Goal: Communication & Community: Participate in discussion

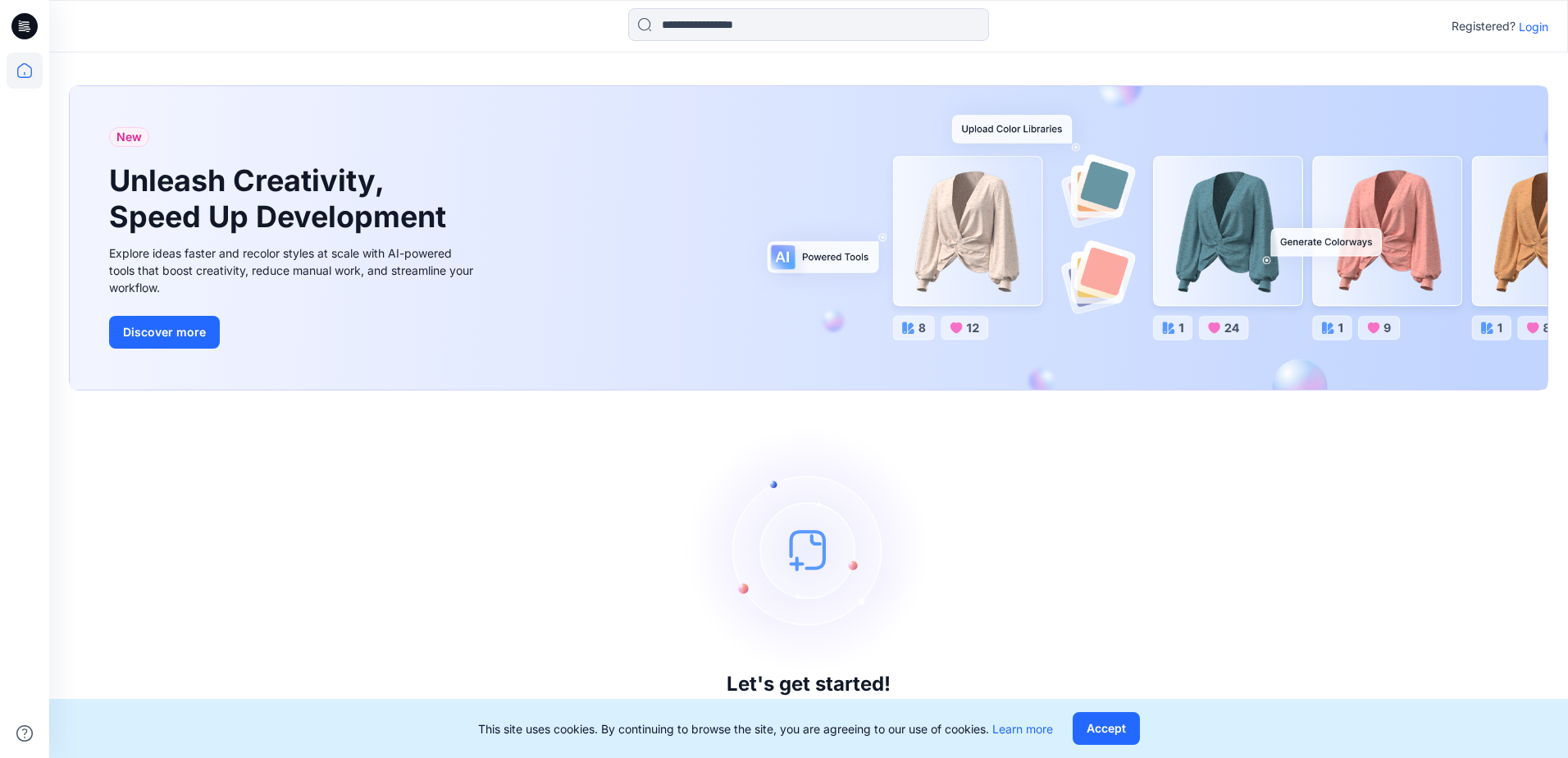
click at [1531, 25] on p "Login" at bounding box center [1533, 27] width 30 height 17
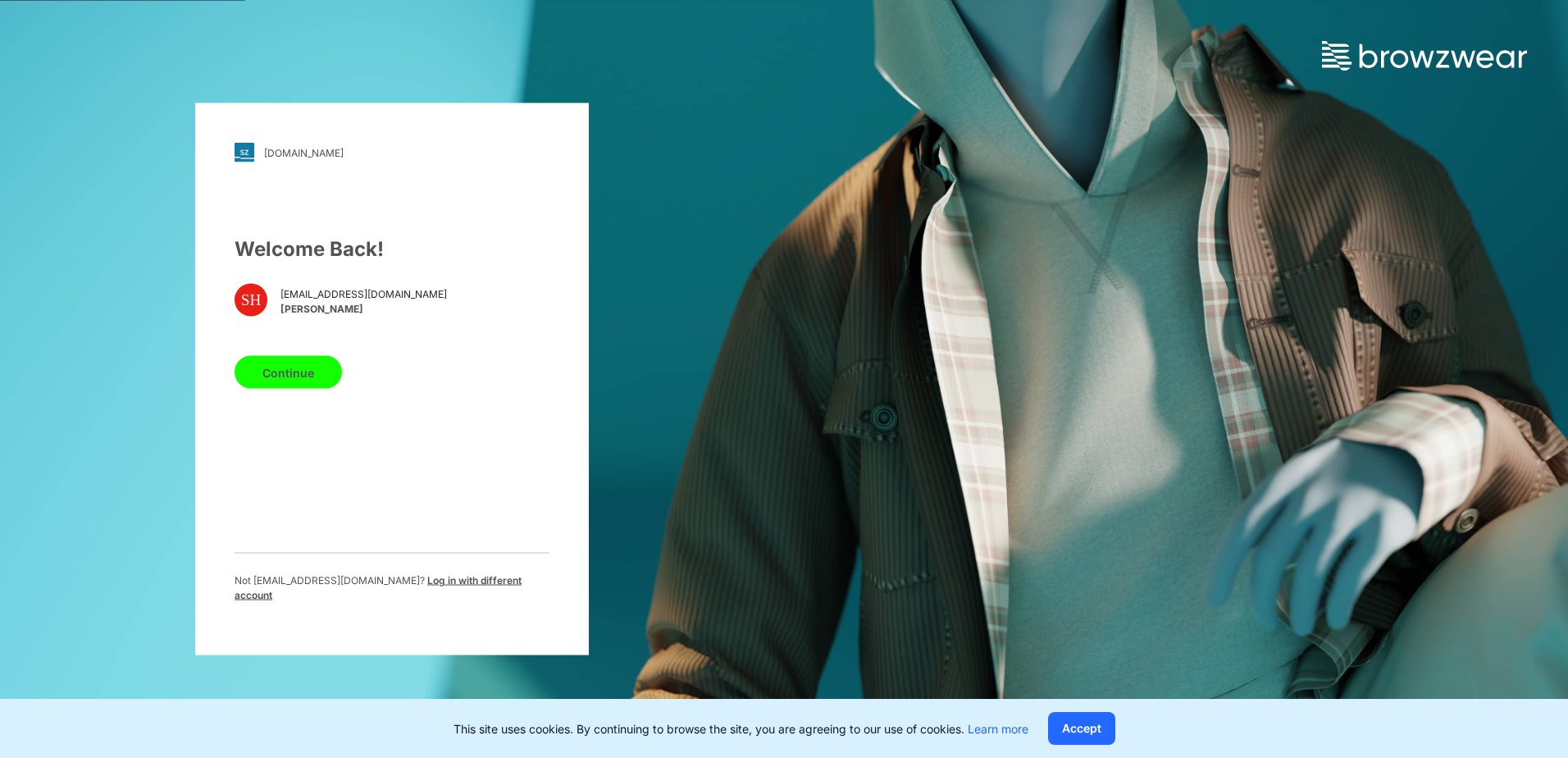
click at [309, 366] on button "Continue" at bounding box center [288, 373] width 108 height 33
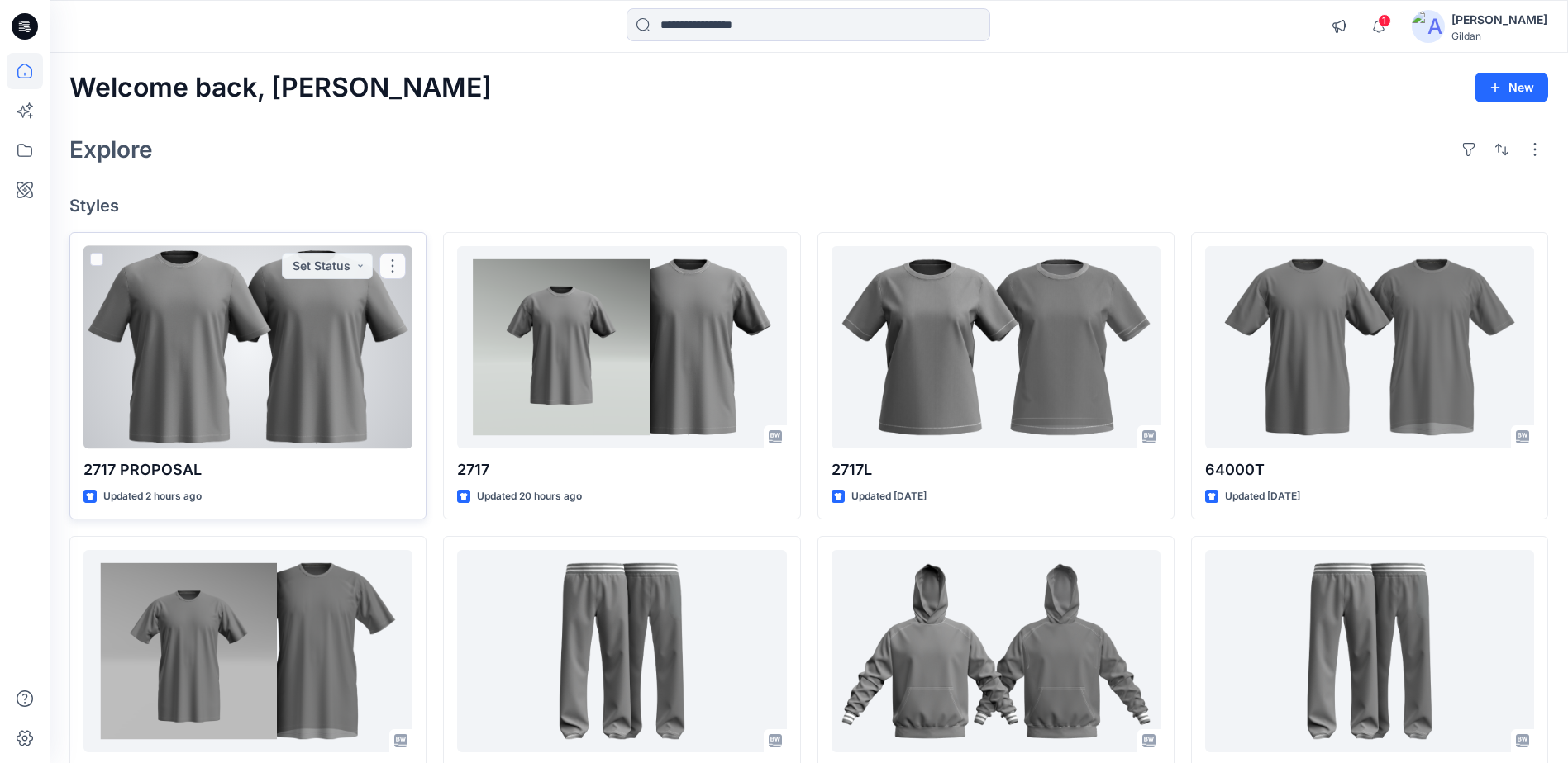
click at [214, 364] on div at bounding box center [248, 346] width 329 height 202
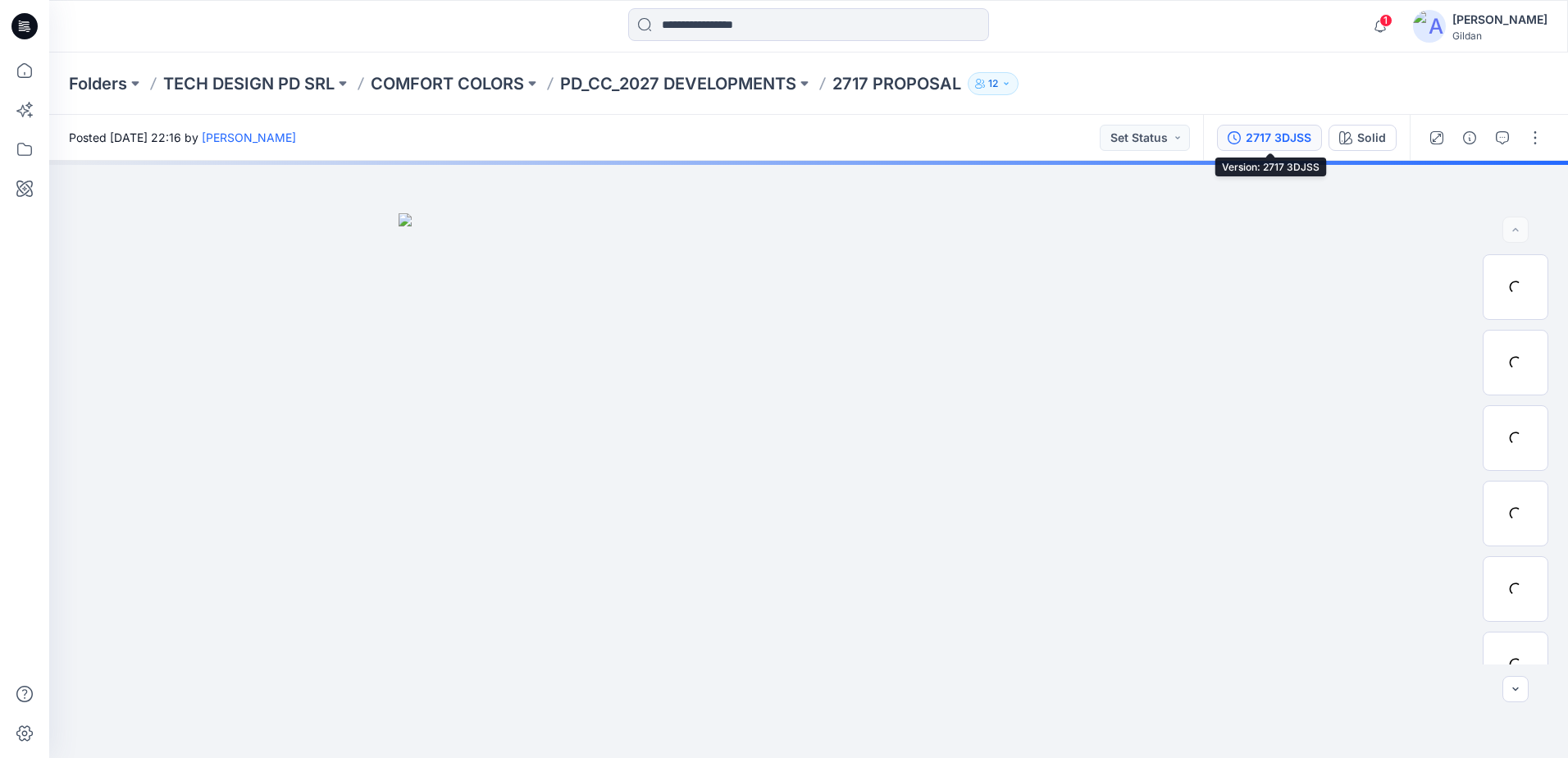
click at [1284, 141] on div "2717 3DJSS" at bounding box center [1279, 137] width 66 height 18
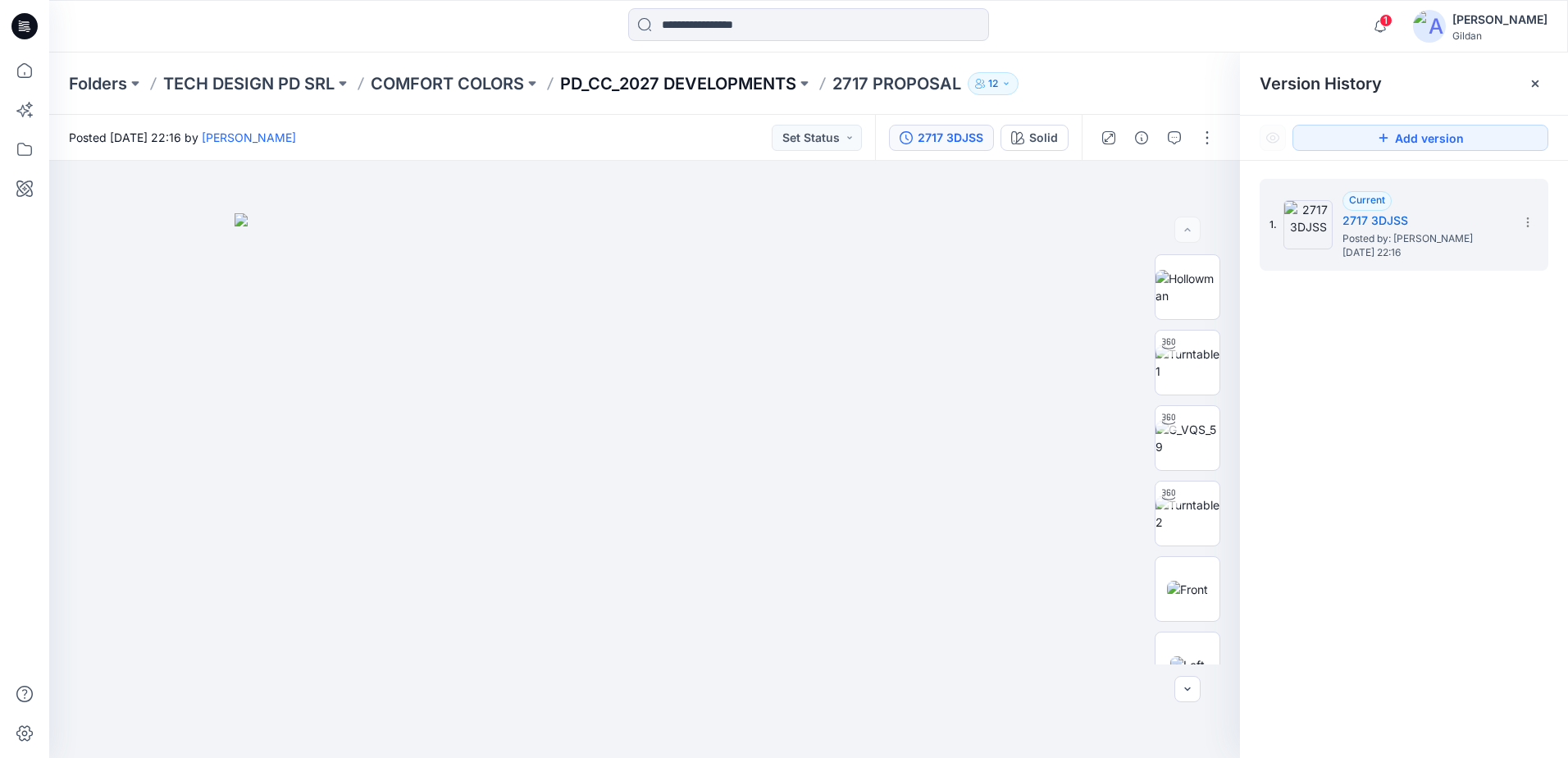
click at [743, 83] on p "PD_CC_2027 DEVELOPMENTS" at bounding box center [678, 83] width 236 height 23
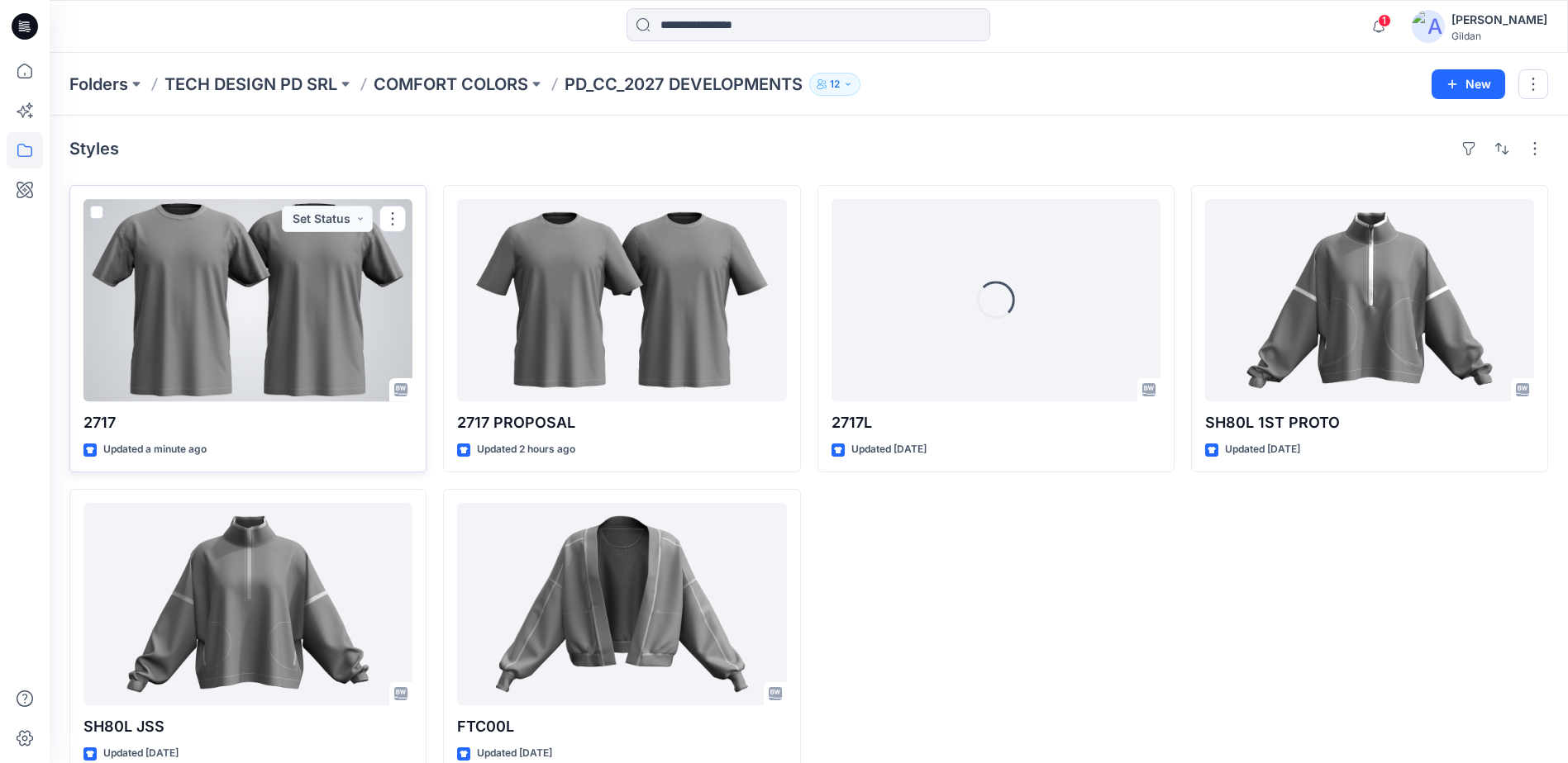
click at [250, 303] on div at bounding box center [248, 300] width 329 height 202
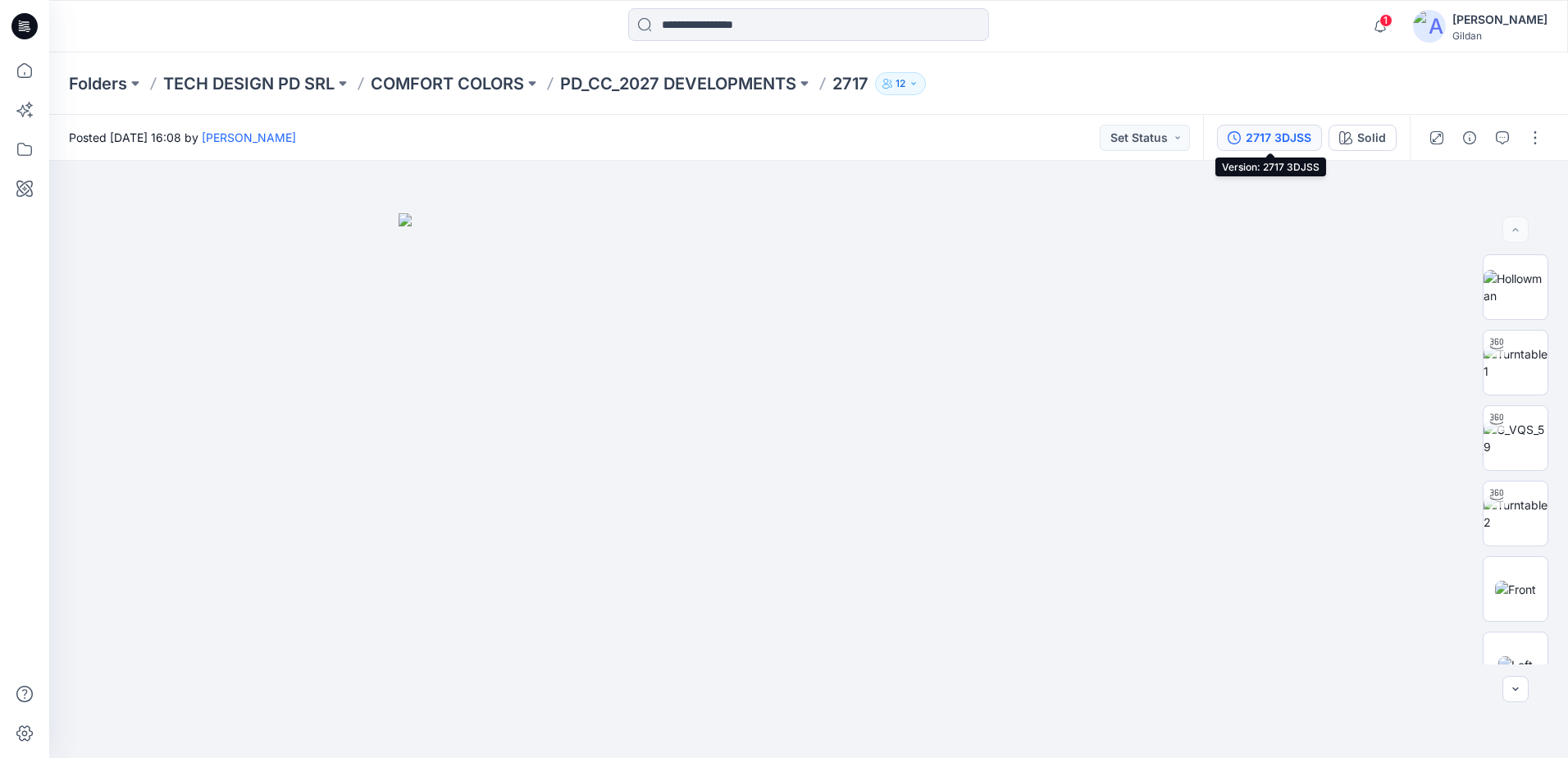
click at [1261, 143] on div "2717 3DJSS" at bounding box center [1279, 137] width 66 height 18
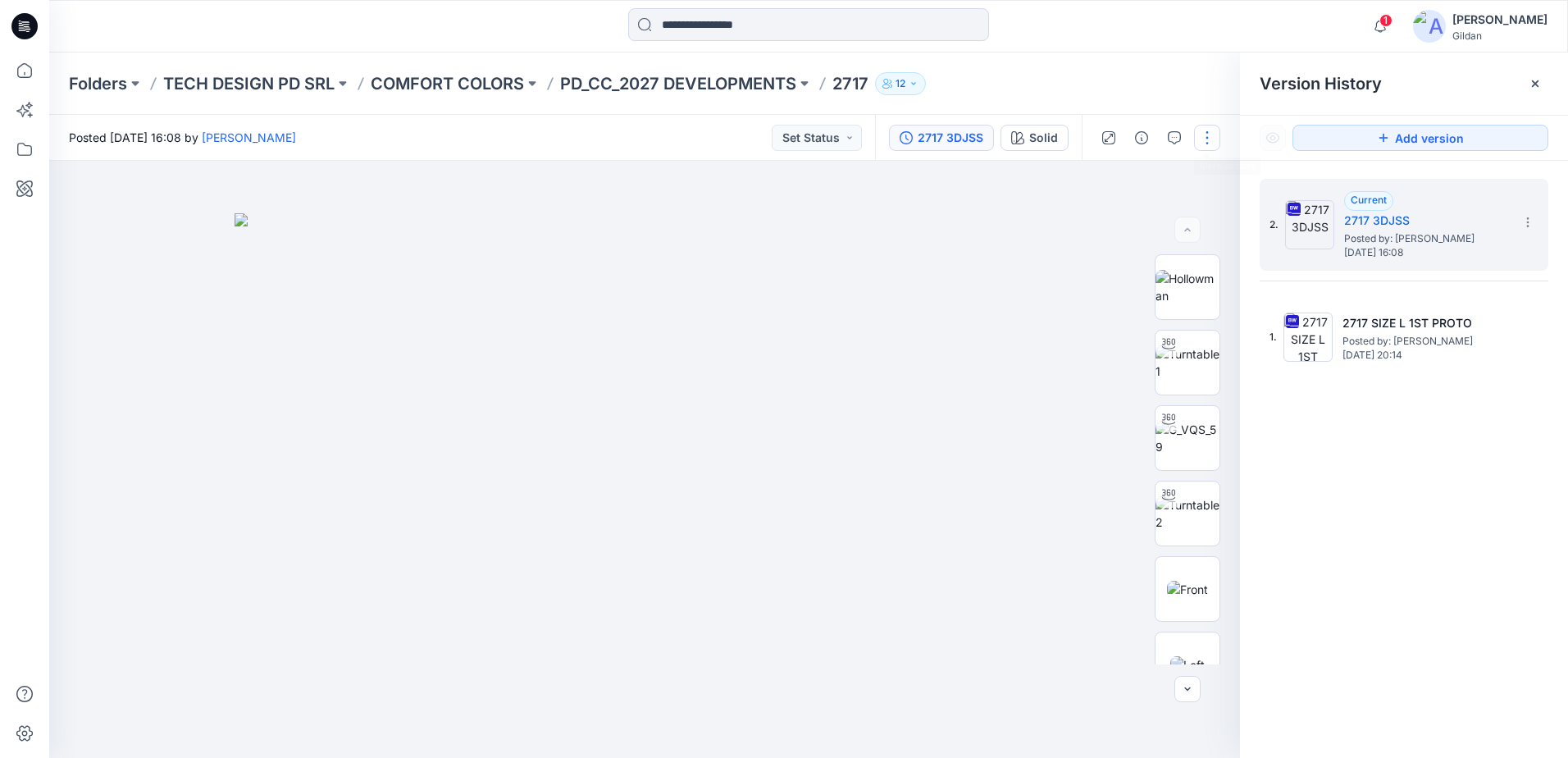
click at [1209, 137] on button "button" at bounding box center [1207, 137] width 26 height 26
click at [1119, 220] on button "Edit" at bounding box center [1138, 222] width 151 height 30
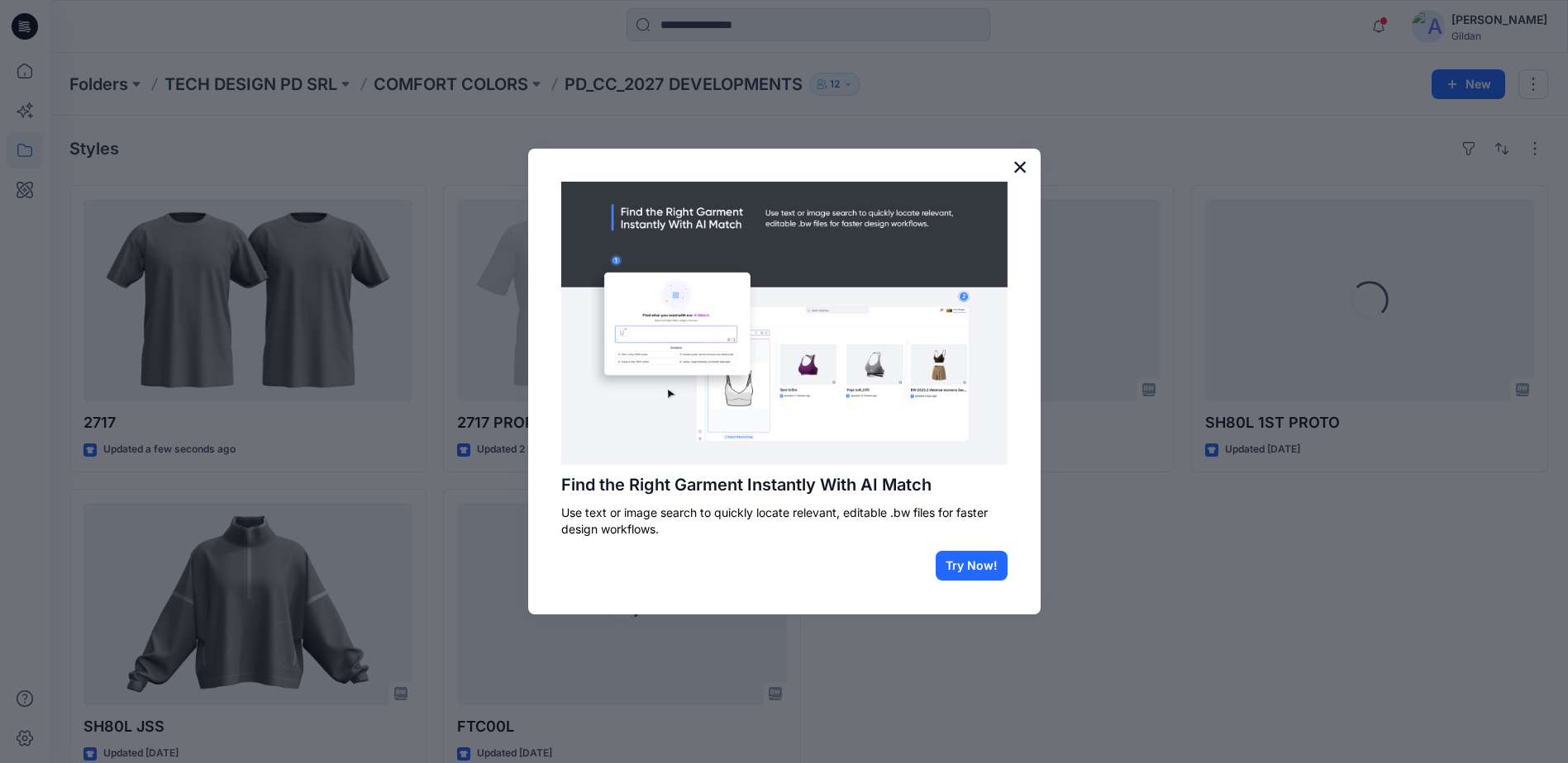
click at [1022, 165] on button "×" at bounding box center [1020, 167] width 16 height 26
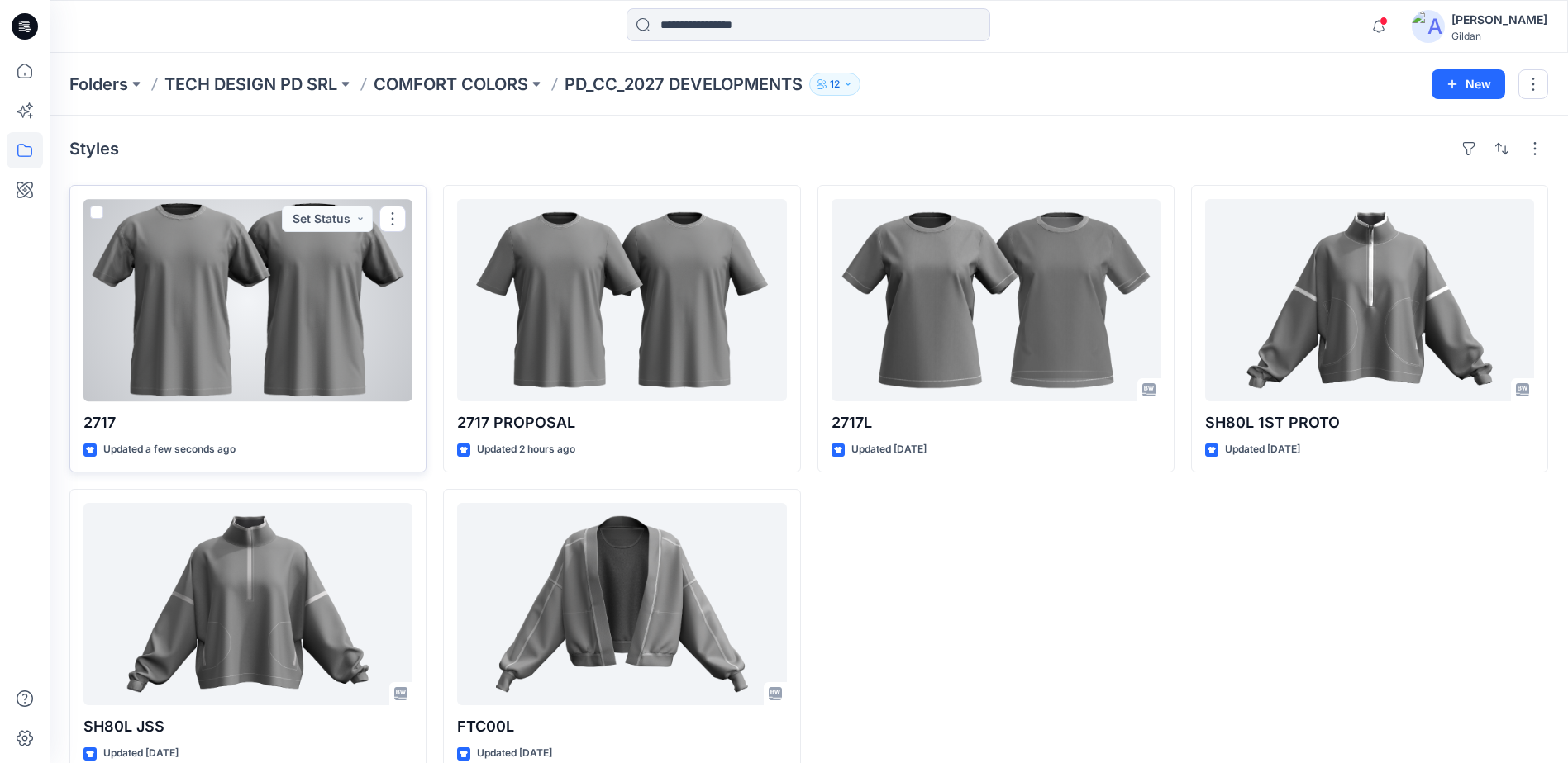
click at [257, 297] on div at bounding box center [248, 300] width 329 height 202
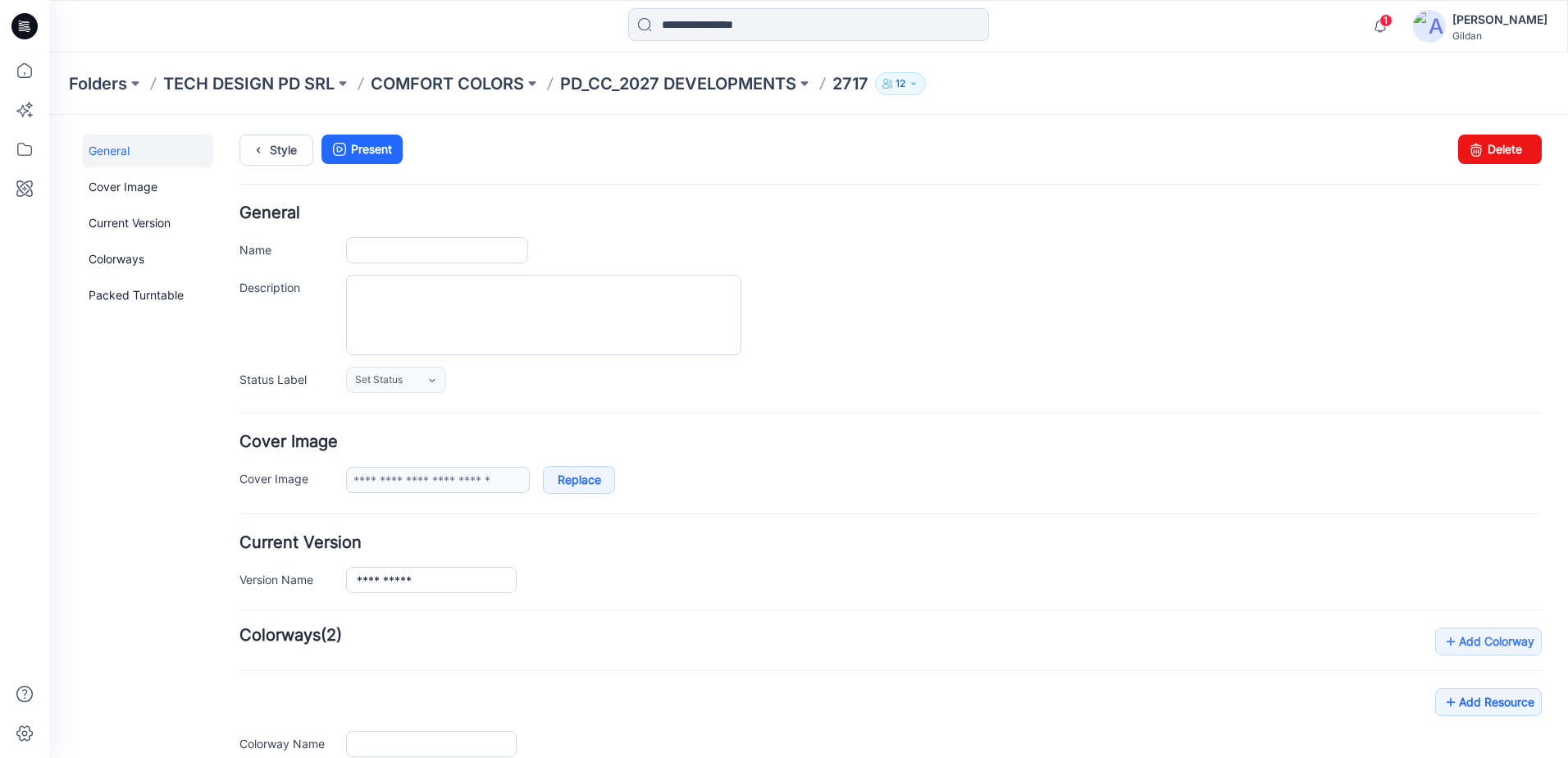
type input "****"
type input "*****"
type input "**********"
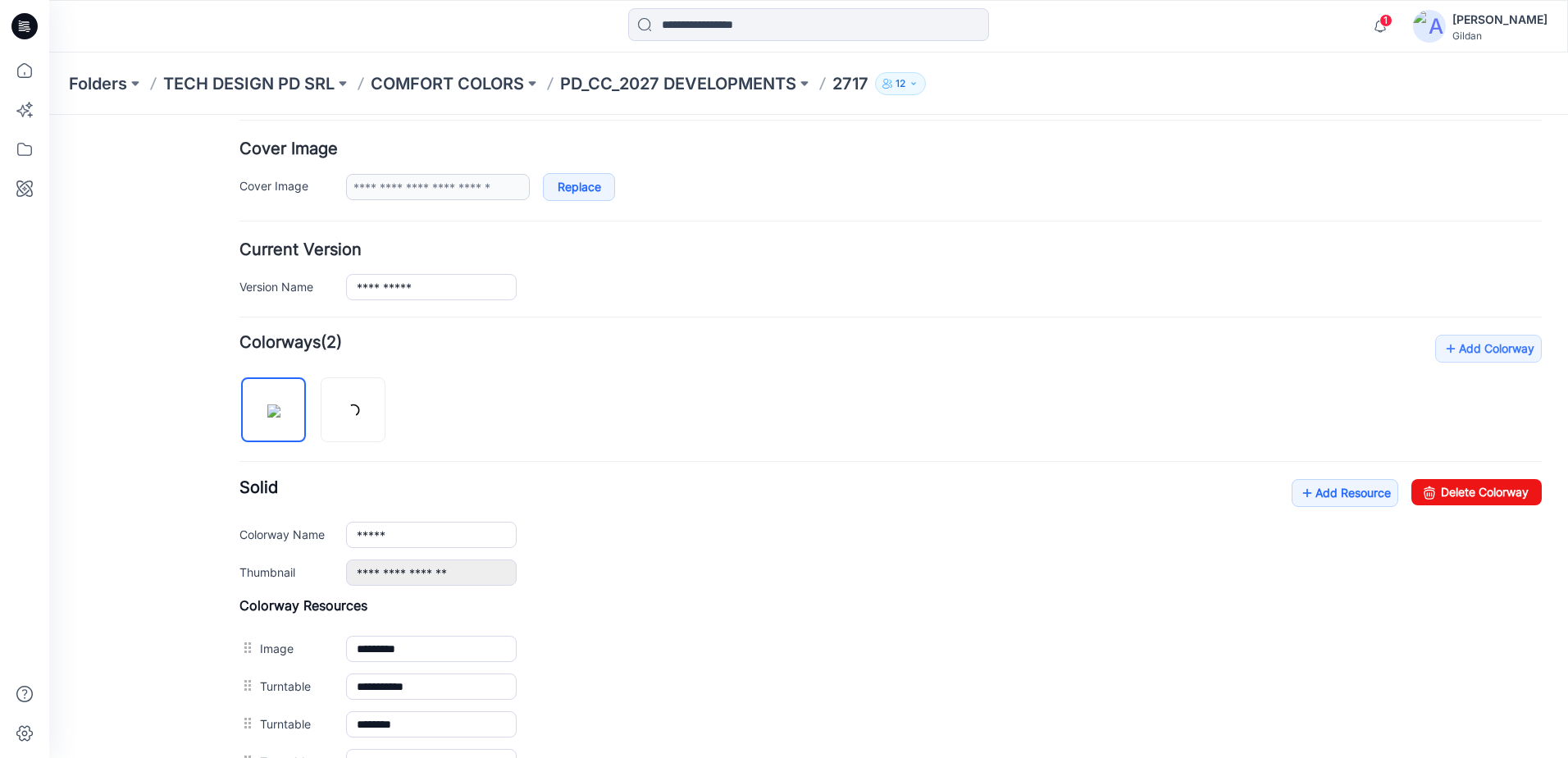
scroll to position [329, 0]
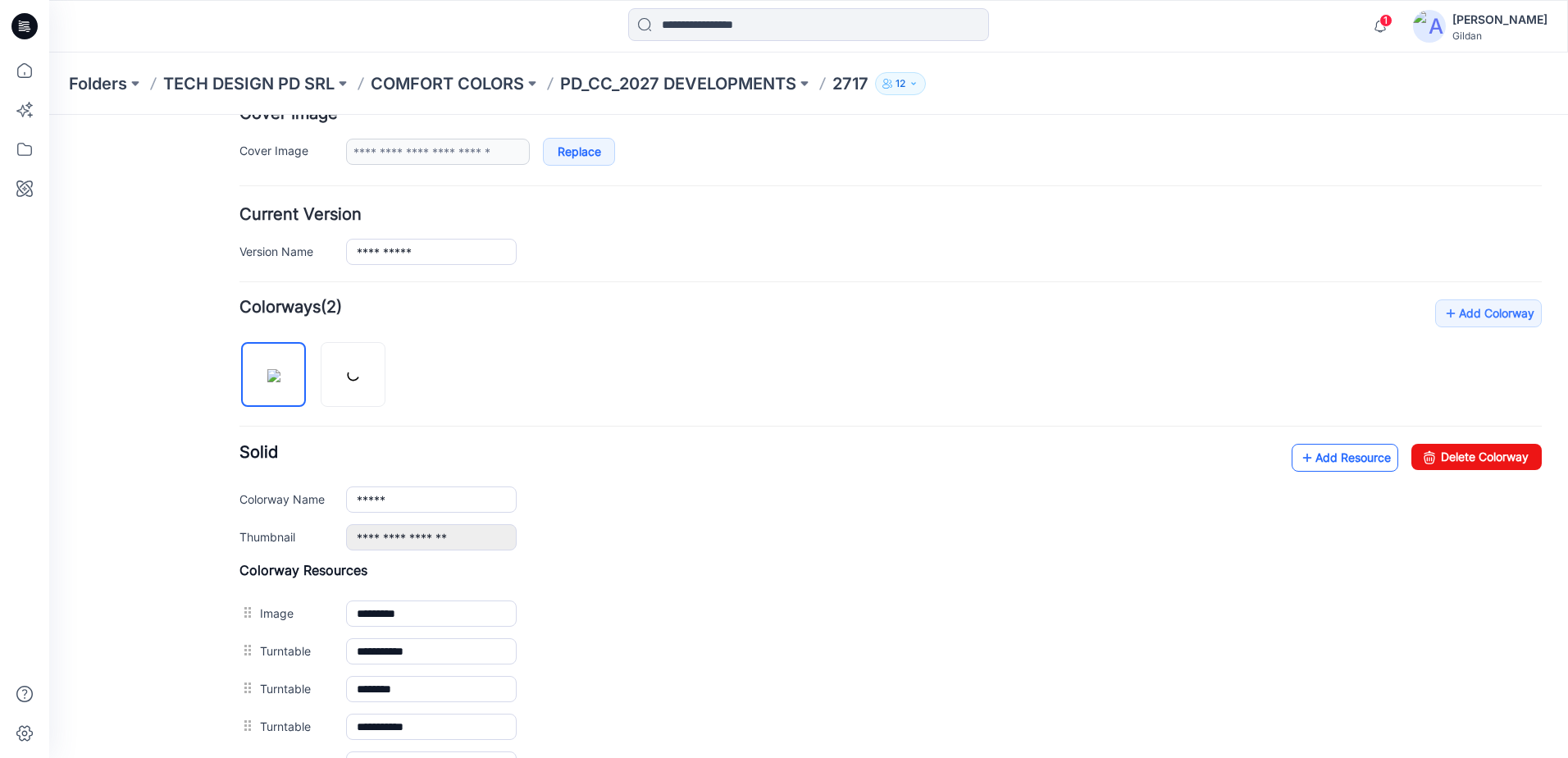
click at [1311, 451] on link "Add Resource" at bounding box center [1345, 458] width 107 height 28
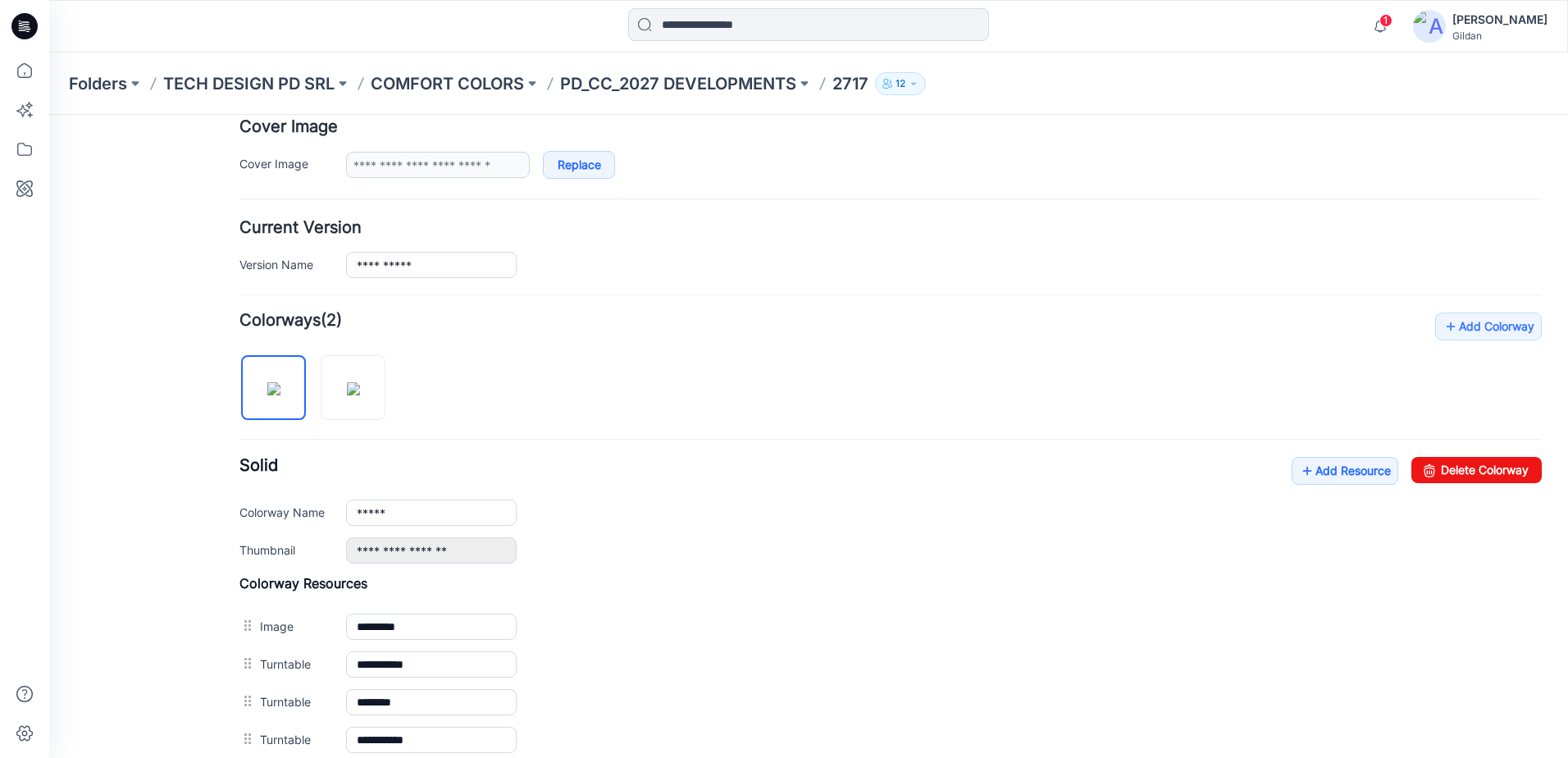
scroll to position [314, 0]
click at [1341, 472] on link "Add Resource" at bounding box center [1345, 473] width 107 height 28
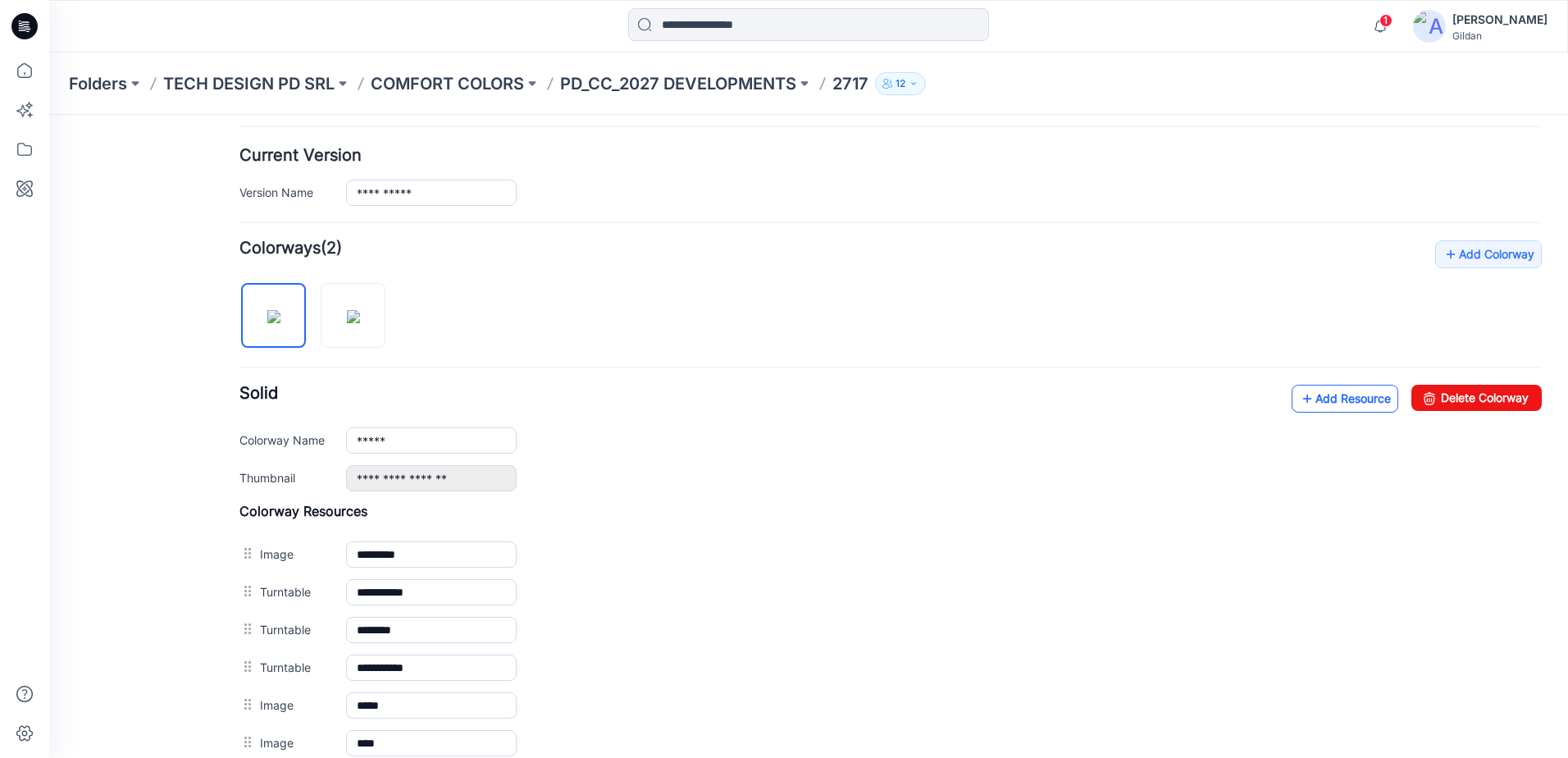
scroll to position [351, 0]
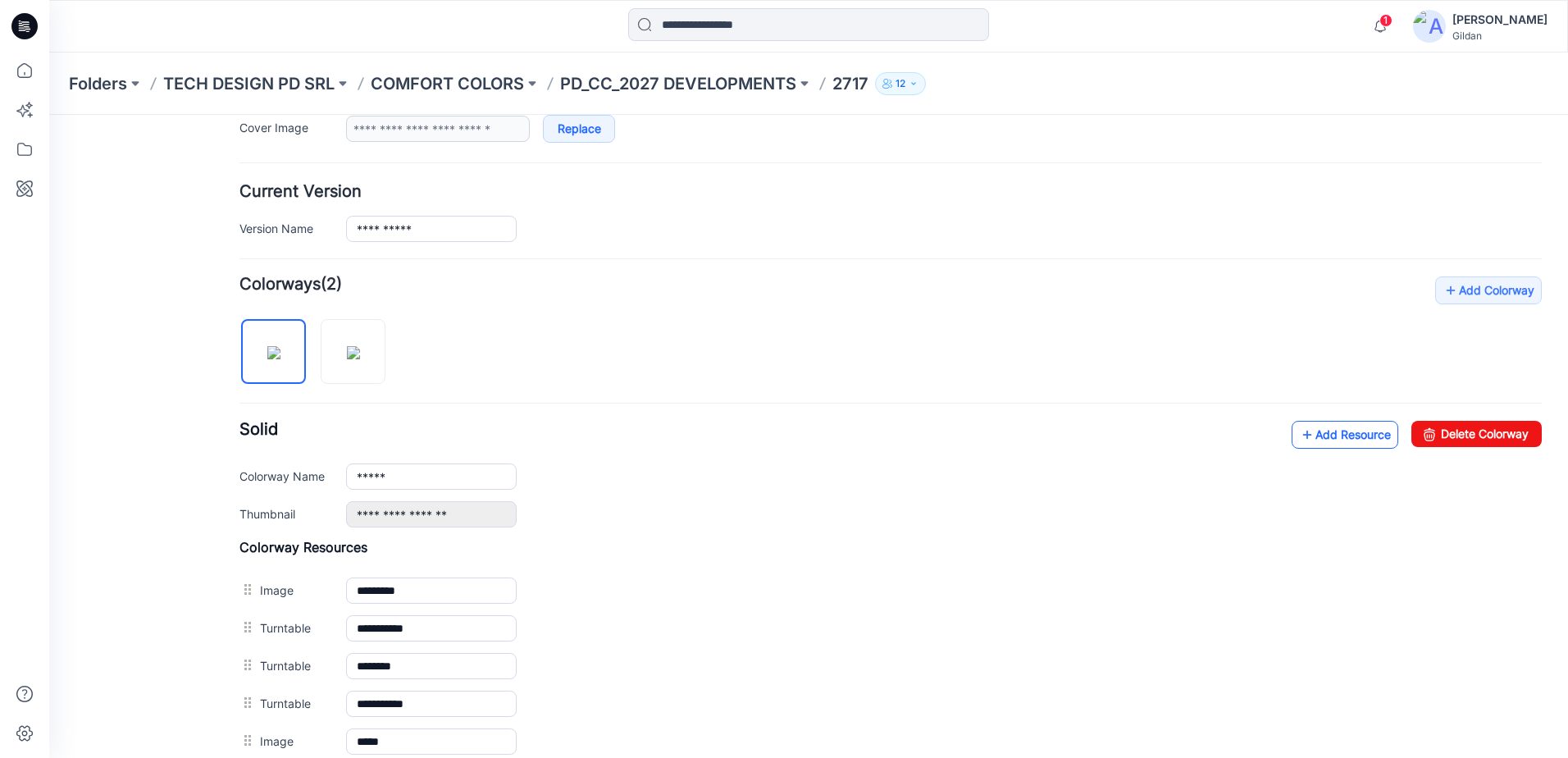
click at [1335, 439] on link "Add Resource" at bounding box center [1345, 435] width 107 height 28
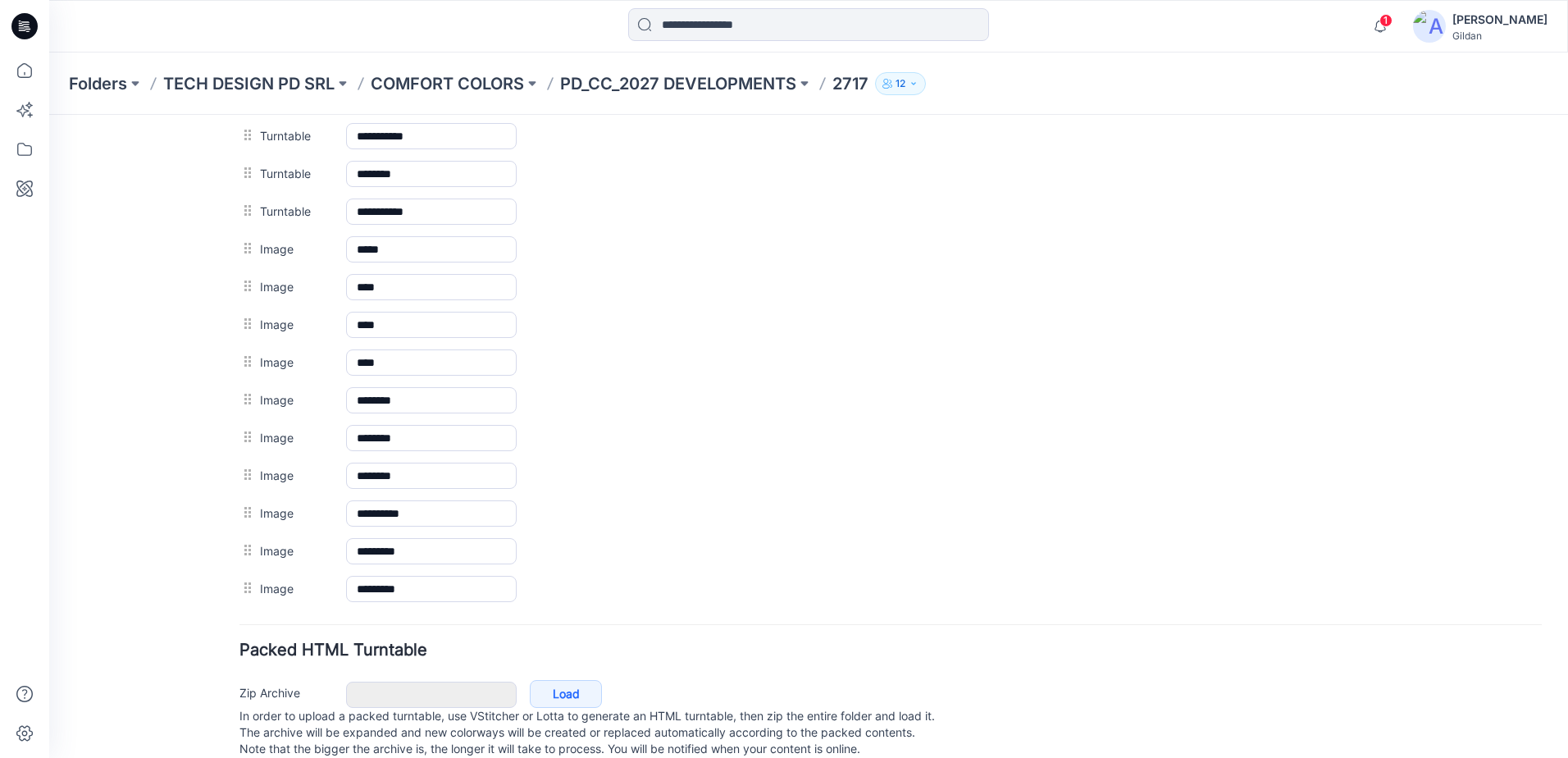
scroll to position [515, 0]
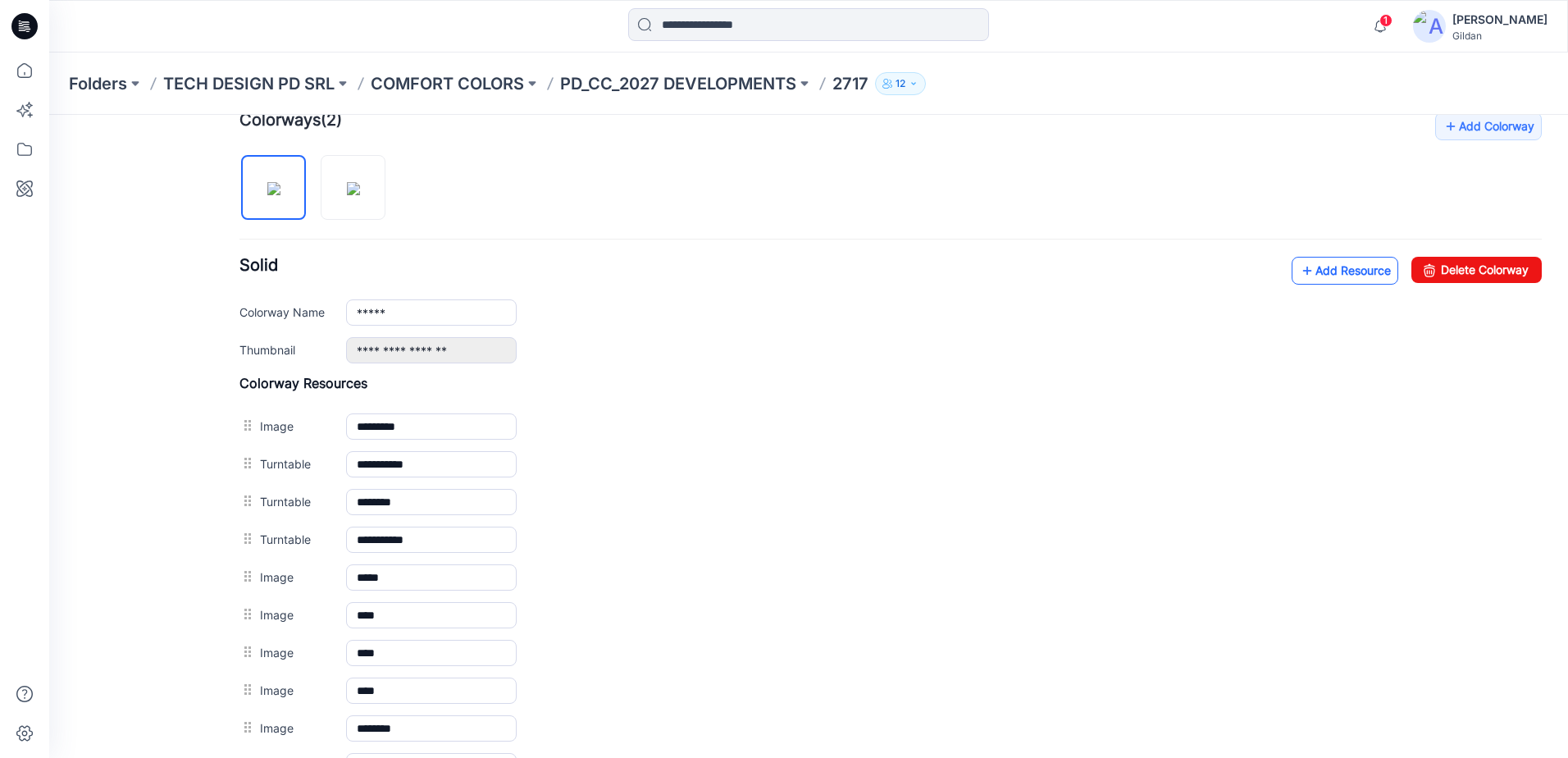
click at [1341, 267] on link "Add Resource" at bounding box center [1345, 270] width 107 height 28
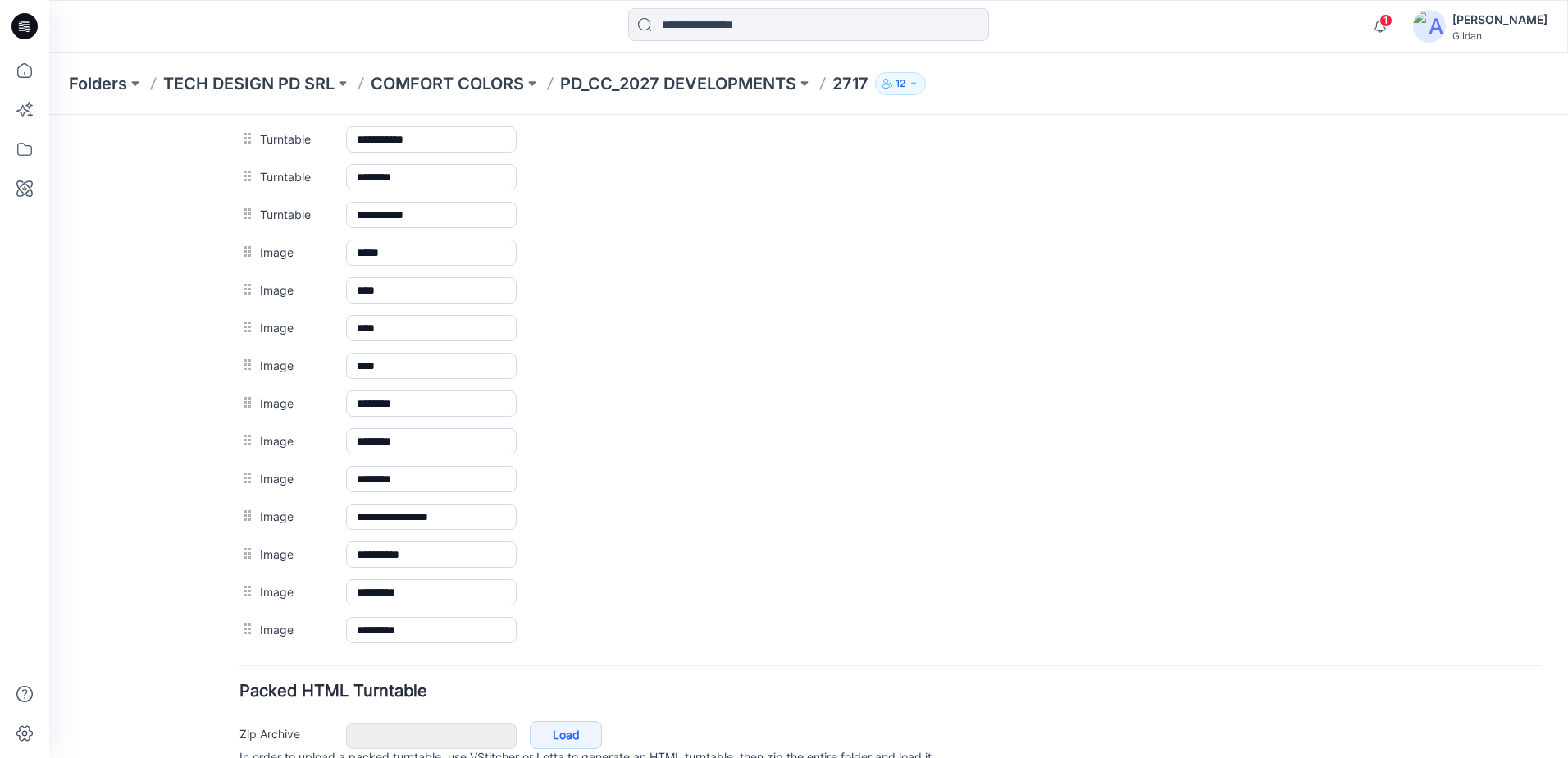
scroll to position [591, 0]
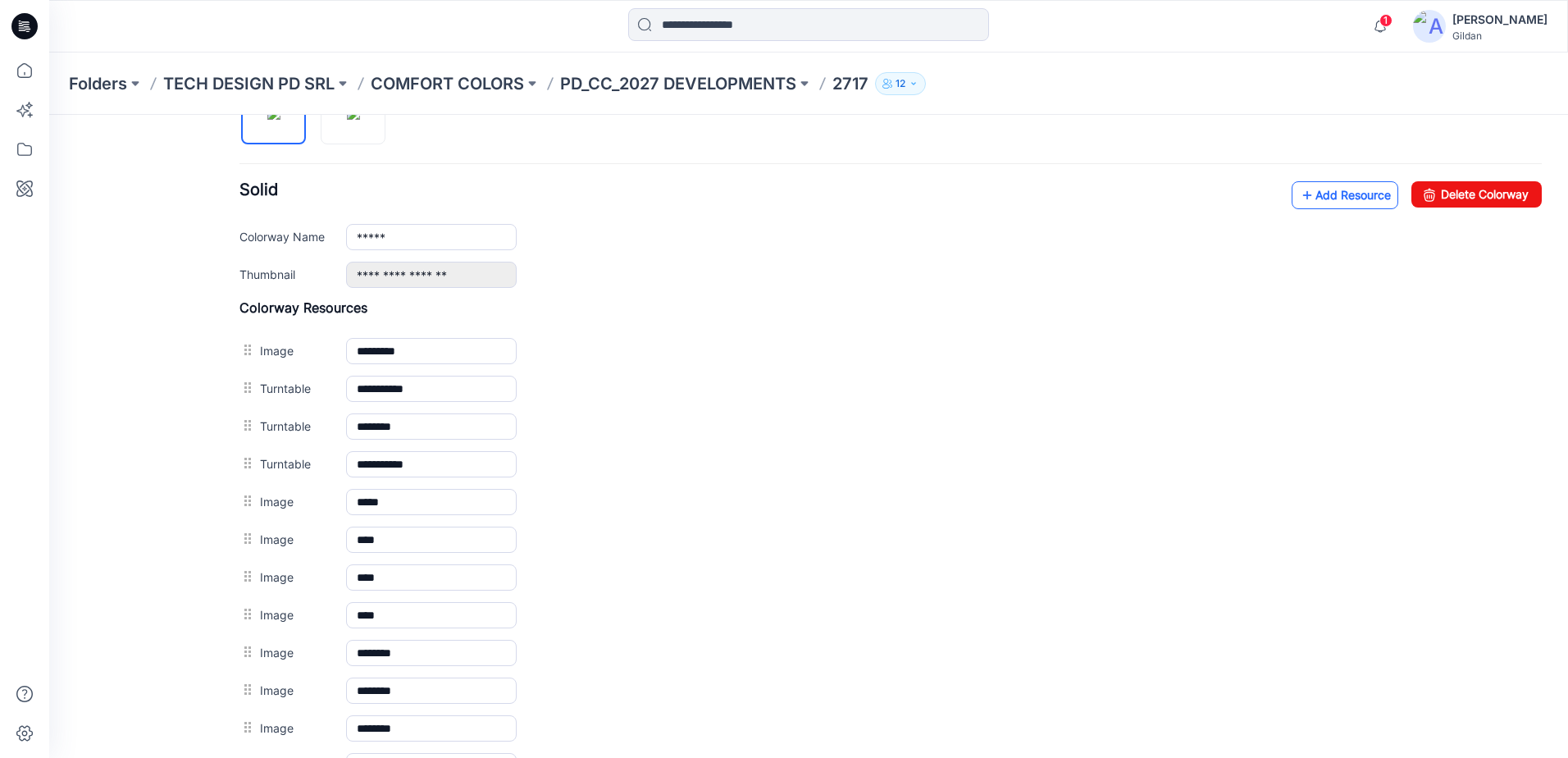
click at [1364, 190] on link "Add Resource" at bounding box center [1345, 196] width 107 height 28
click at [1326, 190] on link "Add Resource" at bounding box center [1345, 196] width 107 height 28
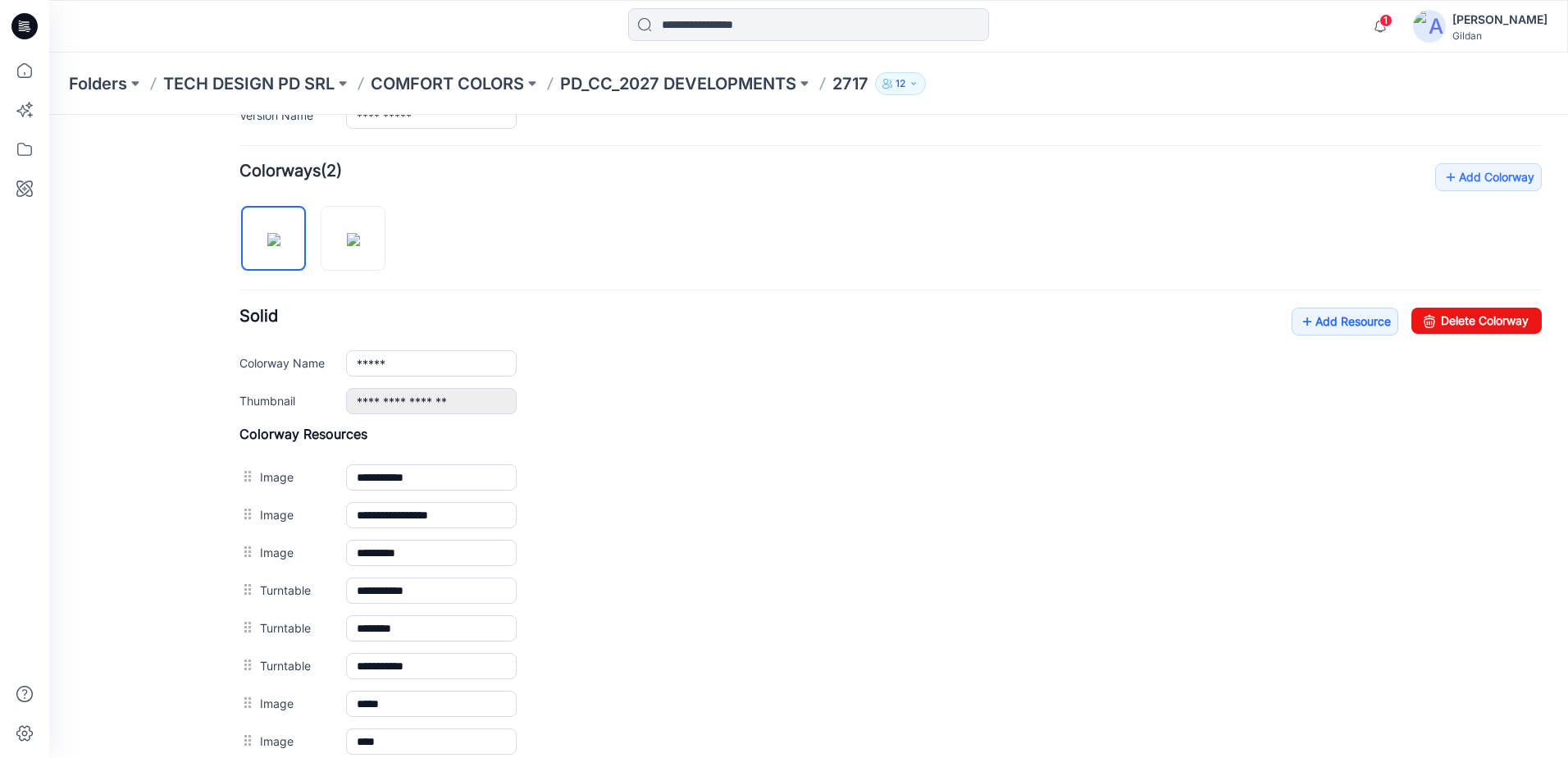
scroll to position [54, 0]
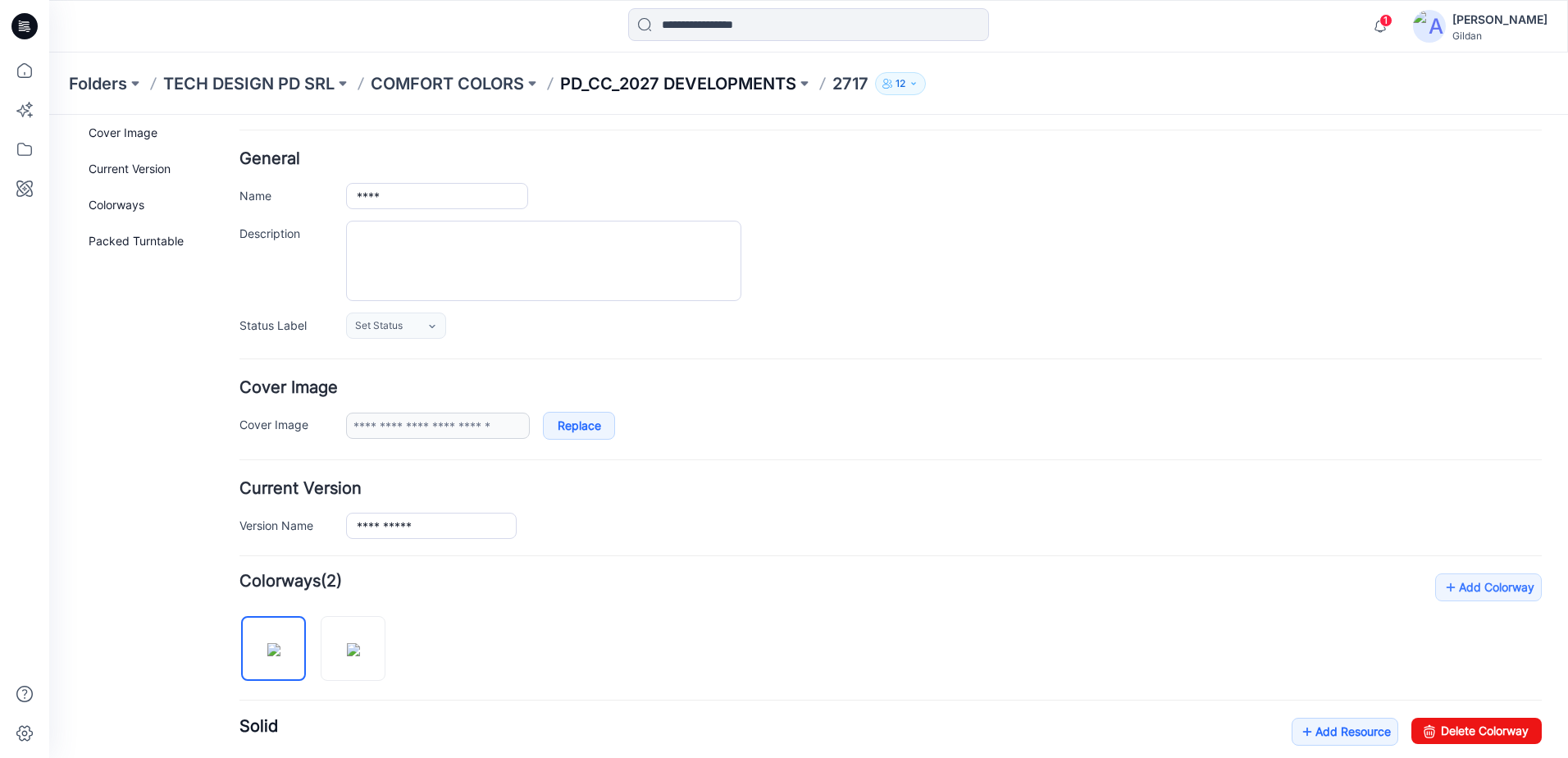
click at [730, 87] on p "PD_CC_2027 DEVELOPMENTS" at bounding box center [678, 83] width 236 height 23
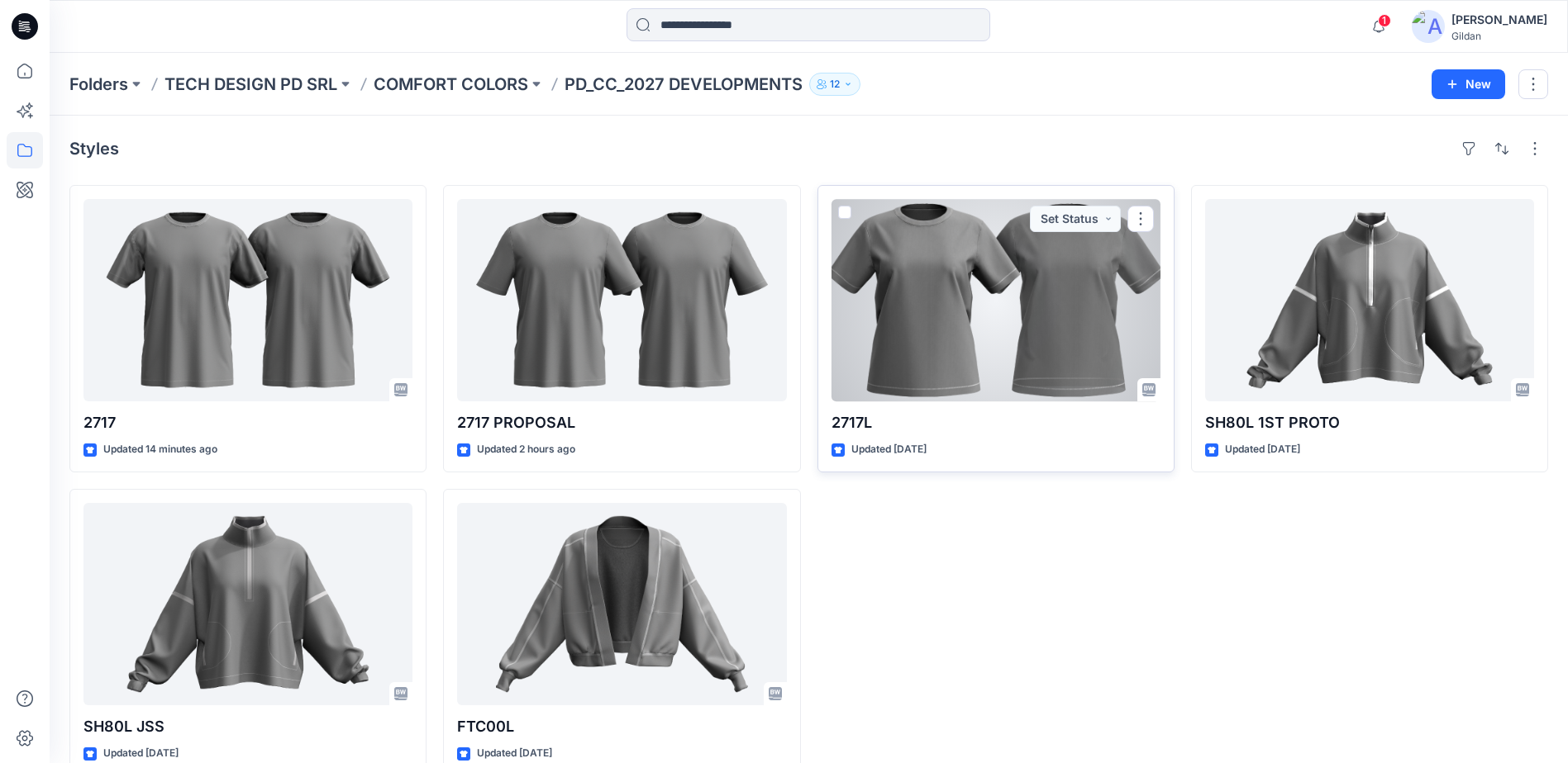
click at [1026, 319] on div at bounding box center [996, 300] width 329 height 202
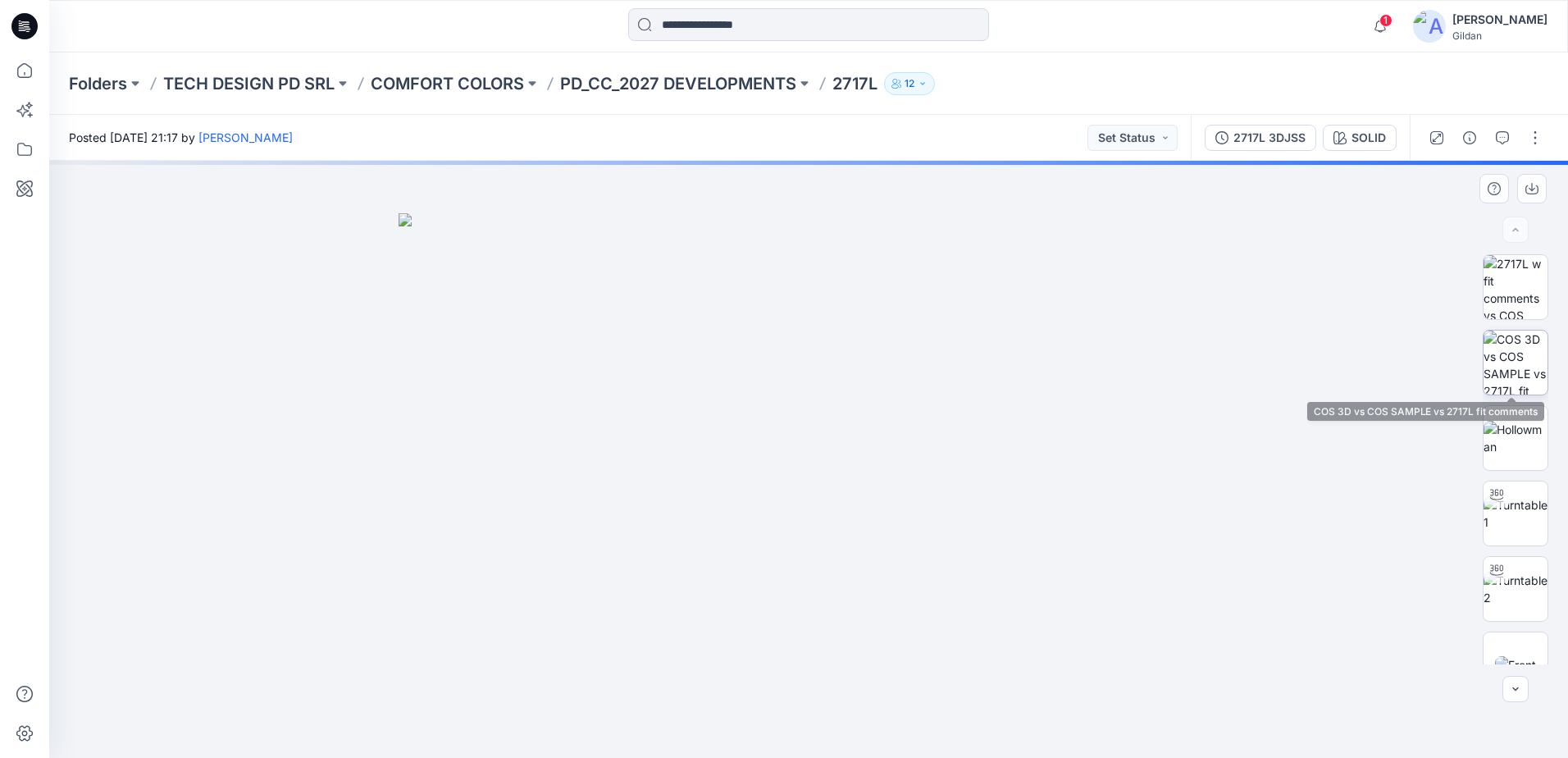
click at [1512, 358] on img at bounding box center [1516, 362] width 64 height 64
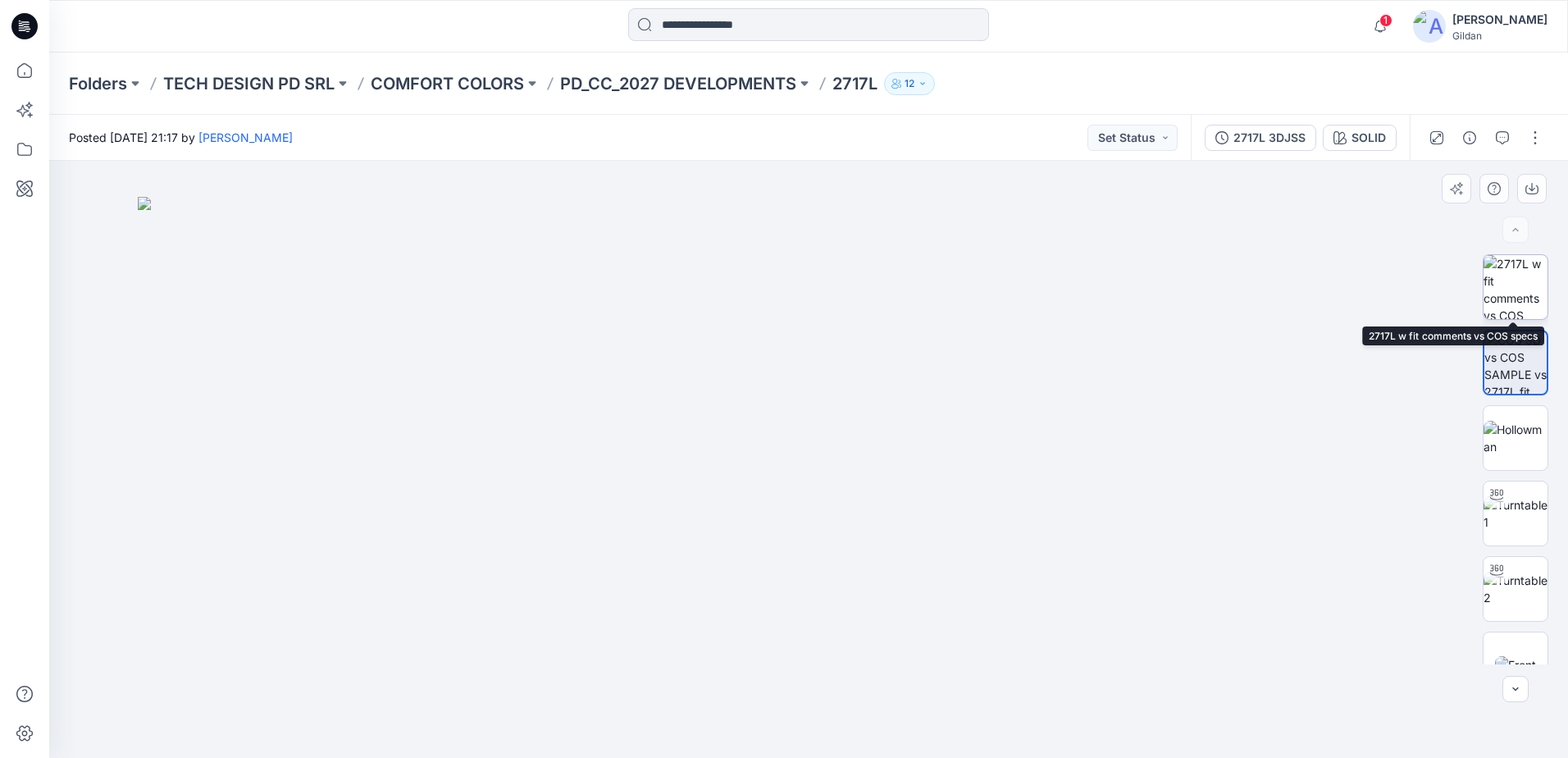
click at [1520, 290] on img at bounding box center [1516, 288] width 64 height 64
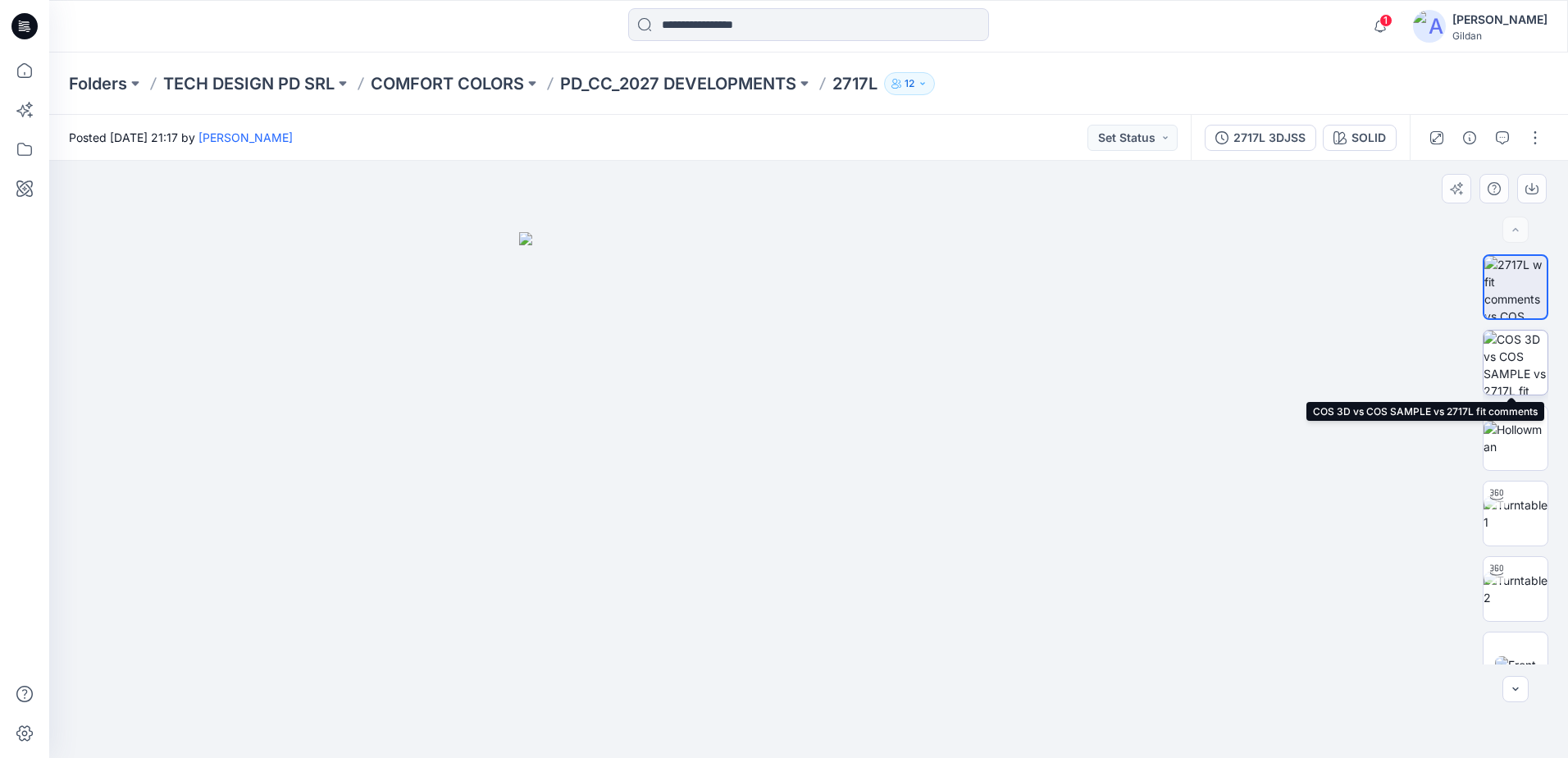
click at [1511, 363] on img at bounding box center [1516, 362] width 64 height 64
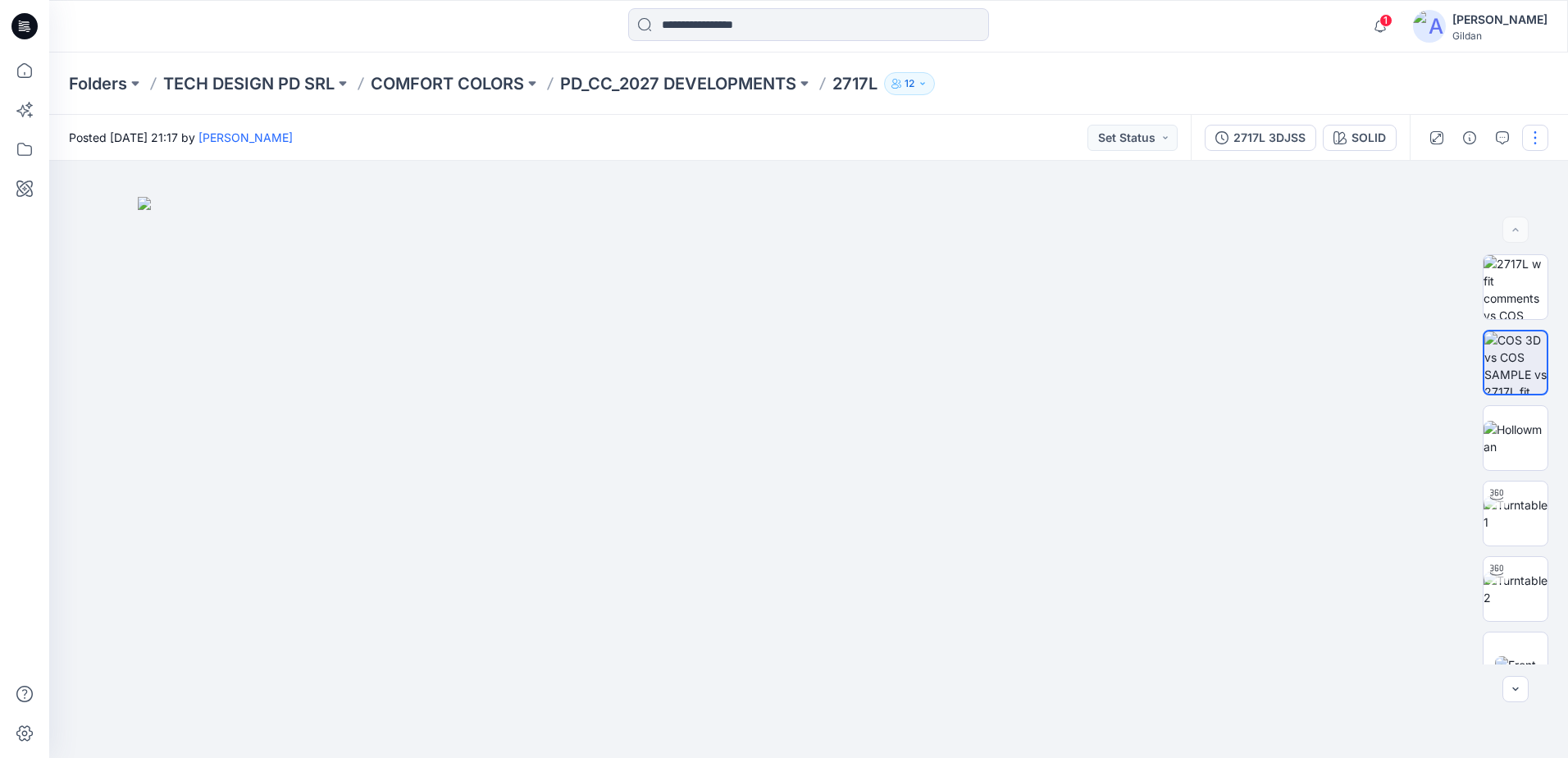
click at [1539, 143] on button "button" at bounding box center [1535, 137] width 26 height 26
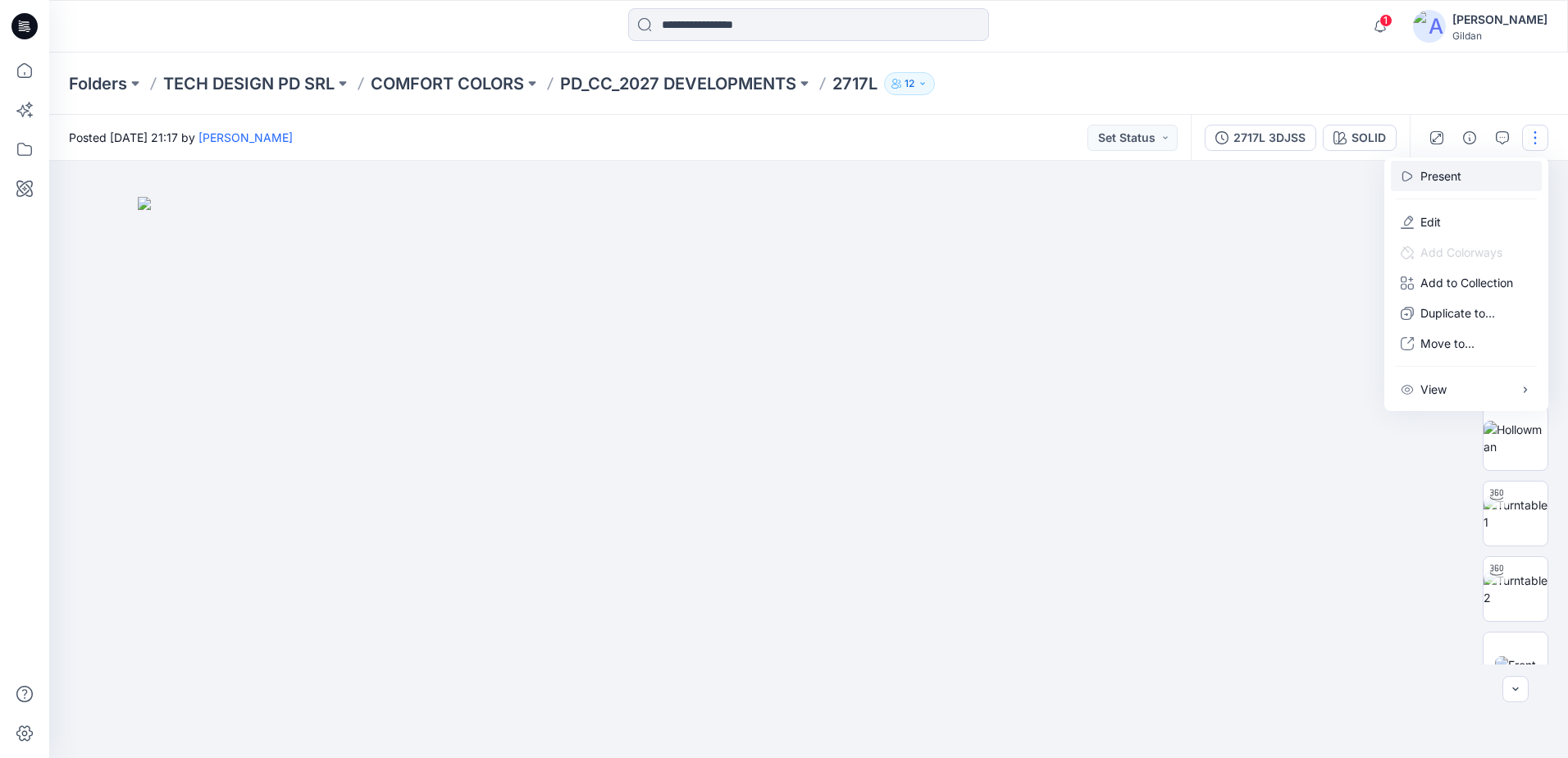
click at [1458, 181] on p "Present" at bounding box center [1440, 176] width 41 height 17
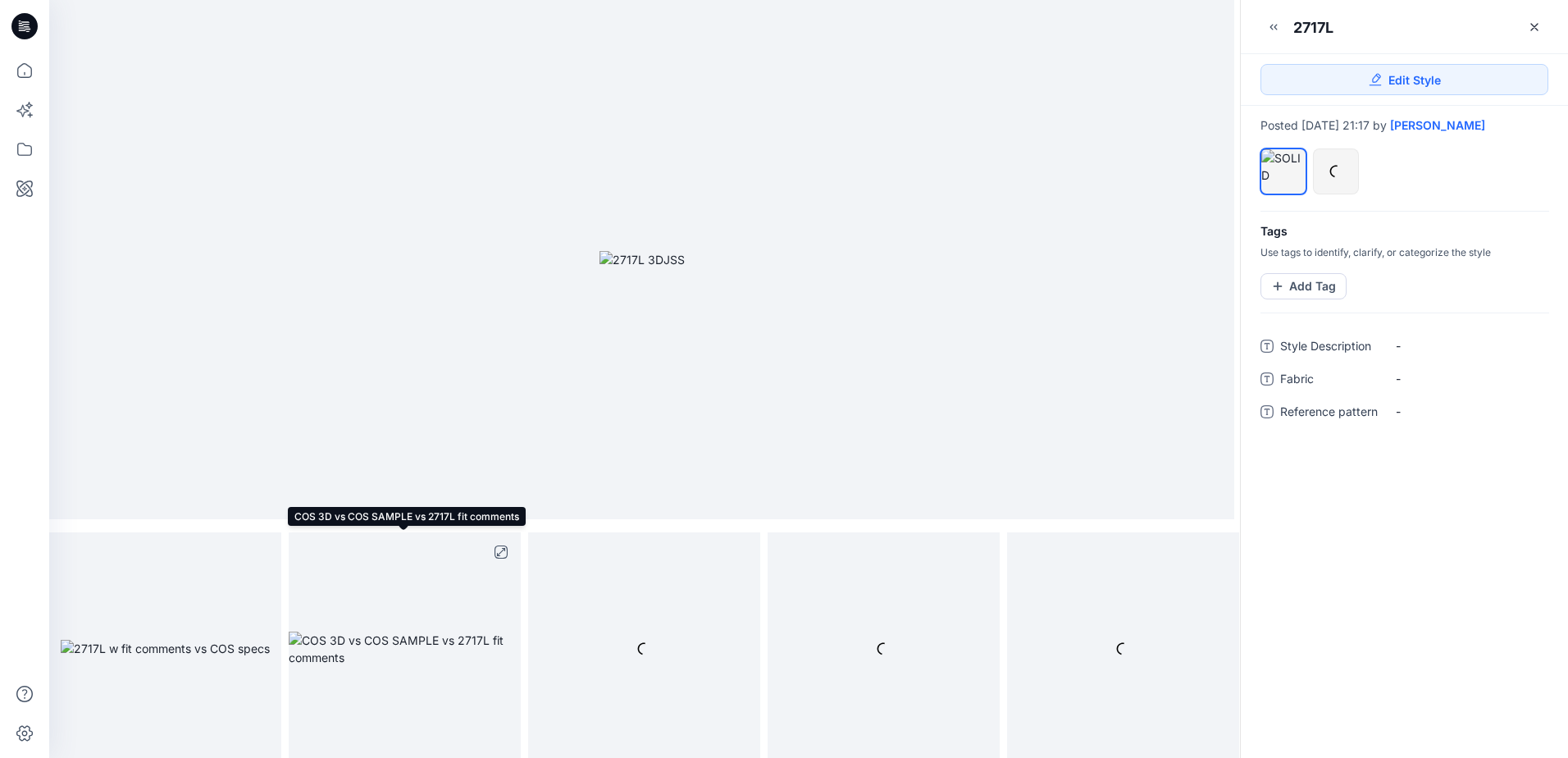
click at [441, 639] on img at bounding box center [404, 649] width 232 height 35
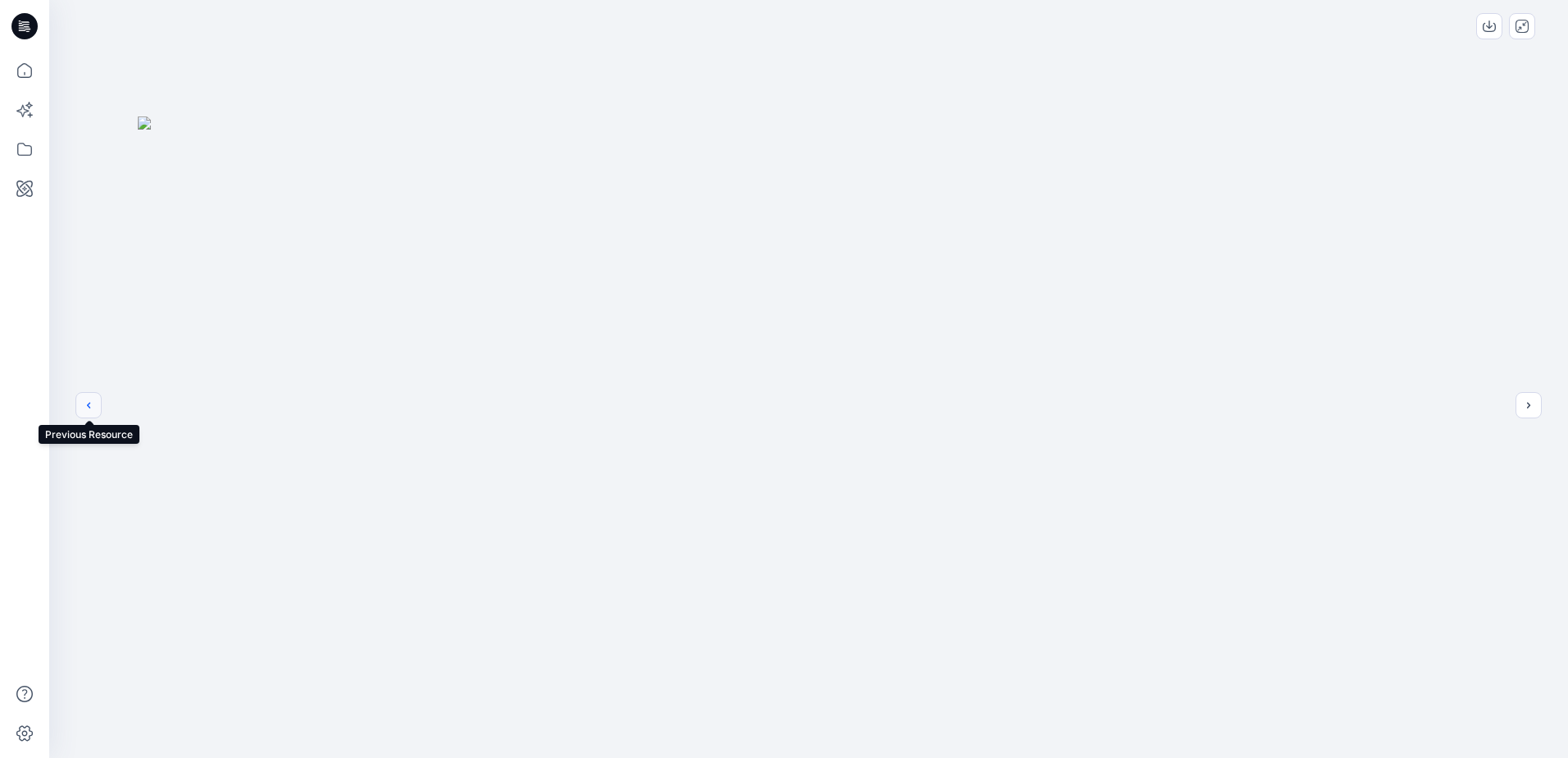
click at [86, 408] on icon "previous" at bounding box center [88, 405] width 13 height 13
click at [1525, 408] on icon "next" at bounding box center [1528, 405] width 13 height 13
click at [1526, 404] on icon "next" at bounding box center [1528, 405] width 13 height 13
click at [1535, 398] on button "next" at bounding box center [1529, 405] width 26 height 26
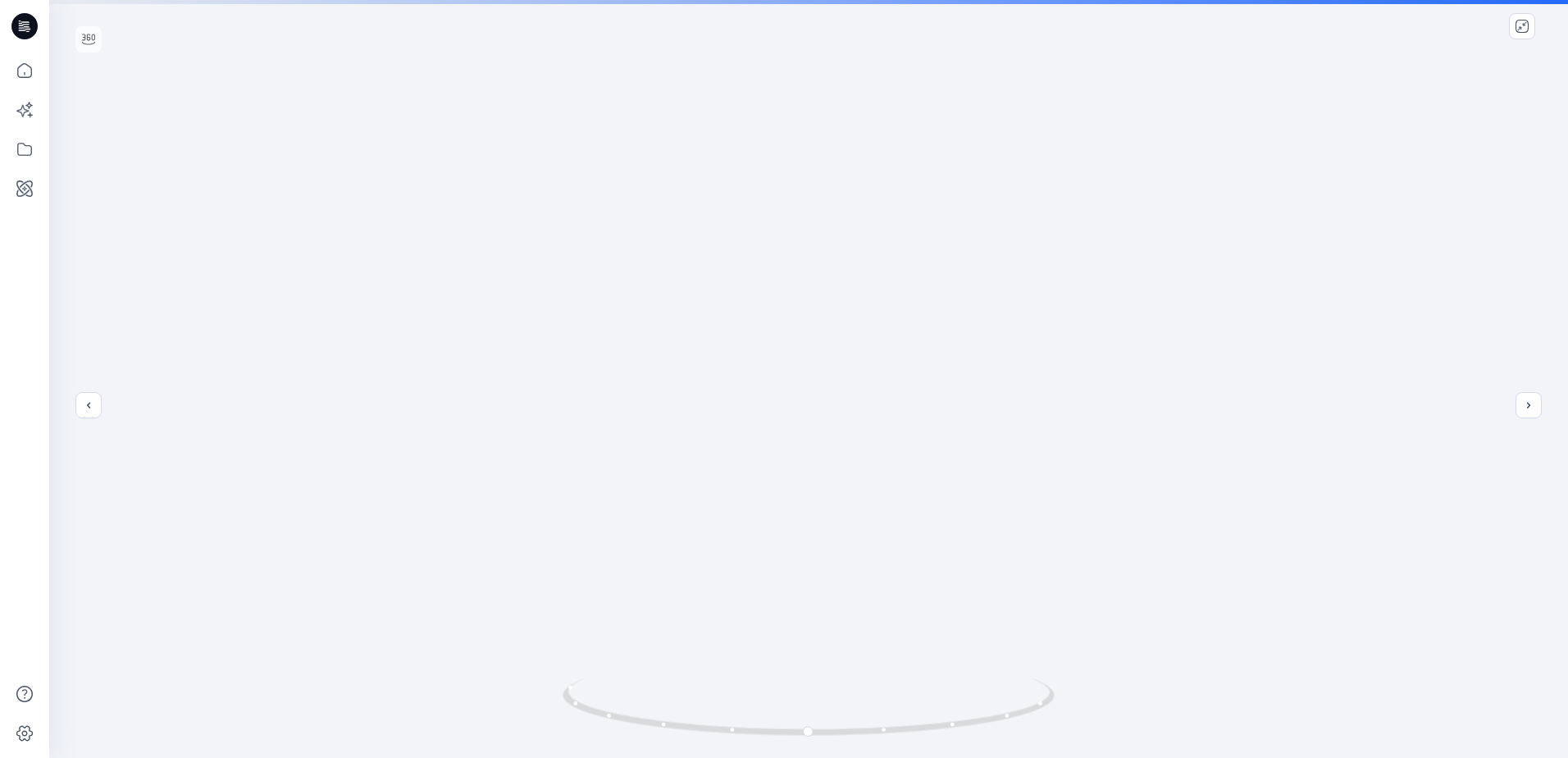
drag, startPoint x: 846, startPoint y: 174, endPoint x: 873, endPoint y: 382, distance: 209.7
click at [871, 387] on img at bounding box center [808, 280] width 1238 height 957
drag, startPoint x: 847, startPoint y: 333, endPoint x: 847, endPoint y: 346, distance: 13.0
click at [847, 346] on img at bounding box center [809, 356] width 1170 height 802
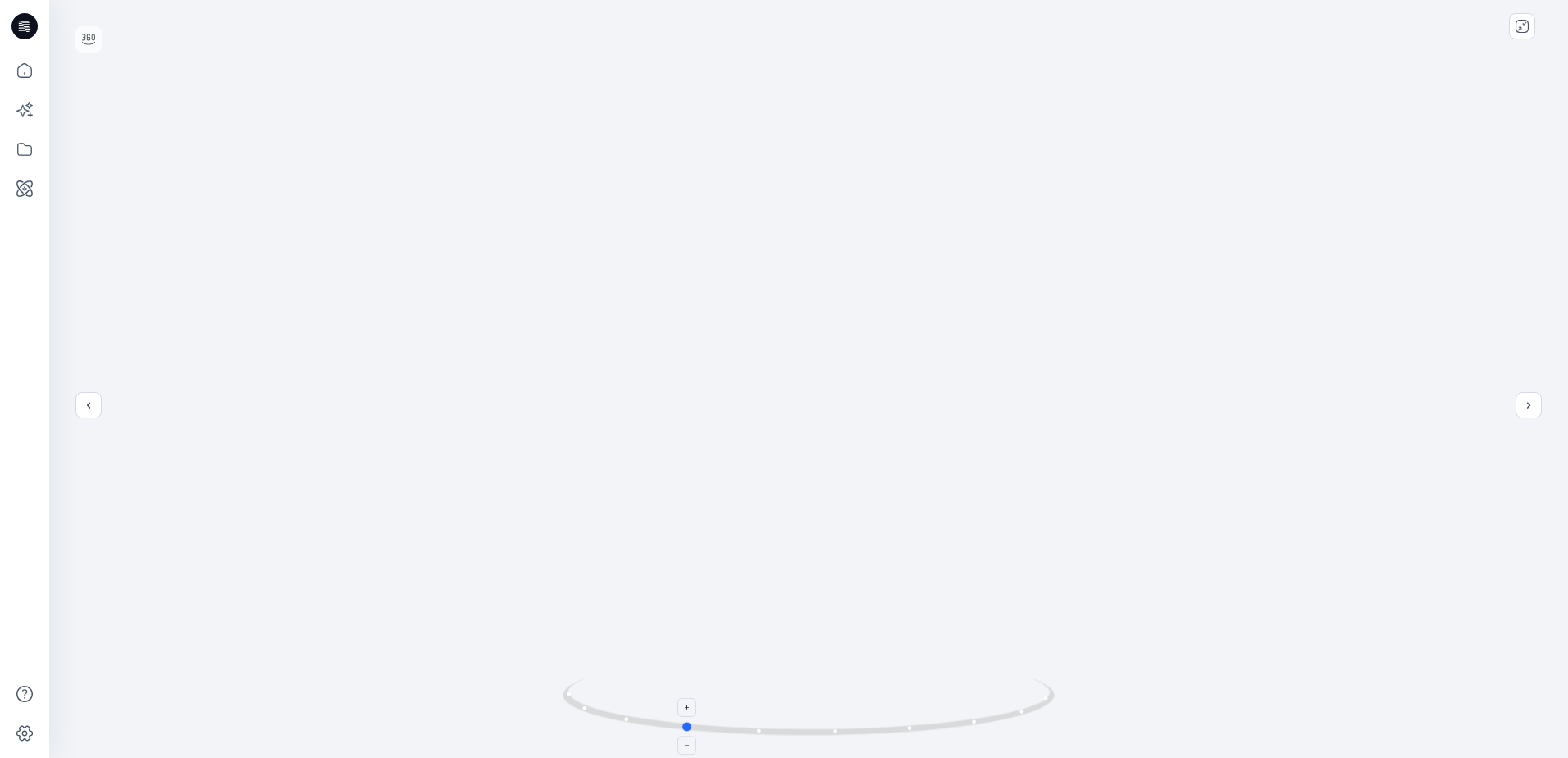
drag, startPoint x: 985, startPoint y: 719, endPoint x: 859, endPoint y: 727, distance: 126.3
click at [859, 727] on icon at bounding box center [810, 709] width 496 height 62
drag, startPoint x: 1024, startPoint y: 711, endPoint x: 930, endPoint y: 725, distance: 95.0
drag, startPoint x: 684, startPoint y: 726, endPoint x: 918, endPoint y: 721, distance: 234.1
click at [918, 721] on icon at bounding box center [810, 709] width 496 height 62
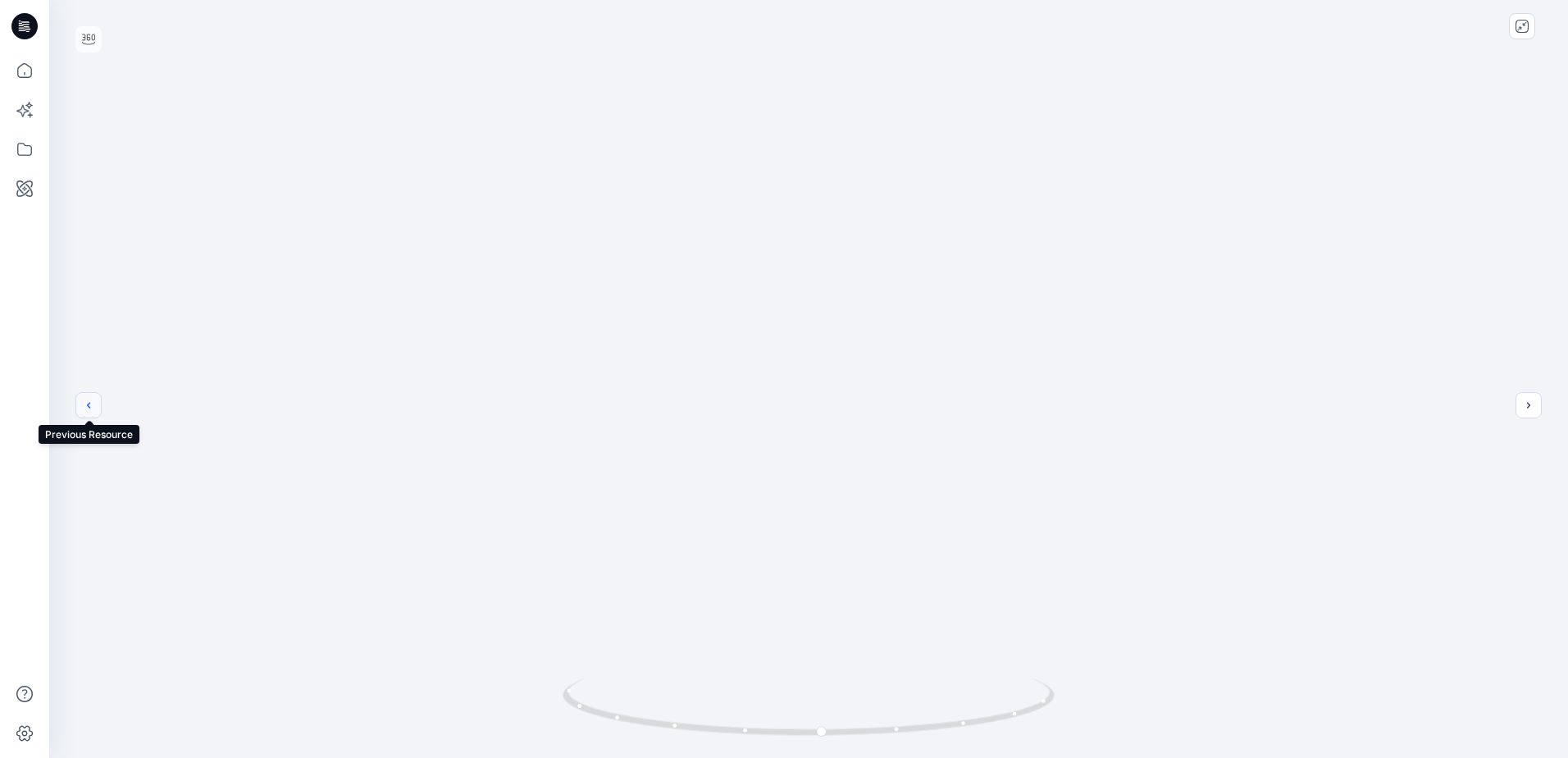
click at [89, 406] on icon "previous" at bounding box center [88, 405] width 13 height 13
click at [89, 406] on icon "previous" at bounding box center [89, 405] width 3 height 6
click at [1531, 403] on icon "next" at bounding box center [1528, 405] width 13 height 13
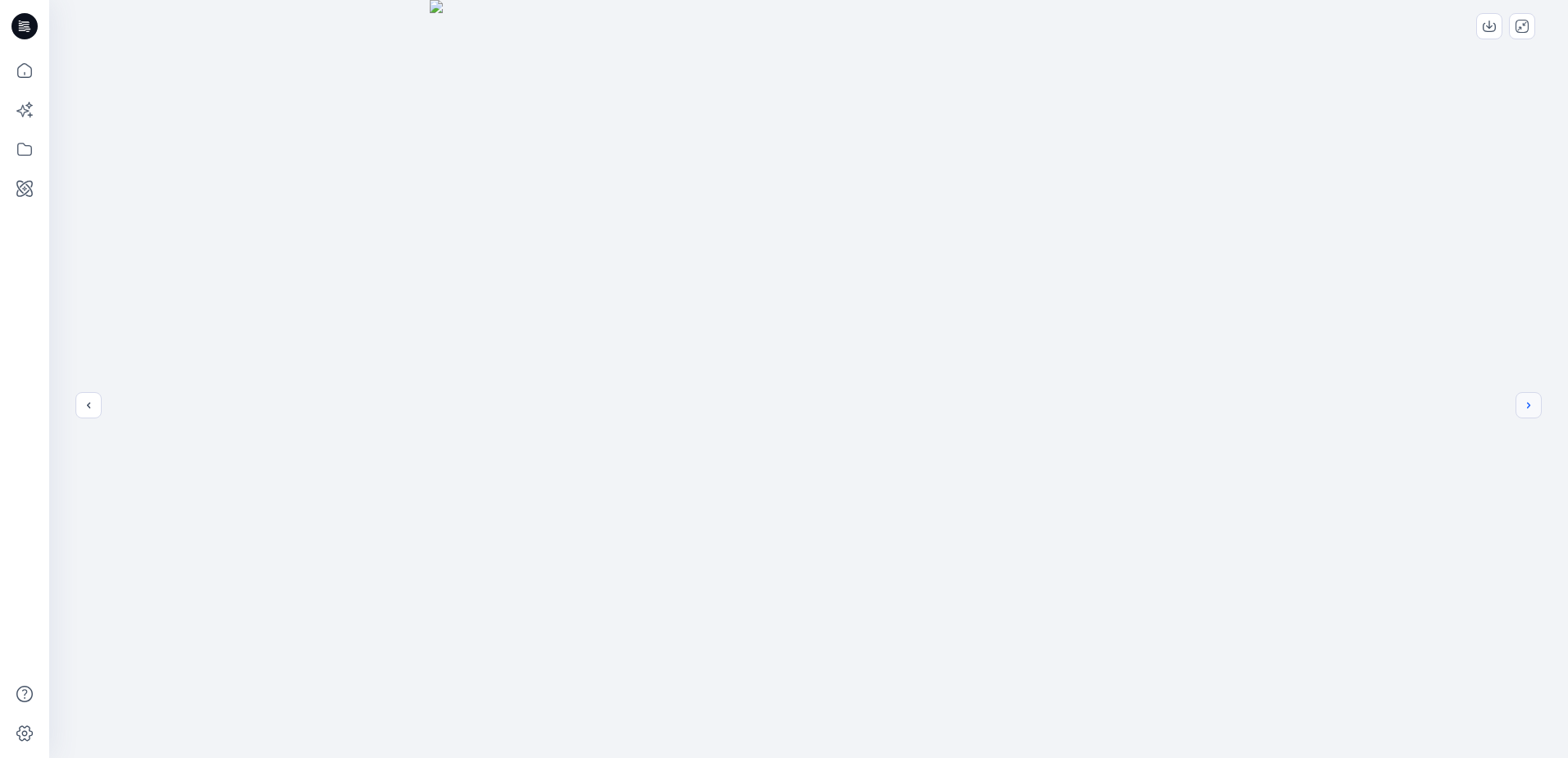
click at [1531, 403] on icon "next" at bounding box center [1528, 405] width 13 height 13
drag, startPoint x: 833, startPoint y: 192, endPoint x: 852, endPoint y: 470, distance: 278.6
click at [852, 470] on img at bounding box center [808, 242] width 1307 height 1034
drag, startPoint x: 857, startPoint y: 425, endPoint x: 844, endPoint y: 330, distance: 95.9
click at [844, 330] on img at bounding box center [808, 331] width 1307 height 854
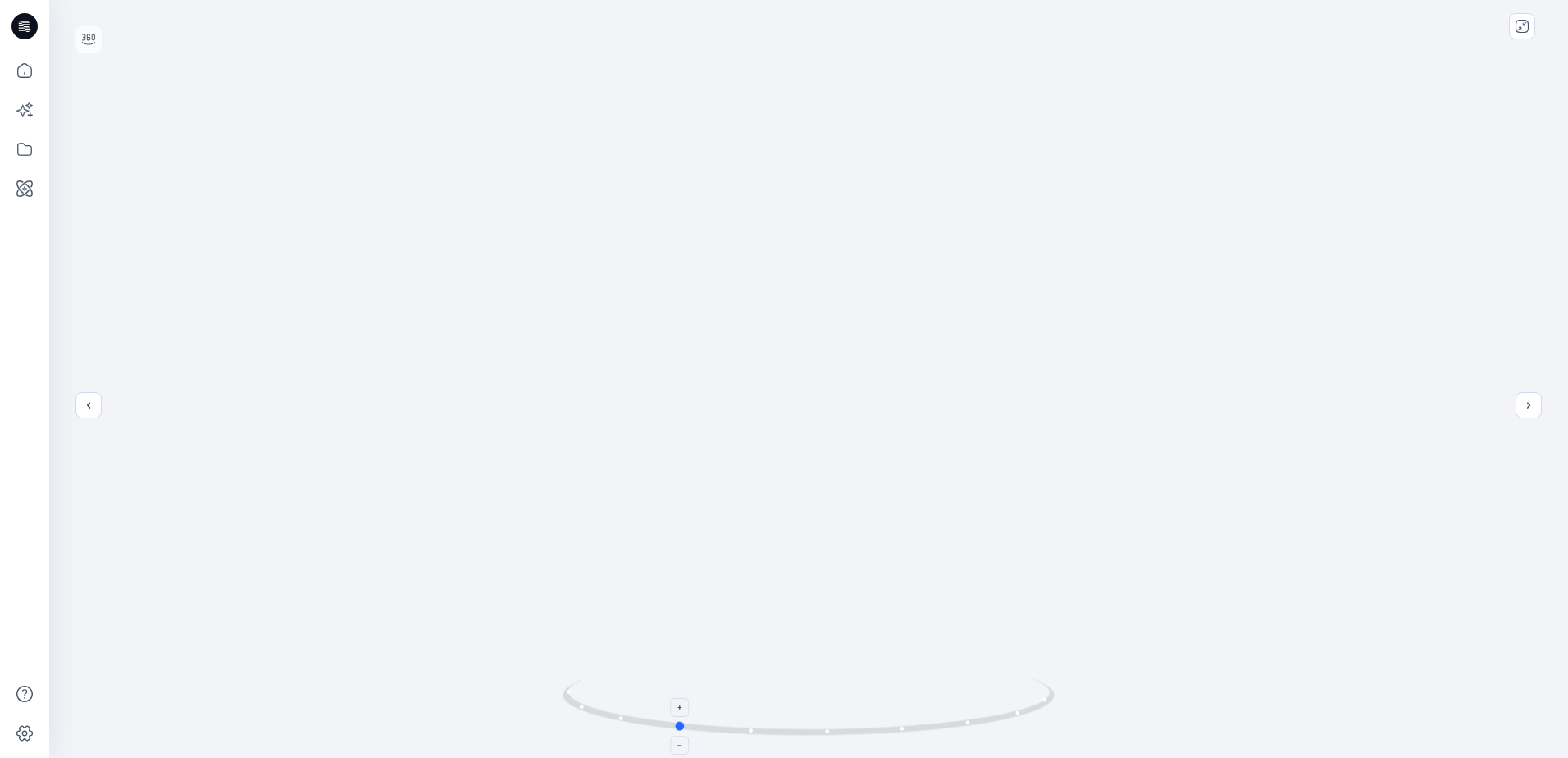
drag, startPoint x: 1040, startPoint y: 710, endPoint x: 907, endPoint y: 726, distance: 134.0
click at [907, 726] on icon at bounding box center [810, 709] width 496 height 62
drag, startPoint x: 715, startPoint y: 726, endPoint x: 896, endPoint y: 749, distance: 182.5
click at [896, 749] on div at bounding box center [809, 717] width 492 height 82
click at [96, 411] on button "previous" at bounding box center [89, 405] width 26 height 26
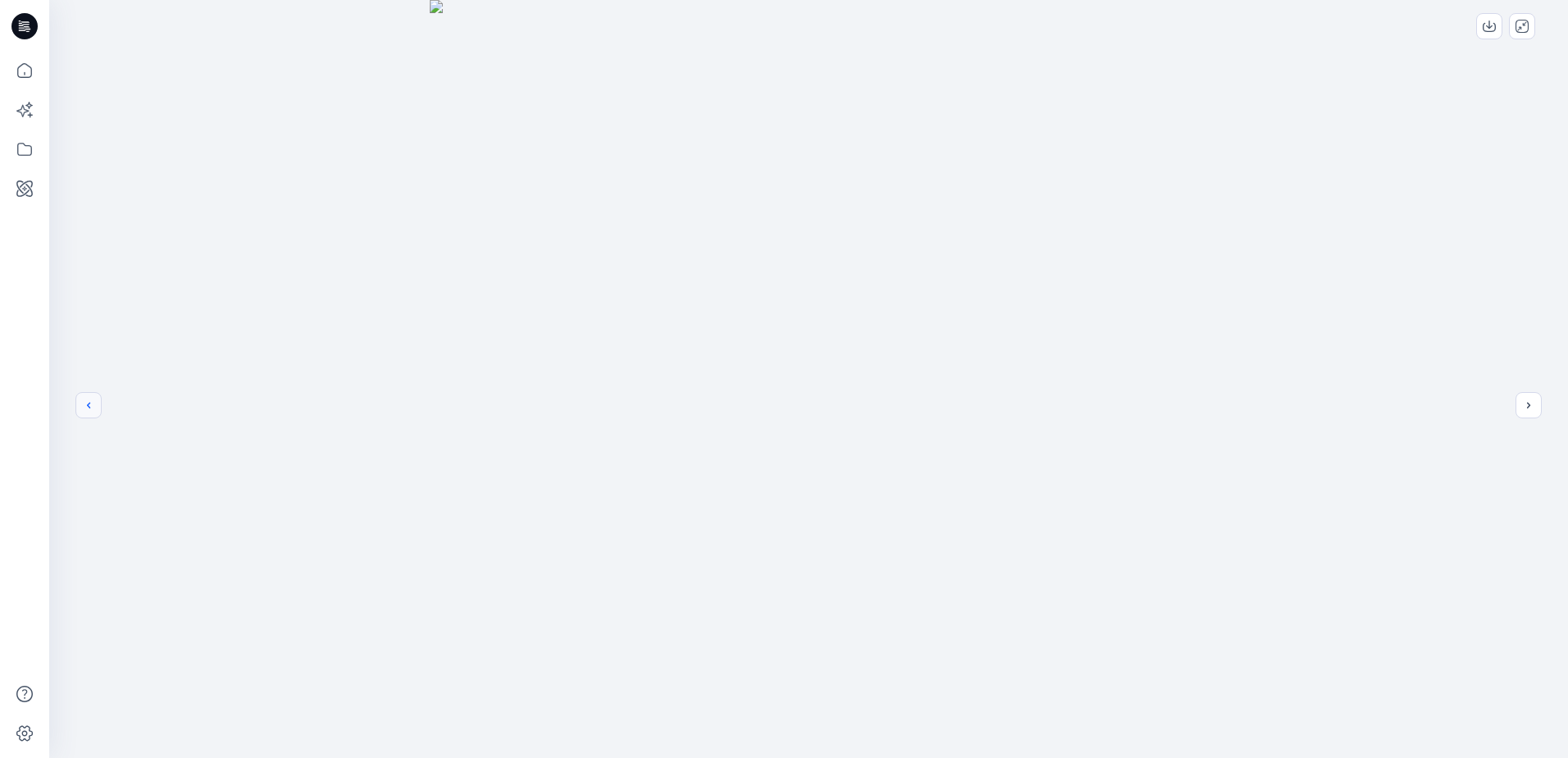
click at [96, 411] on button "previous" at bounding box center [89, 405] width 26 height 26
click at [1529, 402] on icon "next" at bounding box center [1528, 405] width 13 height 13
click at [101, 410] on div at bounding box center [809, 379] width 1518 height 758
click at [96, 410] on button "previous" at bounding box center [89, 405] width 26 height 26
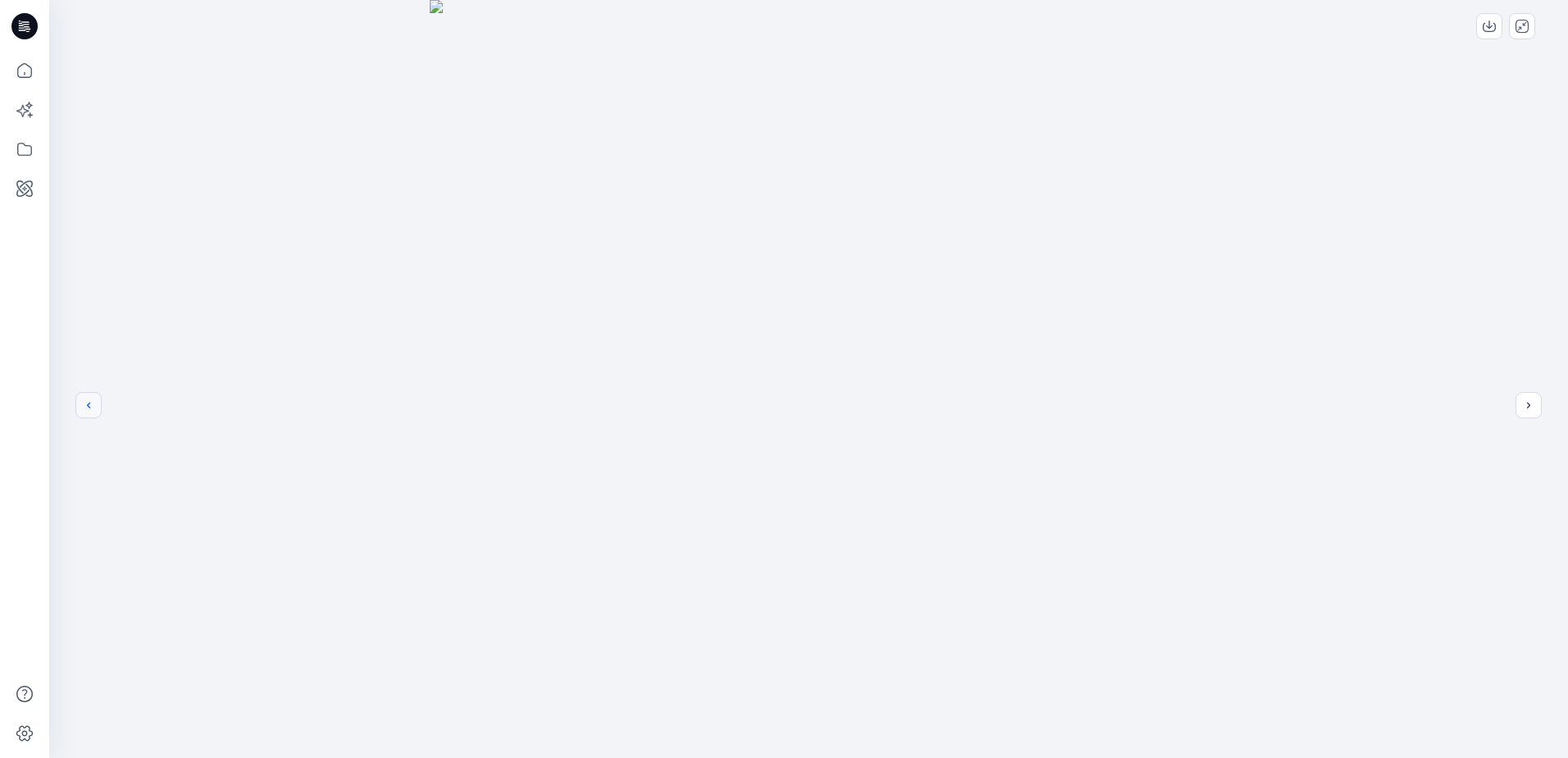
click at [101, 409] on button "previous" at bounding box center [89, 405] width 26 height 26
click at [107, 409] on div at bounding box center [809, 379] width 1518 height 758
click at [90, 403] on icon "previous" at bounding box center [88, 405] width 13 height 13
click at [1524, 402] on icon "next" at bounding box center [1528, 405] width 13 height 13
click at [1522, 403] on icon "next" at bounding box center [1528, 405] width 13 height 13
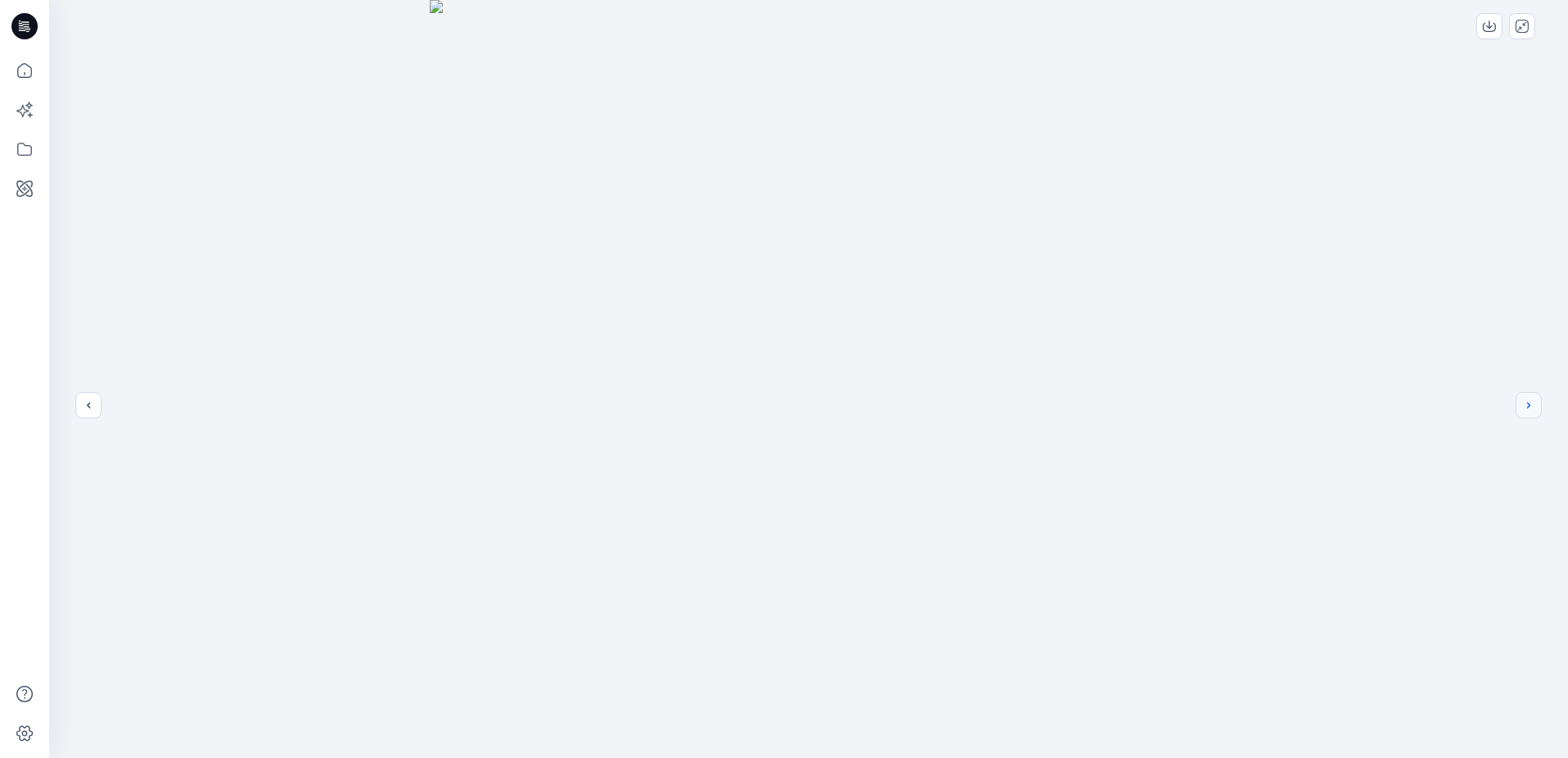
click at [1532, 408] on icon "next" at bounding box center [1528, 405] width 13 height 13
click at [1525, 412] on button "next" at bounding box center [1529, 405] width 26 height 26
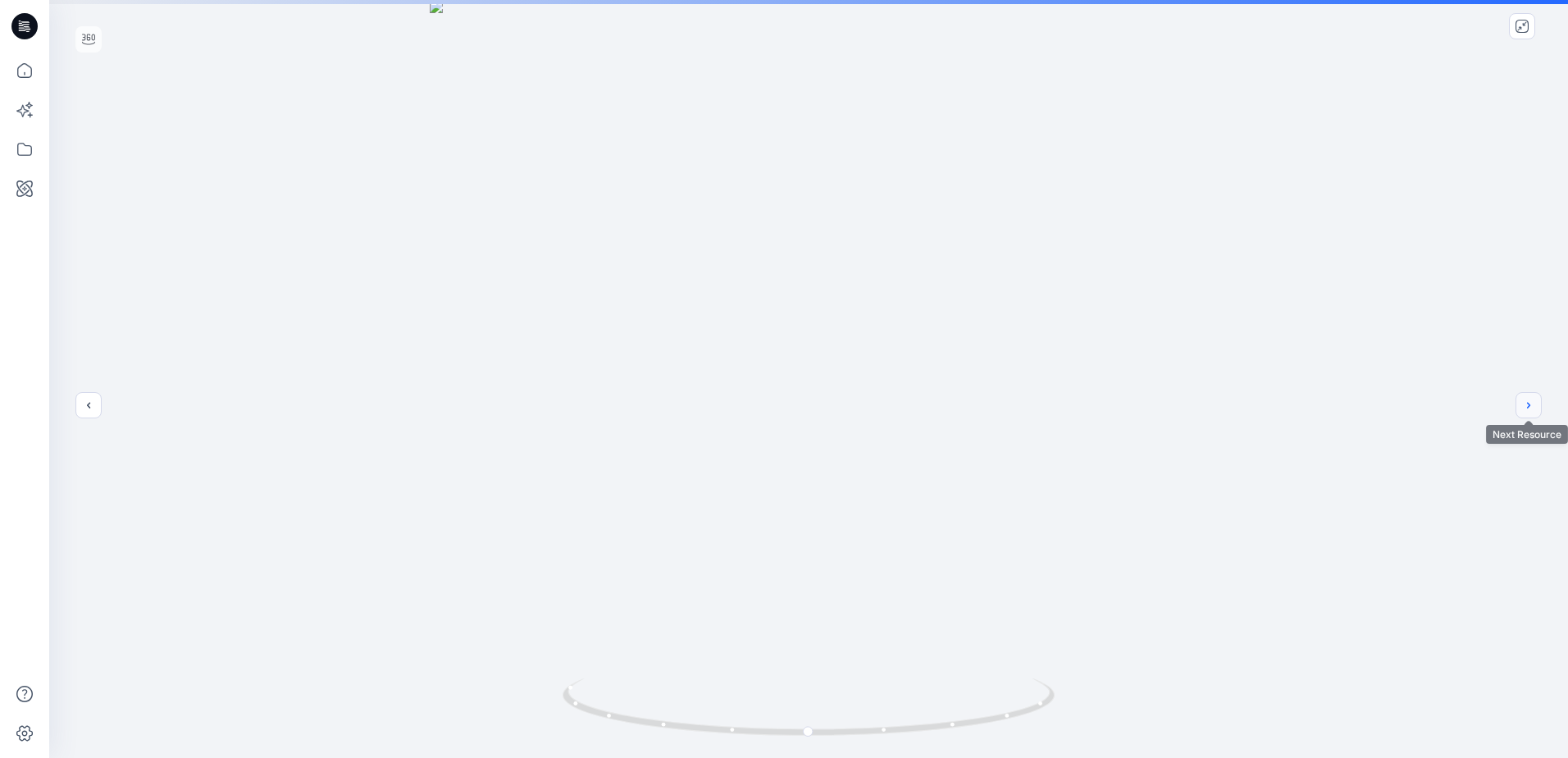
click at [1531, 413] on button "next" at bounding box center [1529, 405] width 26 height 26
click at [1522, 30] on icon "close-full-preview" at bounding box center [1522, 26] width 13 height 13
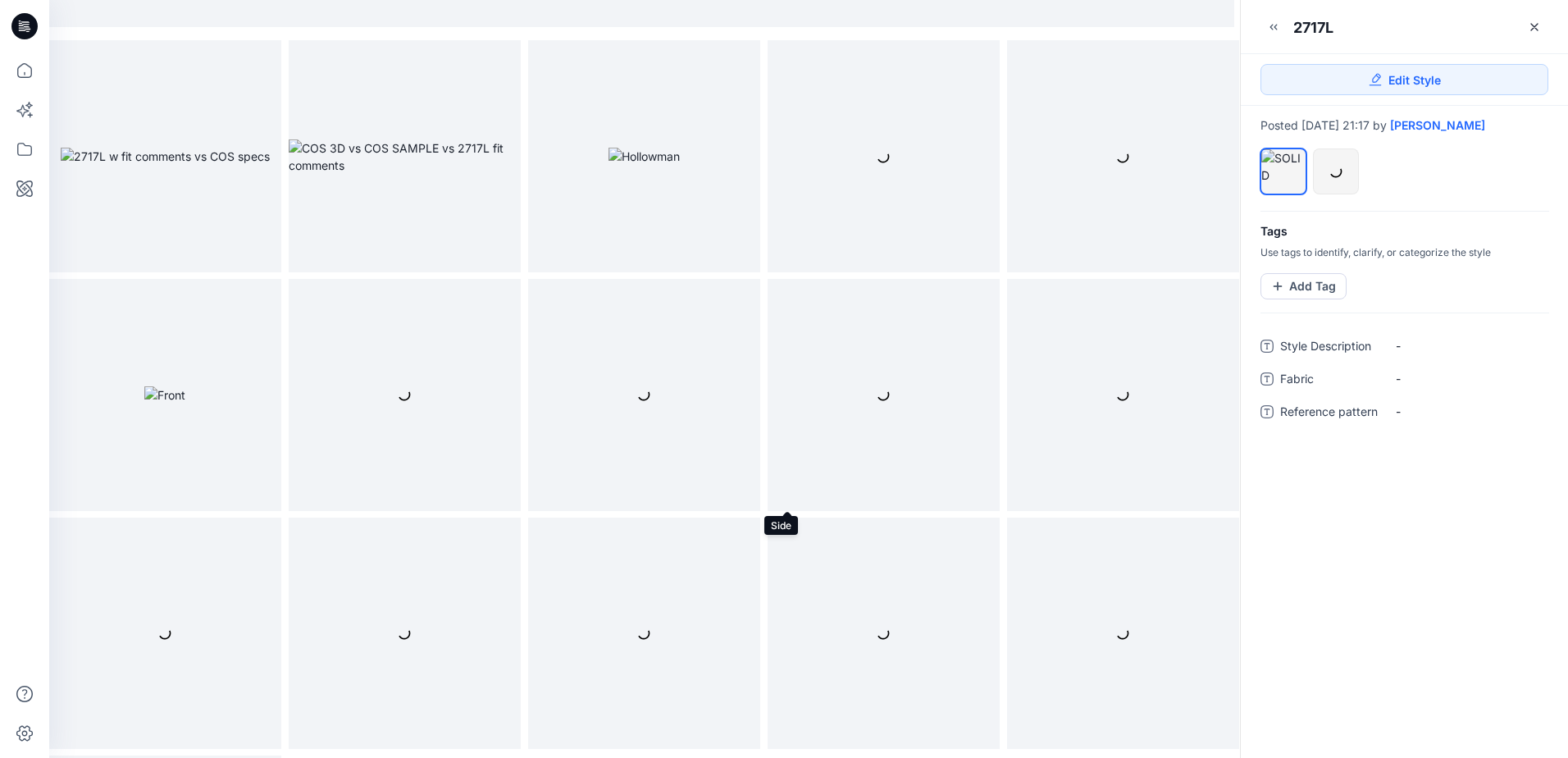
scroll to position [575, 0]
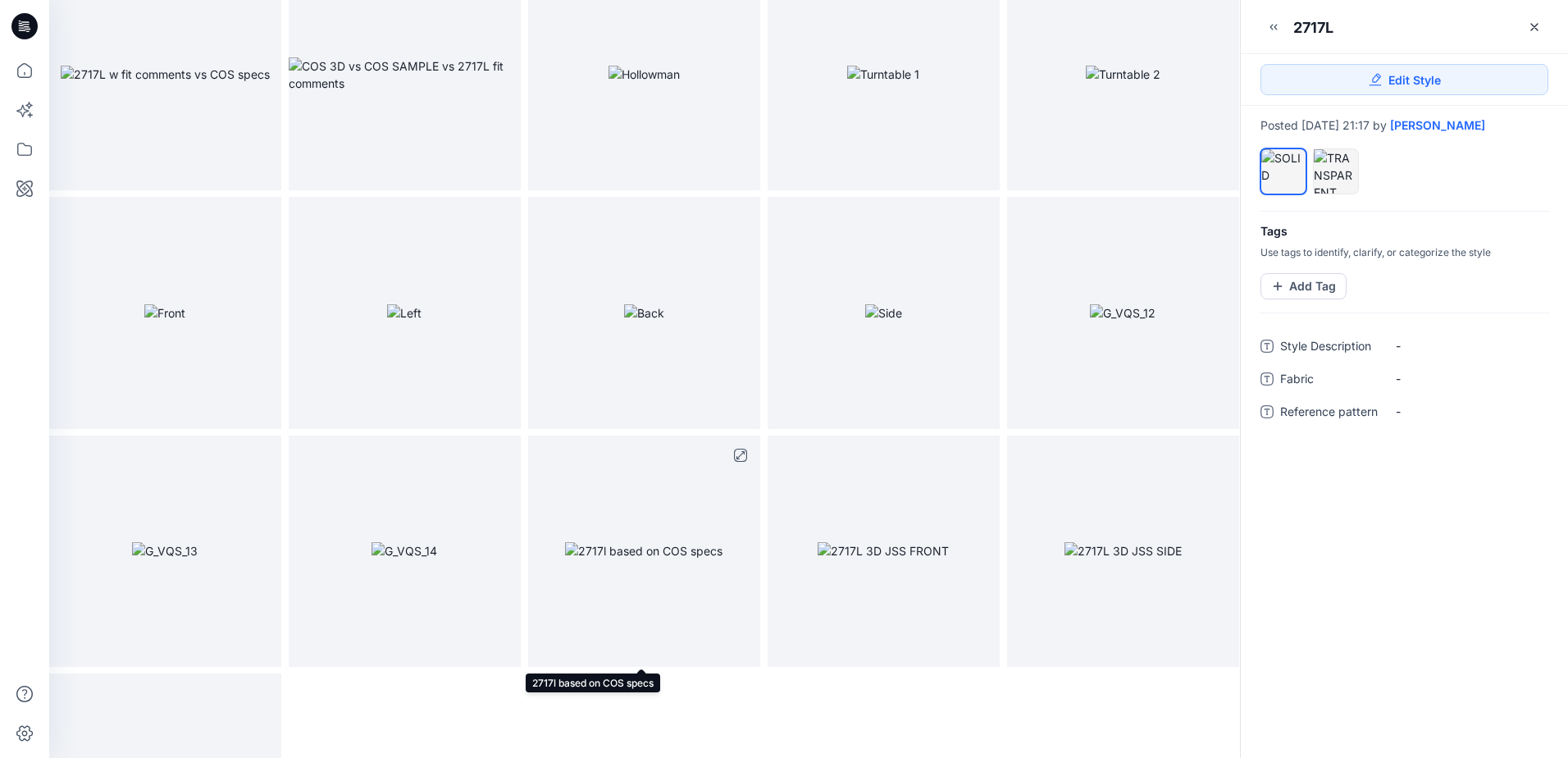
click at [677, 545] on img at bounding box center [643, 551] width 157 height 17
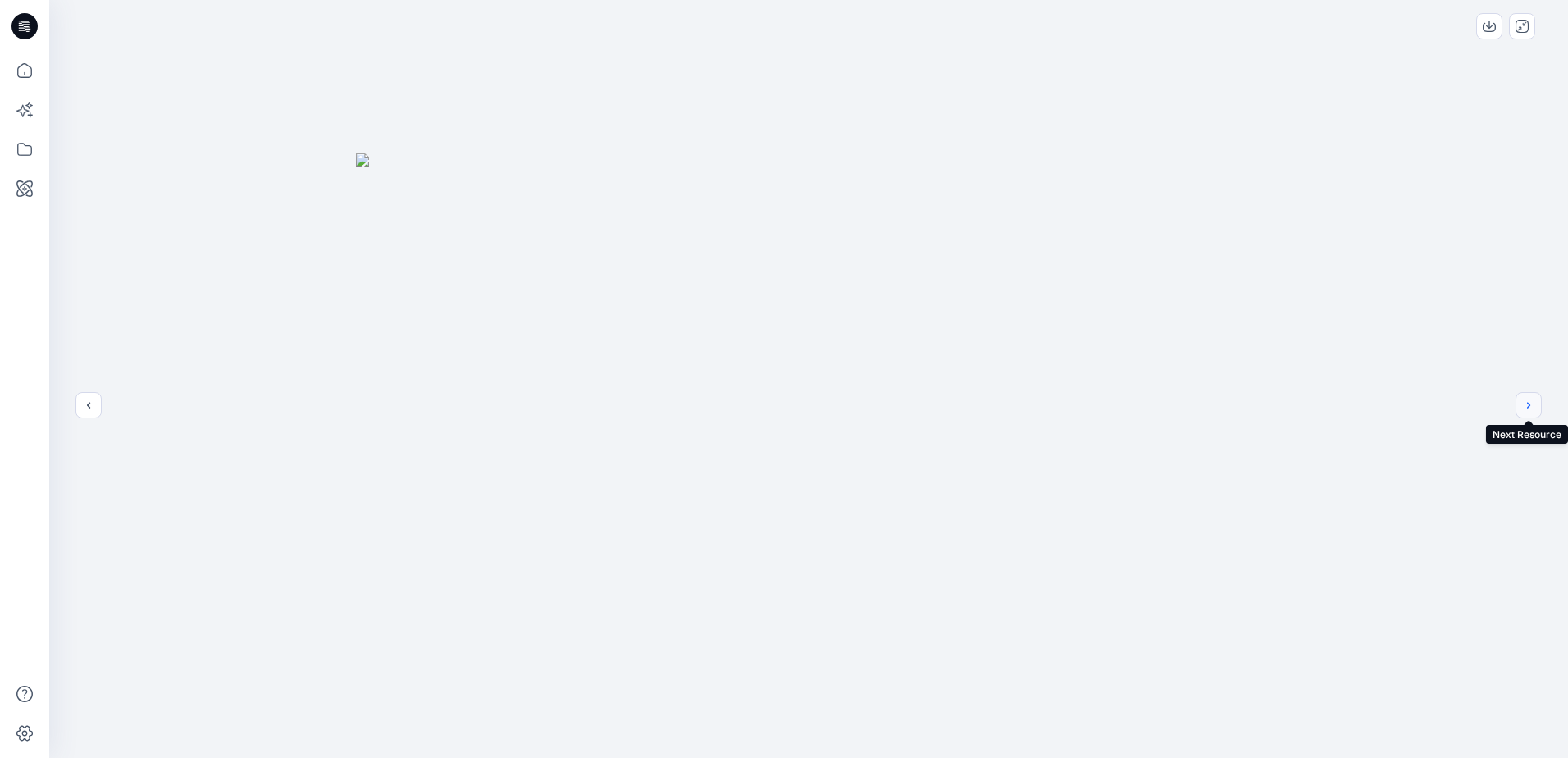
click at [1528, 399] on icon "next" at bounding box center [1528, 405] width 13 height 13
click at [1527, 24] on icon "close-full-preview" at bounding box center [1522, 26] width 13 height 13
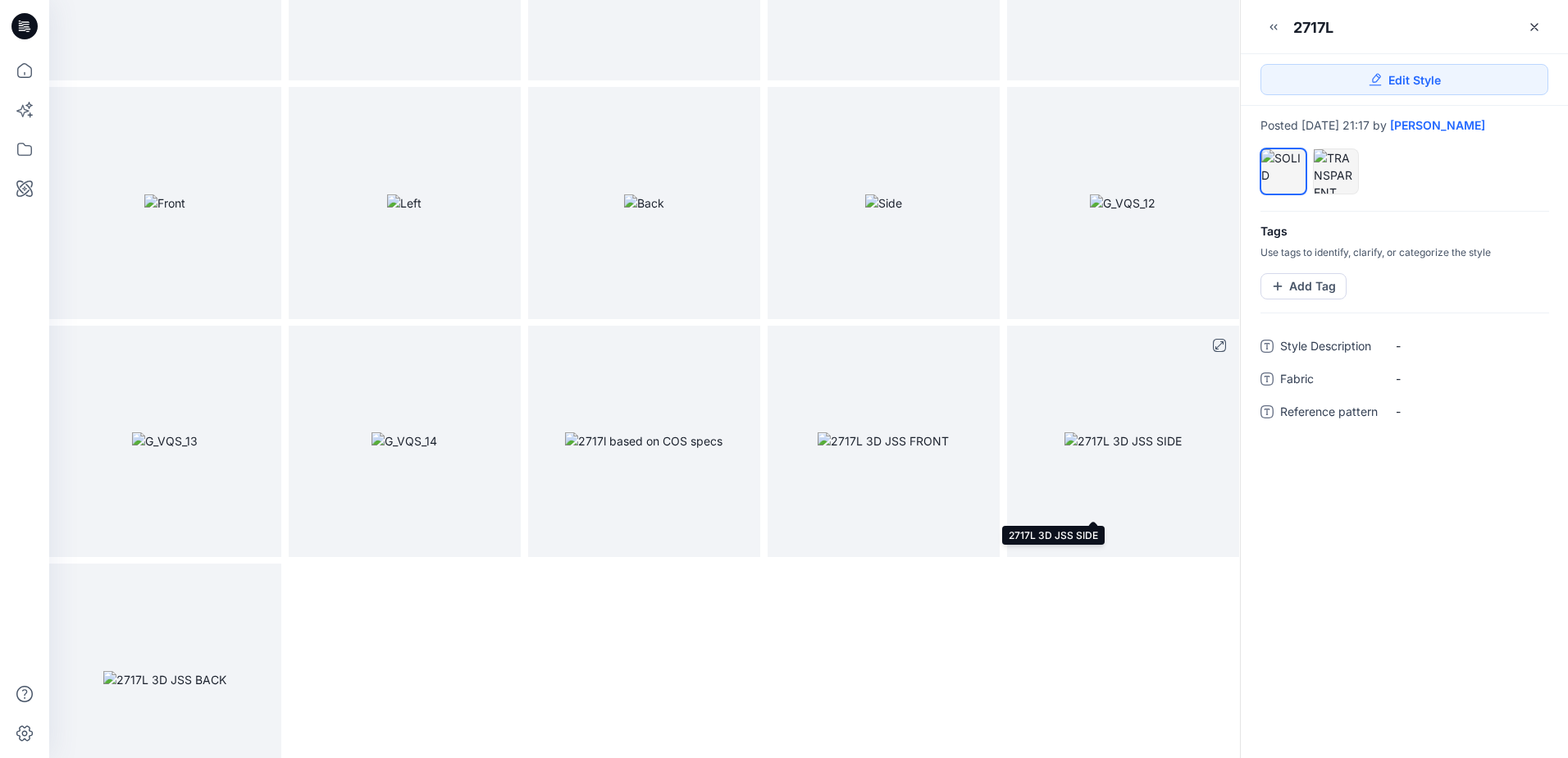
scroll to position [722, 0]
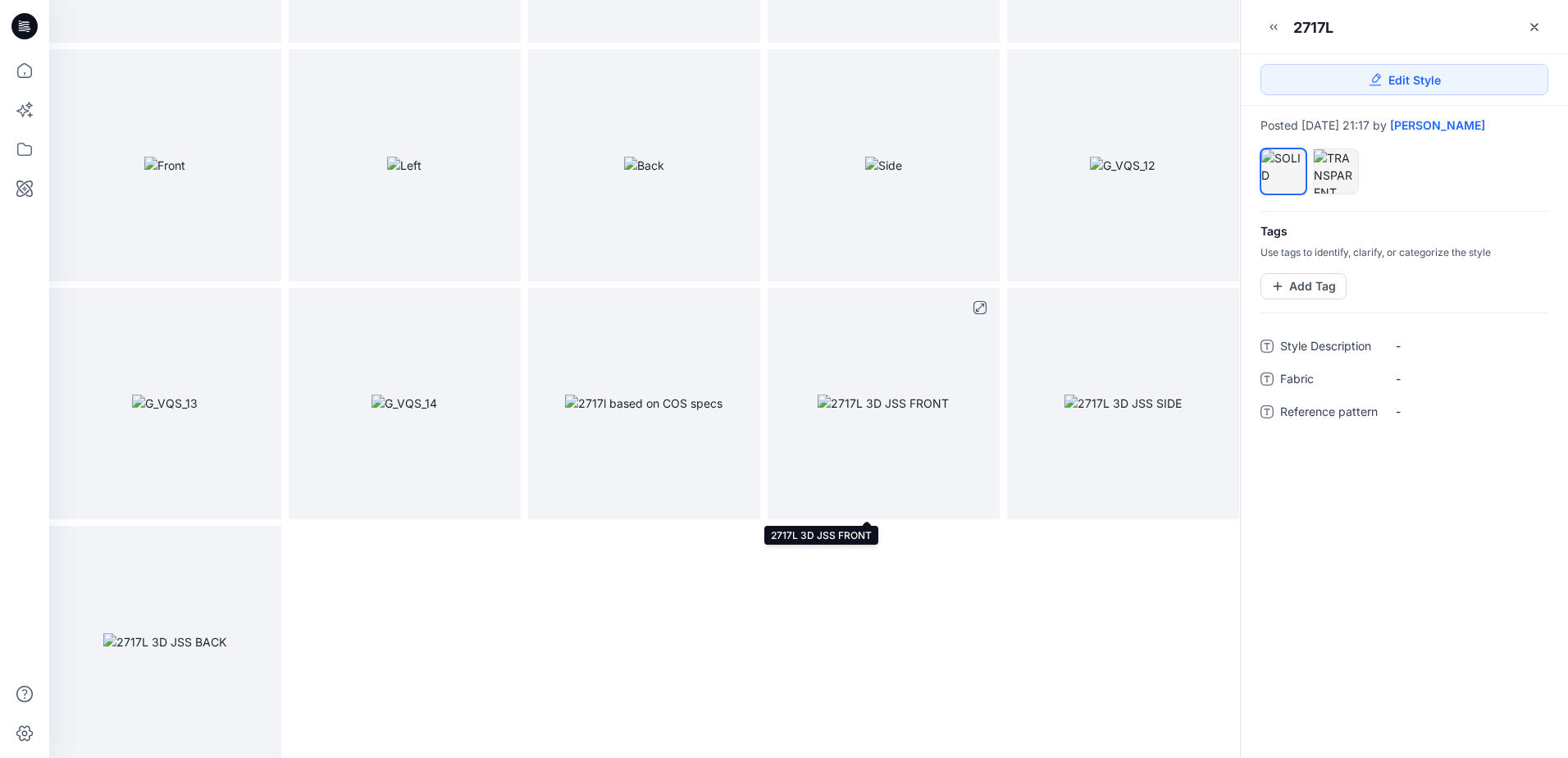
click at [878, 412] on img at bounding box center [883, 403] width 131 height 17
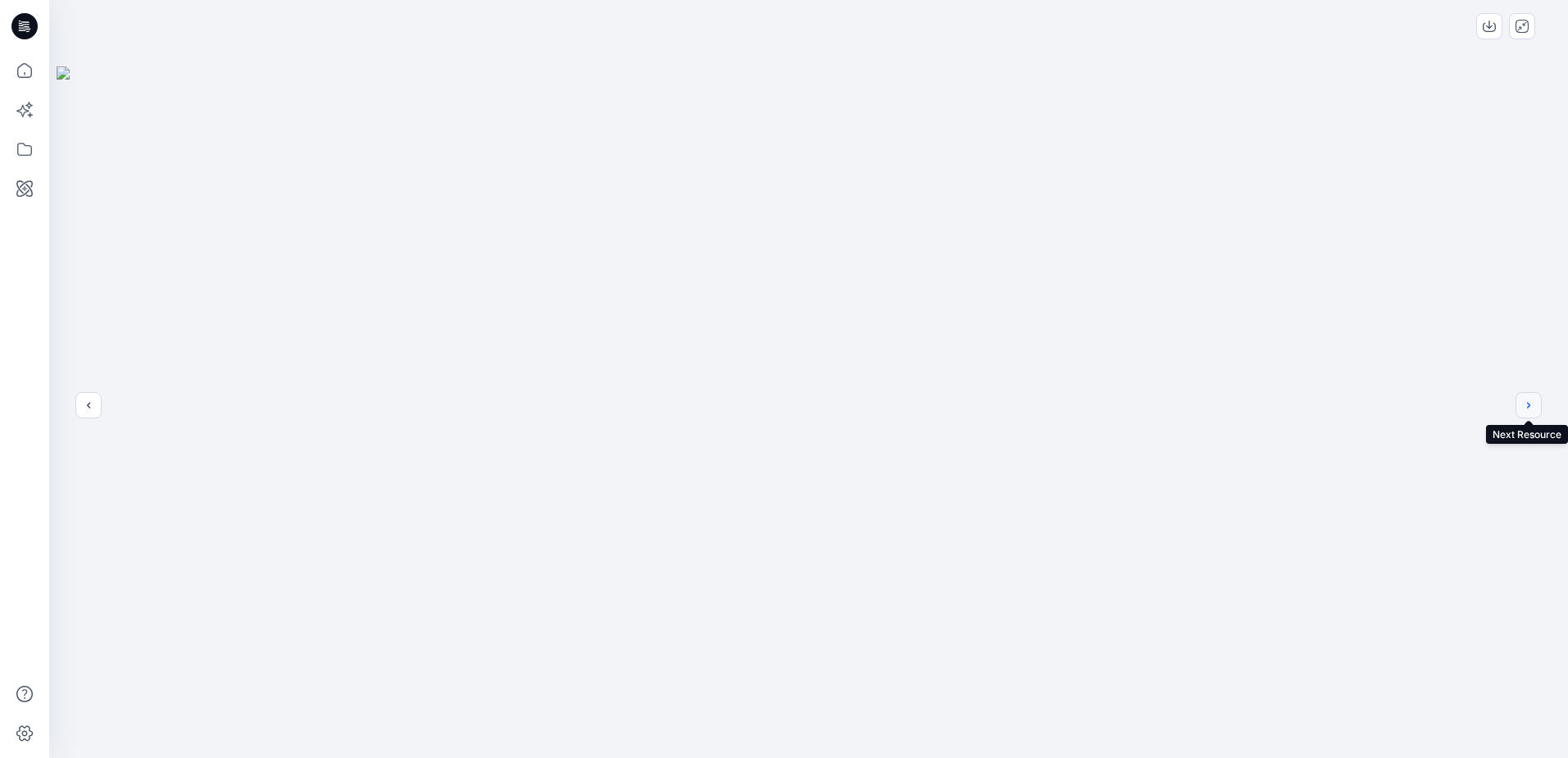
click at [1528, 408] on icon "next" at bounding box center [1528, 405] width 13 height 13
click at [1526, 407] on icon "next" at bounding box center [1528, 405] width 13 height 13
click at [86, 405] on icon "previous" at bounding box center [88, 405] width 13 height 13
click at [1533, 406] on icon "next" at bounding box center [1528, 405] width 13 height 13
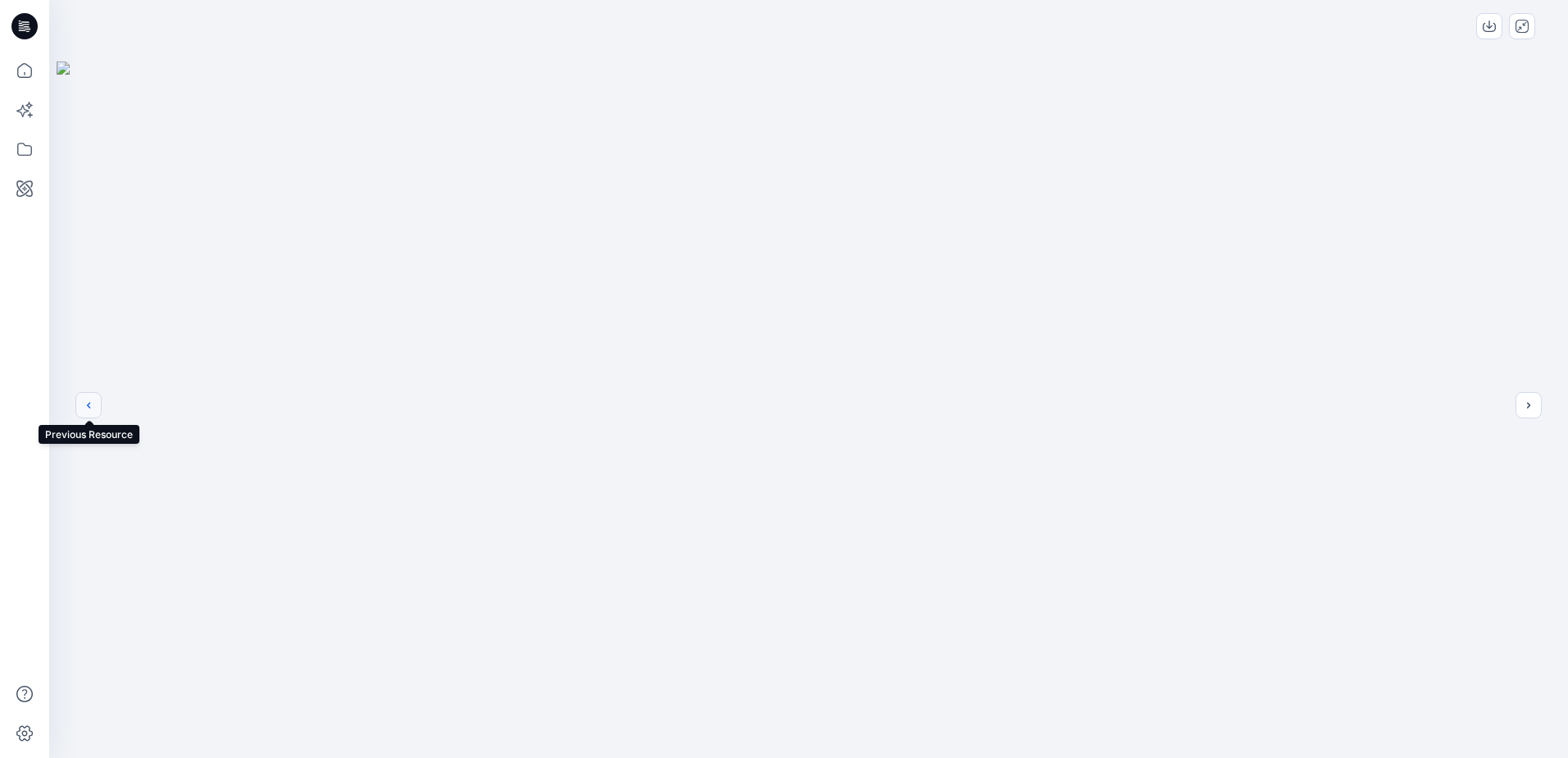
click at [93, 401] on icon "previous" at bounding box center [88, 405] width 13 height 13
click at [96, 403] on button "previous" at bounding box center [89, 405] width 26 height 26
click at [1532, 406] on icon "next" at bounding box center [1528, 405] width 13 height 13
click at [1537, 417] on button "next" at bounding box center [1529, 405] width 26 height 26
click at [1532, 26] on button "close-full-preview" at bounding box center [1522, 26] width 26 height 26
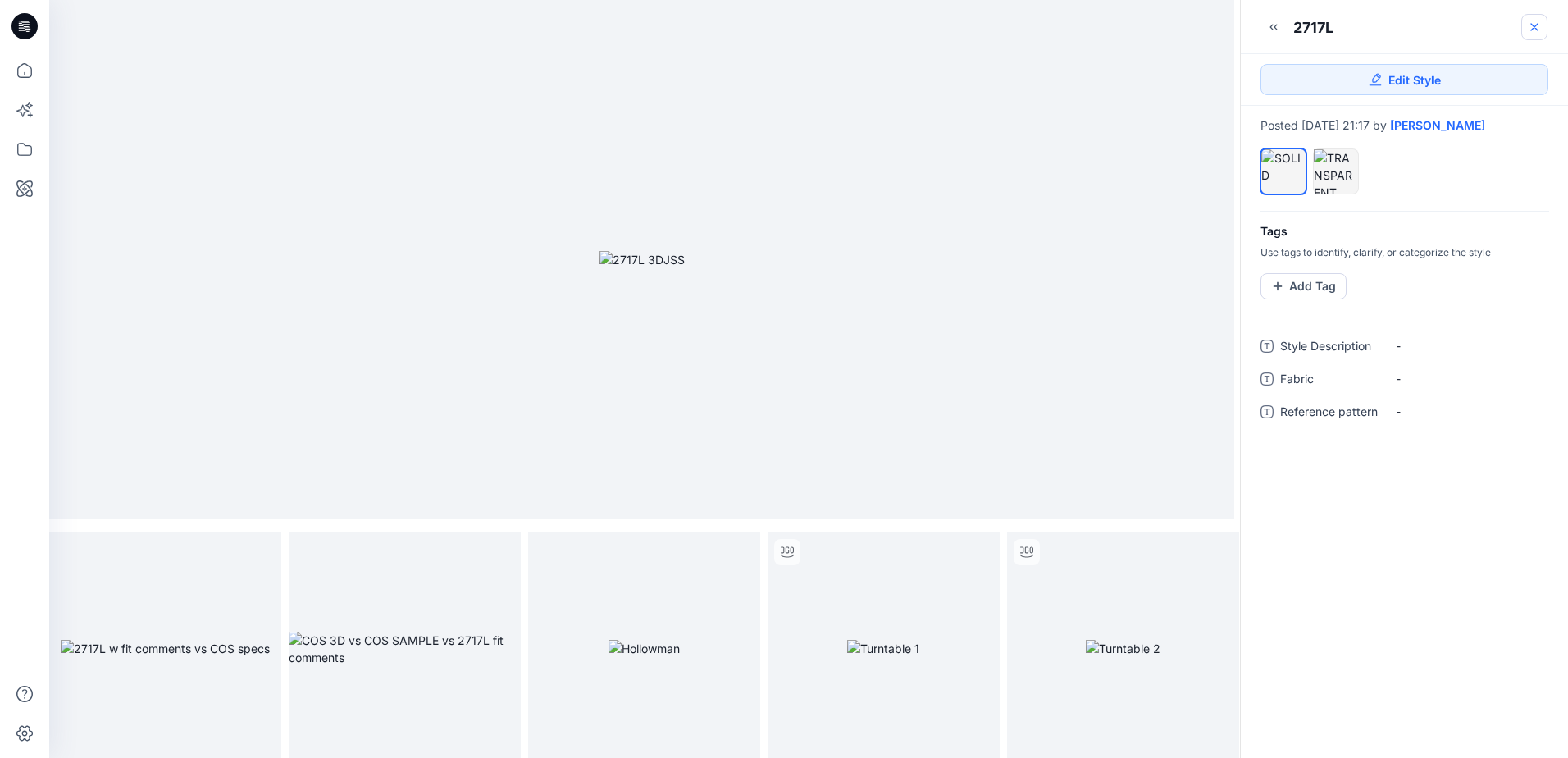
click at [1537, 23] on icon at bounding box center [1534, 27] width 13 height 13
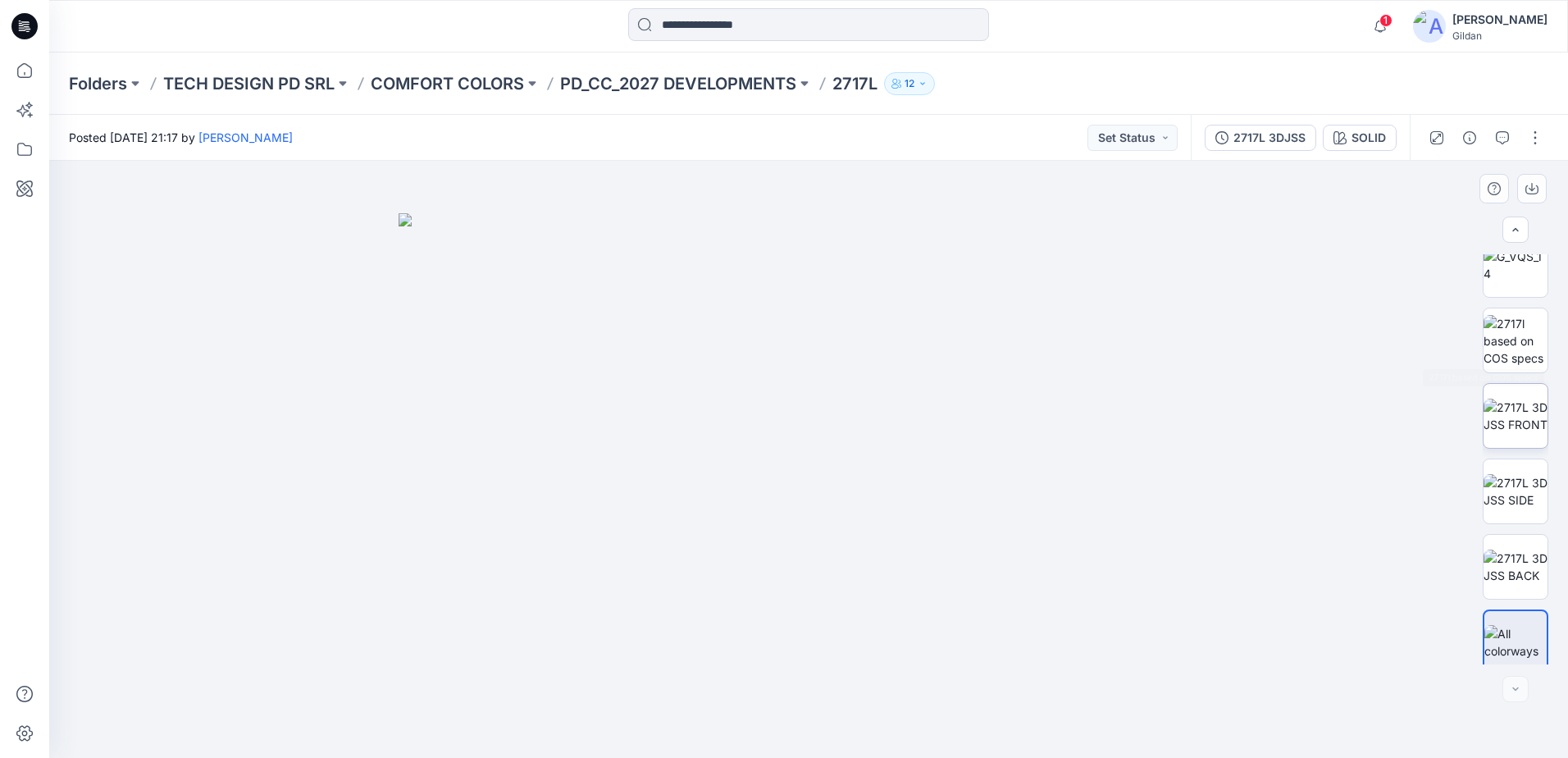
scroll to position [863, 0]
click at [1525, 400] on img at bounding box center [1516, 406] width 64 height 35
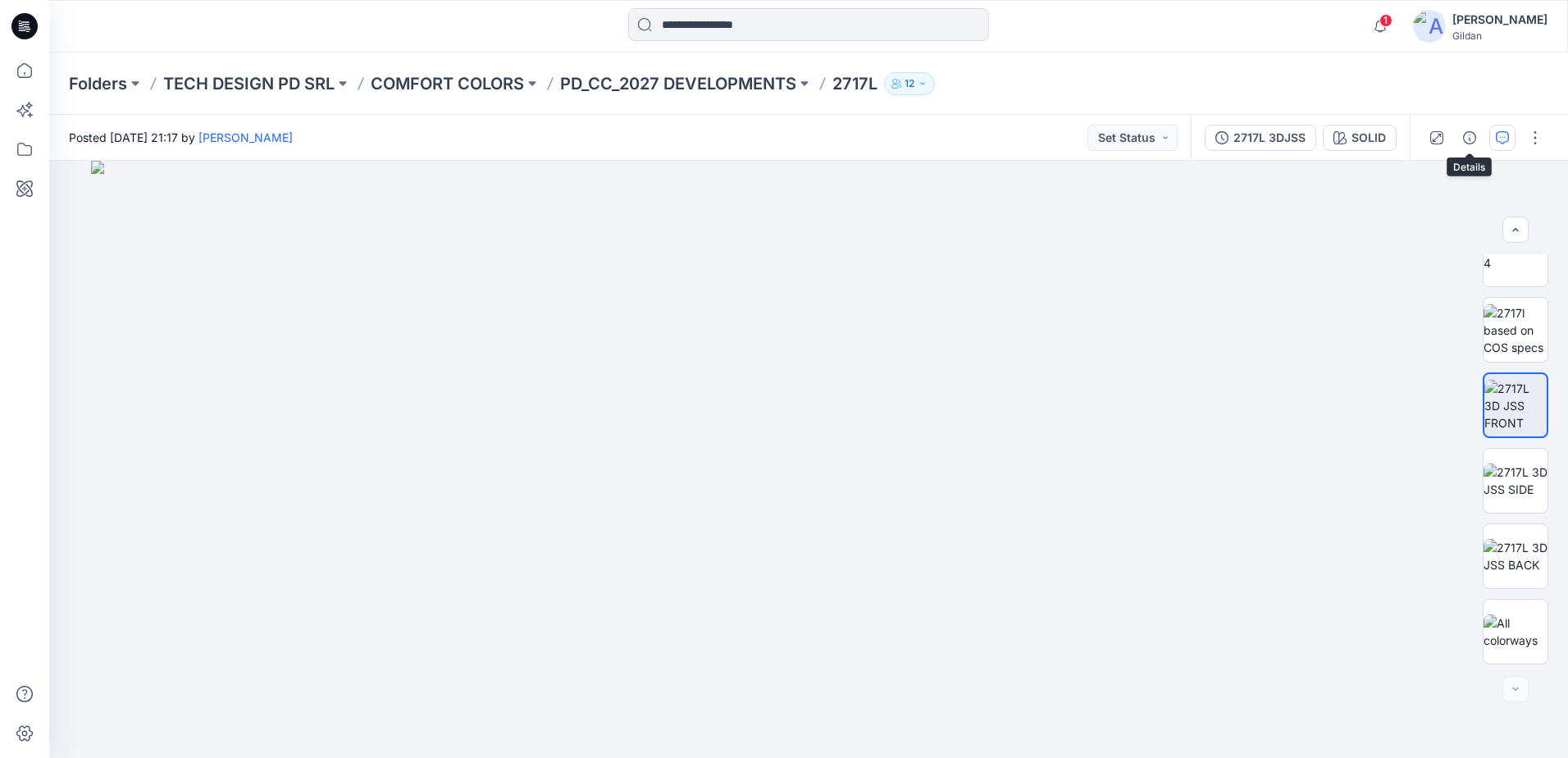
click at [1499, 137] on icon "button" at bounding box center [1502, 137] width 13 height 13
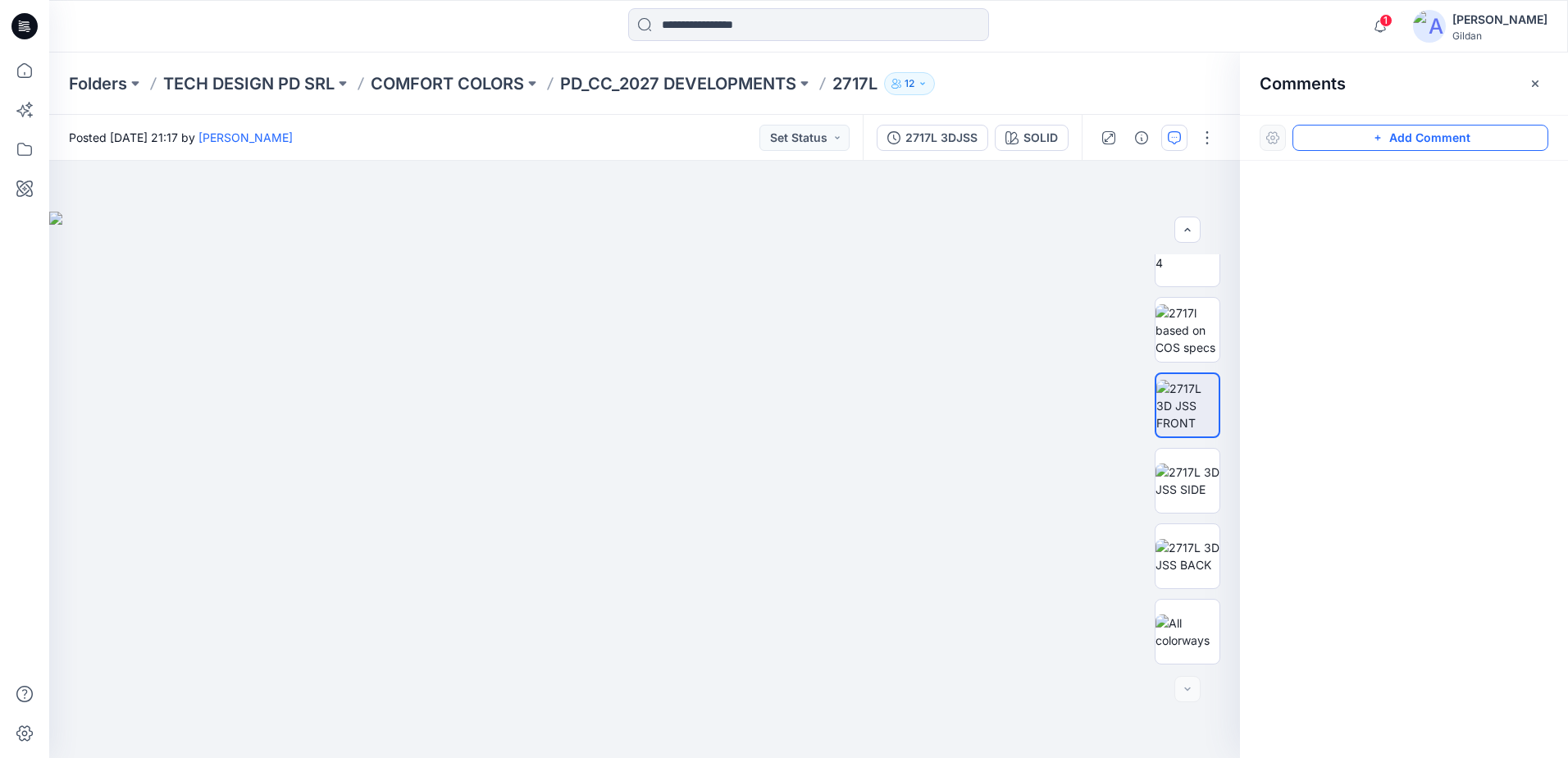
click at [1413, 141] on button "Add Comment" at bounding box center [1420, 137] width 256 height 26
click at [522, 260] on div "1" at bounding box center [645, 459] width 1191 height 597
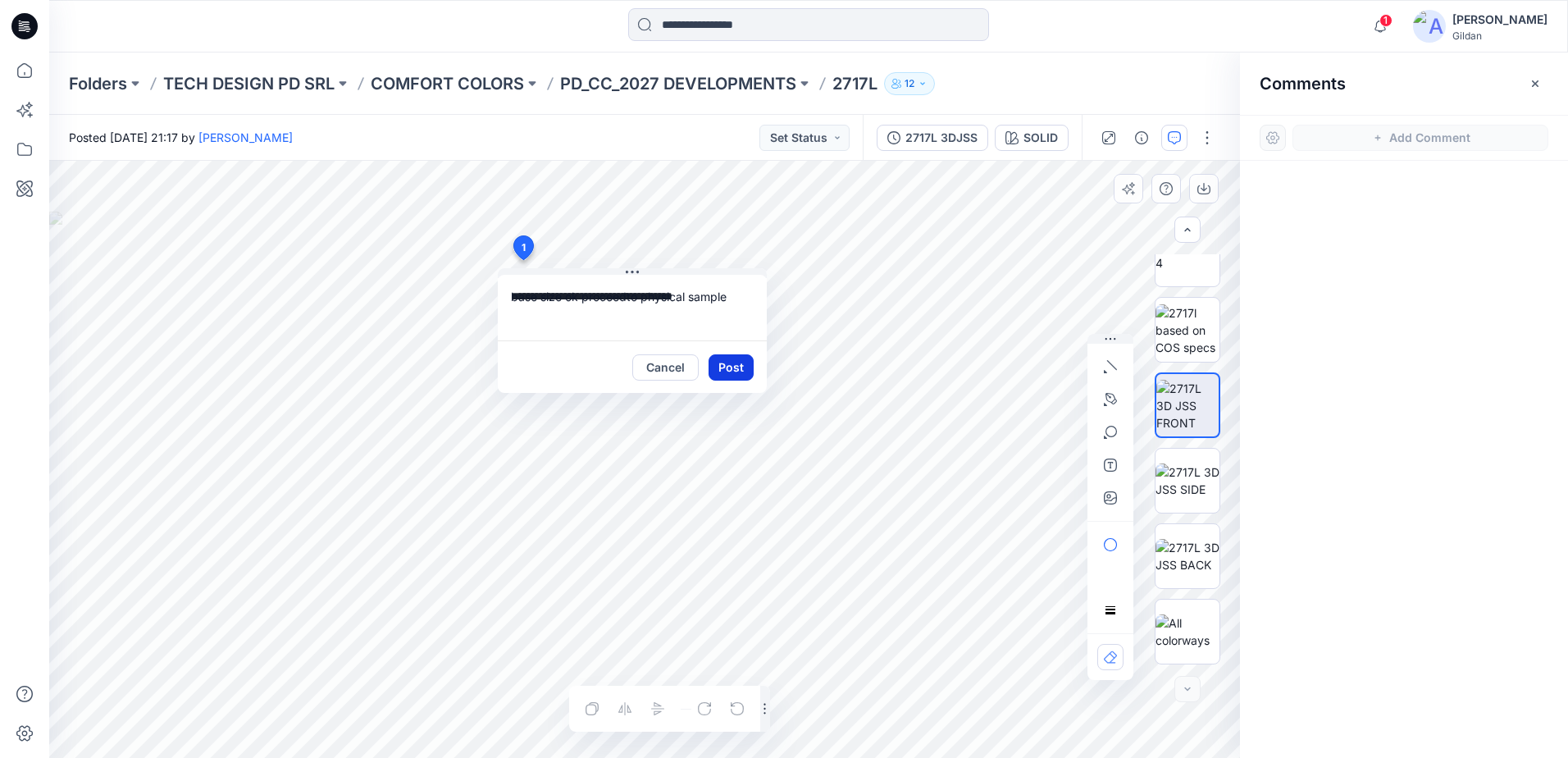
type textarea "**********"
click at [732, 363] on button "Post" at bounding box center [731, 368] width 45 height 26
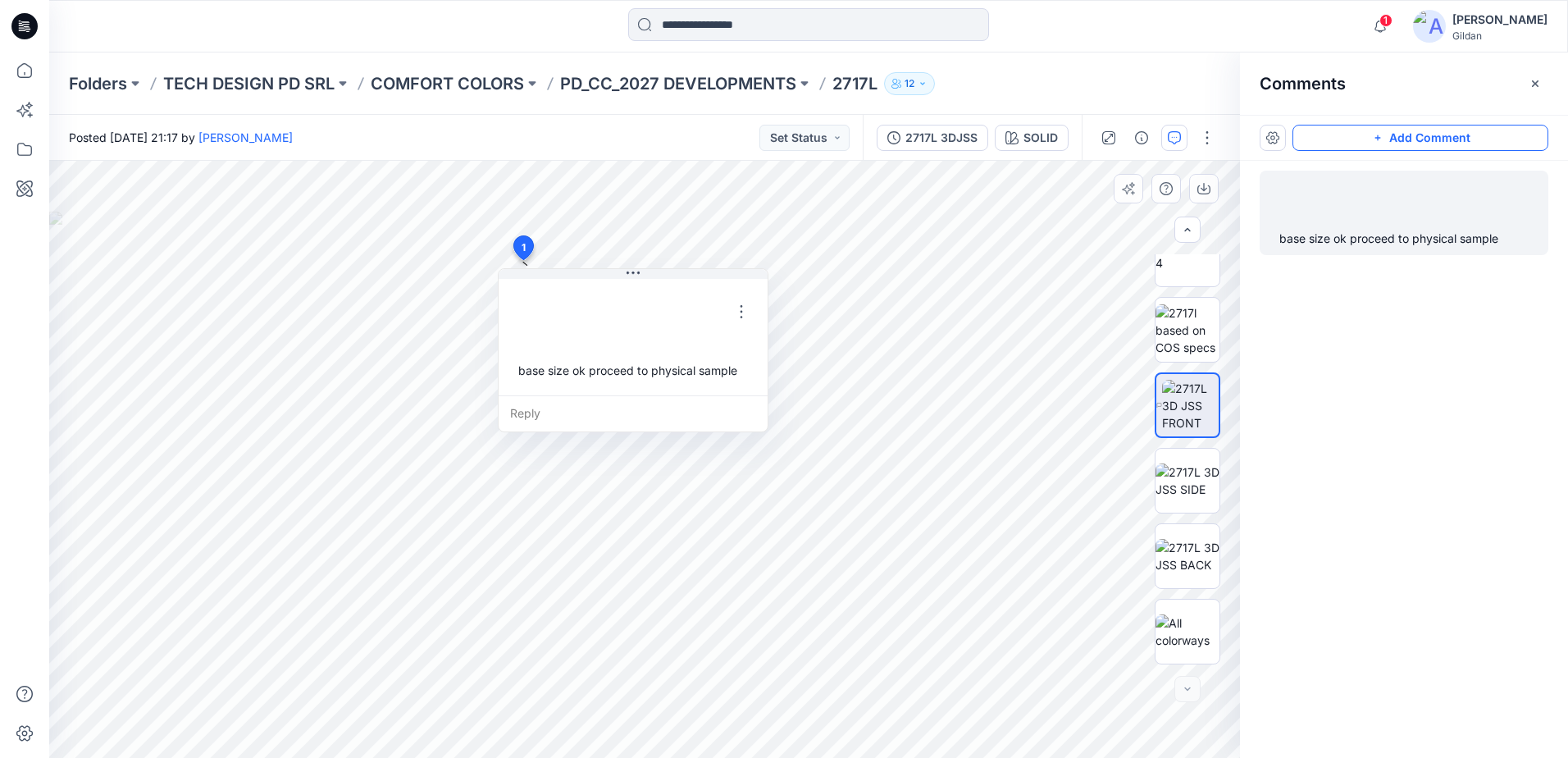
click at [1422, 142] on button "Add Comment" at bounding box center [1420, 137] width 256 height 26
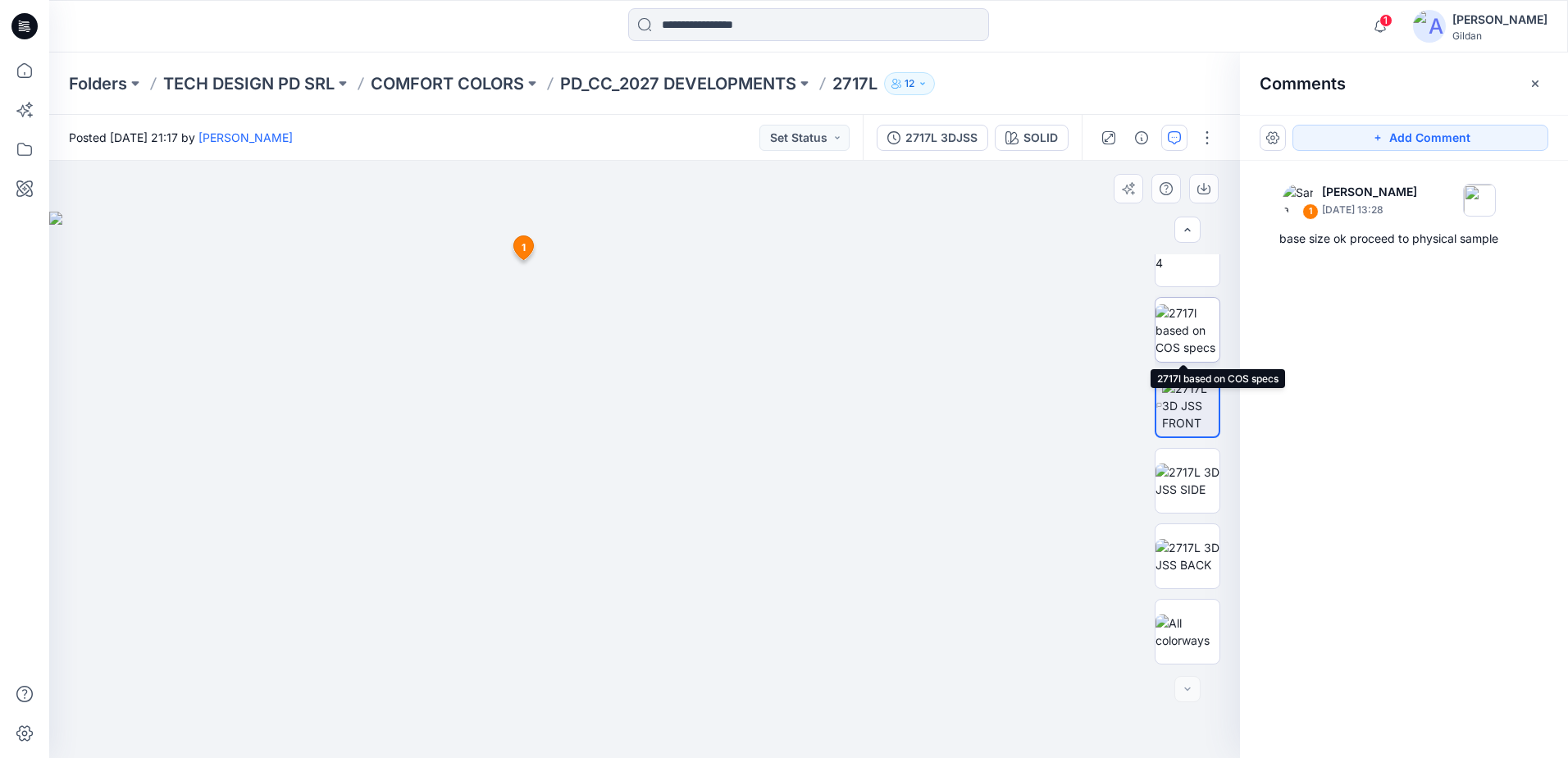
click at [1192, 340] on img at bounding box center [1188, 329] width 64 height 51
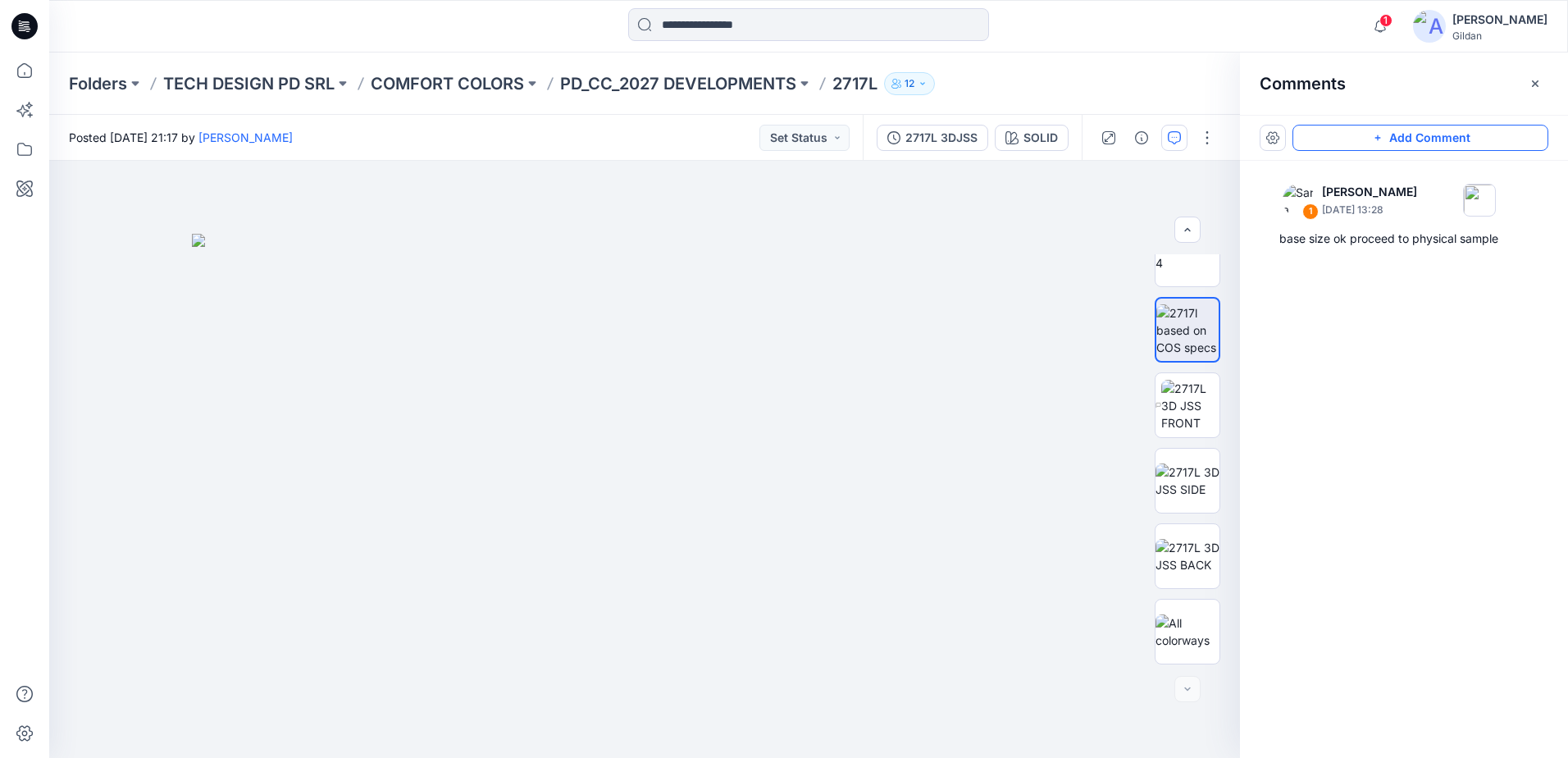
click at [1397, 138] on button "Add Comment" at bounding box center [1420, 137] width 256 height 26
click at [843, 277] on div "2" at bounding box center [645, 459] width 1191 height 597
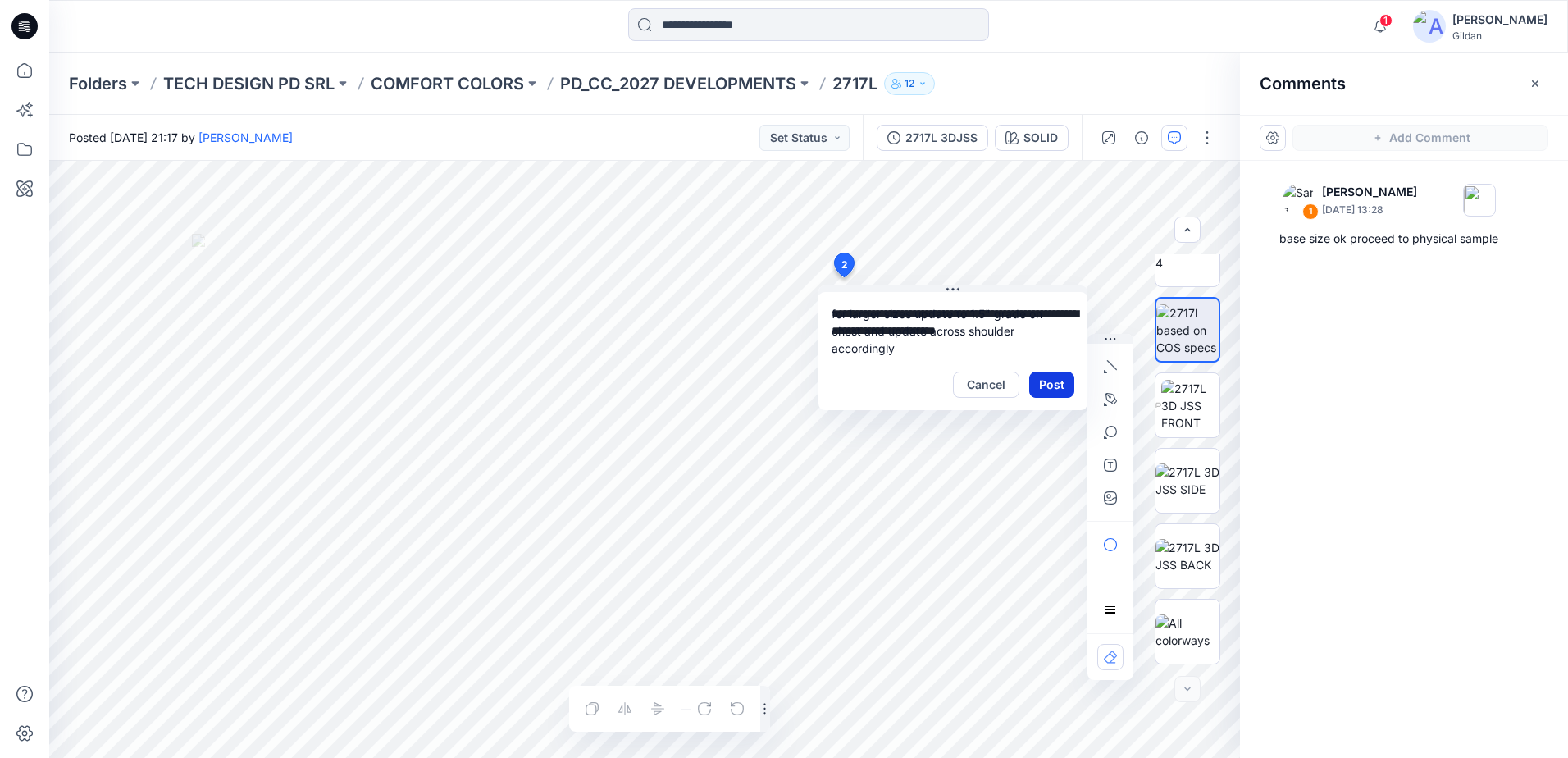
type textarea "**********"
click at [1047, 389] on button "Post" at bounding box center [1052, 385] width 45 height 26
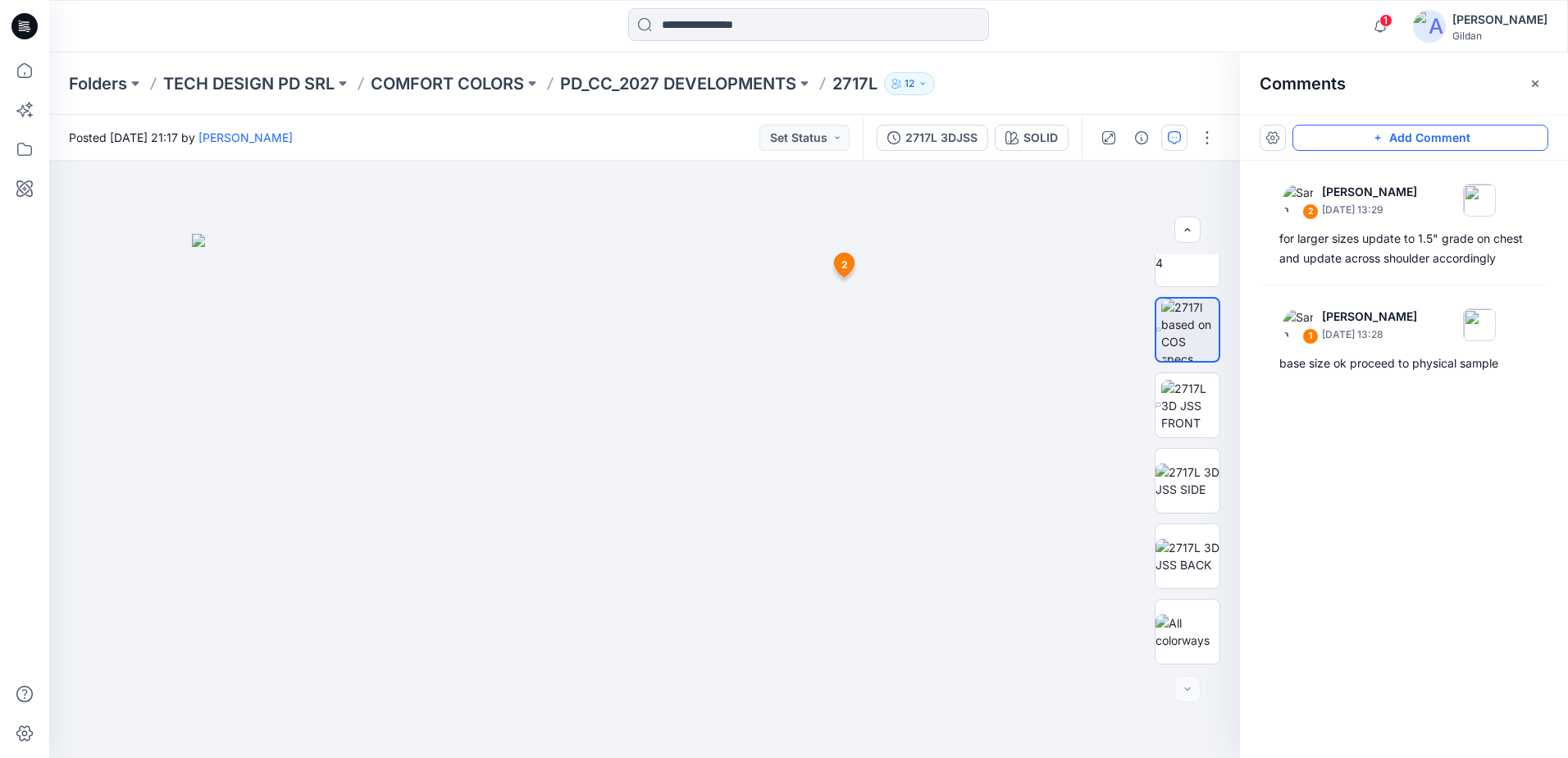
click at [1335, 143] on button "Add Comment" at bounding box center [1420, 137] width 256 height 26
click at [843, 342] on div "3 2 Sara Hernandez September 24, 2025 13:29 for larger sizes update to 1.5" gra…" at bounding box center [645, 459] width 1191 height 597
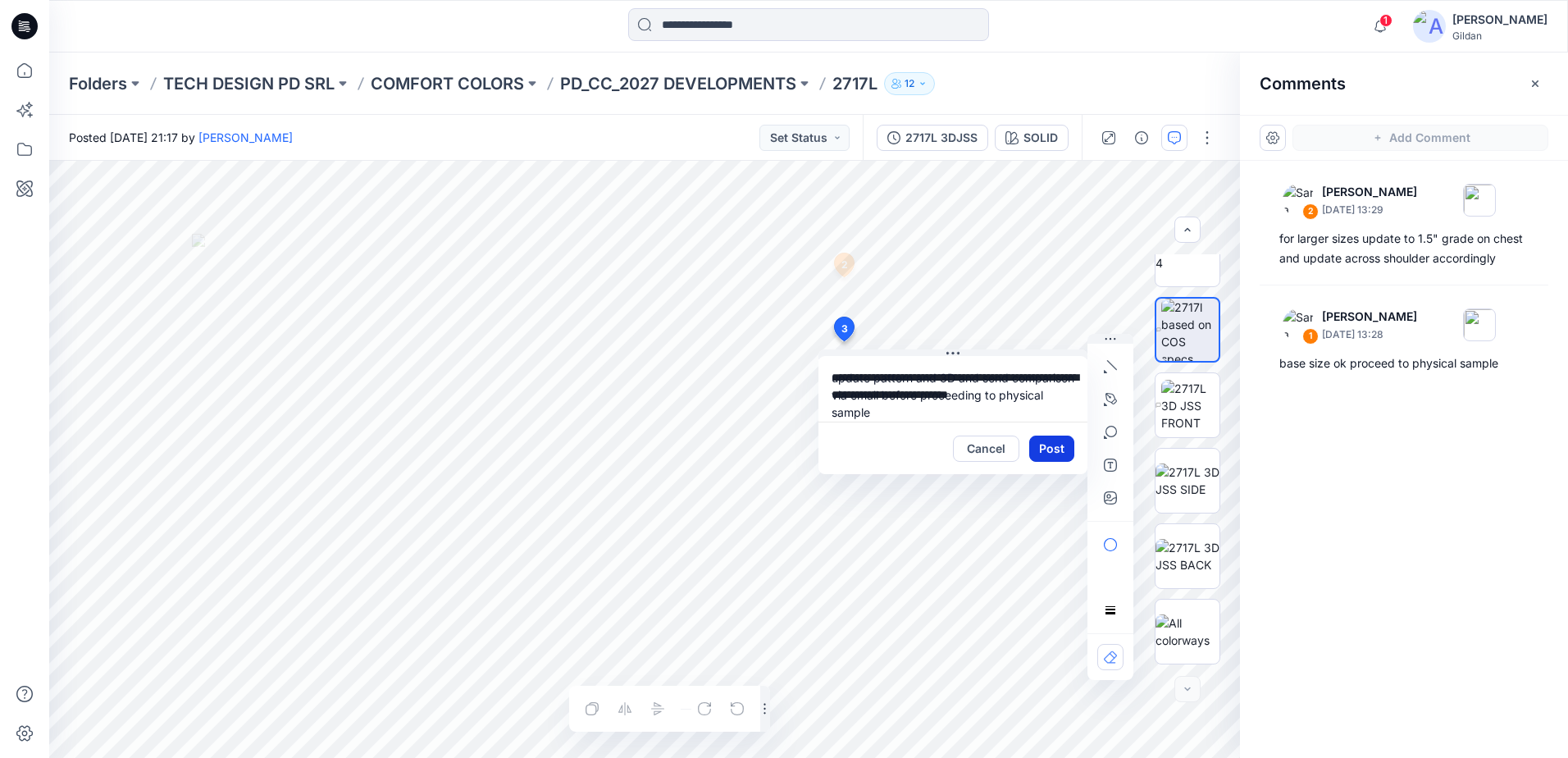
type textarea "**********"
click at [1044, 450] on button "Post" at bounding box center [1052, 449] width 45 height 26
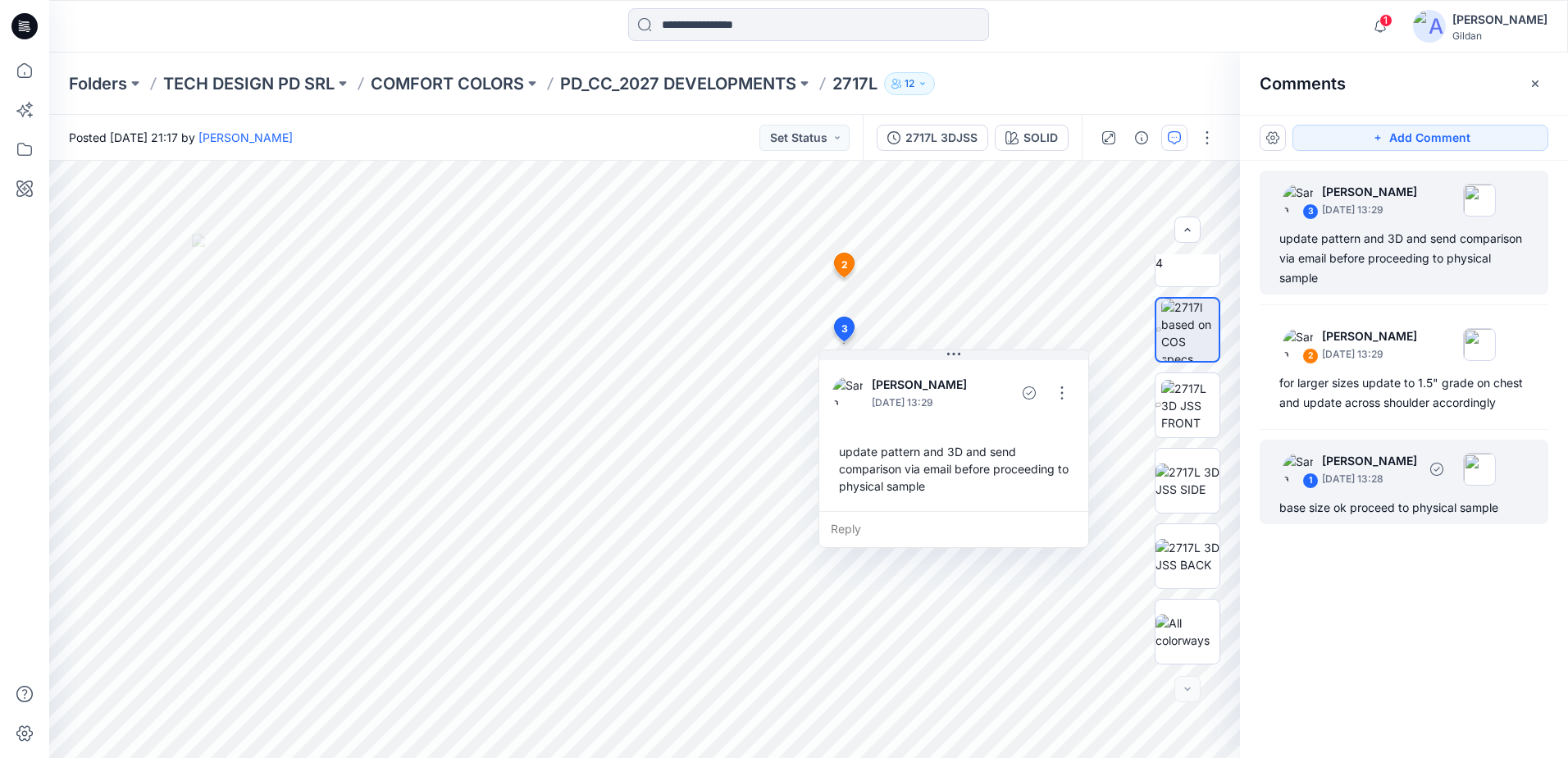
click at [1395, 508] on div "base size ok proceed to physical sample" at bounding box center [1404, 508] width 249 height 20
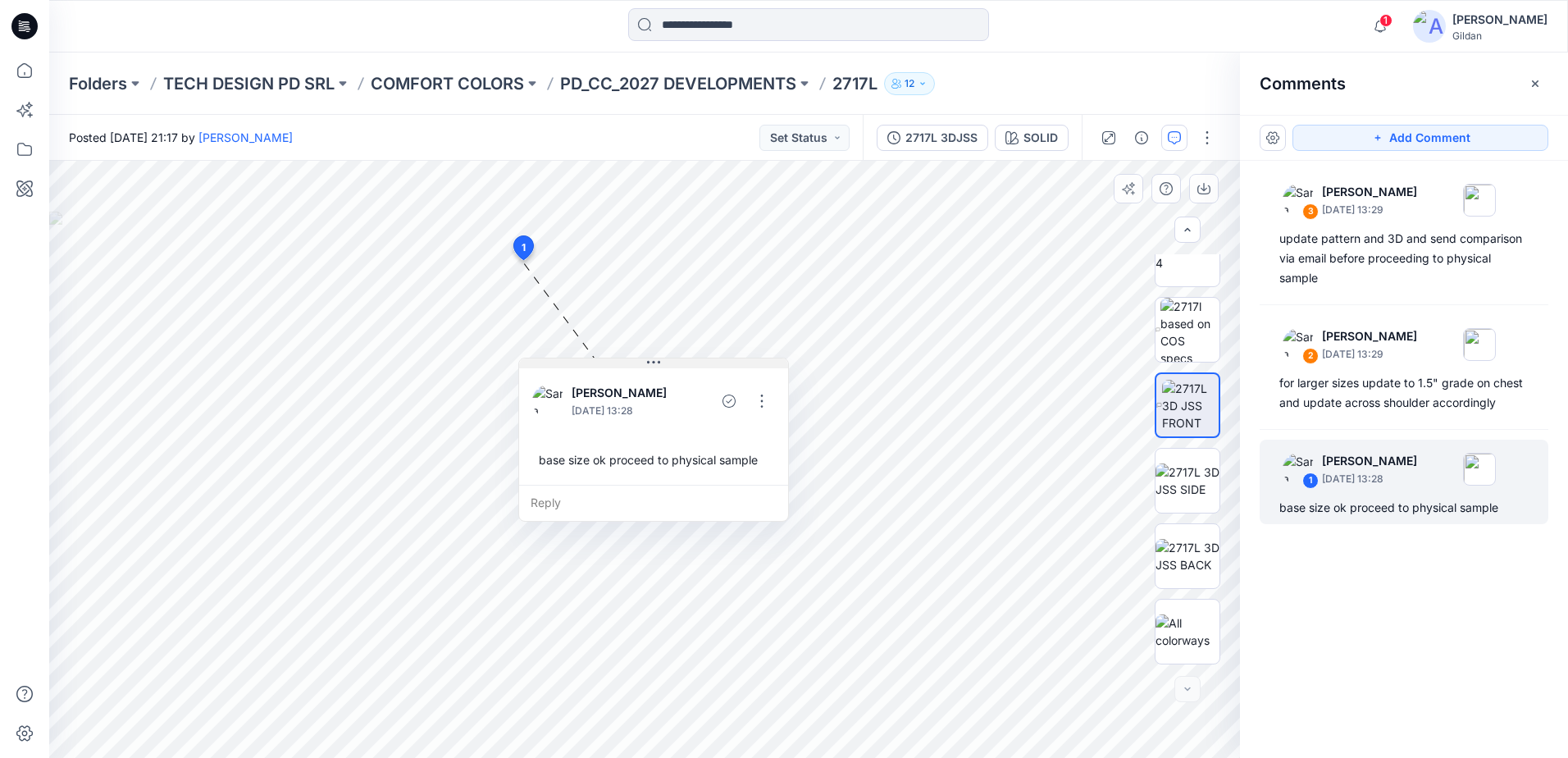
drag, startPoint x: 665, startPoint y: 271, endPoint x: 546, endPoint y: 326, distance: 131.1
click at [533, 359] on button at bounding box center [654, 363] width 269 height 10
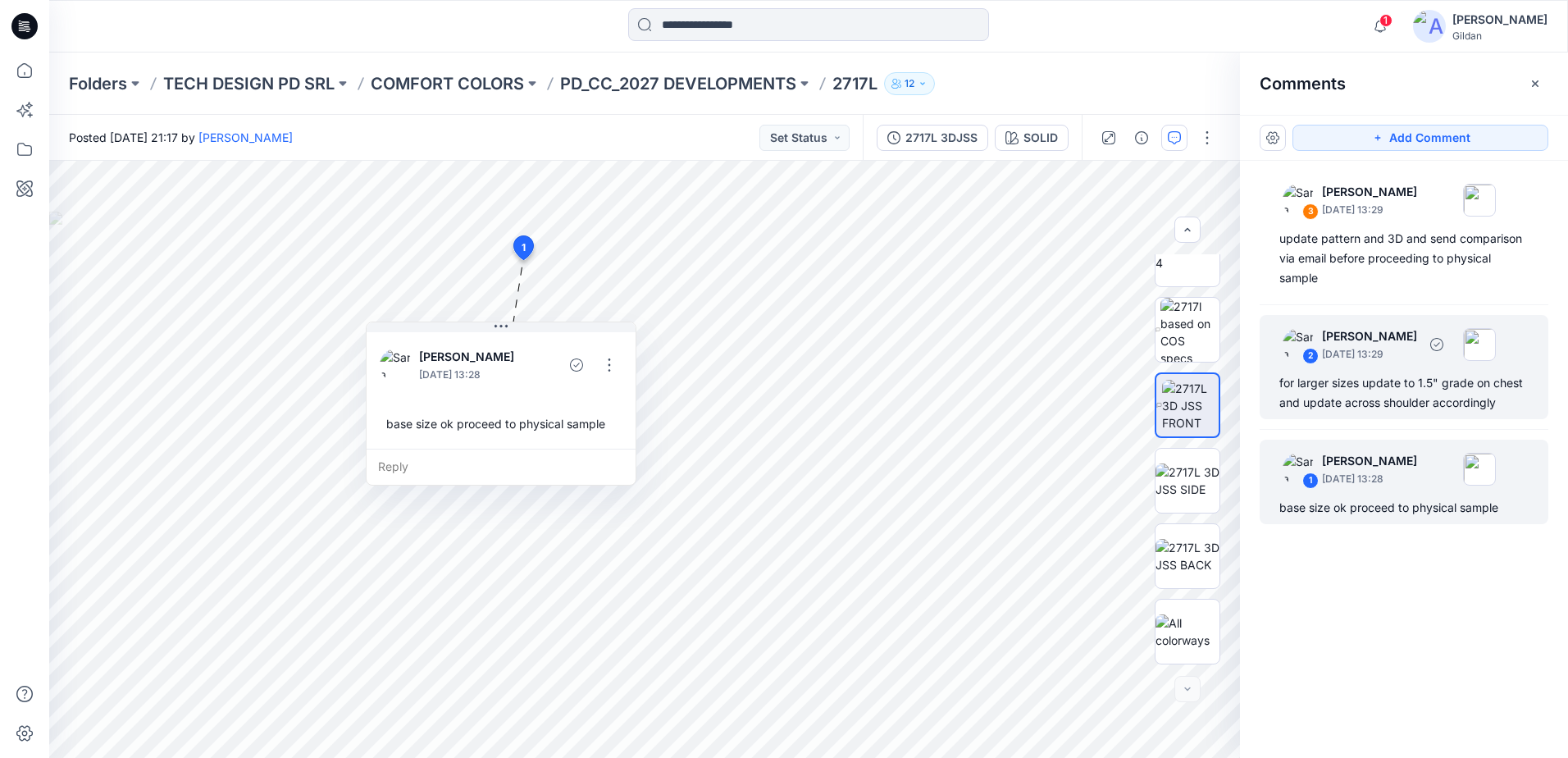
click at [1386, 400] on div "for larger sizes update to 1.5" grade on chest and update across shoulder accor…" at bounding box center [1404, 393] width 249 height 39
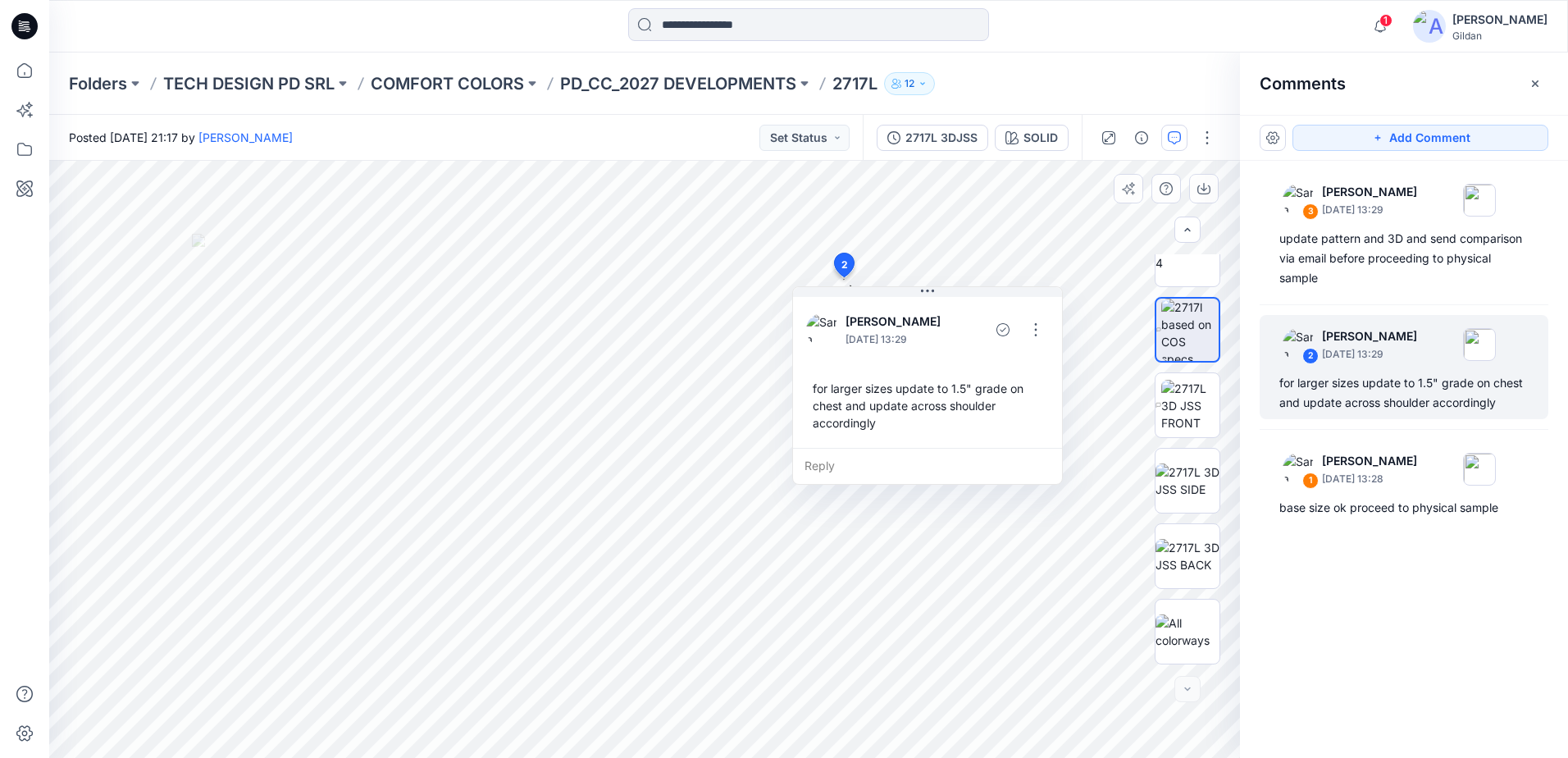
drag, startPoint x: 974, startPoint y: 392, endPoint x: 882, endPoint y: 394, distance: 92.0
click at [871, 394] on div "for larger sizes update to 1.5" grade on chest and update across shoulder accor…" at bounding box center [927, 406] width 242 height 65
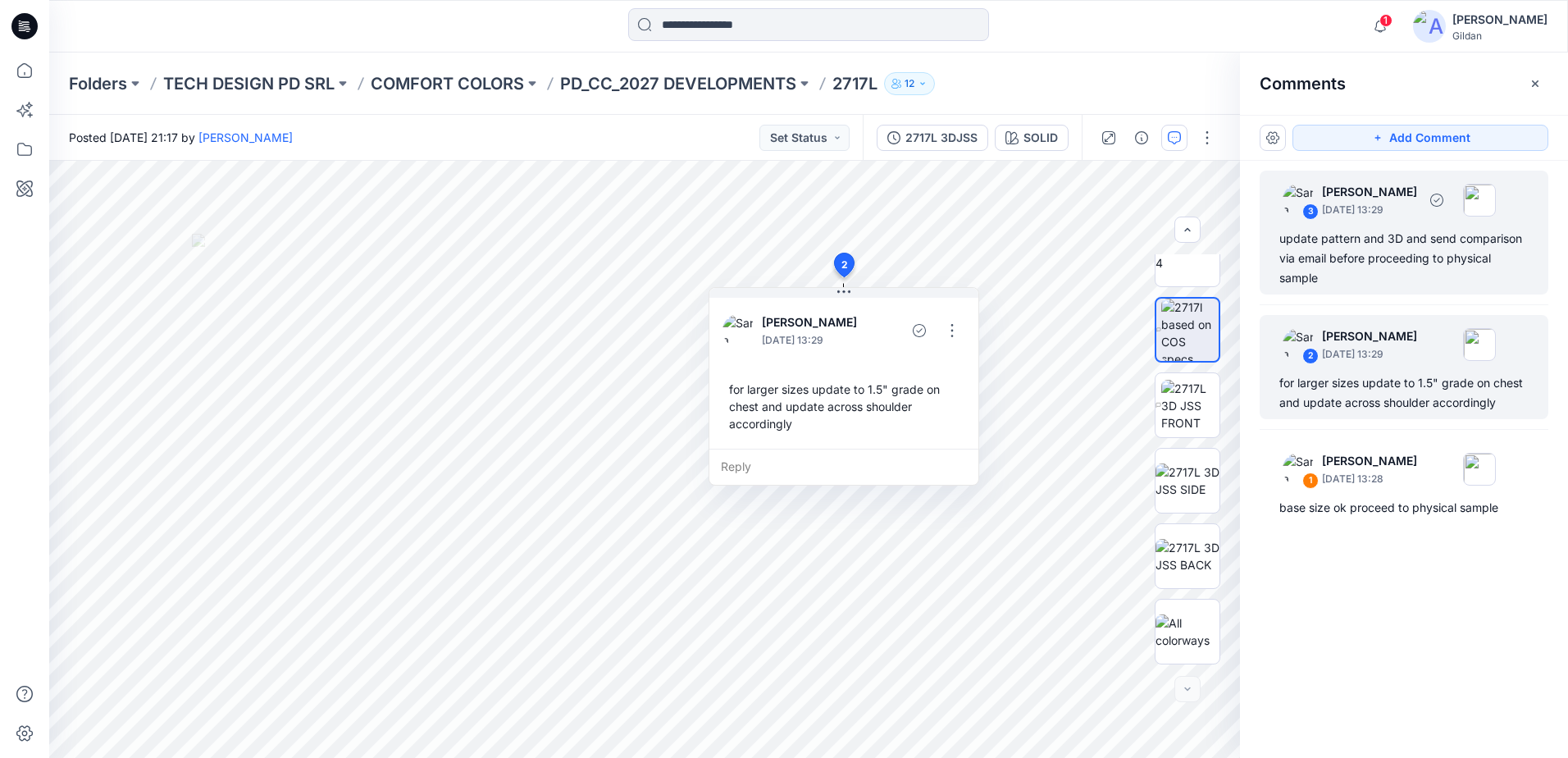
click at [1411, 250] on div "update pattern and 3D and send comparison via email before proceeding to physic…" at bounding box center [1404, 258] width 249 height 59
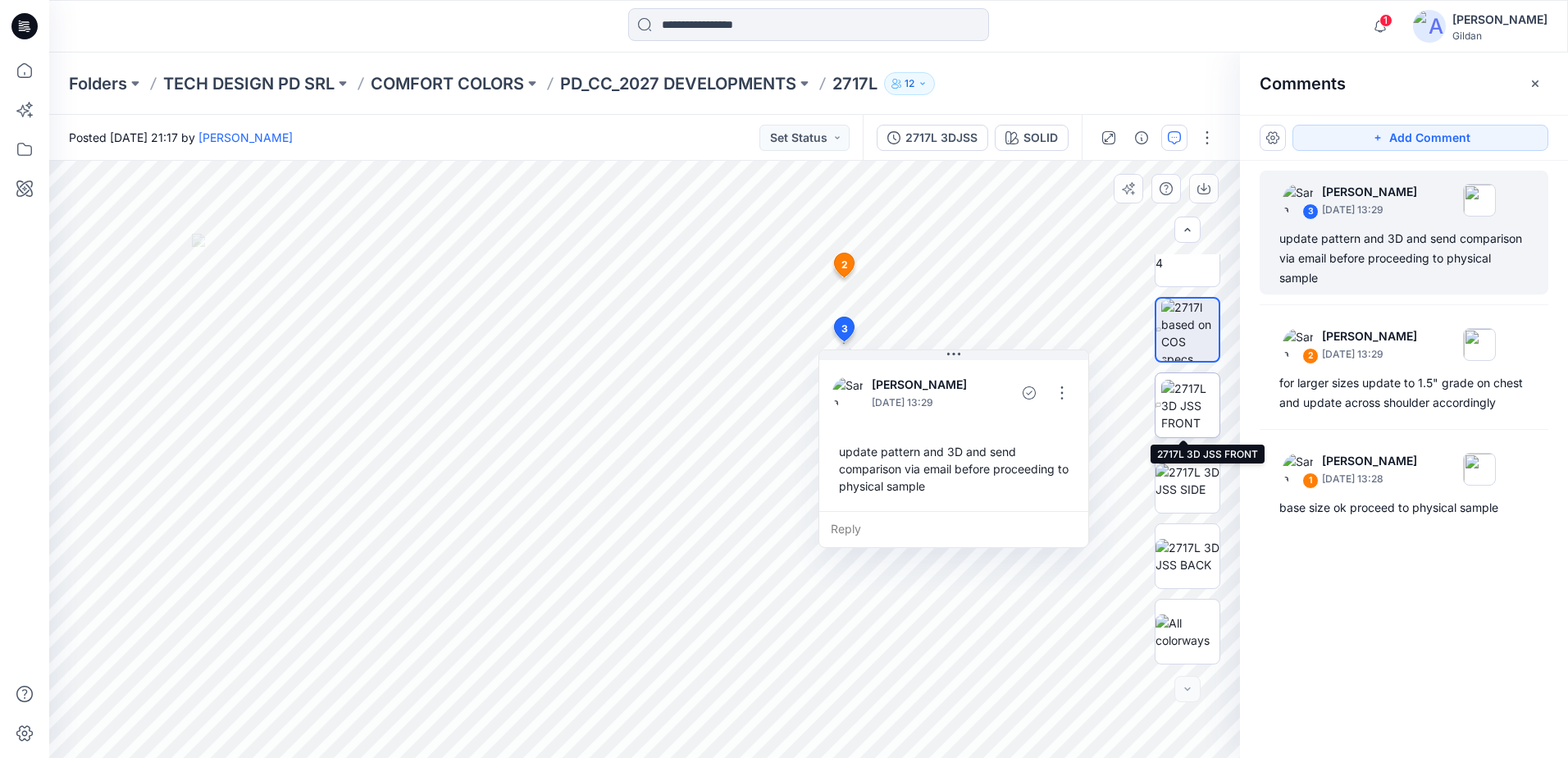
click at [1178, 408] on img at bounding box center [1190, 405] width 58 height 51
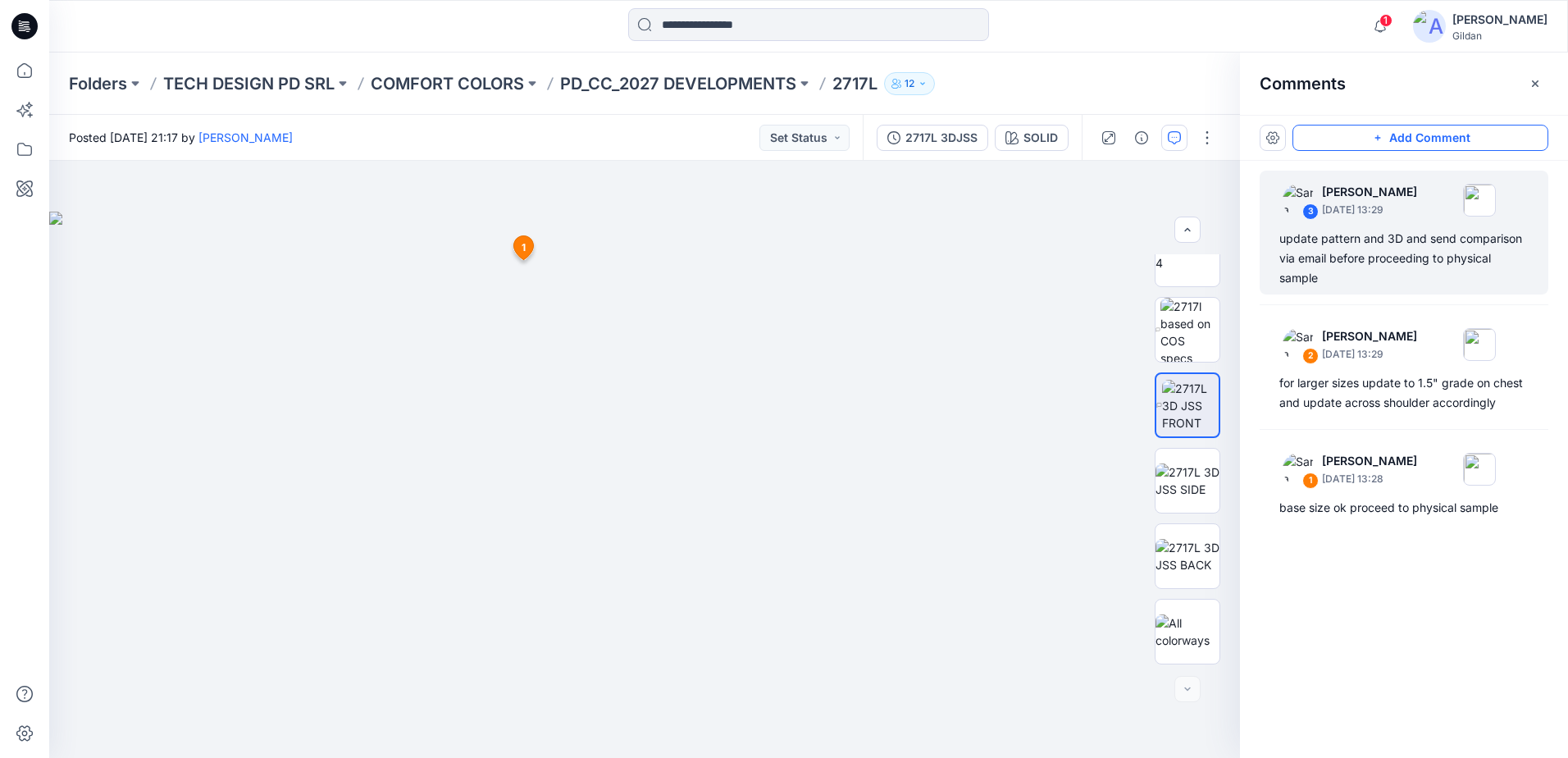
click at [1413, 138] on button "Add Comment" at bounding box center [1420, 137] width 256 height 26
click at [583, 332] on div "4 1 Sara Hernandez September 24, 2025 13:28 base size ok proceed to physical sa…" at bounding box center [645, 459] width 1191 height 597
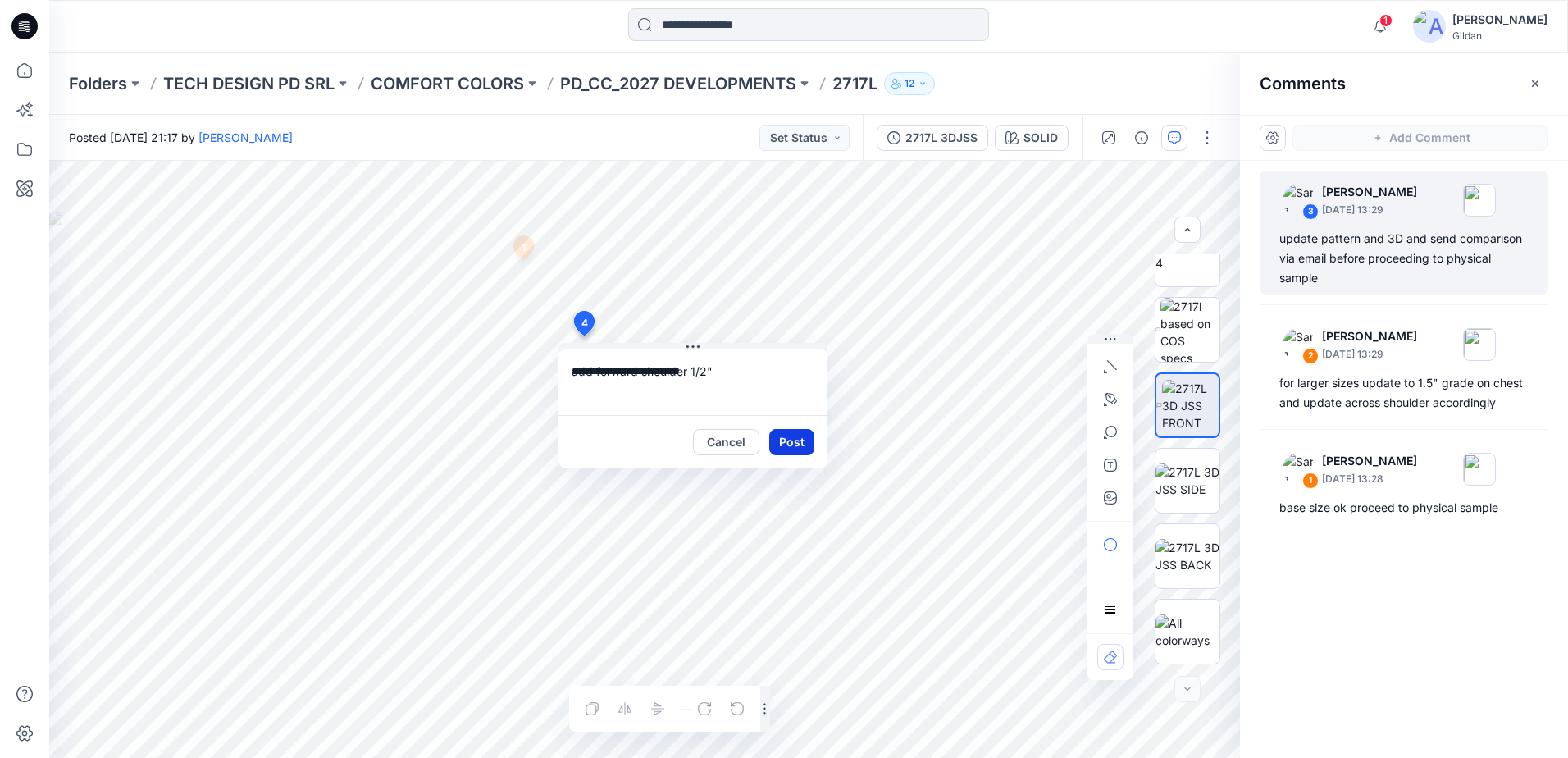
type textarea "**********"
click at [798, 443] on button "Post" at bounding box center [791, 442] width 45 height 26
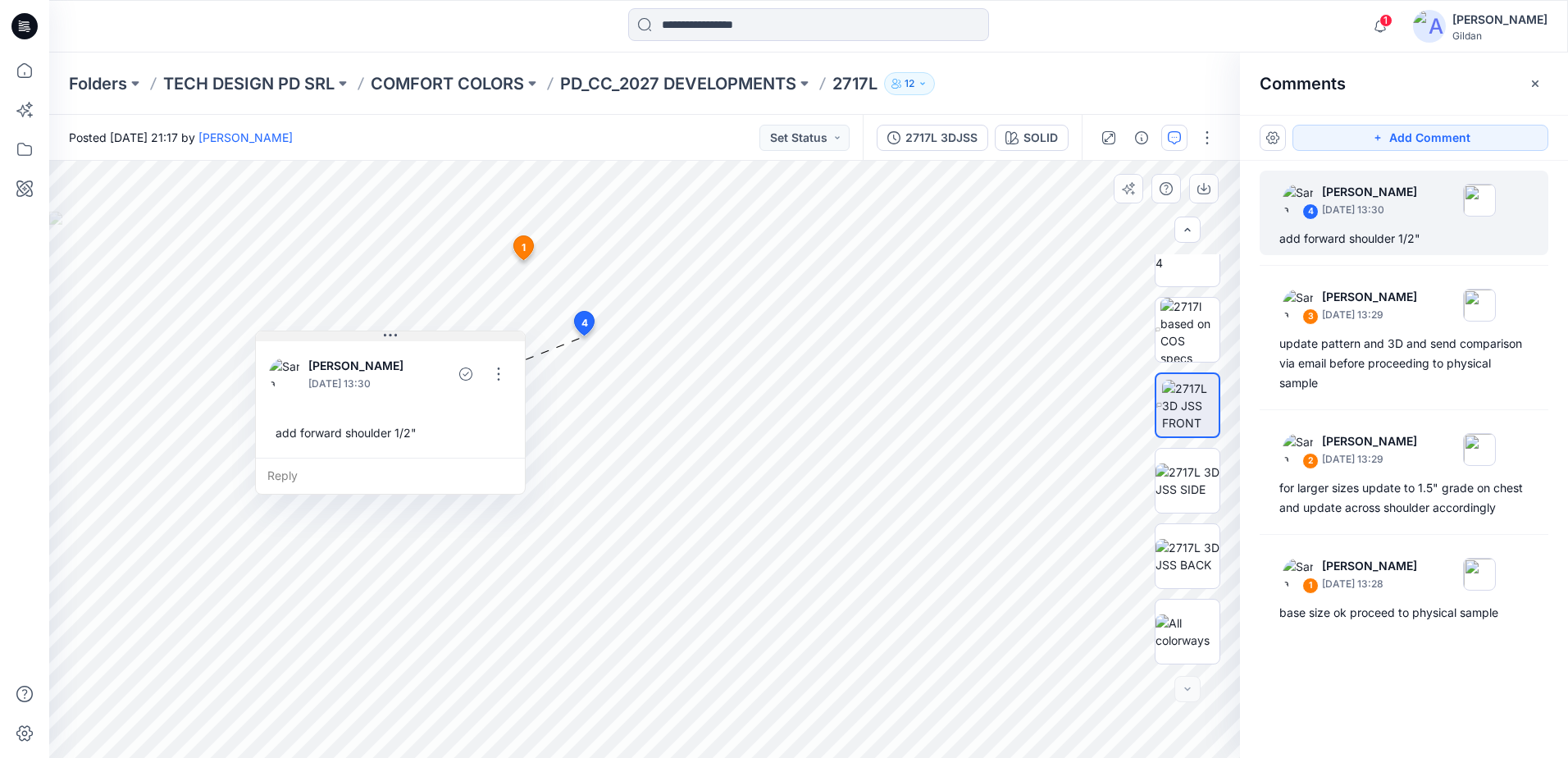
drag, startPoint x: 698, startPoint y: 349, endPoint x: 394, endPoint y: 337, distance: 304.2
click at [394, 337] on icon at bounding box center [390, 336] width 13 height 13
click at [1360, 140] on button "Add Comment" at bounding box center [1420, 137] width 256 height 26
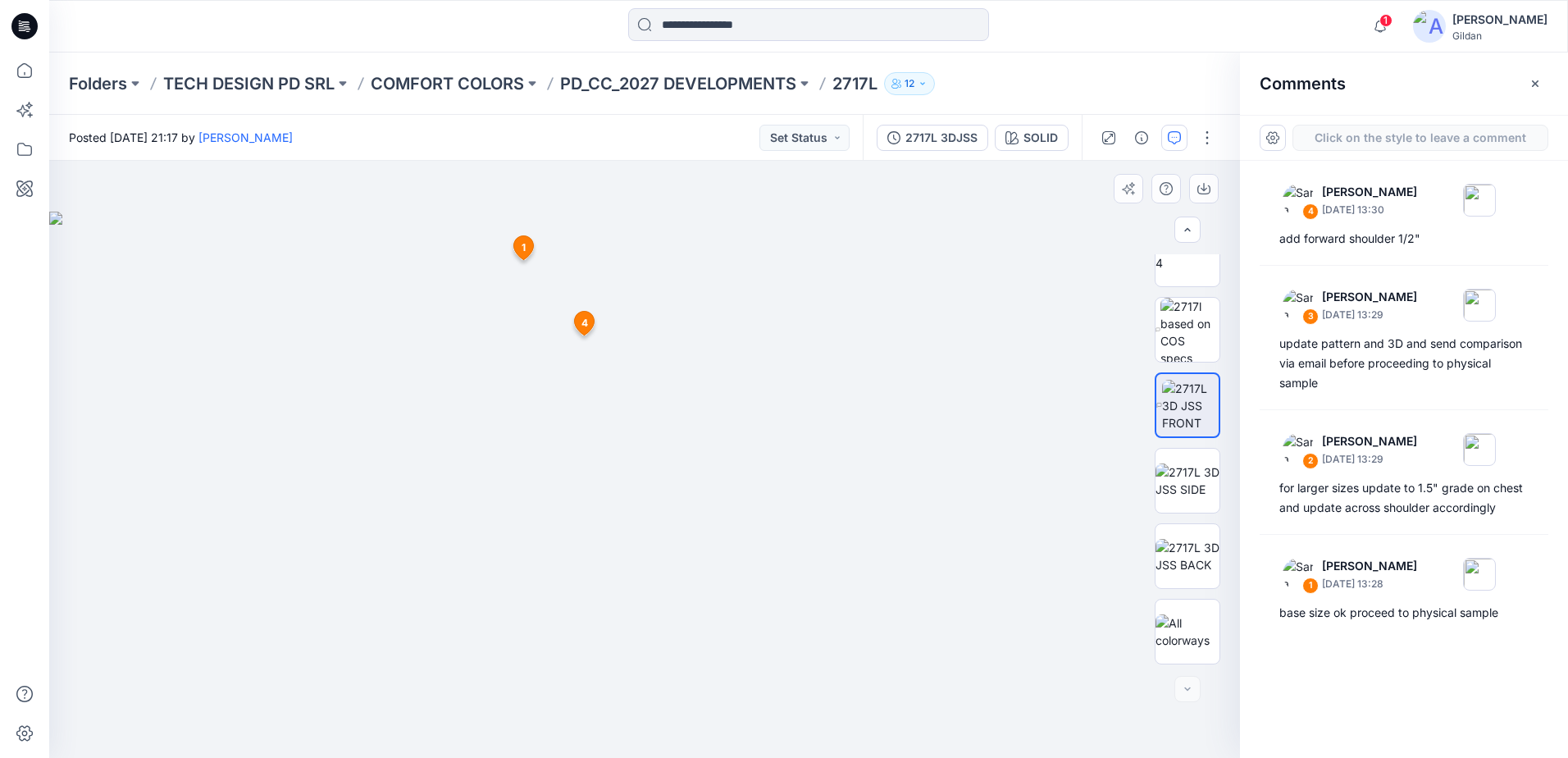
click at [776, 290] on div "5 1 Sara Hernandez September 24, 2025 13:28 base size ok proceed to physical sa…" at bounding box center [645, 459] width 1191 height 597
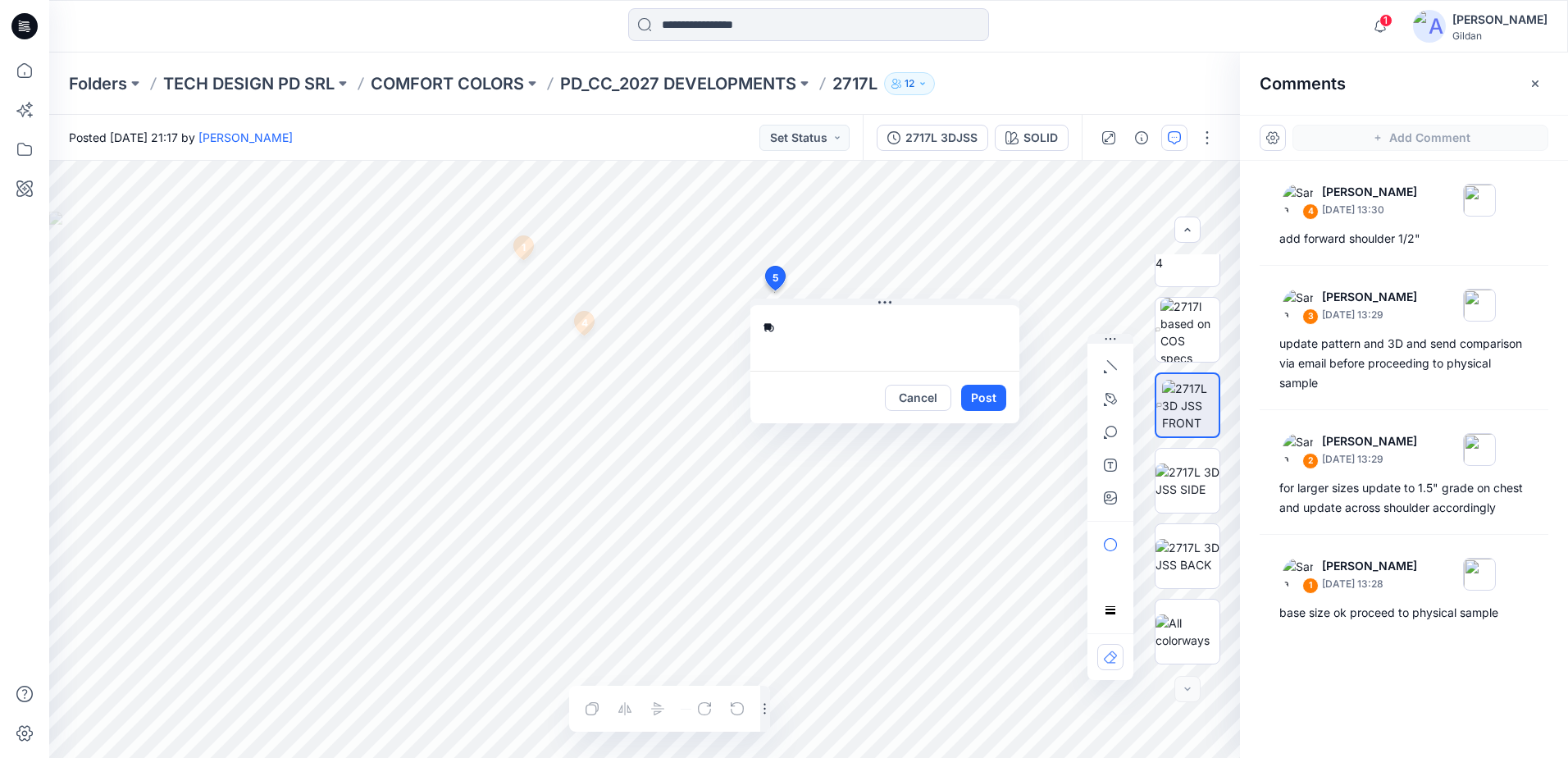
type textarea "*"
type textarea "**********"
click at [984, 397] on button "Post" at bounding box center [983, 398] width 45 height 26
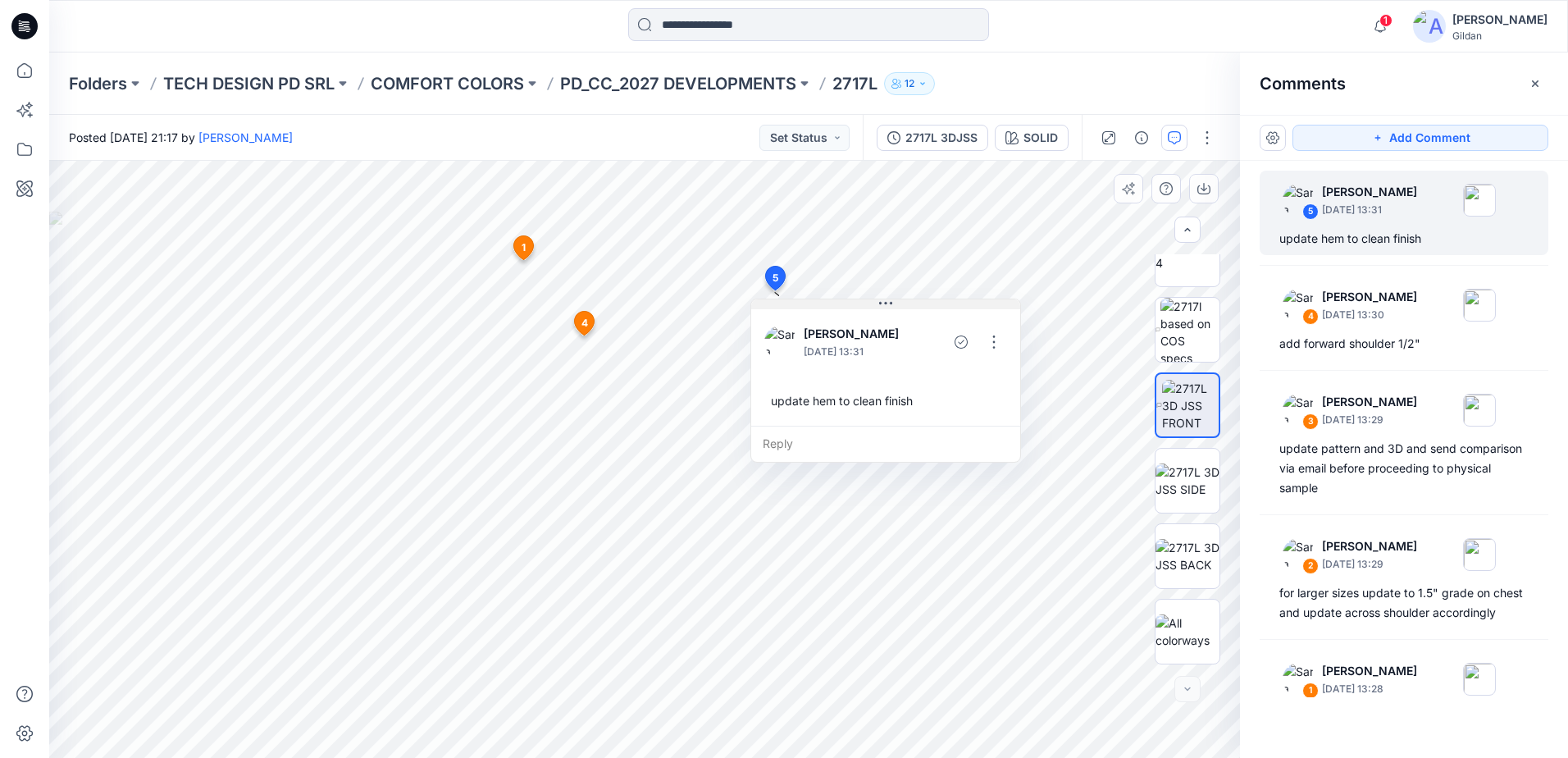
click at [934, 309] on button at bounding box center [886, 304] width 269 height 10
click at [584, 319] on span "4" at bounding box center [585, 322] width 7 height 15
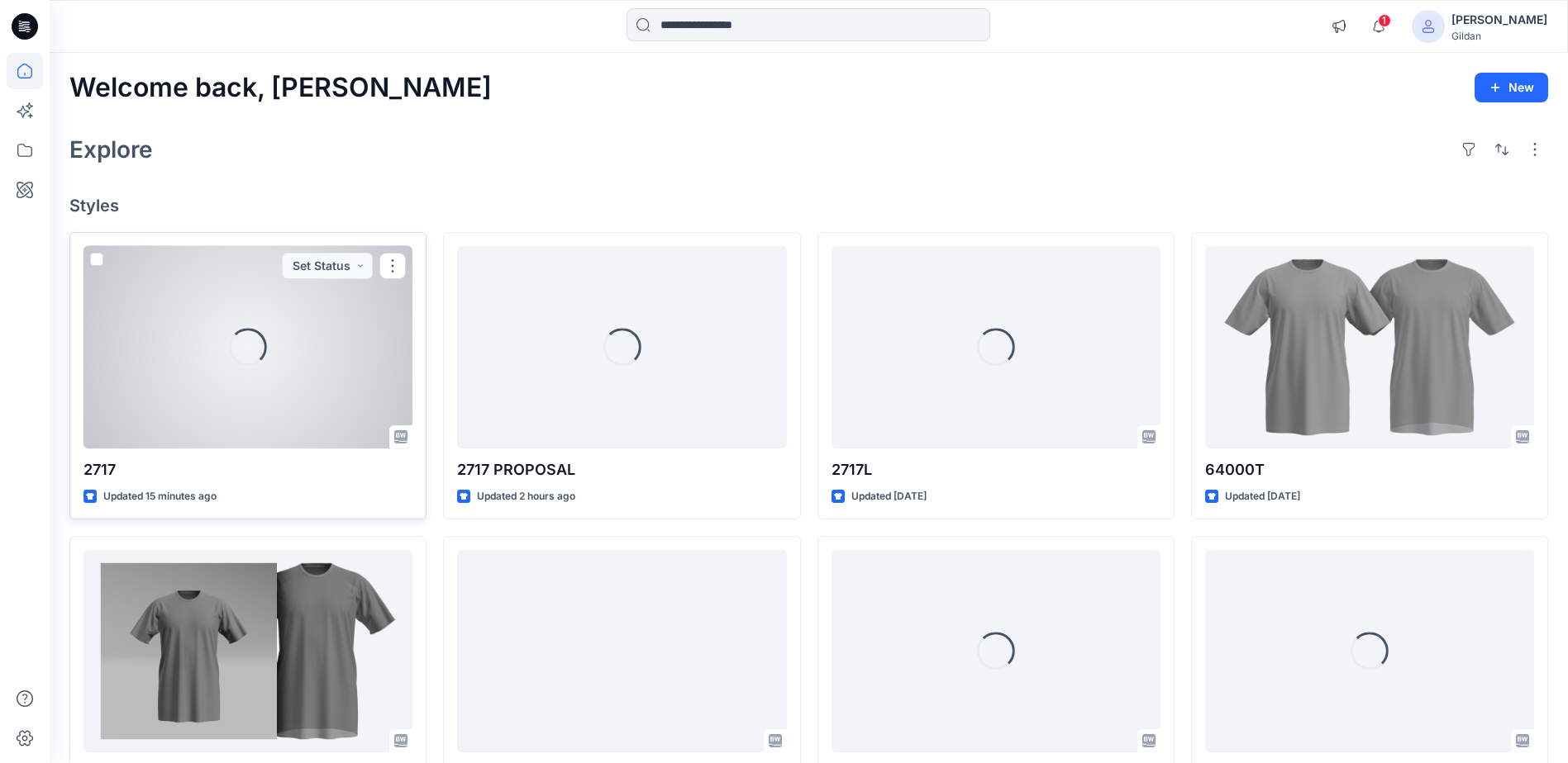
click at [218, 378] on div at bounding box center [248, 346] width 329 height 202
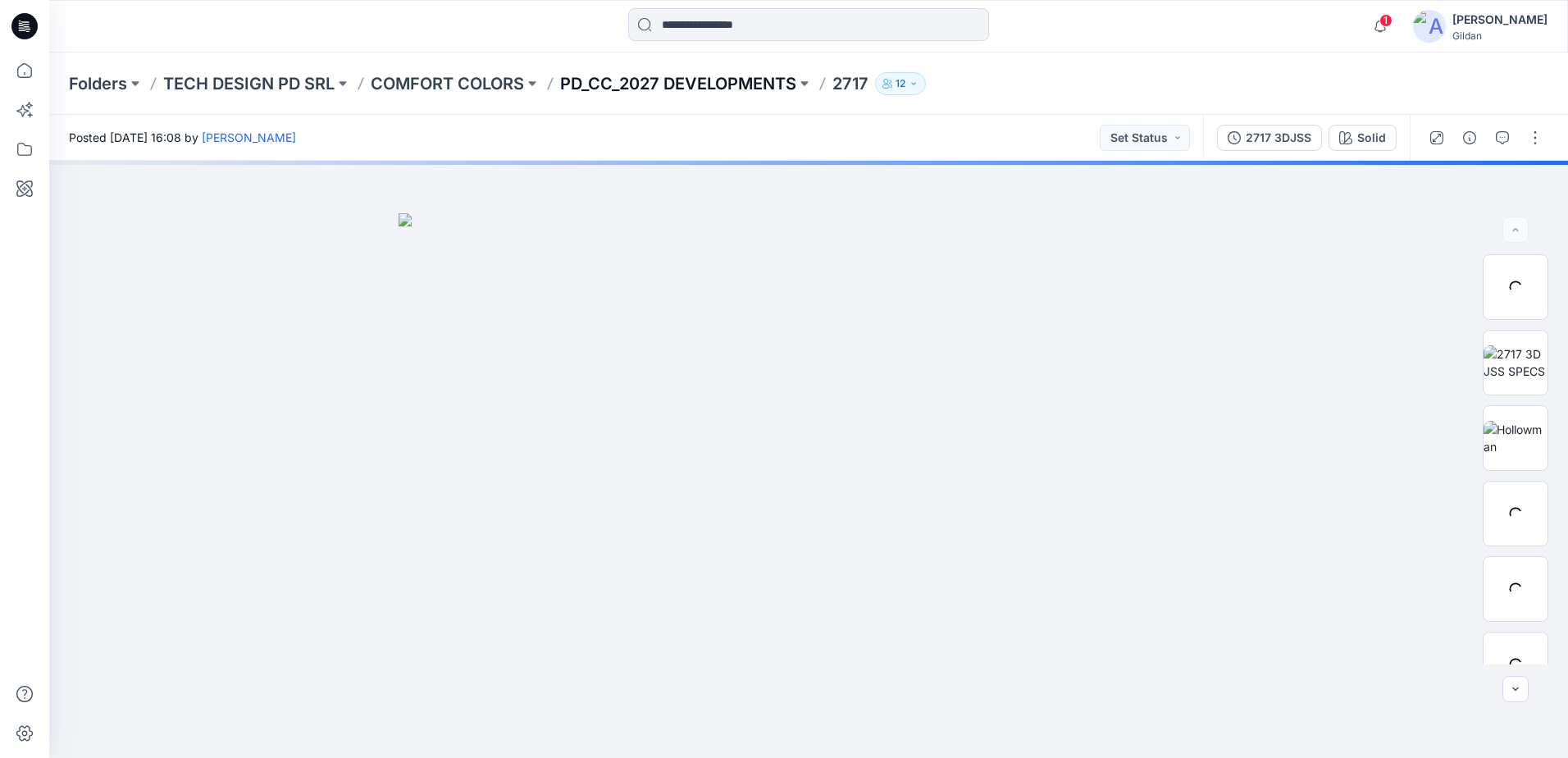
click at [694, 81] on p "PD_CC_2027 DEVELOPMENTS" at bounding box center [678, 83] width 236 height 23
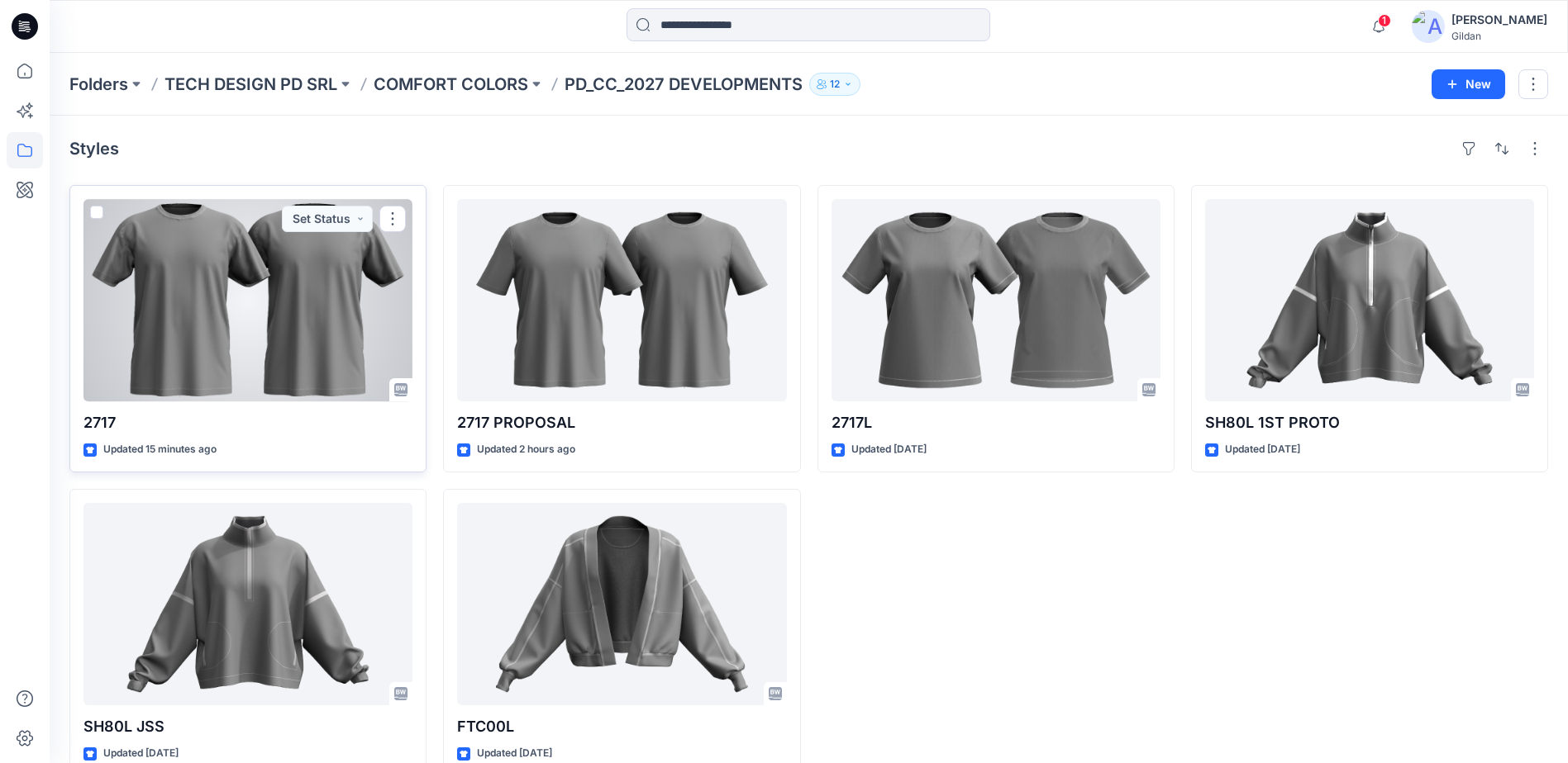
click at [257, 332] on div at bounding box center [248, 300] width 329 height 202
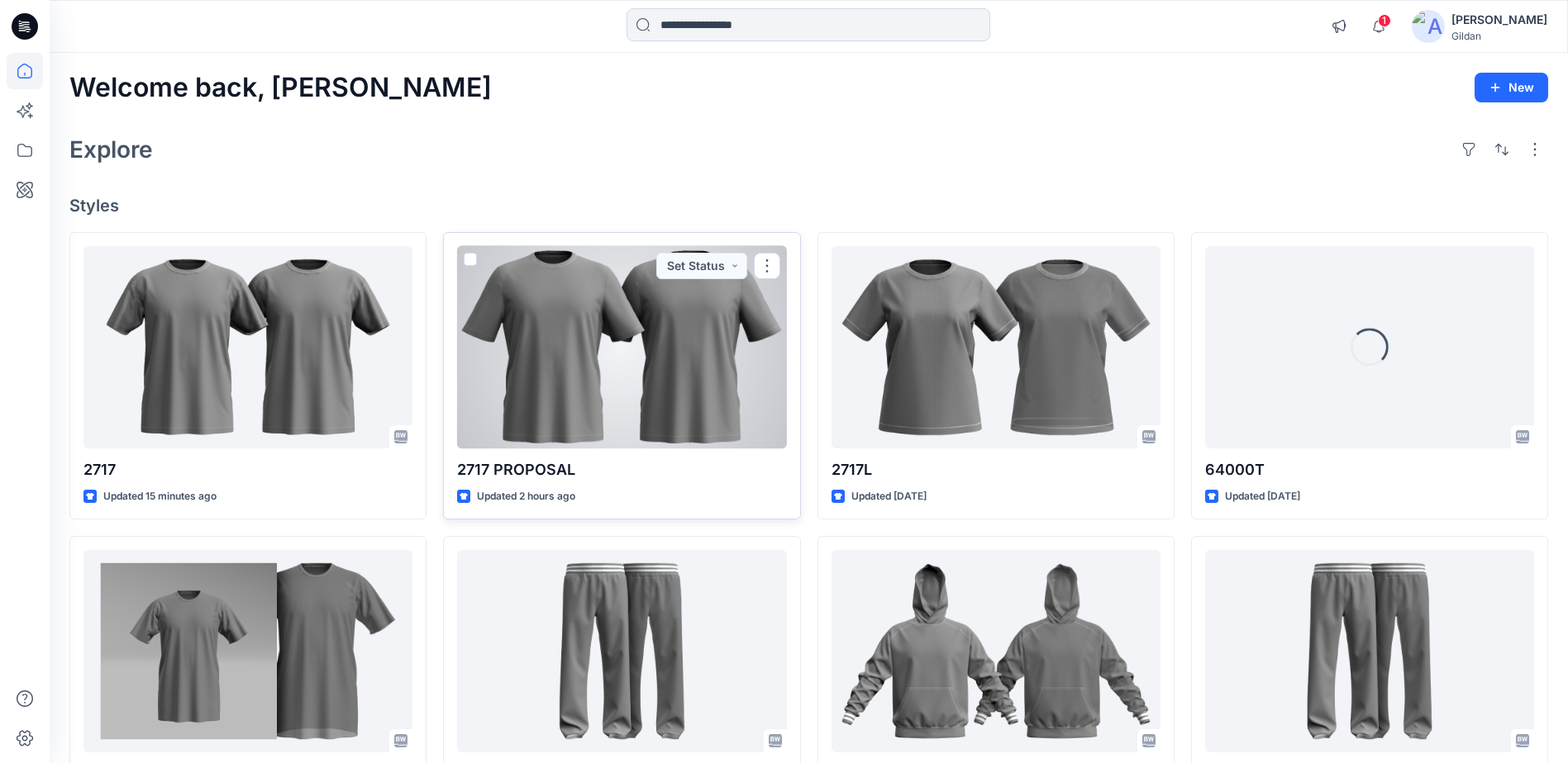
click at [653, 390] on div at bounding box center [622, 346] width 329 height 202
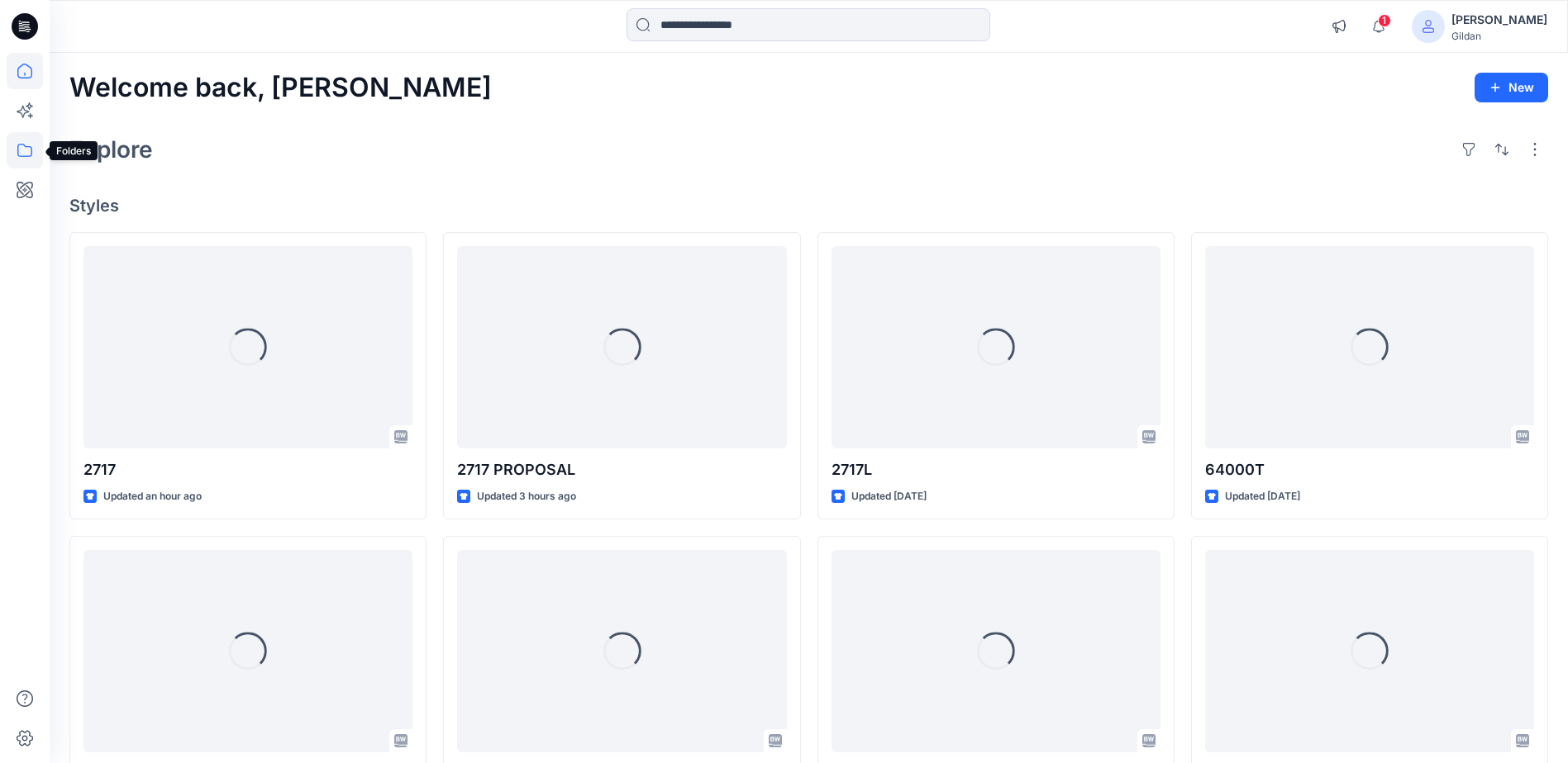
click at [27, 151] on icon at bounding box center [25, 150] width 37 height 37
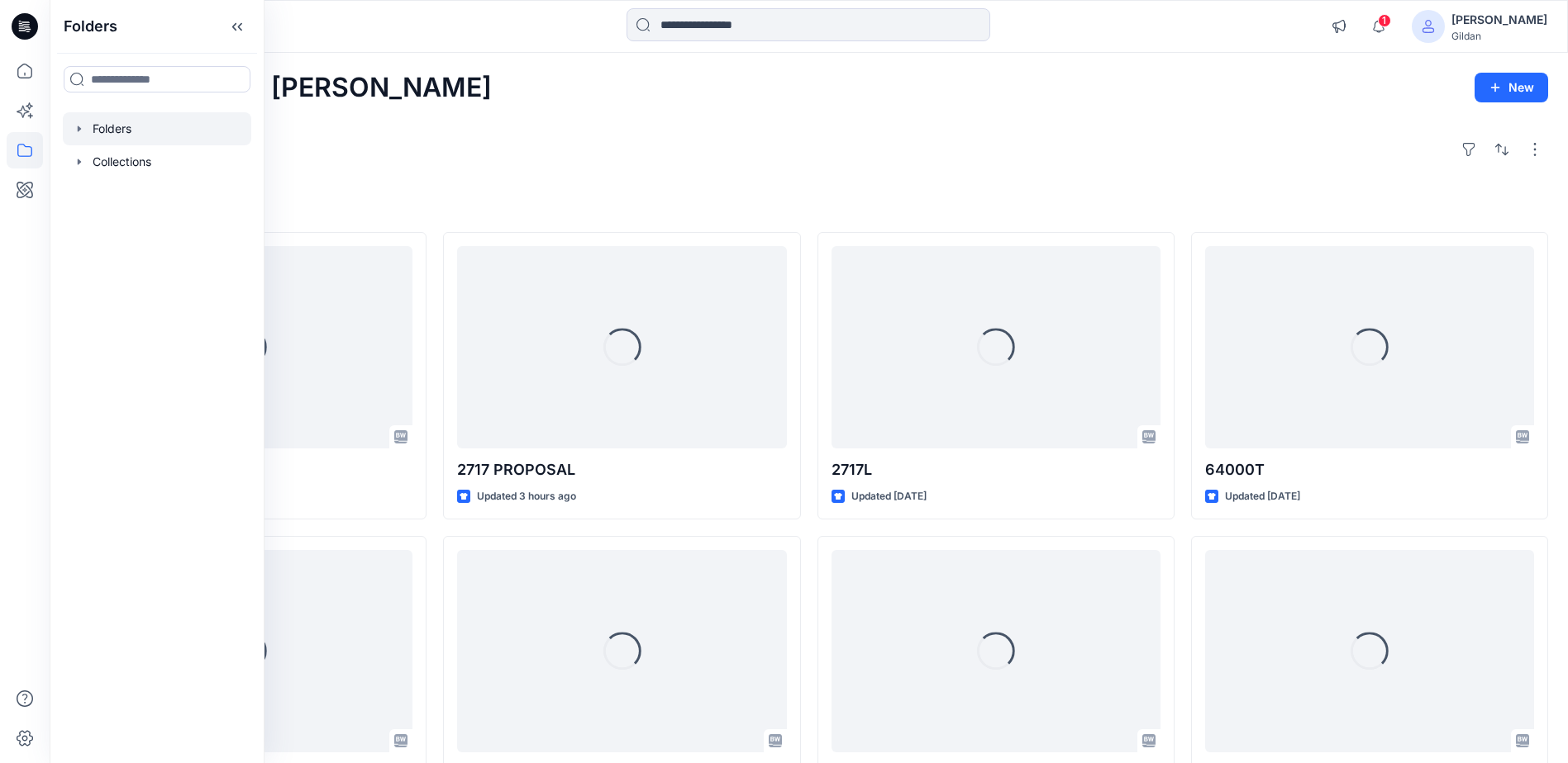
click at [132, 129] on div at bounding box center [157, 129] width 188 height 33
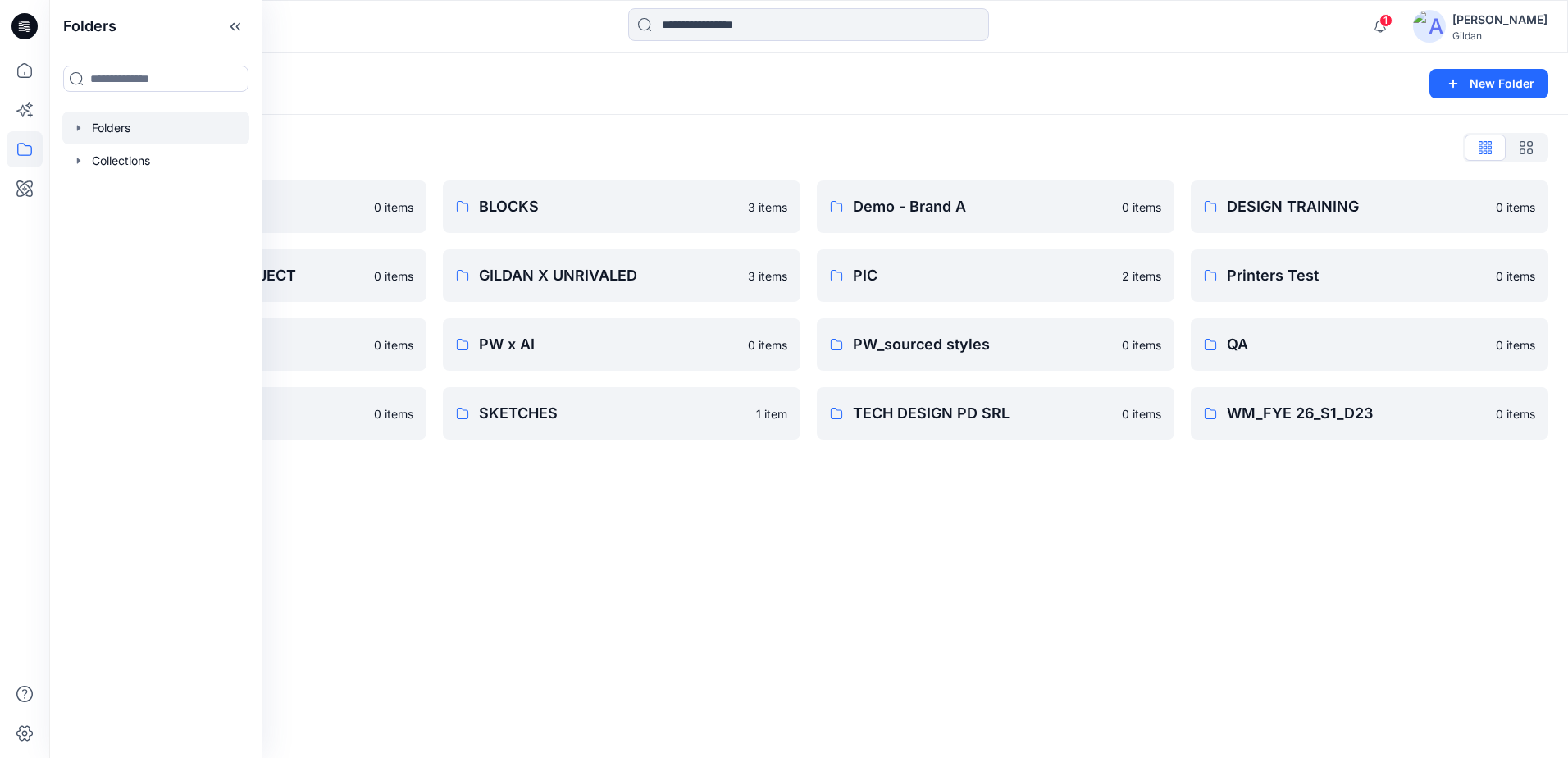
click at [1127, 512] on div "Folders New Folder Folders List 3D ASSETS 0 items FIT STANDARDS PROJECT 0 items…" at bounding box center [809, 405] width 1518 height 706
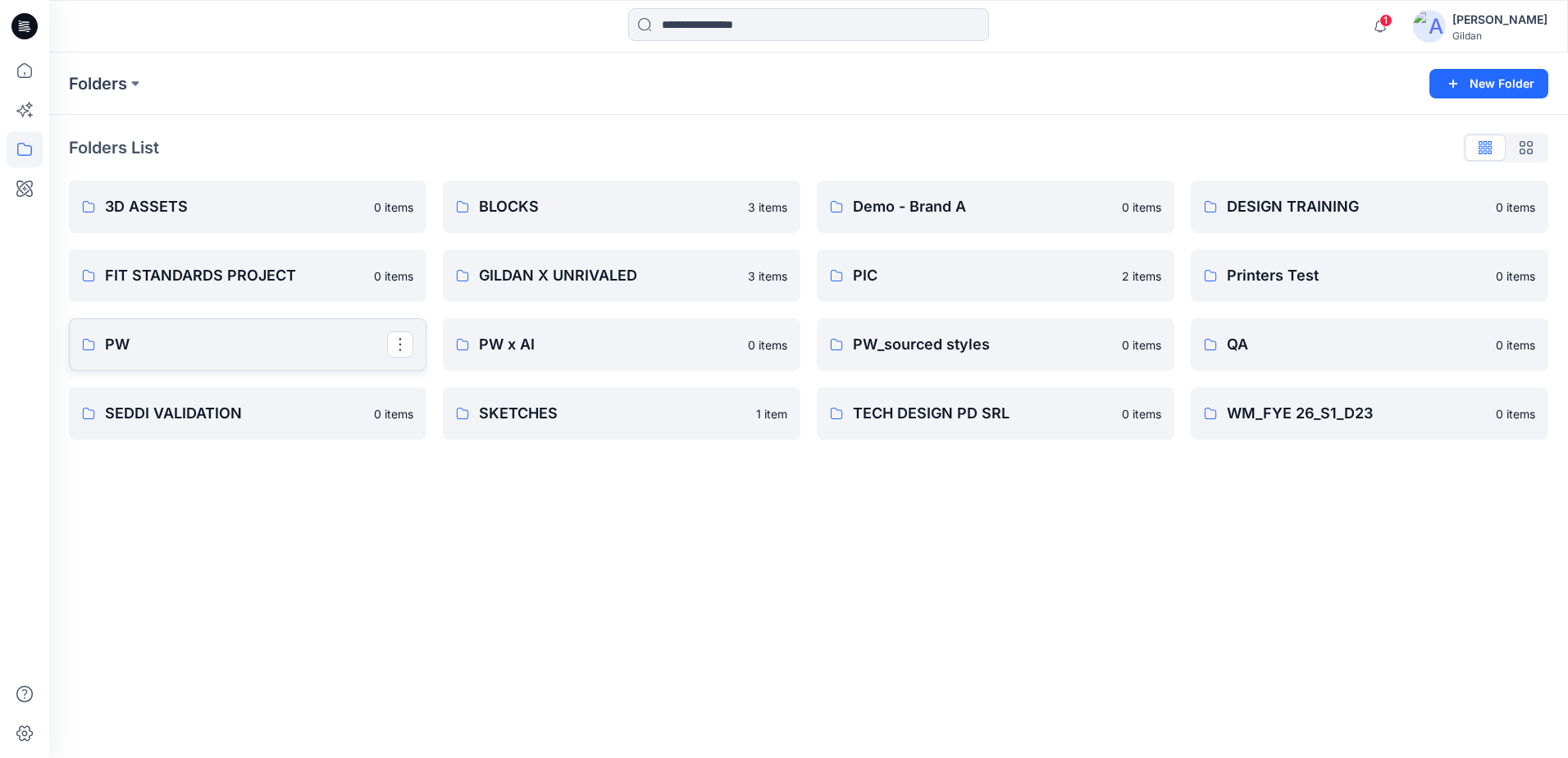
click at [201, 342] on p "PW" at bounding box center [246, 344] width 282 height 23
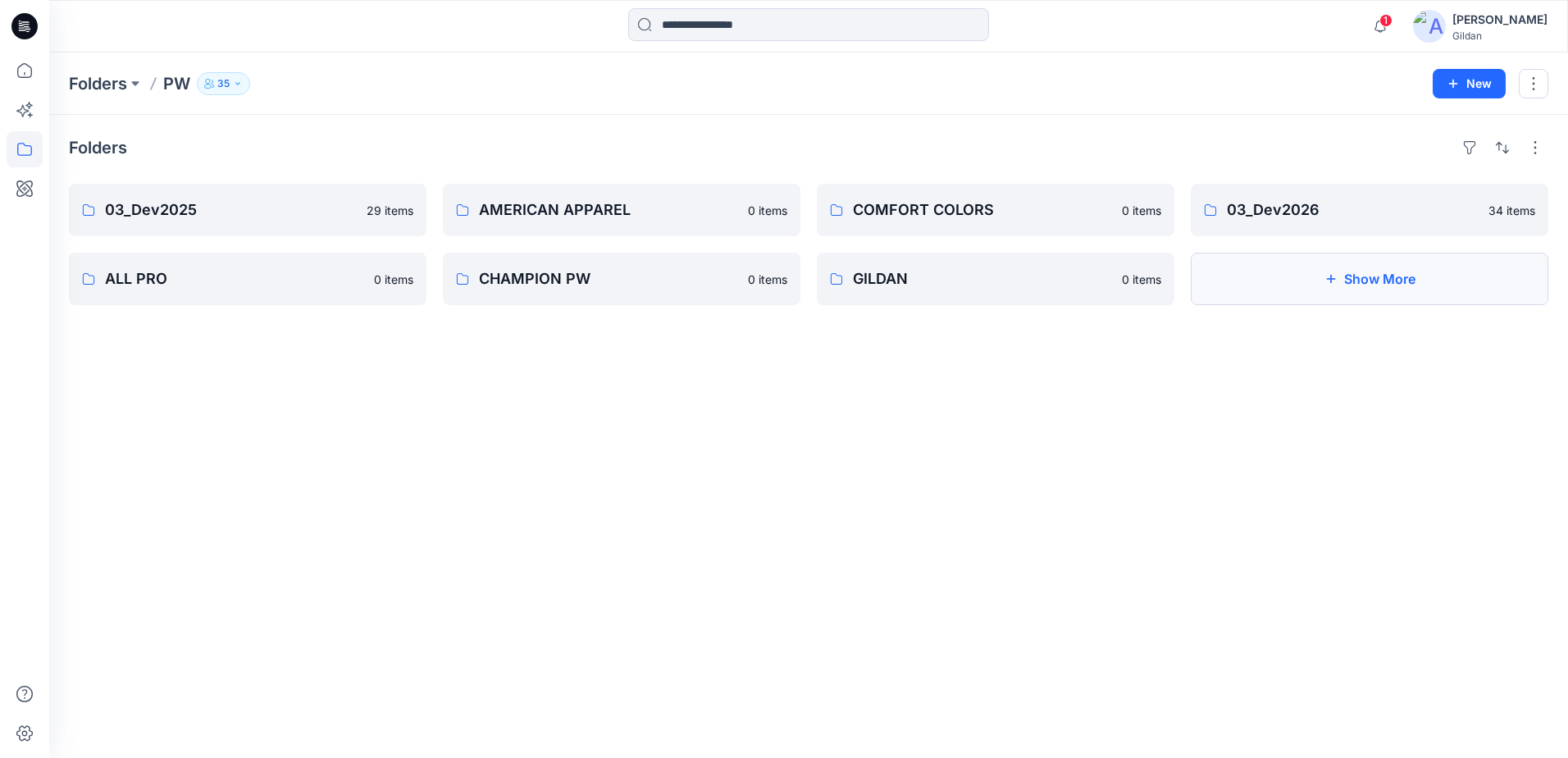
click at [1325, 273] on icon "button" at bounding box center [1331, 278] width 13 height 13
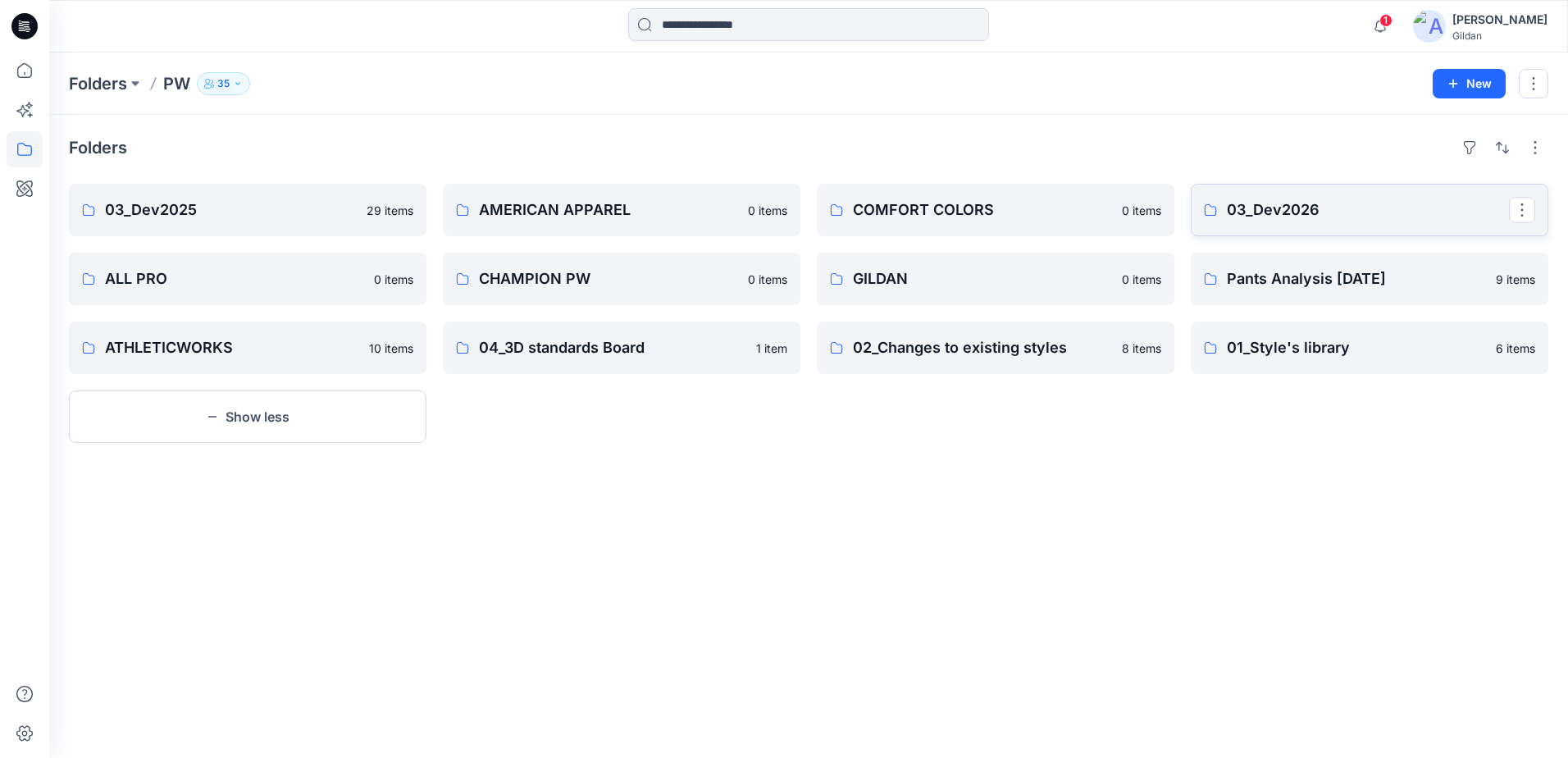
click at [1244, 208] on p "03_Dev2026" at bounding box center [1367, 209] width 282 height 23
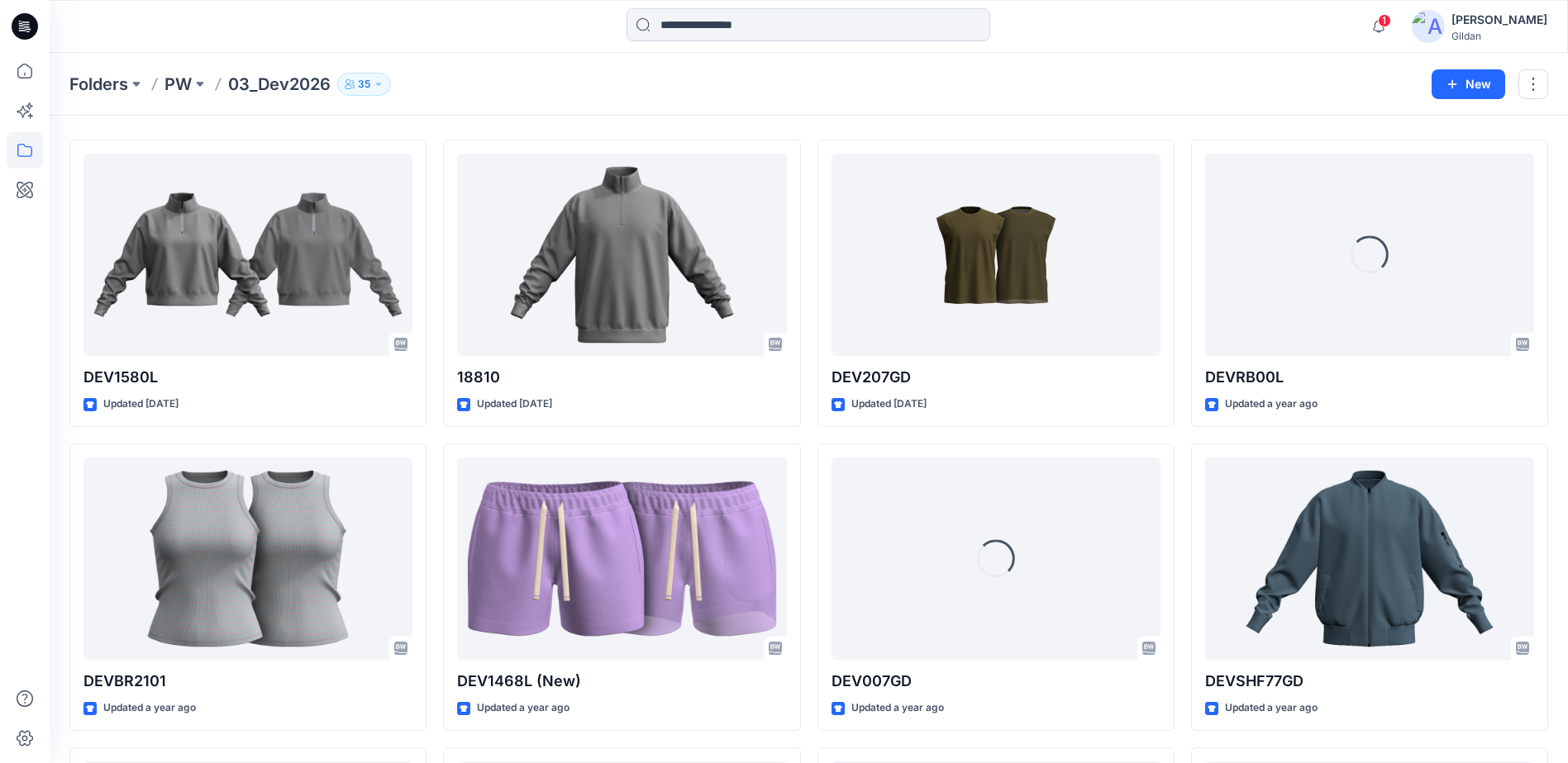
scroll to position [82, 0]
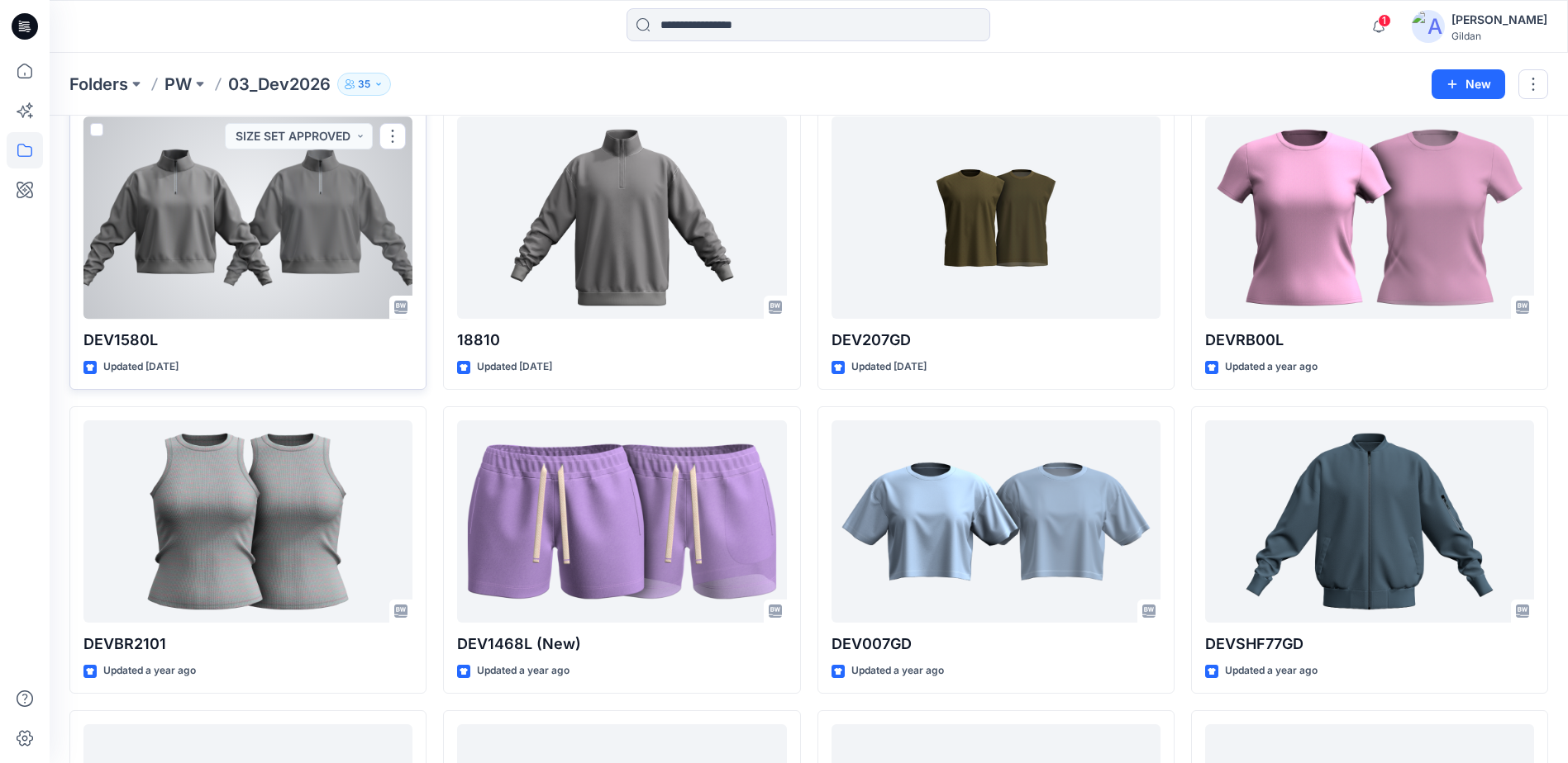
click at [275, 225] on div at bounding box center [248, 217] width 329 height 202
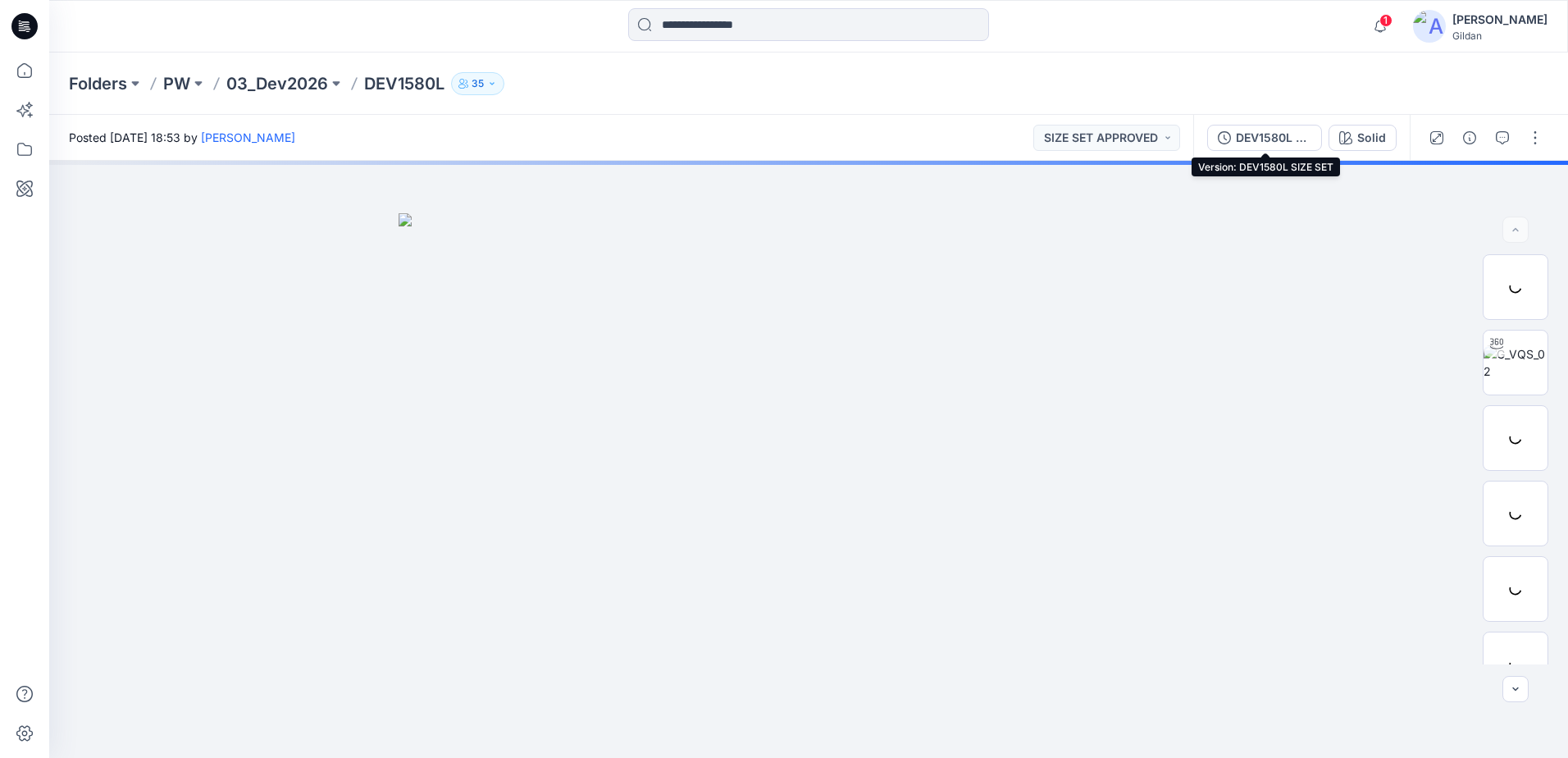
click at [1267, 142] on div "DEV1580L SIZE SET" at bounding box center [1274, 137] width 76 height 18
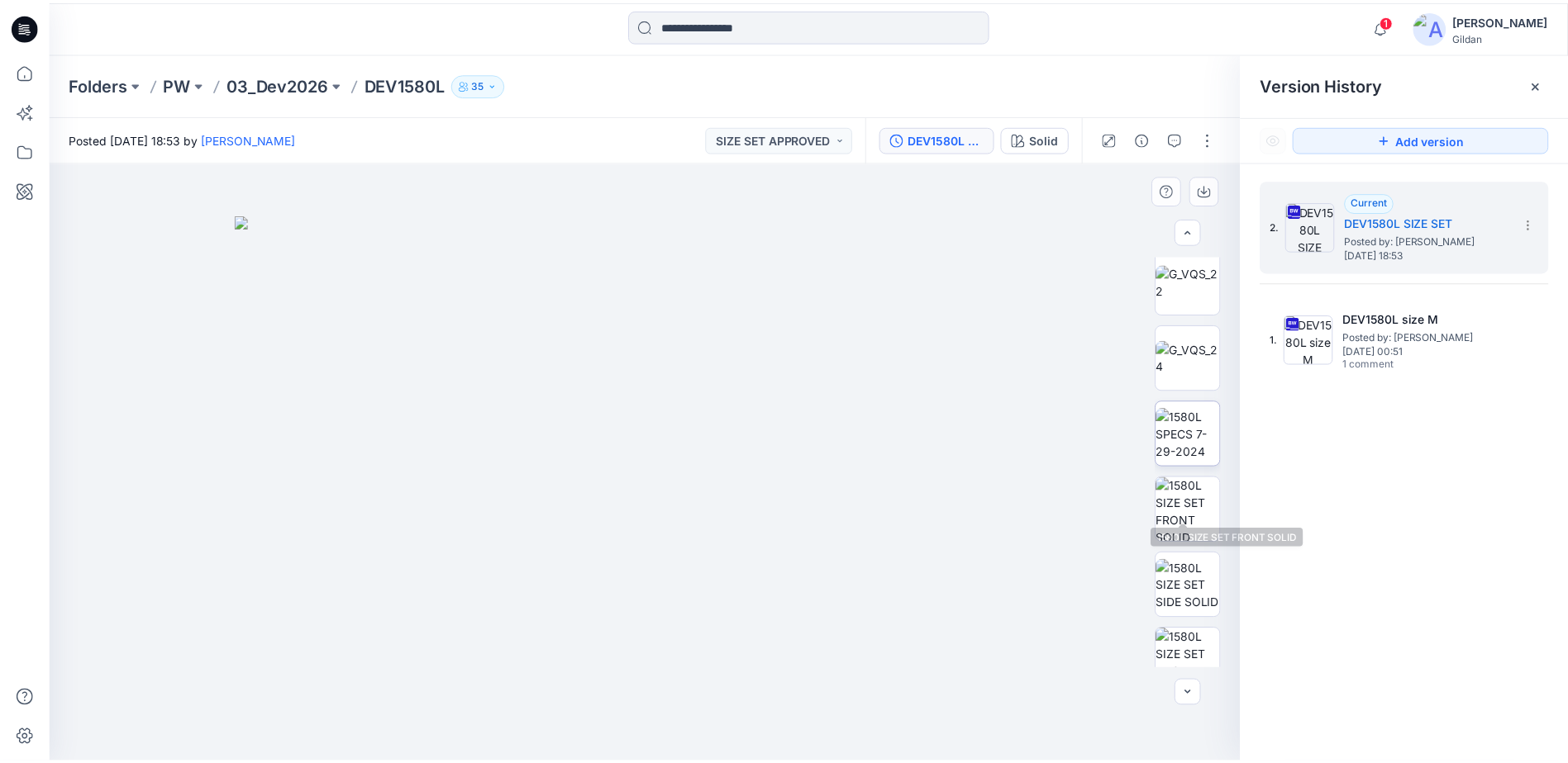
scroll to position [614, 0]
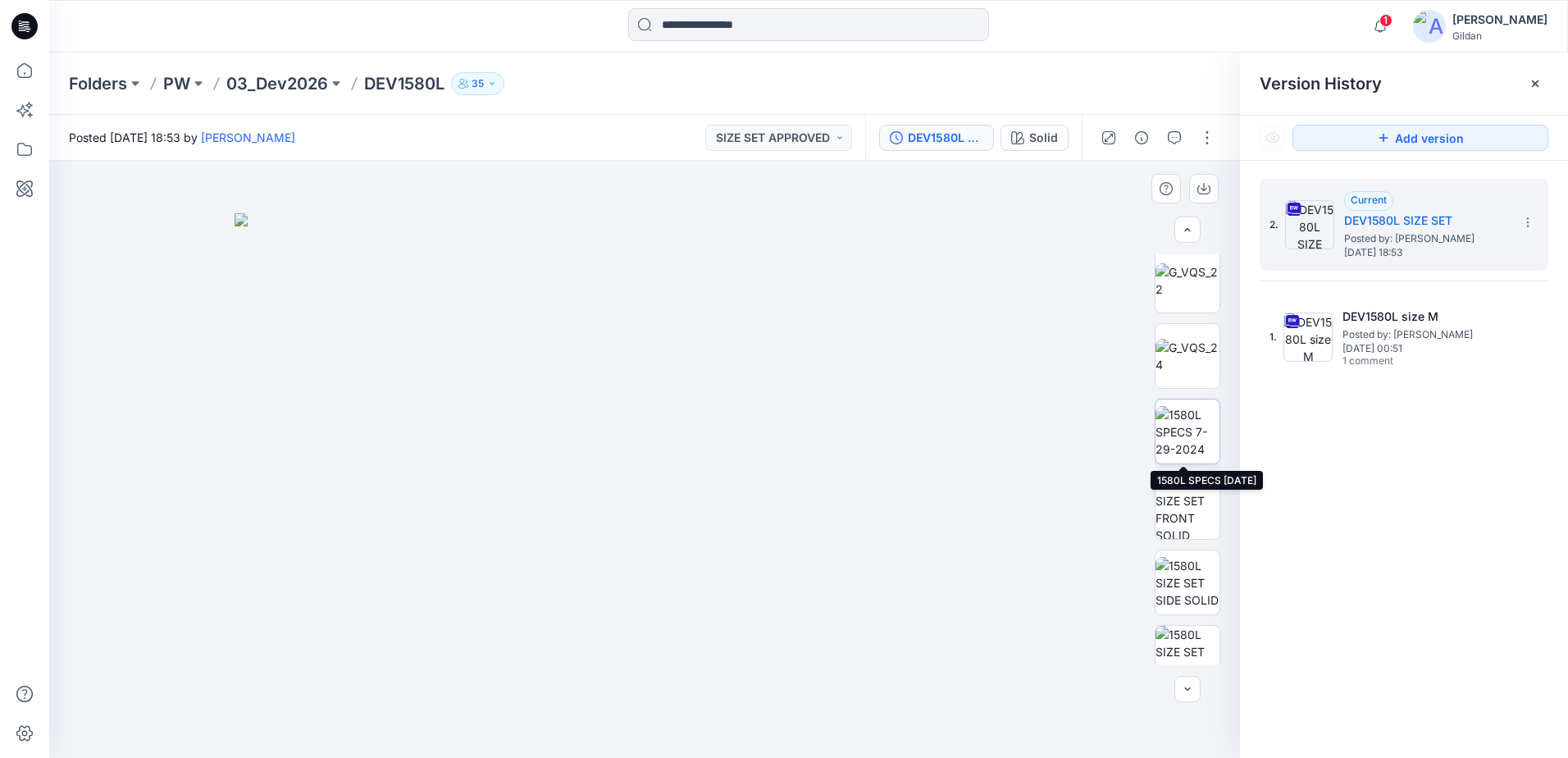
click at [1188, 440] on img at bounding box center [1188, 431] width 64 height 51
click at [289, 82] on p "03_Dev2026" at bounding box center [277, 83] width 102 height 23
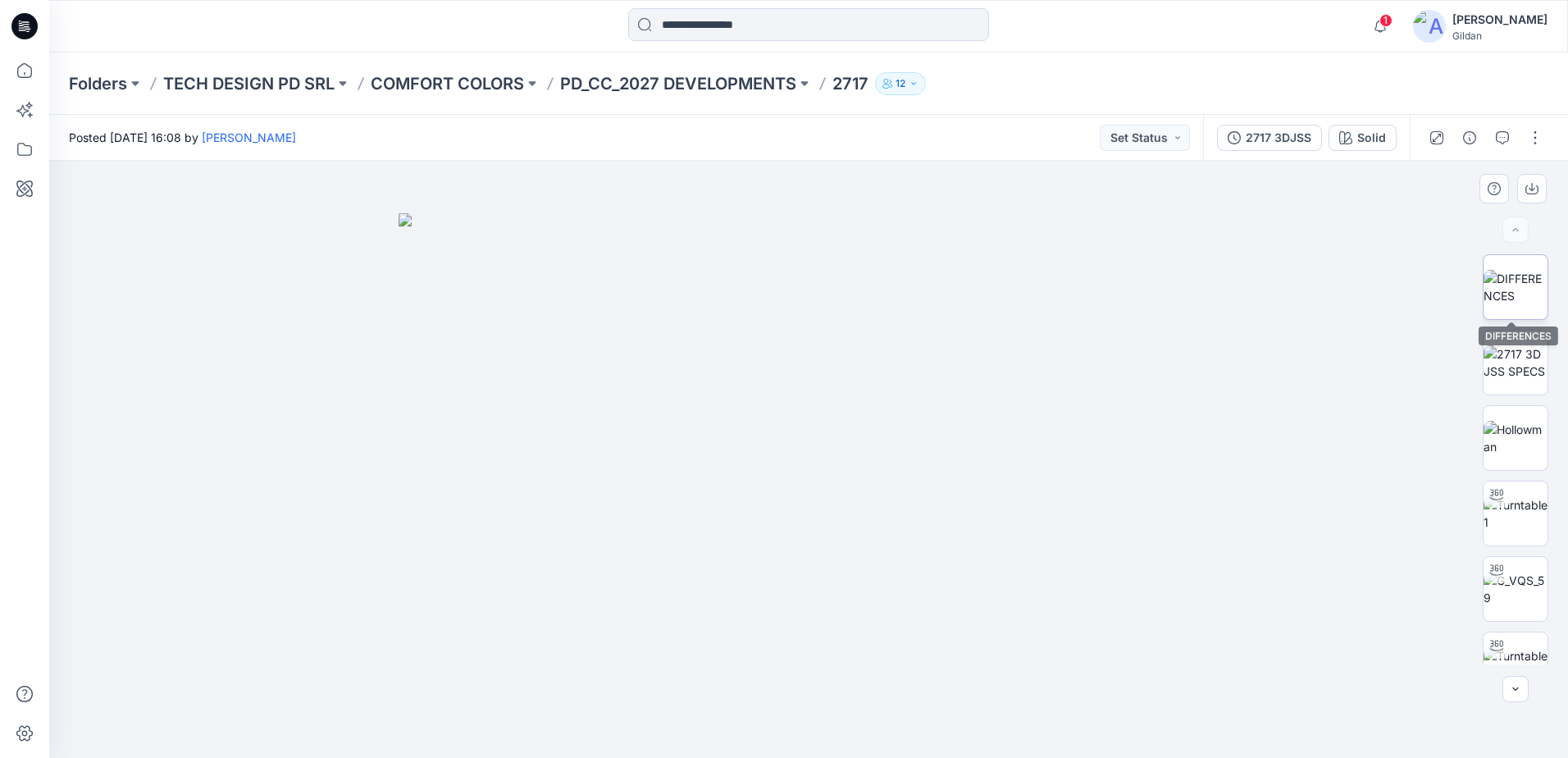
click at [1508, 293] on img at bounding box center [1516, 288] width 64 height 35
click at [1511, 522] on img at bounding box center [1516, 514] width 64 height 35
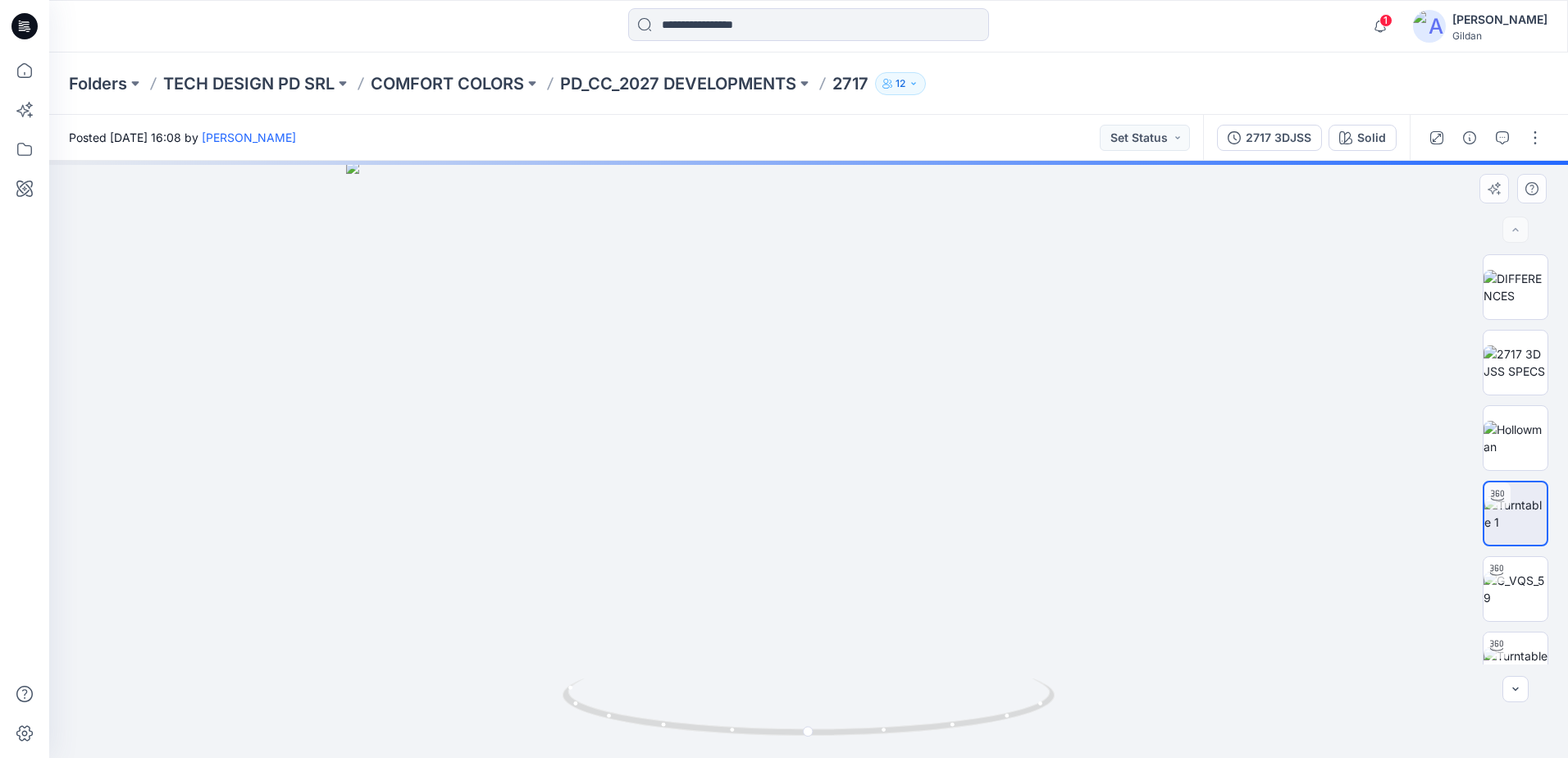
drag, startPoint x: 820, startPoint y: 269, endPoint x: 814, endPoint y: 358, distance: 89.2
click at [813, 442] on img at bounding box center [808, 459] width 924 height 597
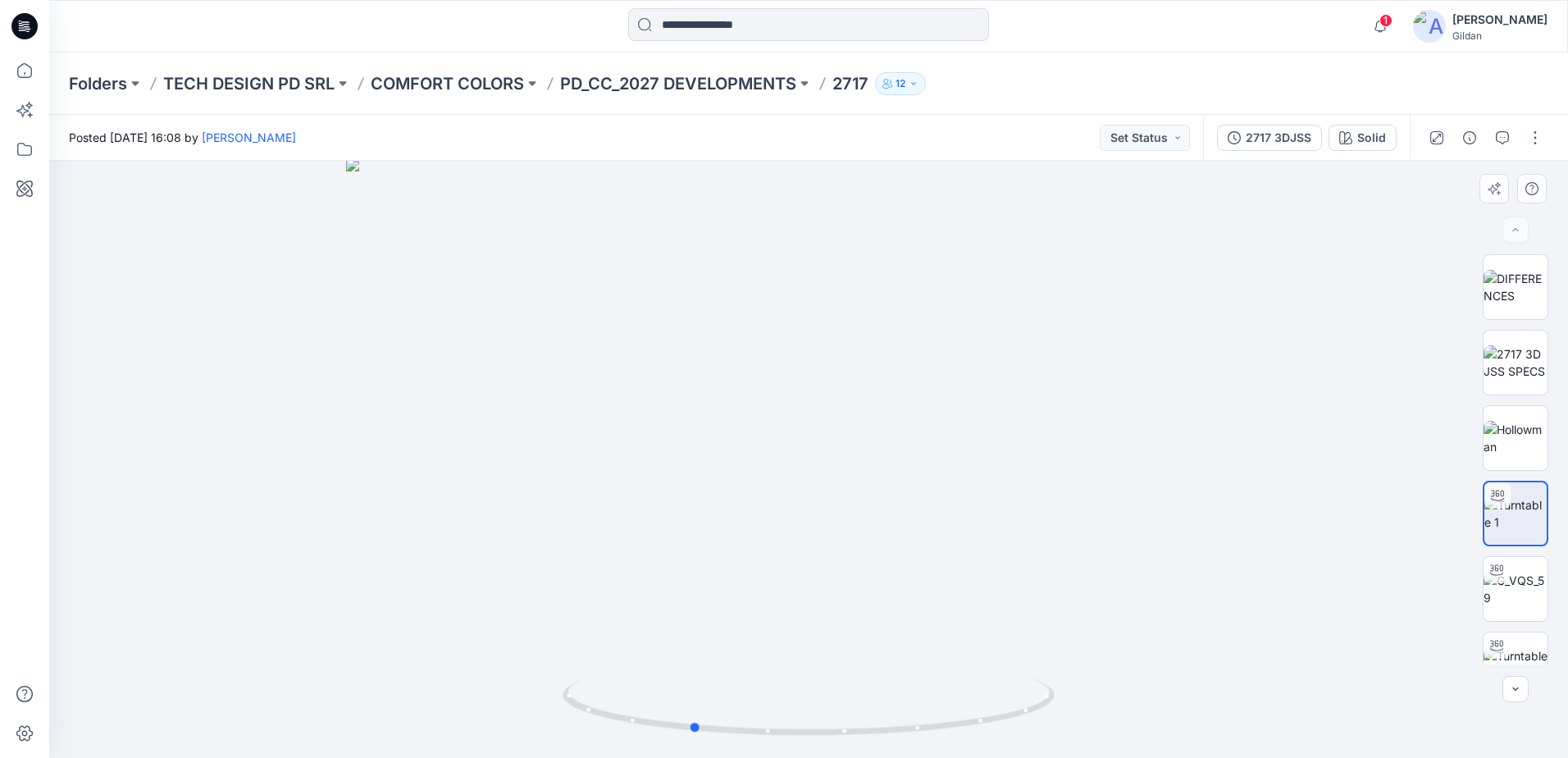
drag, startPoint x: 1013, startPoint y: 713, endPoint x: 896, endPoint y: 741, distance: 120.3
click at [896, 741] on div at bounding box center [809, 717] width 492 height 82
drag, startPoint x: 998, startPoint y: 719, endPoint x: 1121, endPoint y: 701, distance: 124.3
click at [1121, 700] on div at bounding box center [809, 459] width 1518 height 597
click at [1257, 137] on div "2717 3DJSS" at bounding box center [1279, 137] width 66 height 18
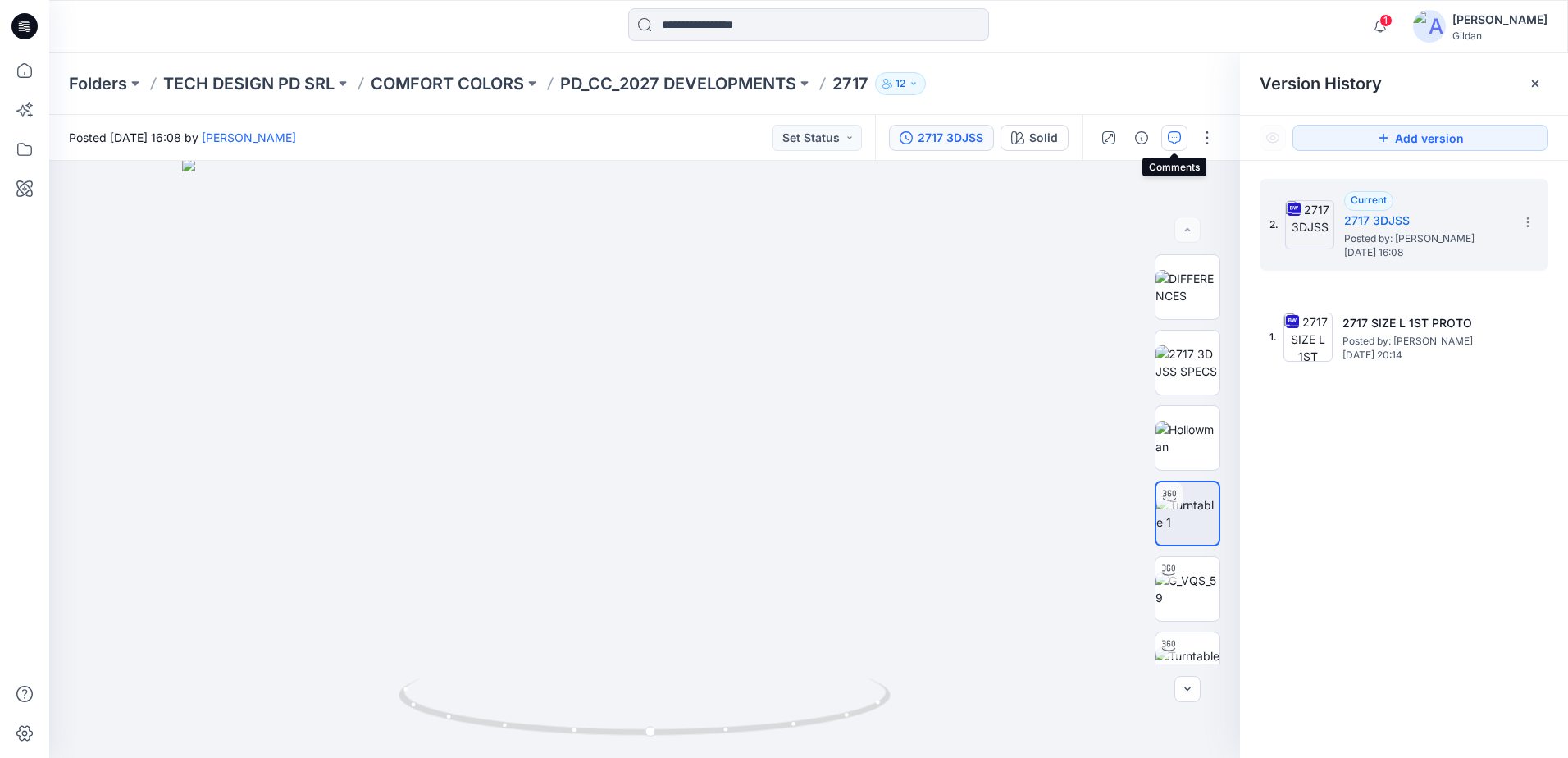
click at [1182, 137] on button "button" at bounding box center [1174, 137] width 26 height 26
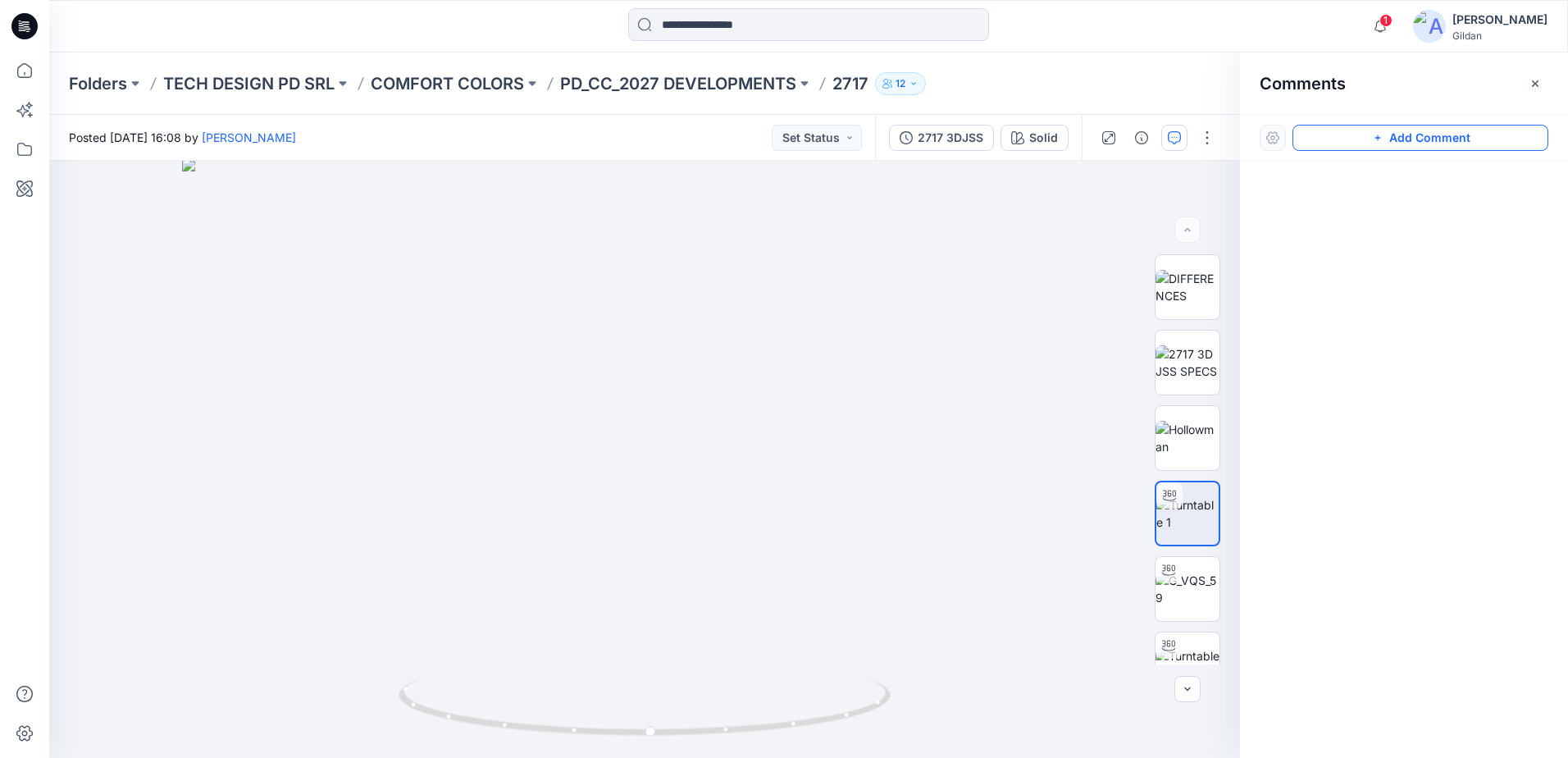
click at [1361, 137] on button "Add Comment" at bounding box center [1420, 137] width 256 height 26
click at [839, 239] on div "1" at bounding box center [645, 459] width 1191 height 597
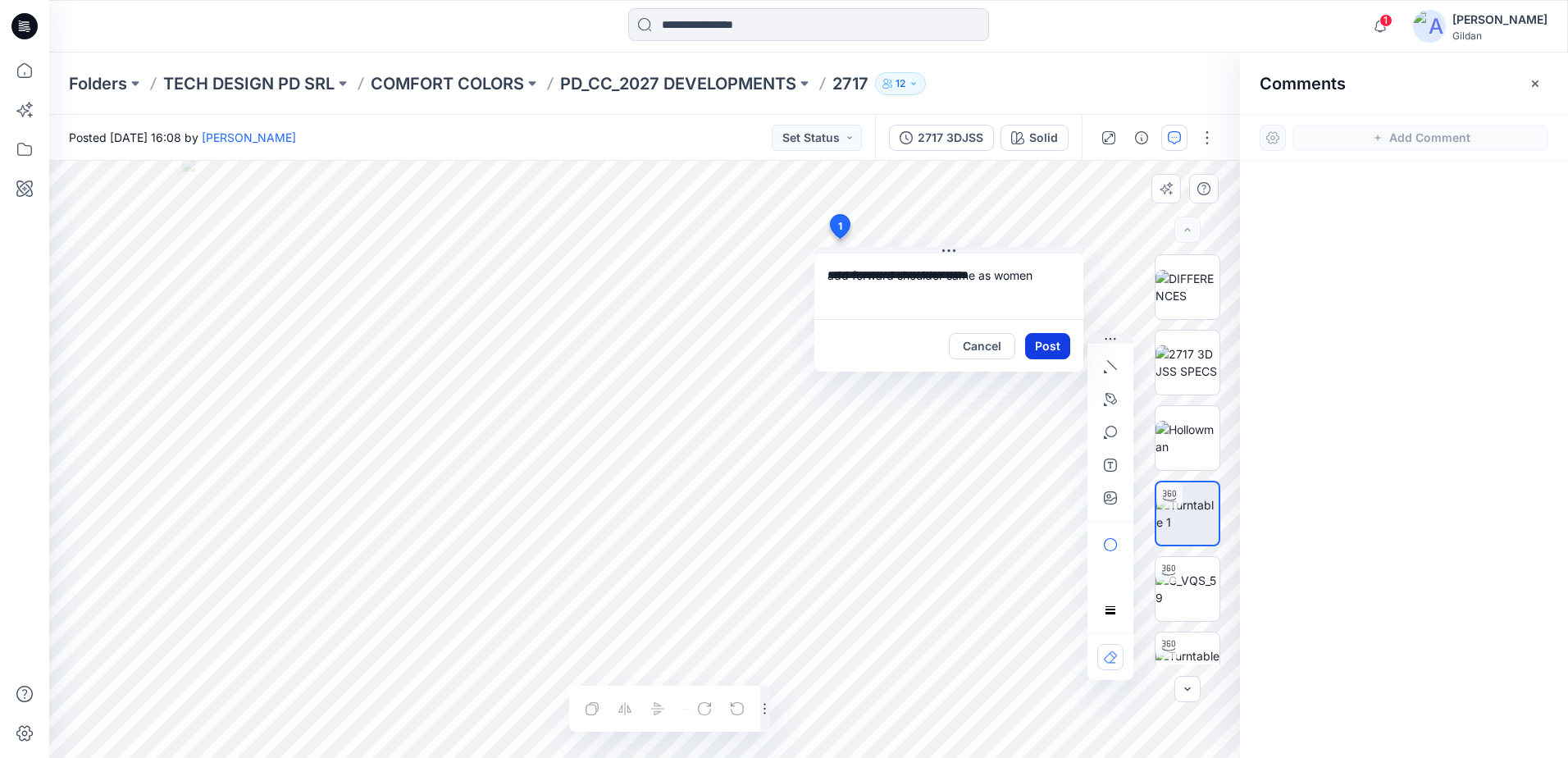
type textarea "**********"
click at [1056, 346] on button "Post" at bounding box center [1048, 346] width 45 height 26
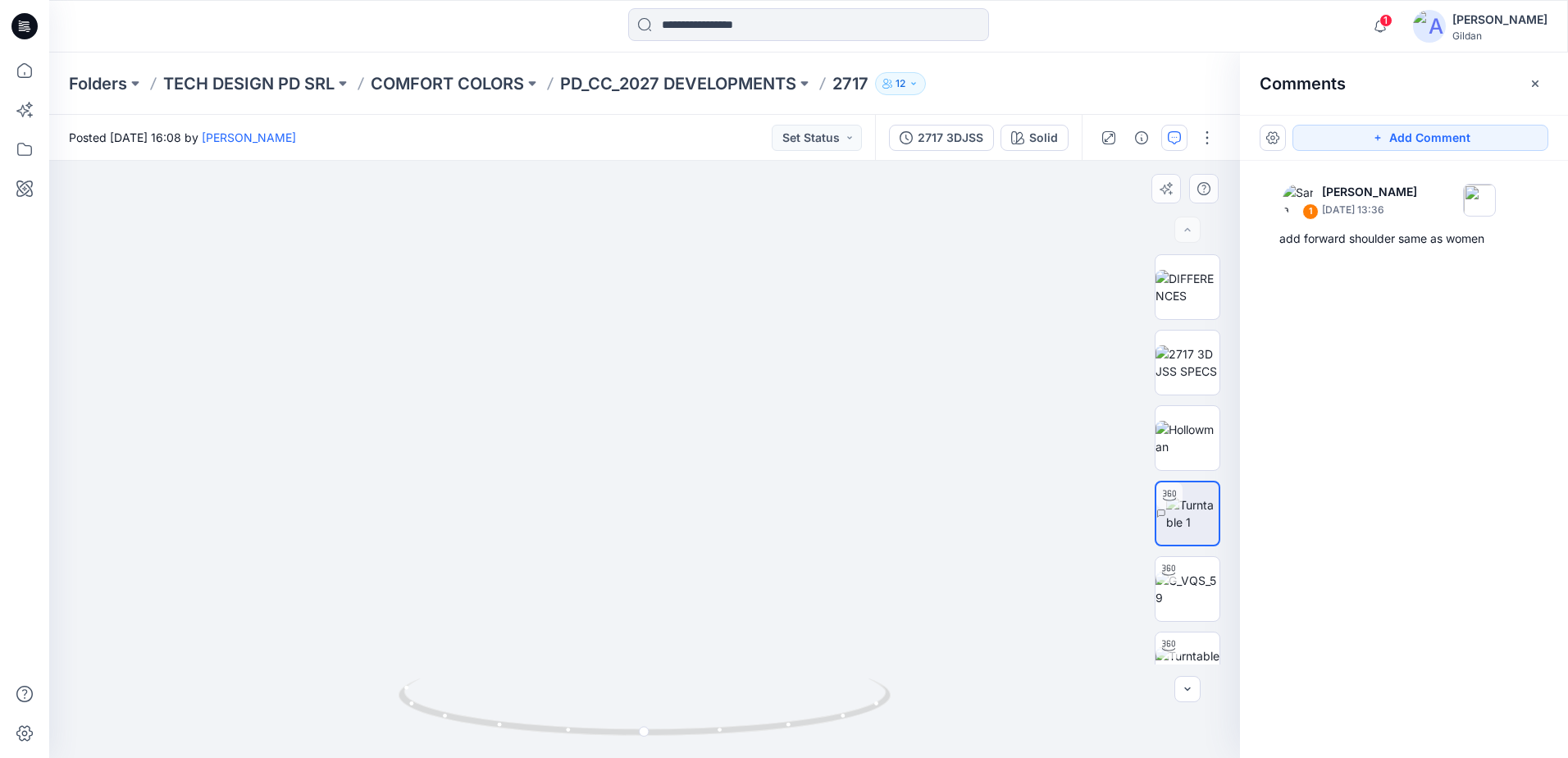
drag, startPoint x: 675, startPoint y: 467, endPoint x: 685, endPoint y: 468, distance: 10.0
click at [688, 495] on img at bounding box center [692, 382] width 1333 height 752
drag, startPoint x: 687, startPoint y: 451, endPoint x: 696, endPoint y: 517, distance: 66.6
click at [696, 517] on img at bounding box center [705, 397] width 1333 height 722
drag, startPoint x: 739, startPoint y: 738, endPoint x: 724, endPoint y: 735, distance: 15.3
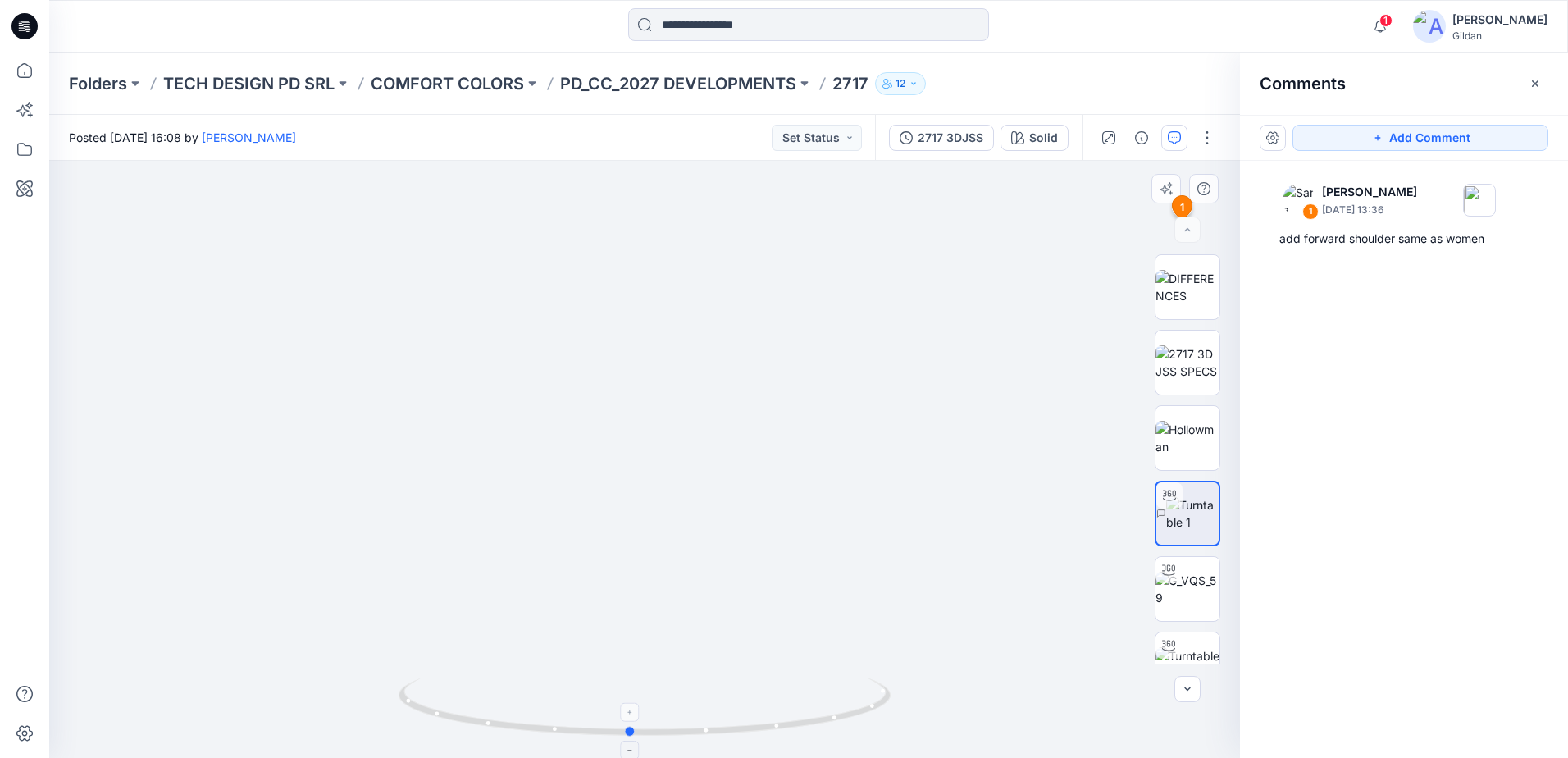
click at [724, 735] on icon at bounding box center [646, 709] width 496 height 62
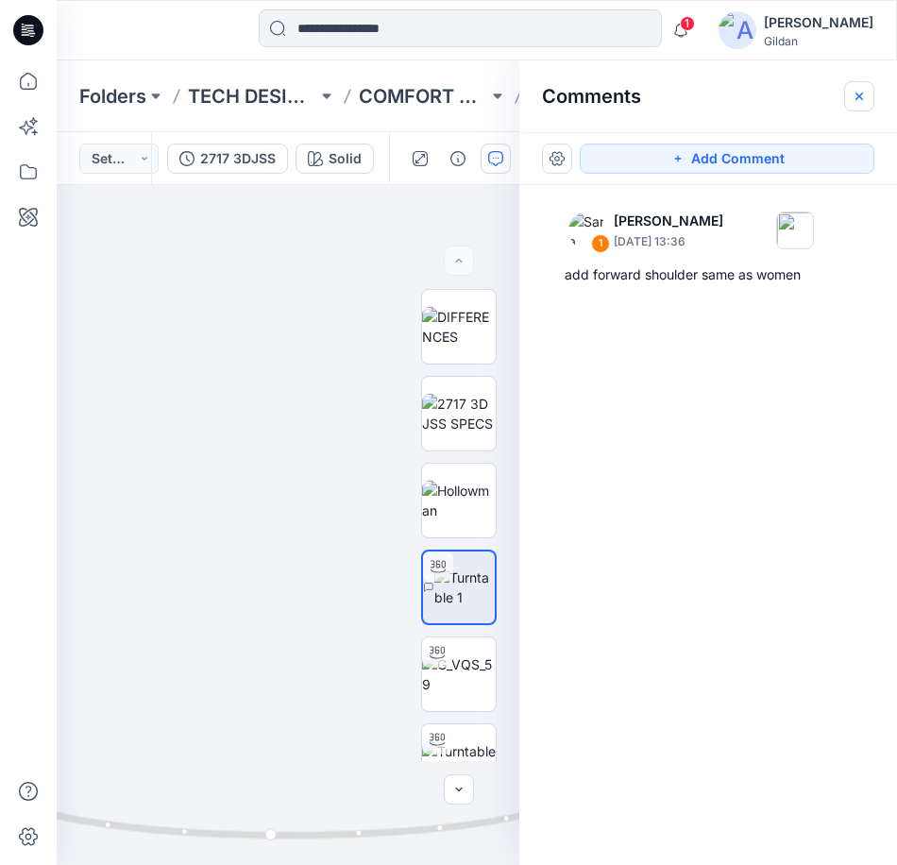
click at [859, 95] on icon "button" at bounding box center [859, 96] width 8 height 8
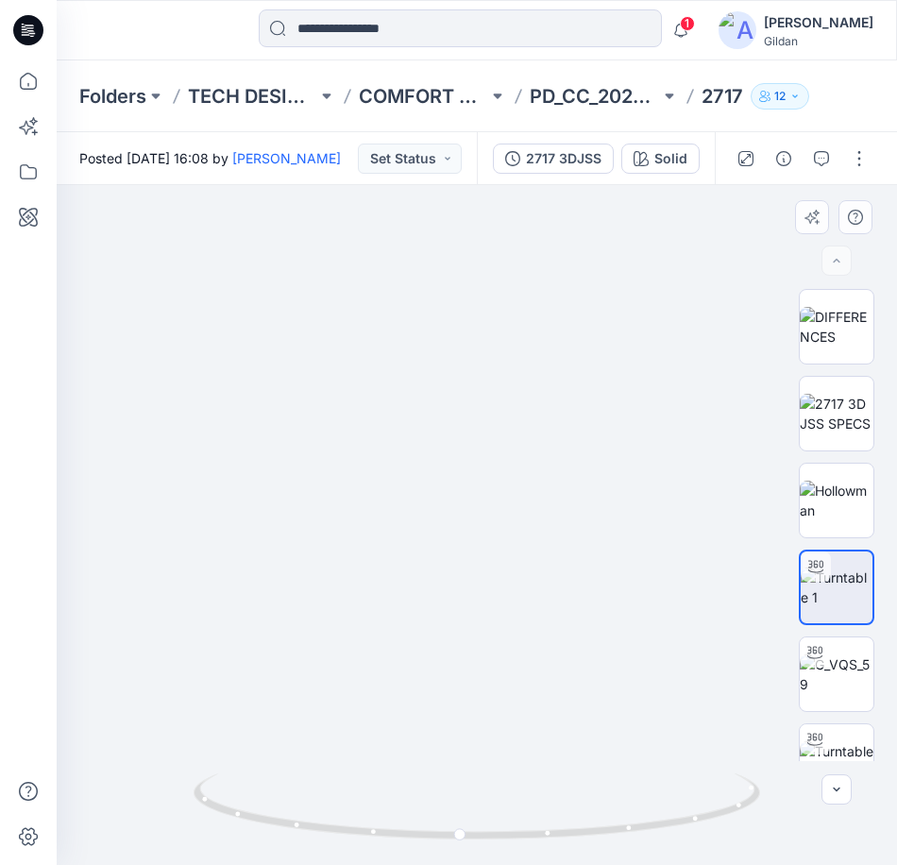
drag, startPoint x: 629, startPoint y: 461, endPoint x: 543, endPoint y: 450, distance: 86.5
click at [543, 450] on img at bounding box center [490, 495] width 1177 height 740
drag, startPoint x: 659, startPoint y: 830, endPoint x: 613, endPoint y: 828, distance: 46.3
click at [613, 828] on icon at bounding box center [479, 808] width 571 height 71
click at [658, 169] on button "Solid" at bounding box center [660, 158] width 78 height 30
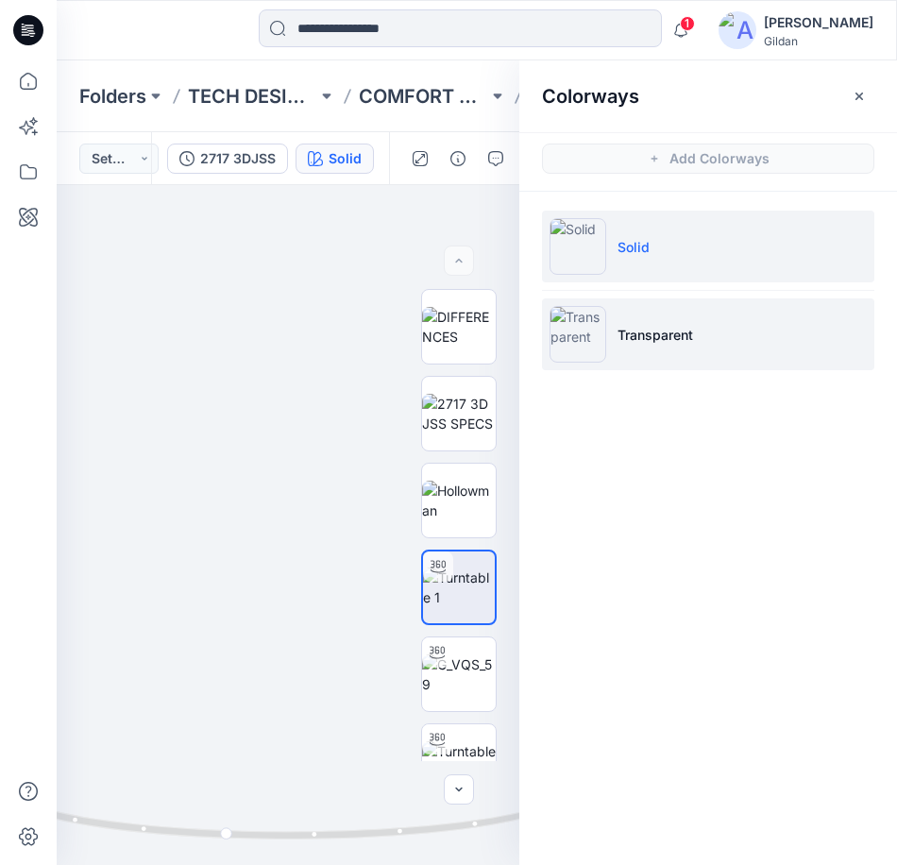
click at [583, 333] on img at bounding box center [577, 334] width 57 height 57
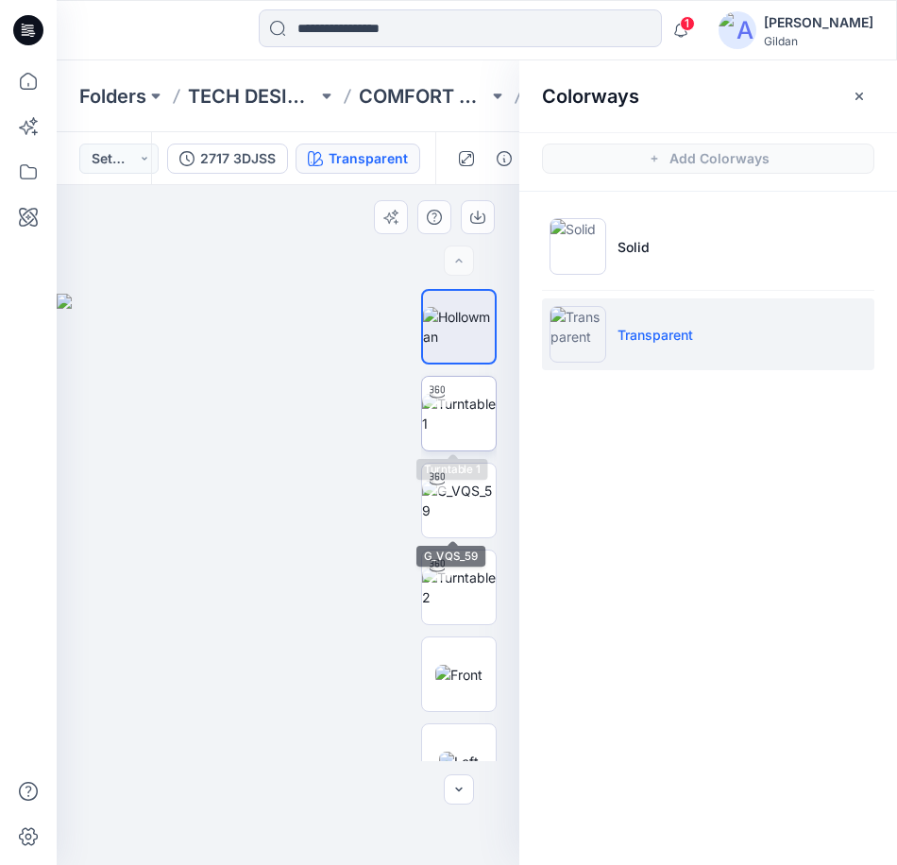
click at [469, 419] on img at bounding box center [459, 414] width 74 height 40
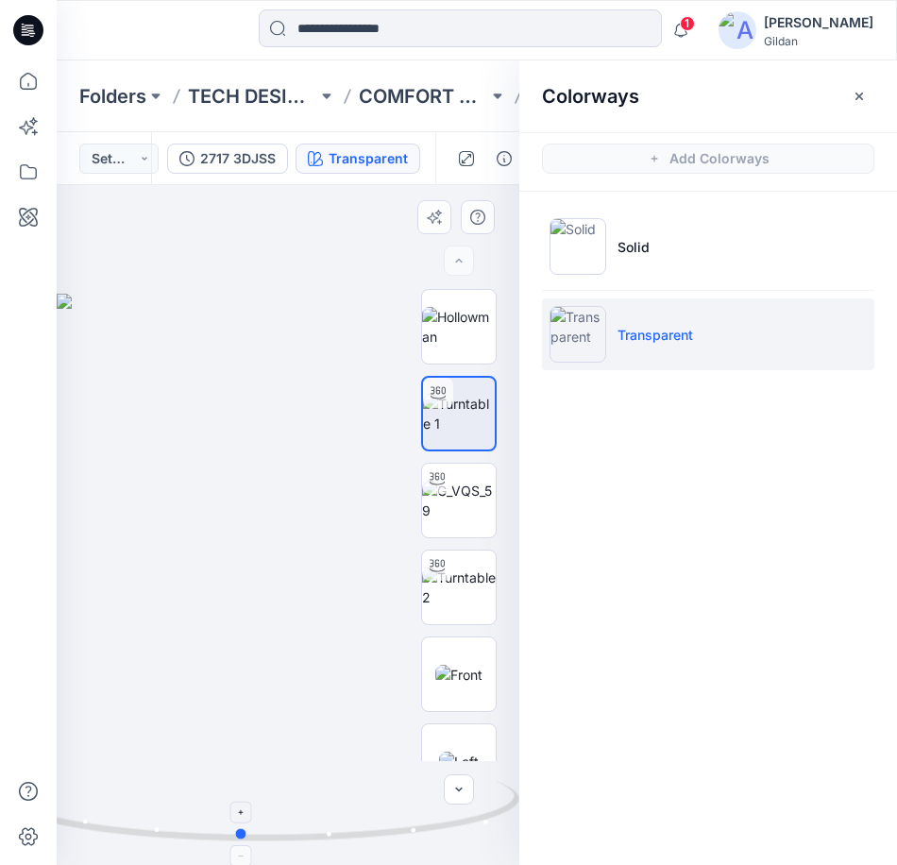
drag, startPoint x: 370, startPoint y: 837, endPoint x: 322, endPoint y: 836, distance: 48.2
click at [322, 836] on icon at bounding box center [290, 808] width 571 height 71
drag, startPoint x: 329, startPoint y: 382, endPoint x: 323, endPoint y: 528, distance: 145.5
click at [323, 528] on img at bounding box center [273, 492] width 1250 height 745
drag, startPoint x: 343, startPoint y: 840, endPoint x: 410, endPoint y: 839, distance: 67.0
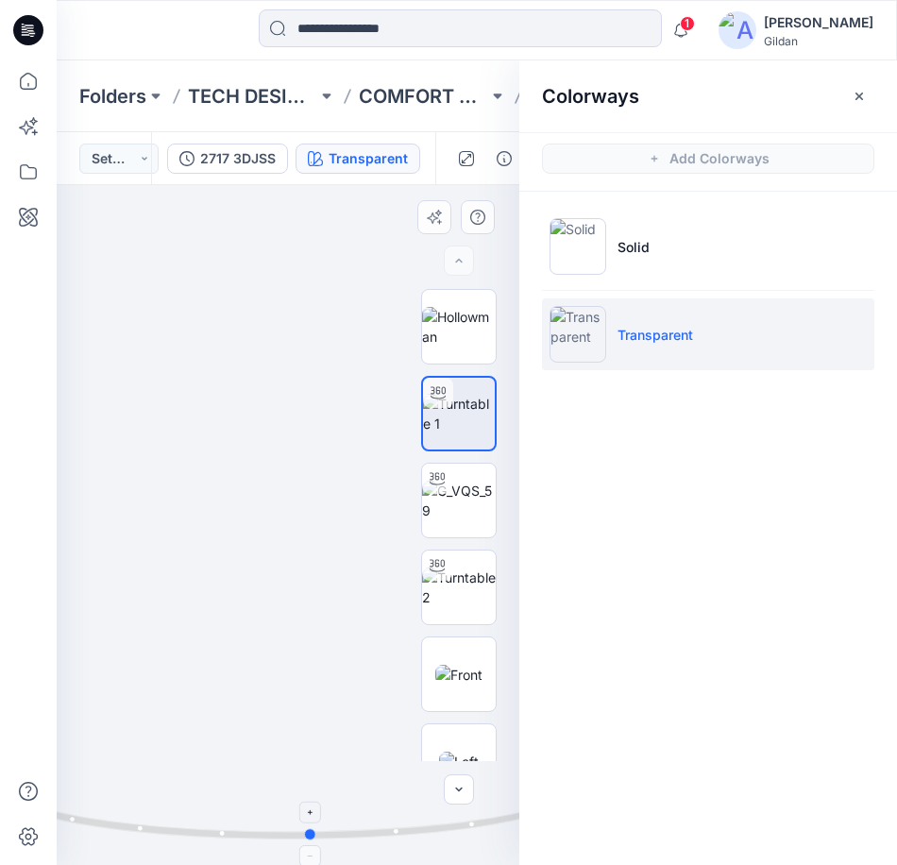
click at [410, 839] on icon at bounding box center [290, 808] width 571 height 71
click at [233, 745] on img at bounding box center [274, 492] width 1250 height 745
click at [859, 97] on icon "button" at bounding box center [859, 96] width 15 height 15
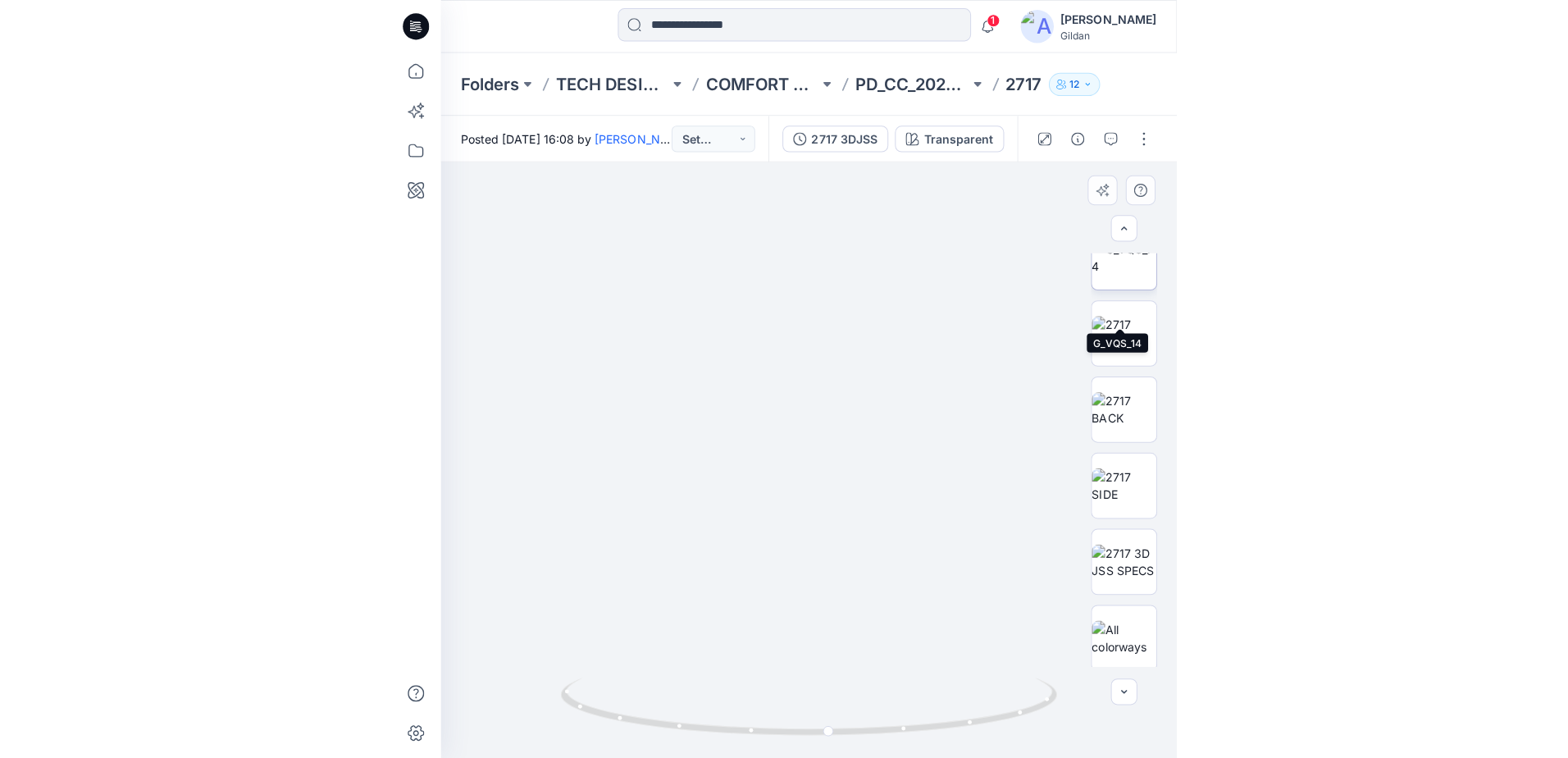
scroll to position [788, 0]
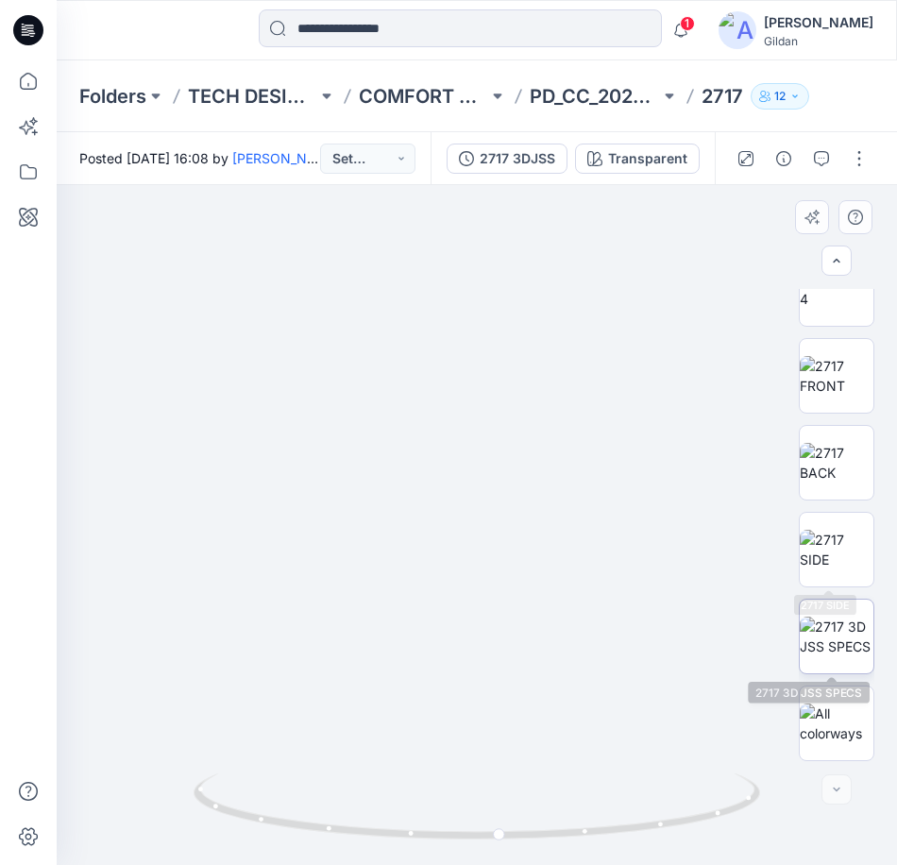
click at [827, 617] on img at bounding box center [837, 636] width 74 height 40
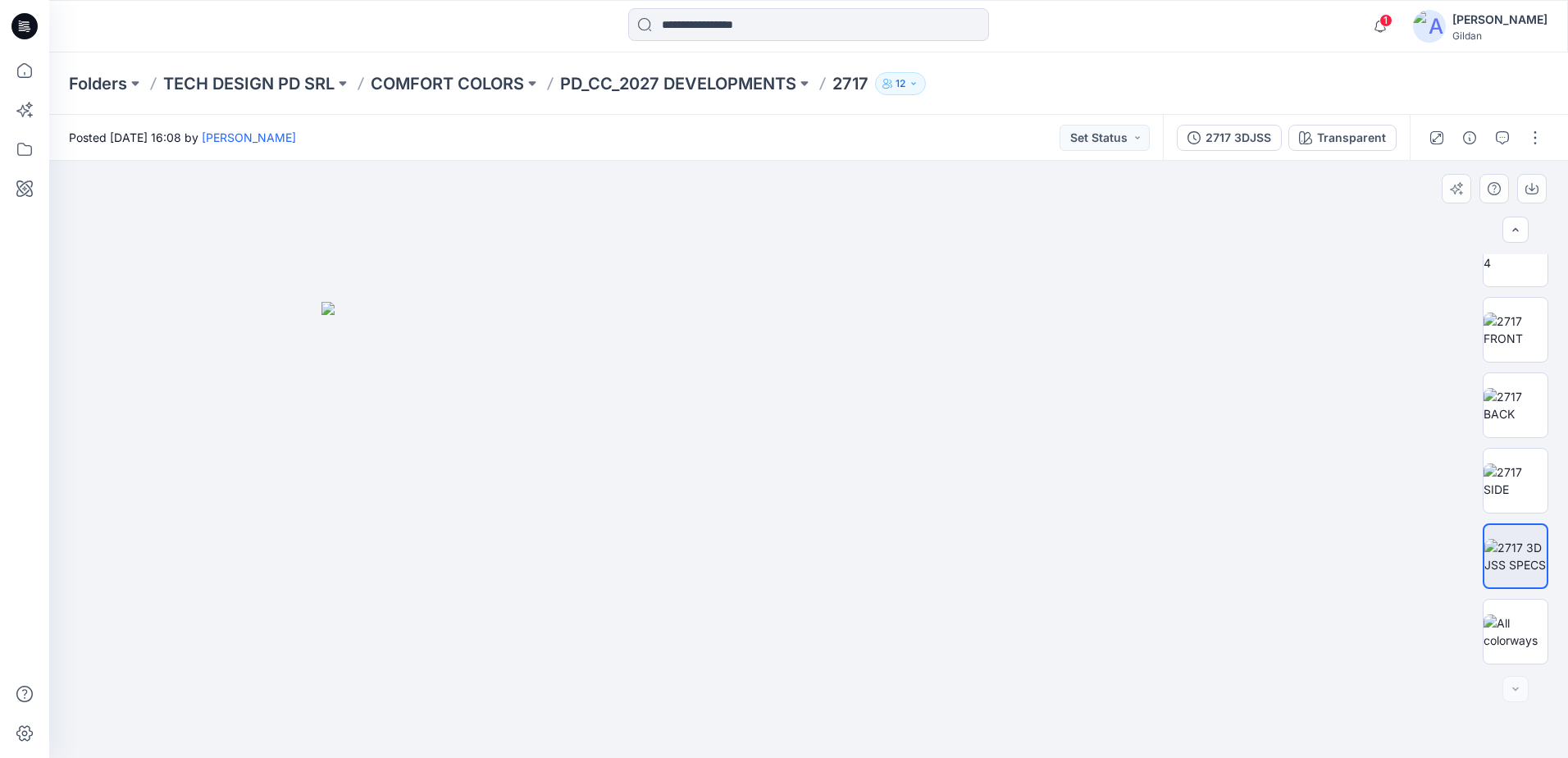
click at [600, 359] on img at bounding box center [809, 529] width 975 height 456
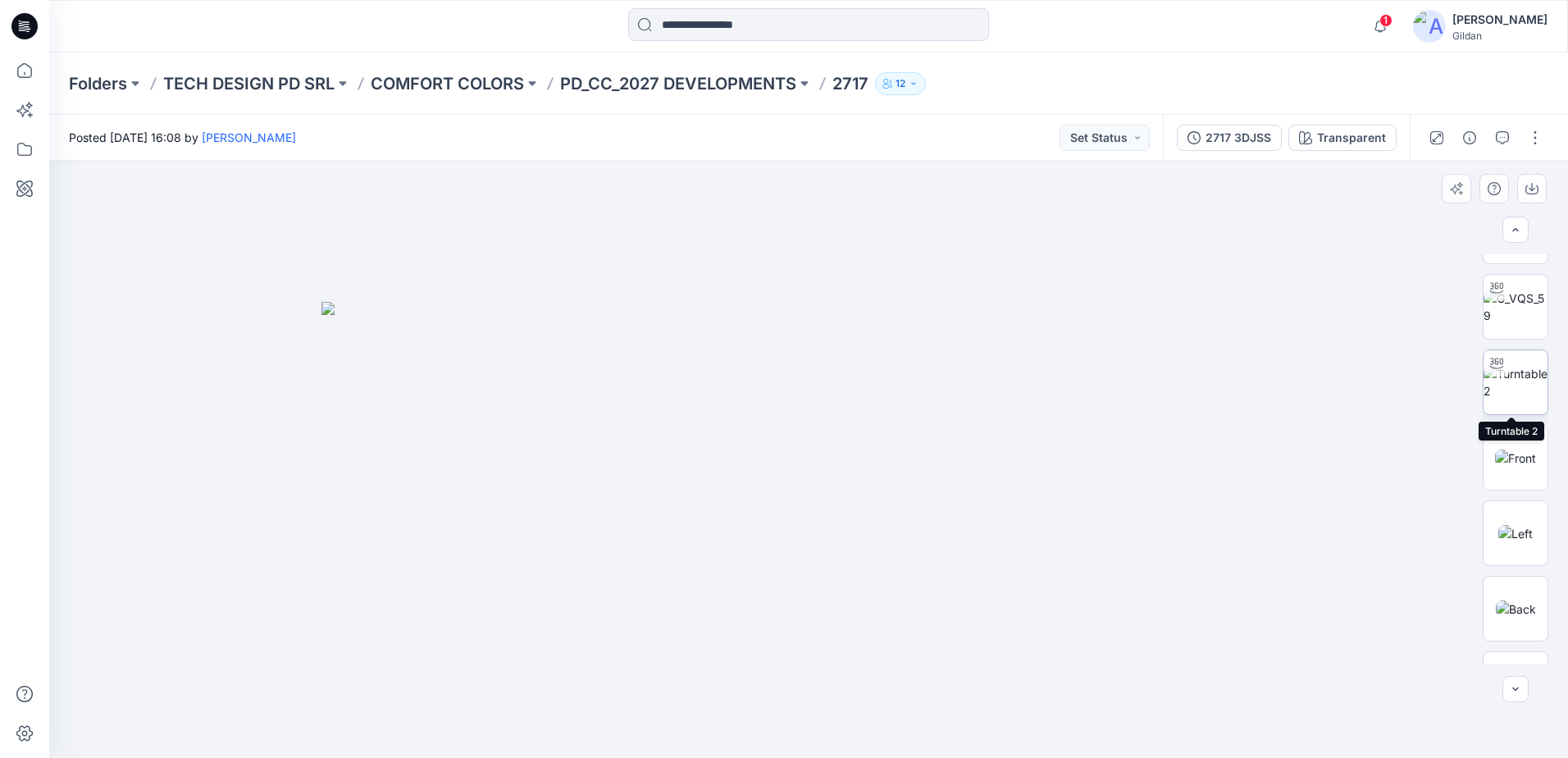
click at [1513, 387] on img at bounding box center [1516, 382] width 64 height 35
click at [1505, 132] on icon "button" at bounding box center [1502, 137] width 13 height 13
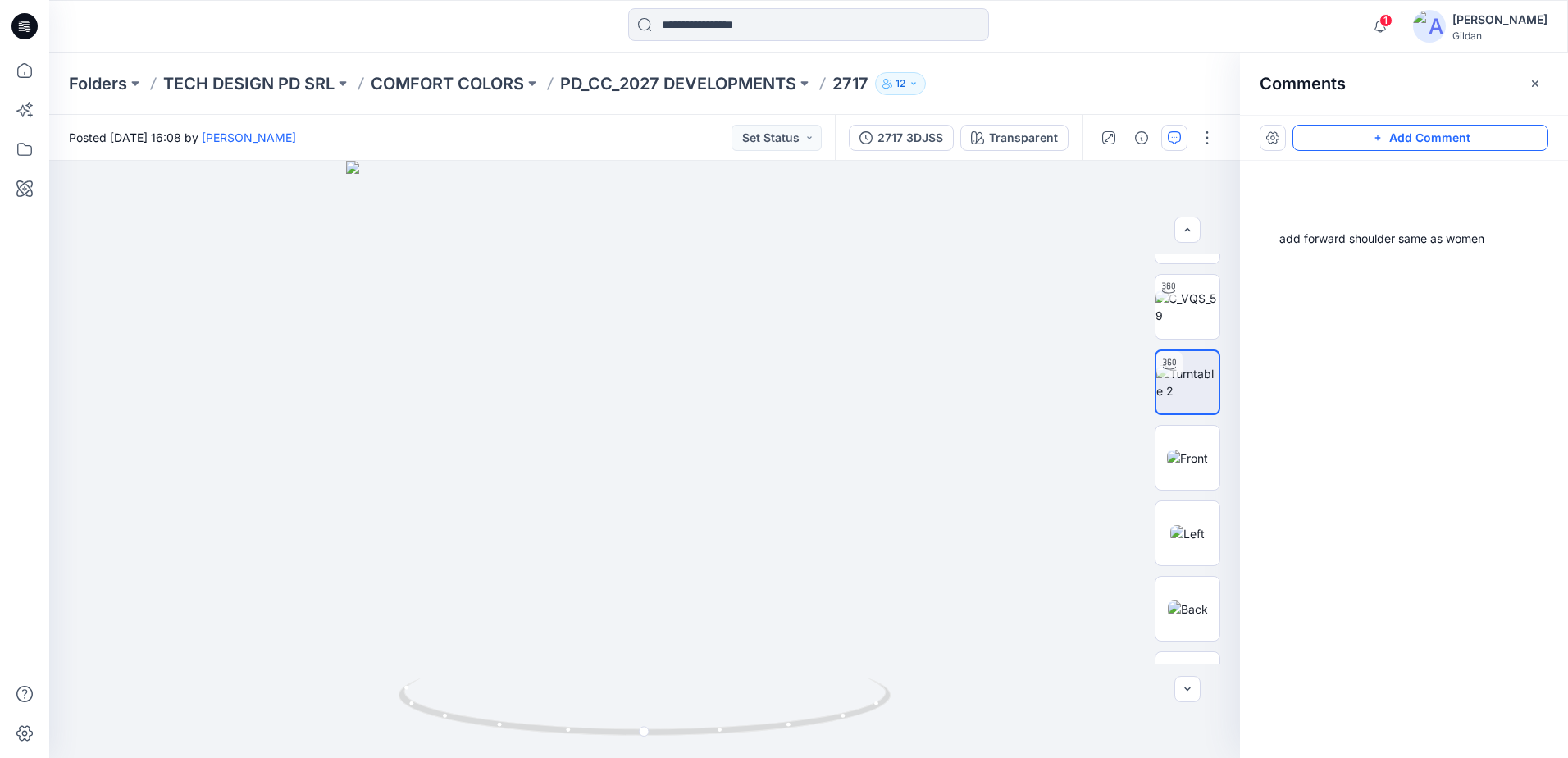
click at [1451, 136] on button "Add Comment" at bounding box center [1420, 137] width 256 height 26
click at [452, 316] on div "2" at bounding box center [645, 459] width 1191 height 597
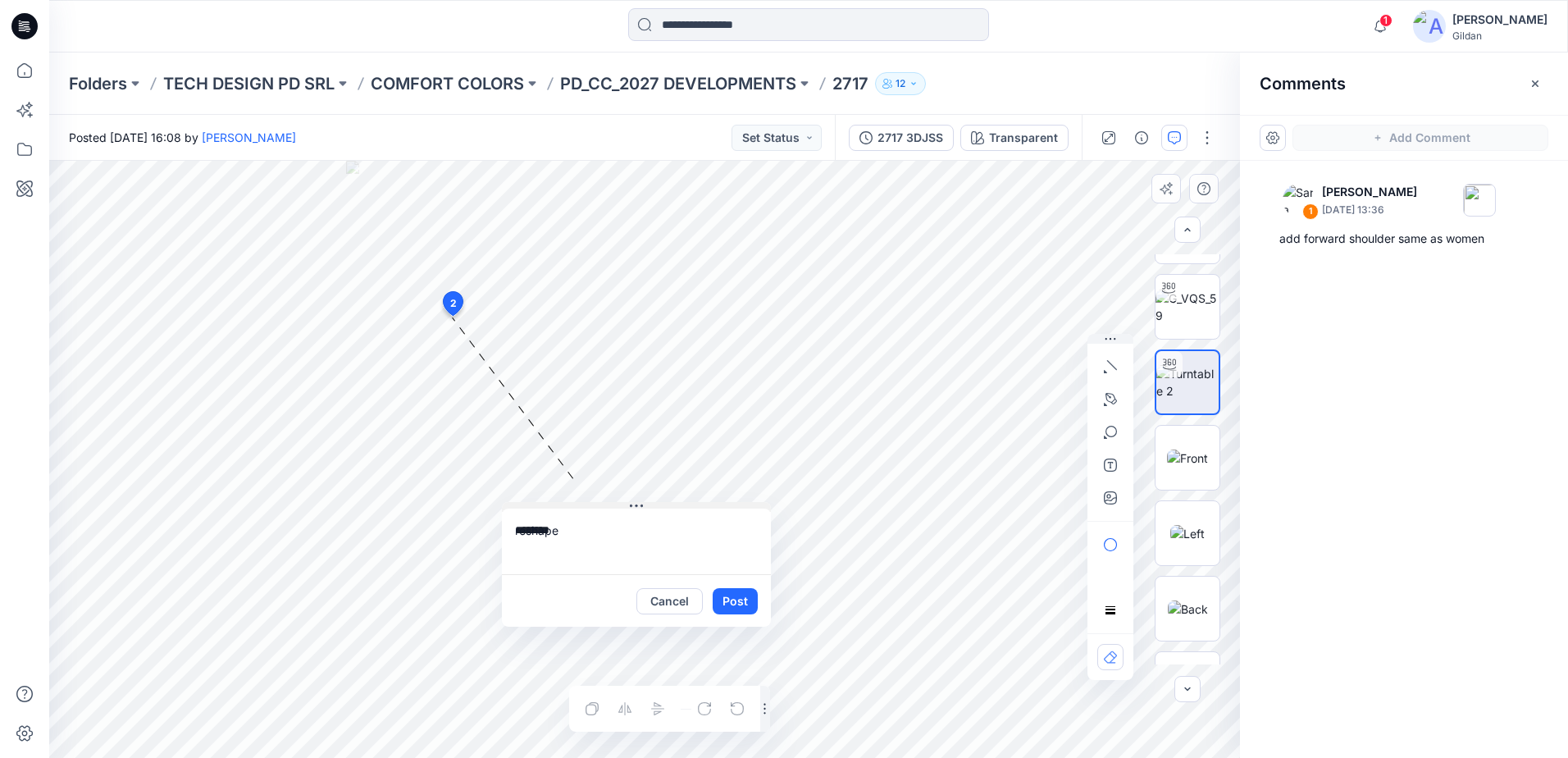
drag, startPoint x: 509, startPoint y: 328, endPoint x: 583, endPoint y: 506, distance: 192.8
click at [583, 506] on button at bounding box center [637, 507] width 269 height 10
click at [579, 531] on textarea "*******" at bounding box center [636, 542] width 269 height 66
type textarea "*"
click at [731, 568] on textarea "**********" at bounding box center [636, 542] width 269 height 66
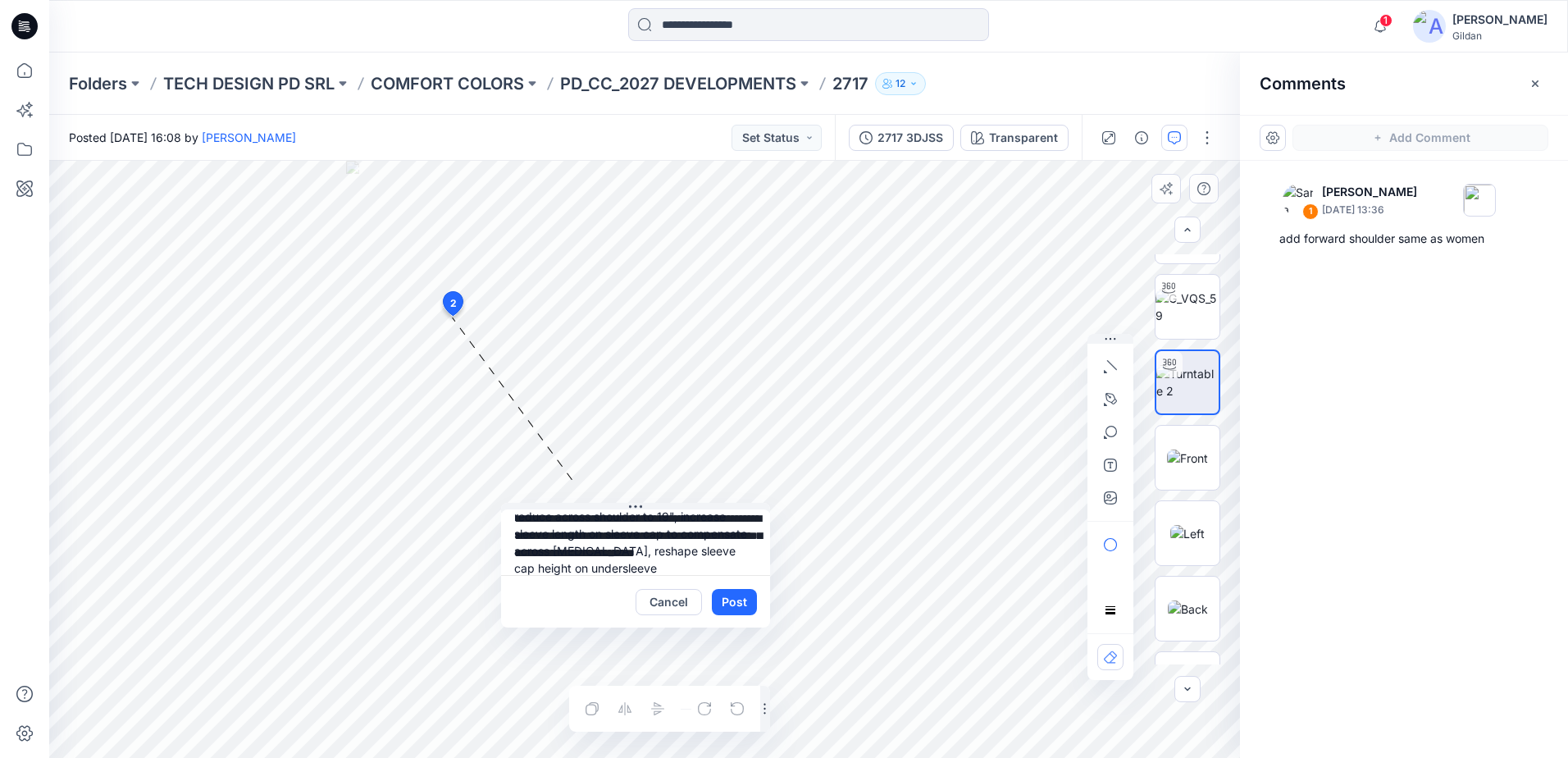
scroll to position [30, 0]
drag, startPoint x: 674, startPoint y: 564, endPoint x: 669, endPoint y: 555, distance: 10.3
click at [661, 555] on textarea "**********" at bounding box center [636, 542] width 269 height 66
click at [645, 571] on textarea "**********" at bounding box center [636, 542] width 269 height 66
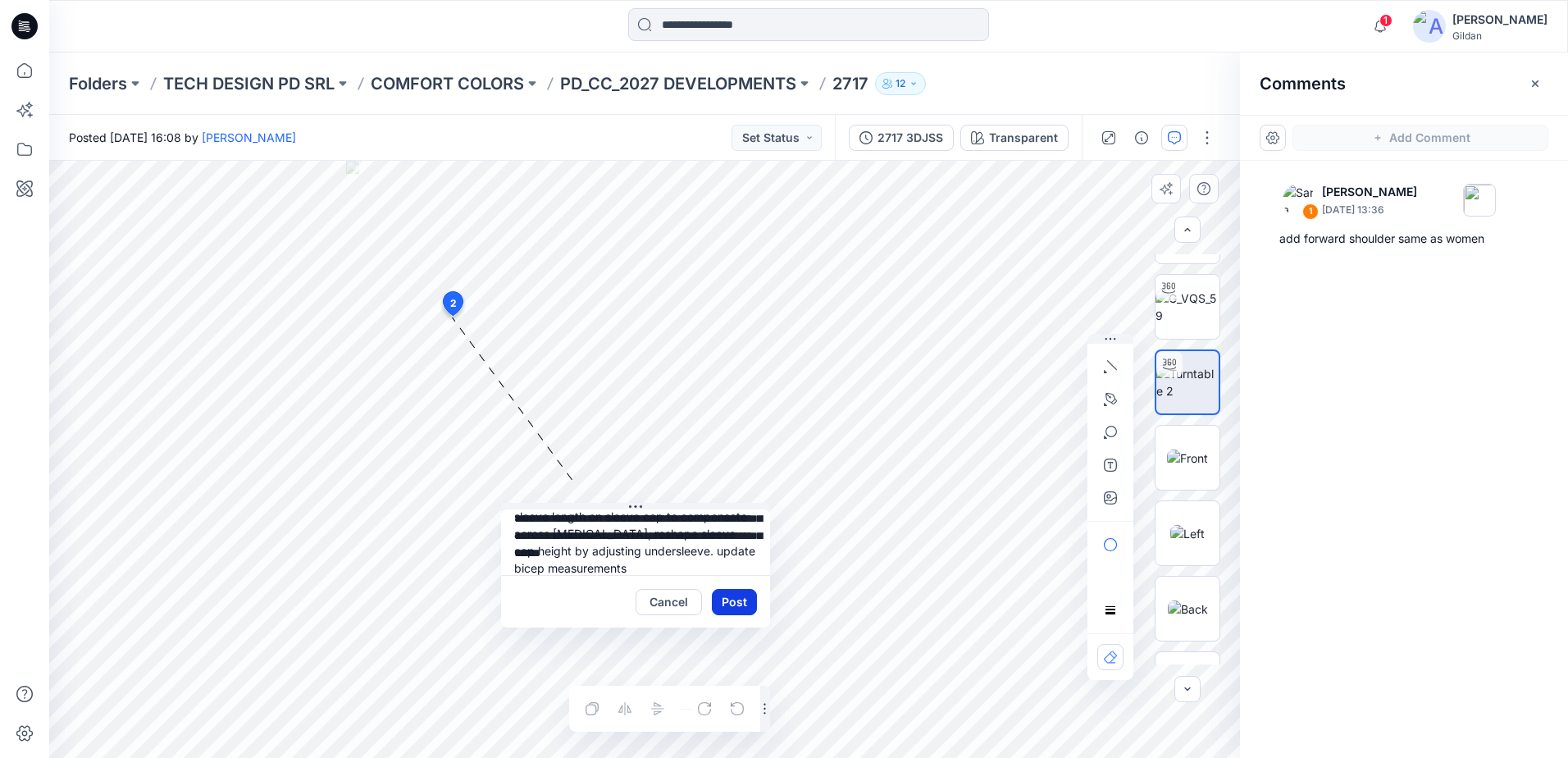
type textarea "**********"
click at [744, 602] on button "Post" at bounding box center [734, 602] width 45 height 26
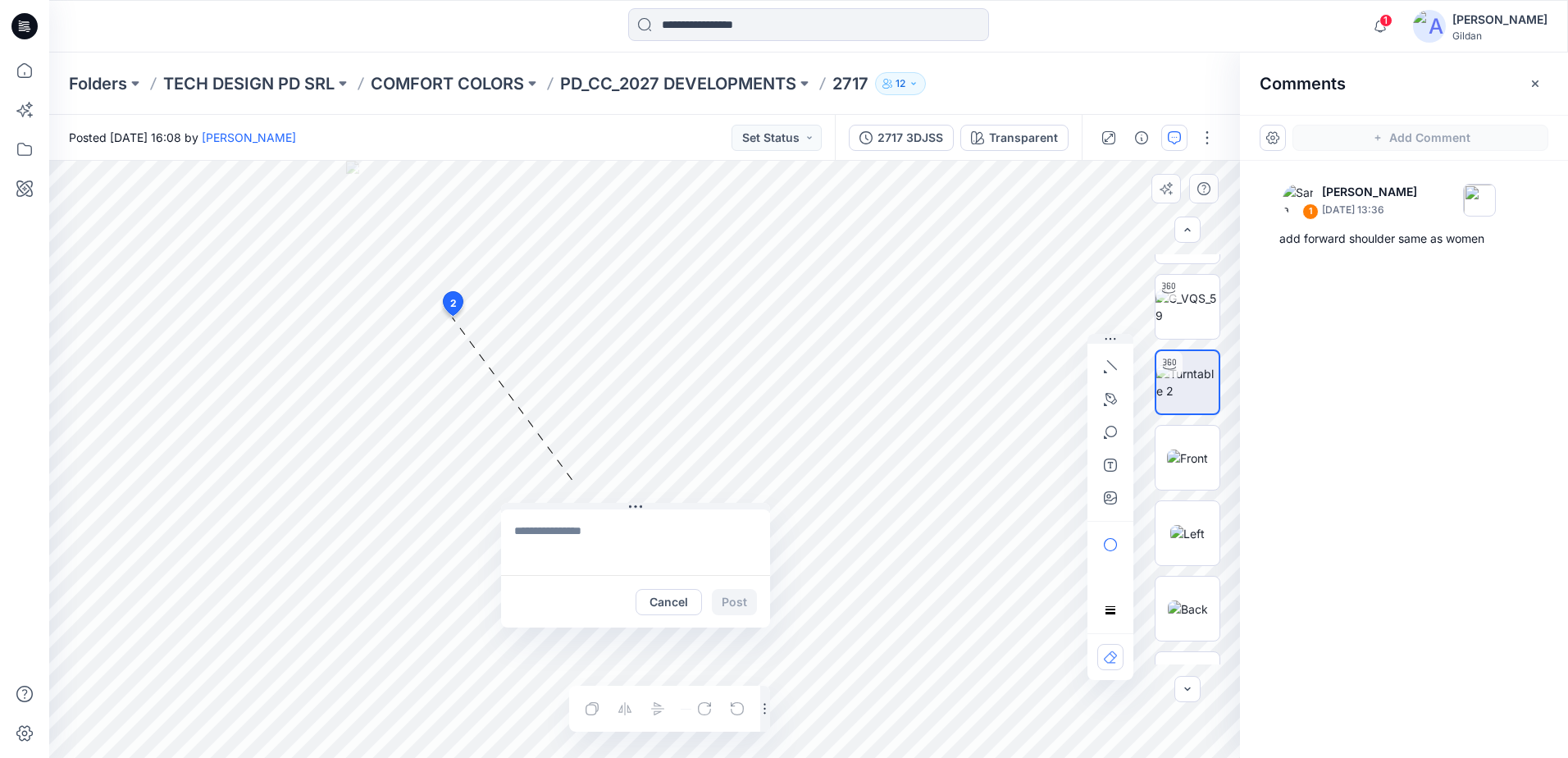
scroll to position [0, 0]
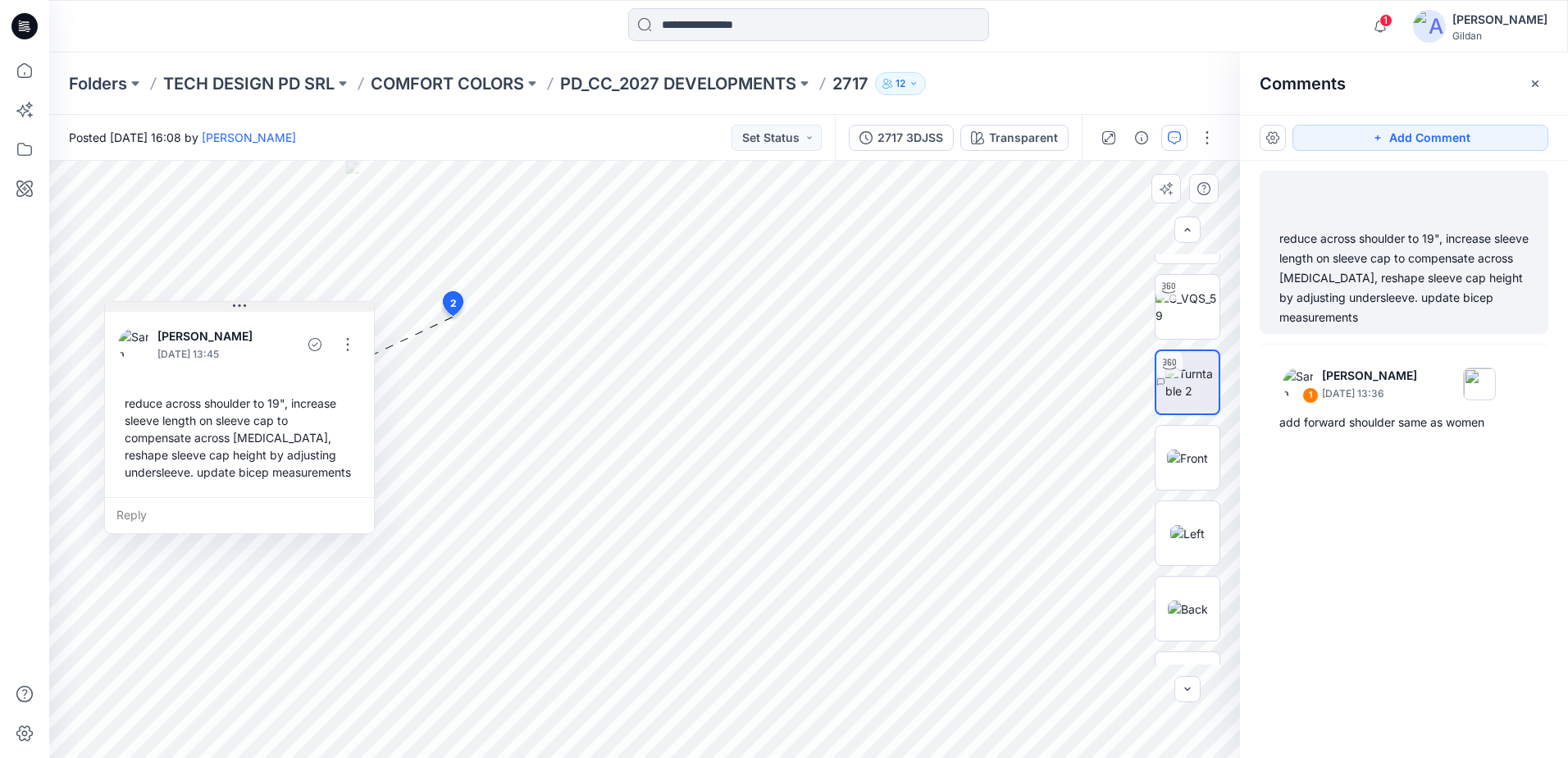
drag, startPoint x: 682, startPoint y: 506, endPoint x: 286, endPoint y: 304, distance: 444.5
click at [286, 304] on button at bounding box center [240, 306] width 269 height 10
click at [1192, 380] on img at bounding box center [1191, 382] width 53 height 35
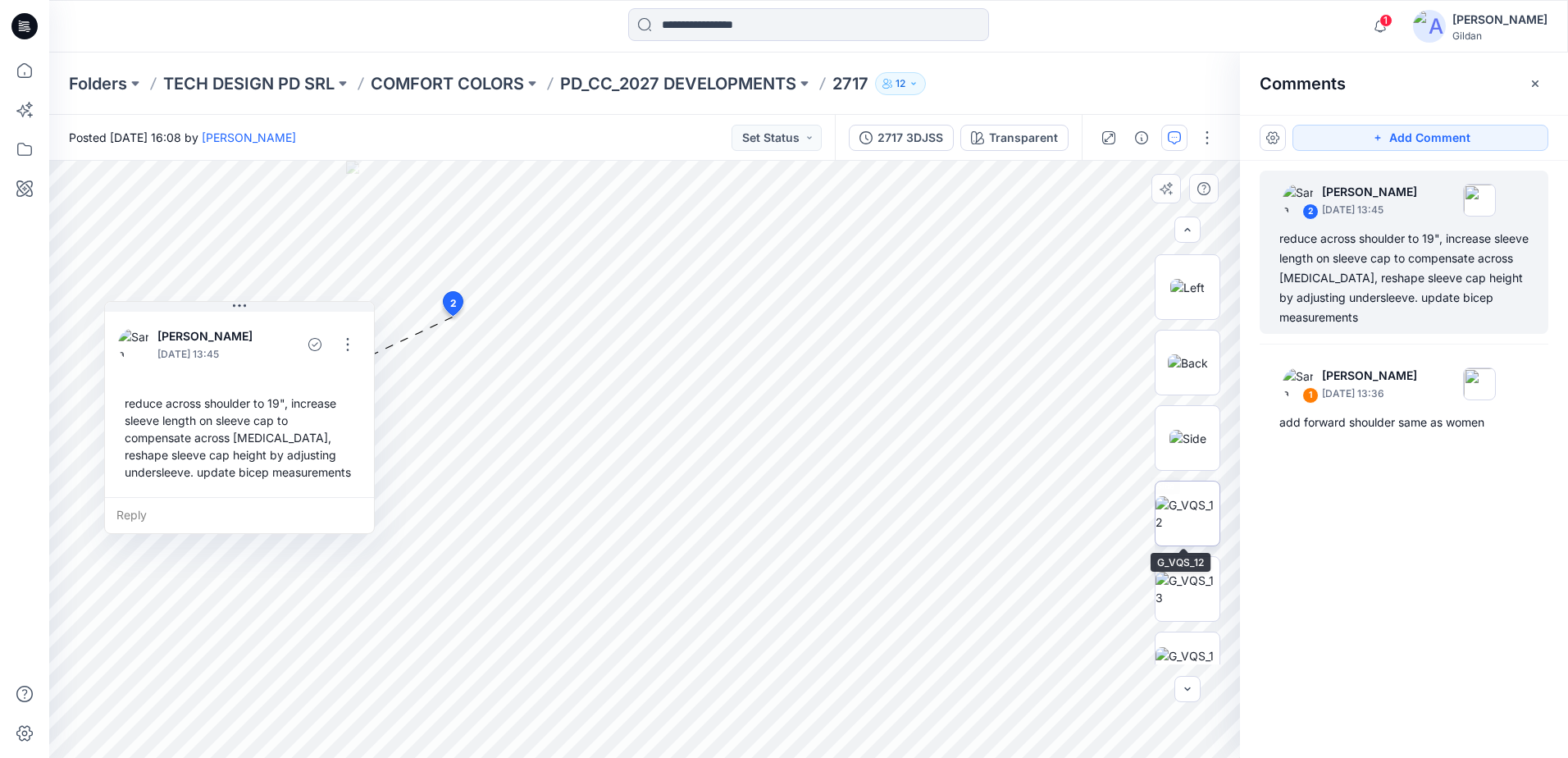
click at [1191, 525] on img at bounding box center [1188, 514] width 64 height 35
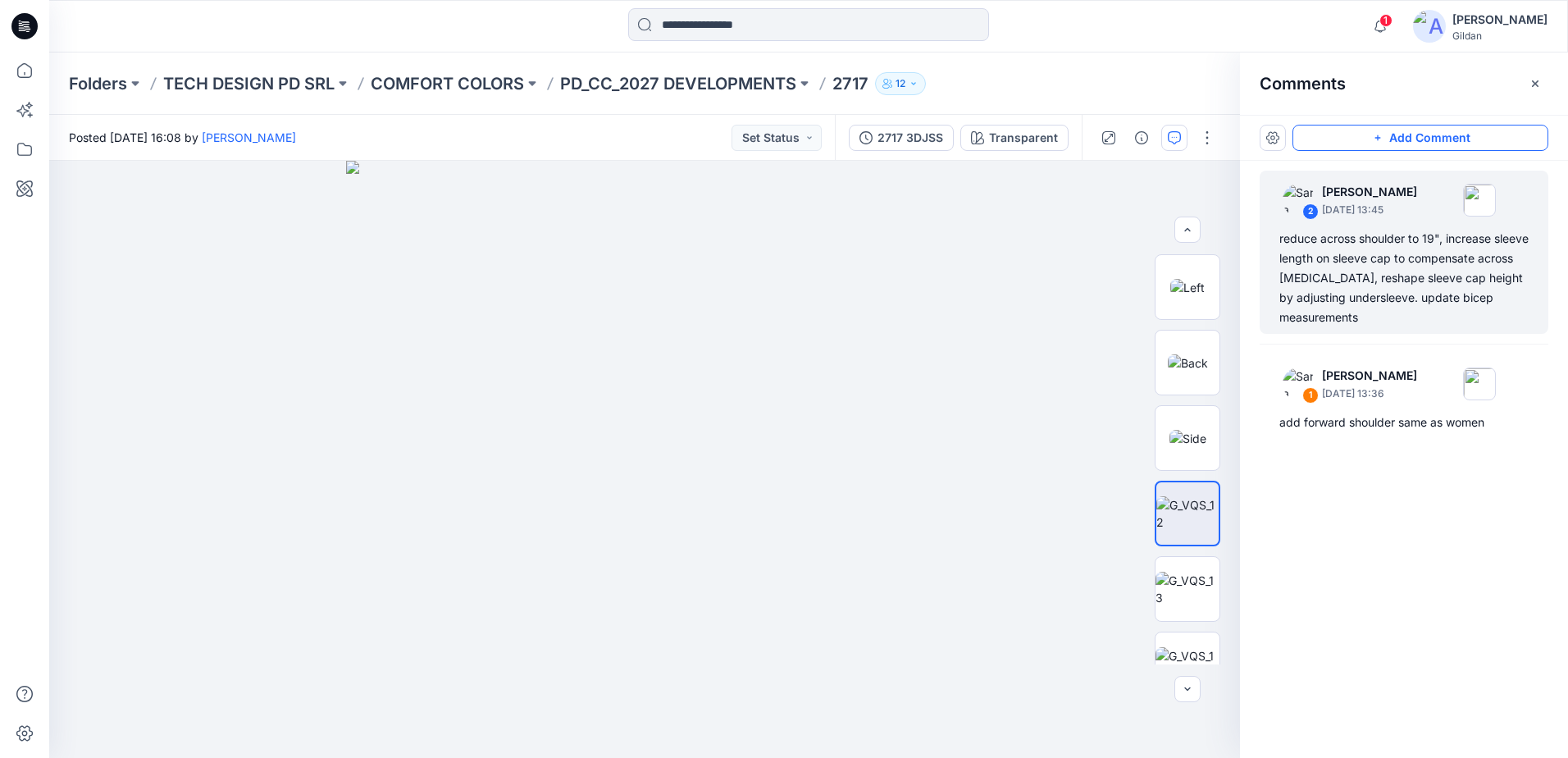
click at [1399, 143] on button "Add Comment" at bounding box center [1420, 137] width 256 height 26
click at [178, 301] on div "3" at bounding box center [645, 459] width 1191 height 597
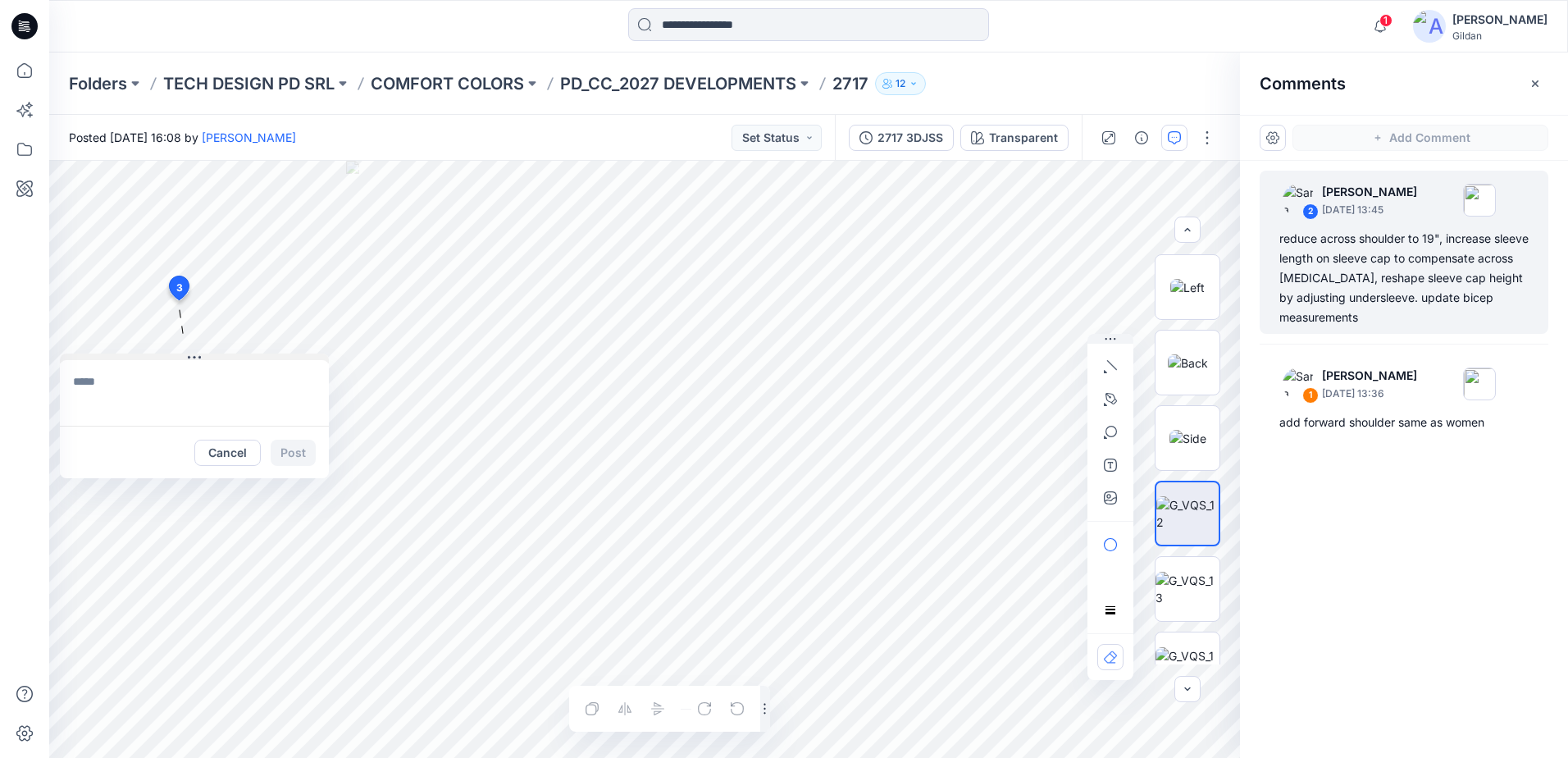
drag, startPoint x: 192, startPoint y: 315, endPoint x: 98, endPoint y: 359, distance: 103.8
click at [98, 359] on button at bounding box center [195, 358] width 269 height 10
click at [103, 372] on textarea at bounding box center [195, 393] width 269 height 66
type textarea "*"
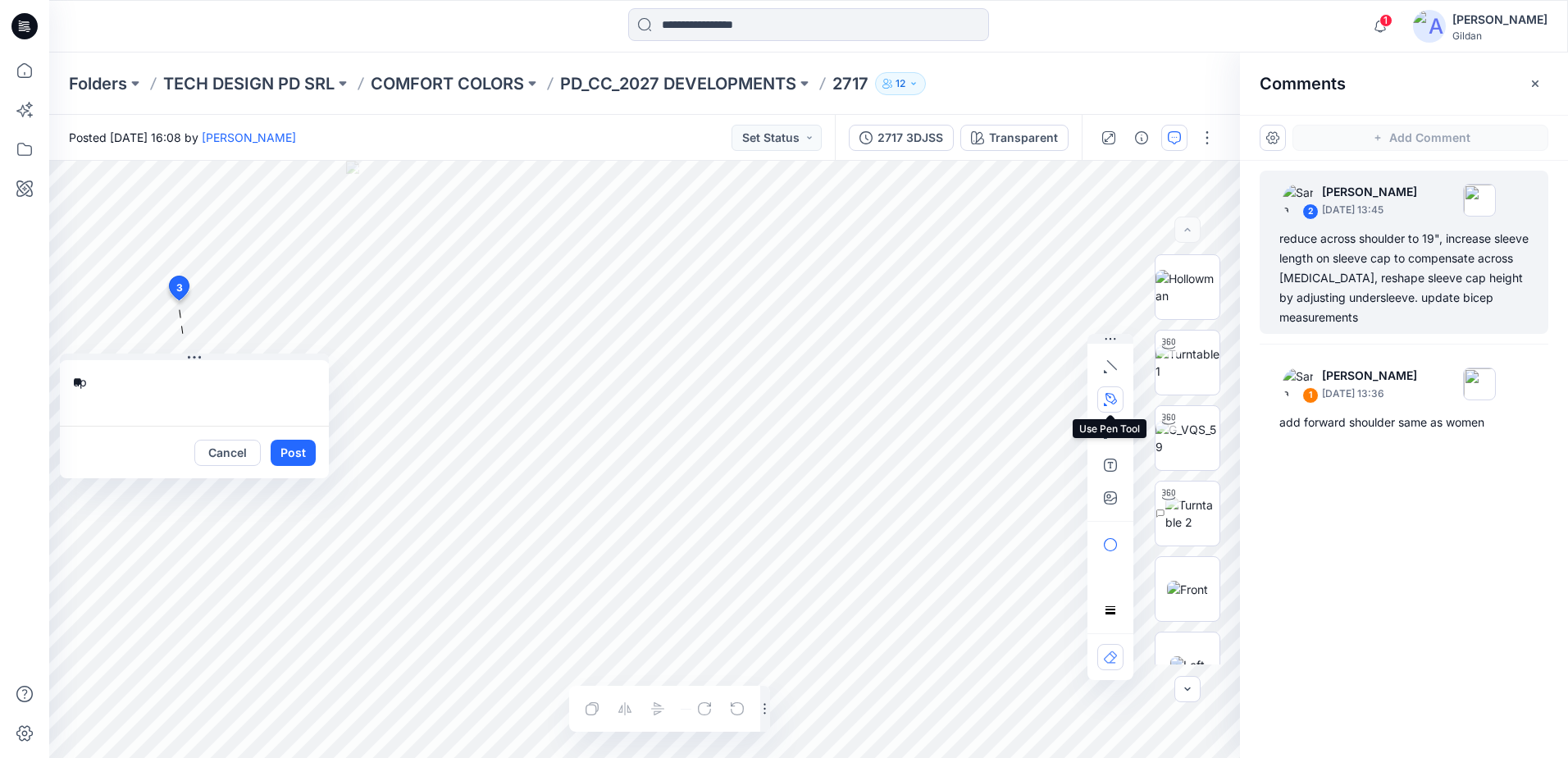
click at [1114, 401] on icon "button" at bounding box center [1111, 398] width 11 height 11
click at [539, 403] on icon "Layer 1" at bounding box center [645, 459] width 1191 height 597
drag, startPoint x: 639, startPoint y: 491, endPoint x: 753, endPoint y: 506, distance: 115.0
click at [753, 506] on icon "Layer 1" at bounding box center [645, 459] width 1191 height 597
click at [755, 405] on g at bounding box center [641, 447] width 235 height 96
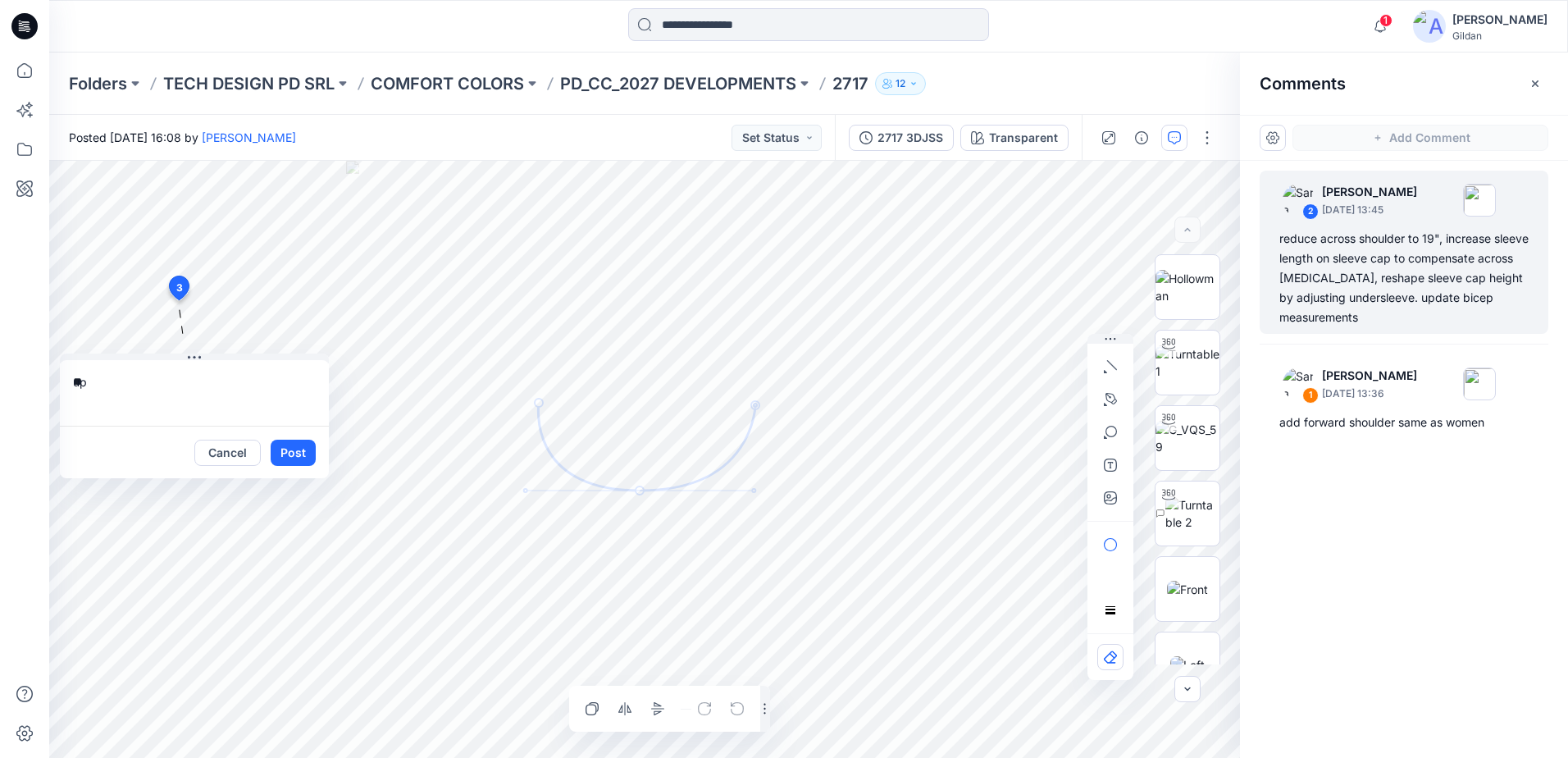
drag, startPoint x: 148, startPoint y: 389, endPoint x: 45, endPoint y: 382, distance: 103.2
click at [47, 383] on div "1 Notifications Your style 2717 has been updated with 2717 3DJSS version 18 min…" at bounding box center [784, 379] width 1568 height 758
click at [284, 389] on textarea "**********" at bounding box center [195, 393] width 269 height 66
type textarea "**********"
click at [297, 456] on button "Post" at bounding box center [294, 453] width 45 height 26
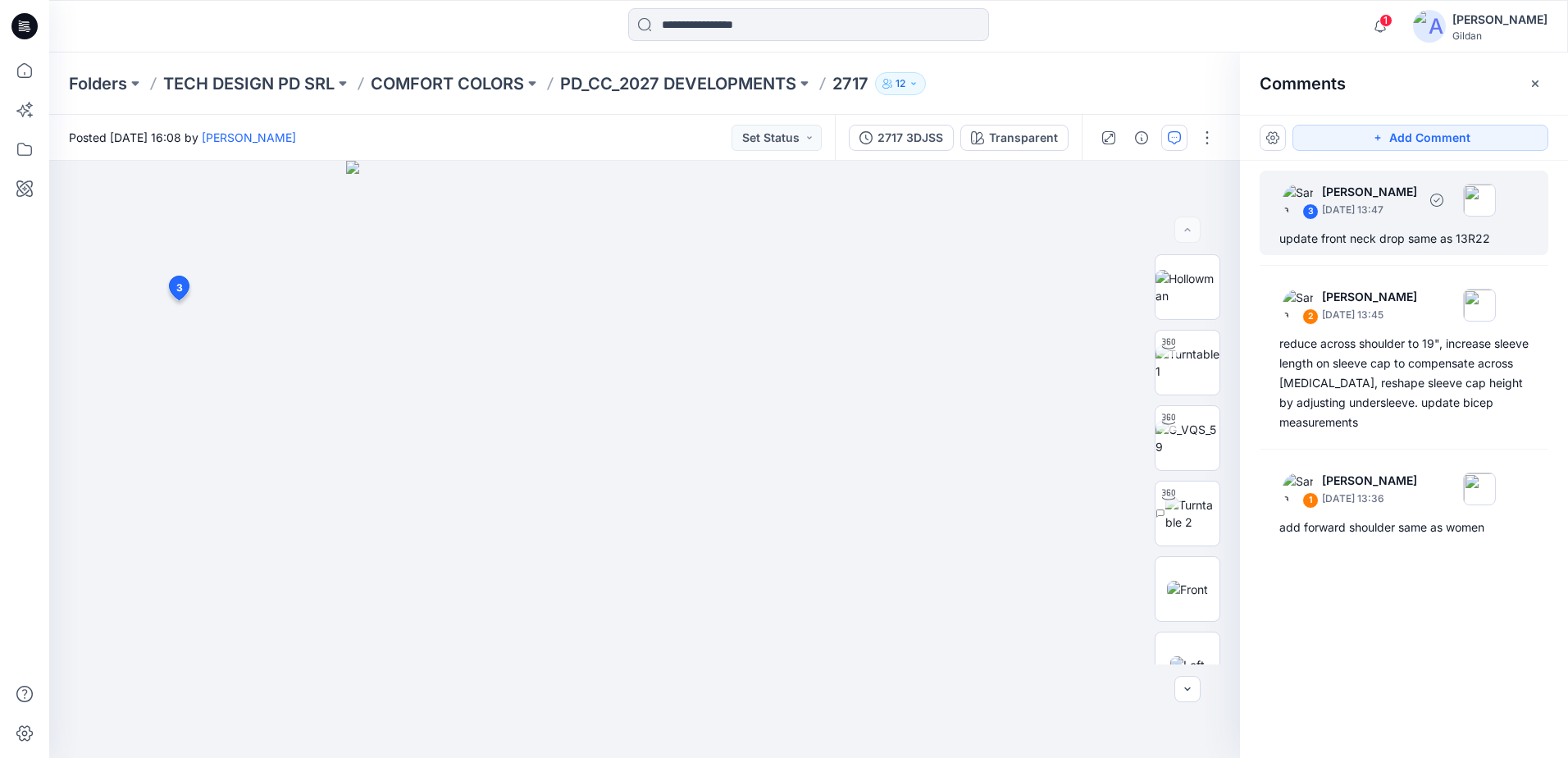
click at [1399, 217] on p "September 24, 2025 13:47" at bounding box center [1370, 209] width 96 height 17
click at [1381, 226] on div "3 Sara Hernandez September 24, 2025 13:47 update front neck drop same as 13R22" at bounding box center [1404, 212] width 288 height 84
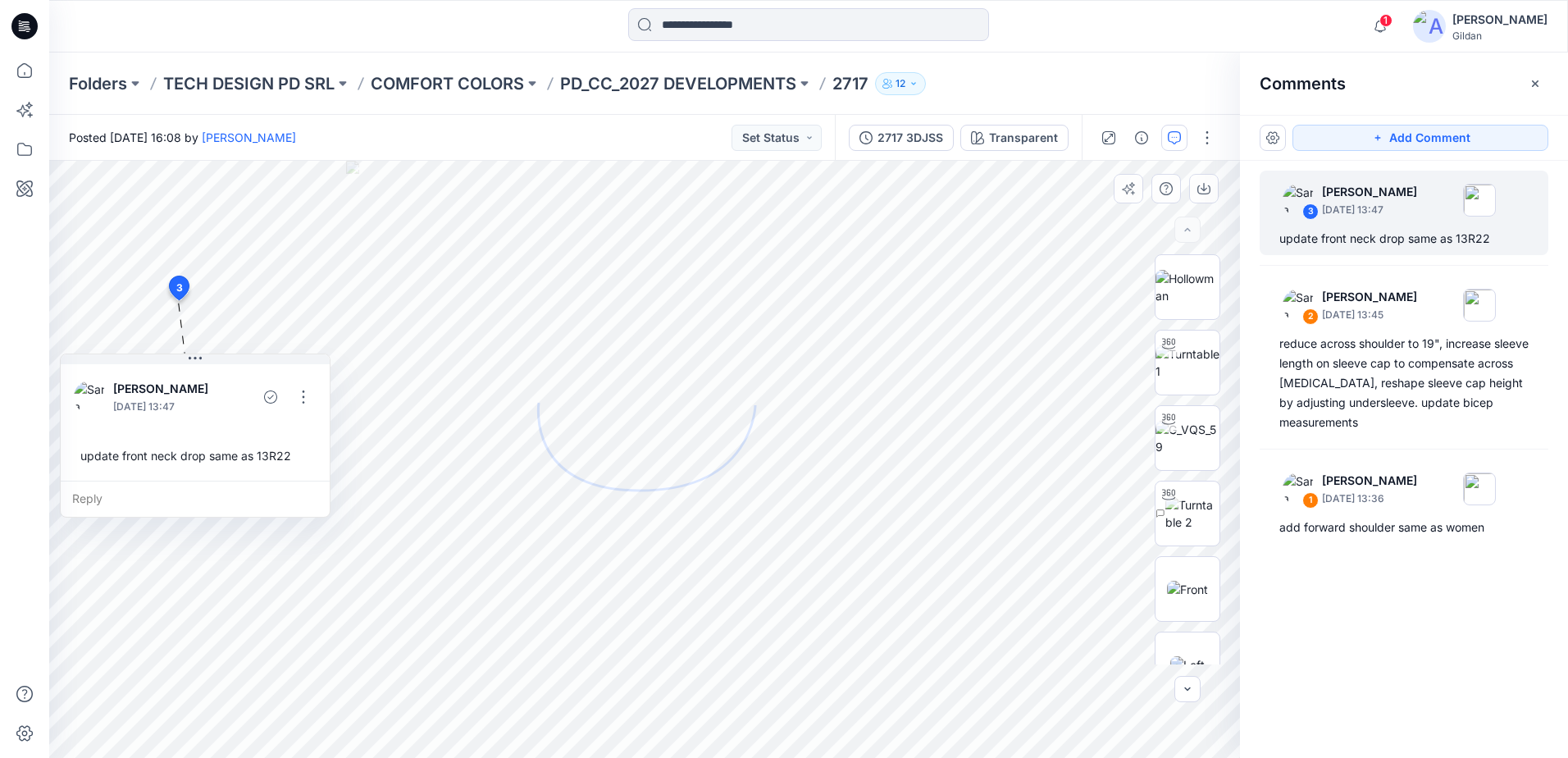
click at [183, 432] on div "Sara Hernandez September 24, 2025 13:47 update front neck drop same as 13R22" at bounding box center [195, 421] width 269 height 120
click at [312, 389] on button "button" at bounding box center [303, 397] width 26 height 26
click at [294, 445] on button "Edit comment" at bounding box center [303, 435] width 124 height 30
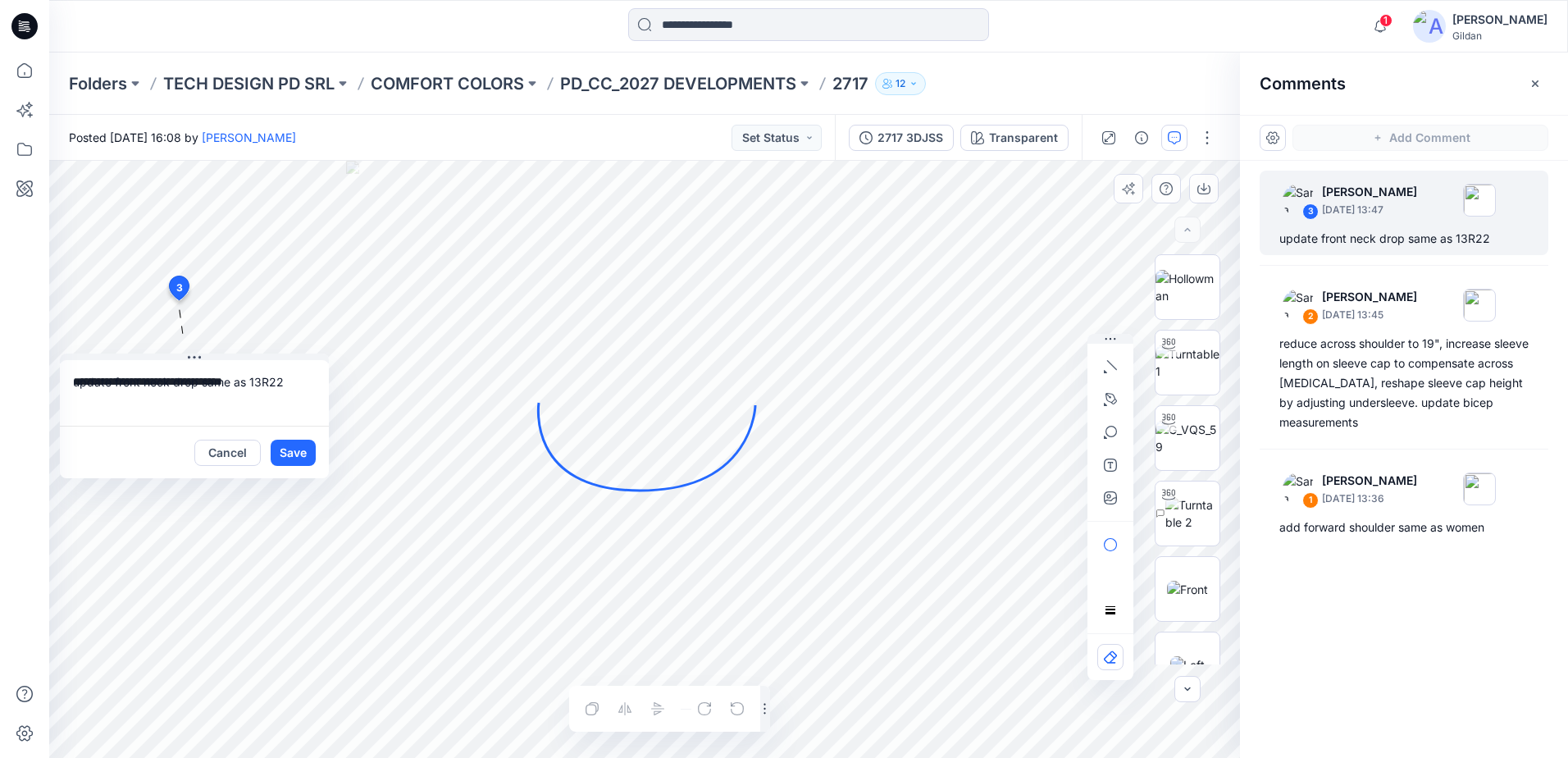
click at [633, 491] on icon at bounding box center [646, 447] width 217 height 88
click at [1113, 403] on icon "button" at bounding box center [1111, 398] width 11 height 11
click at [636, 490] on icon at bounding box center [646, 447] width 217 height 88
click at [579, 483] on icon "Layer 1" at bounding box center [645, 459] width 1191 height 597
click at [580, 480] on icon at bounding box center [646, 447] width 217 height 88
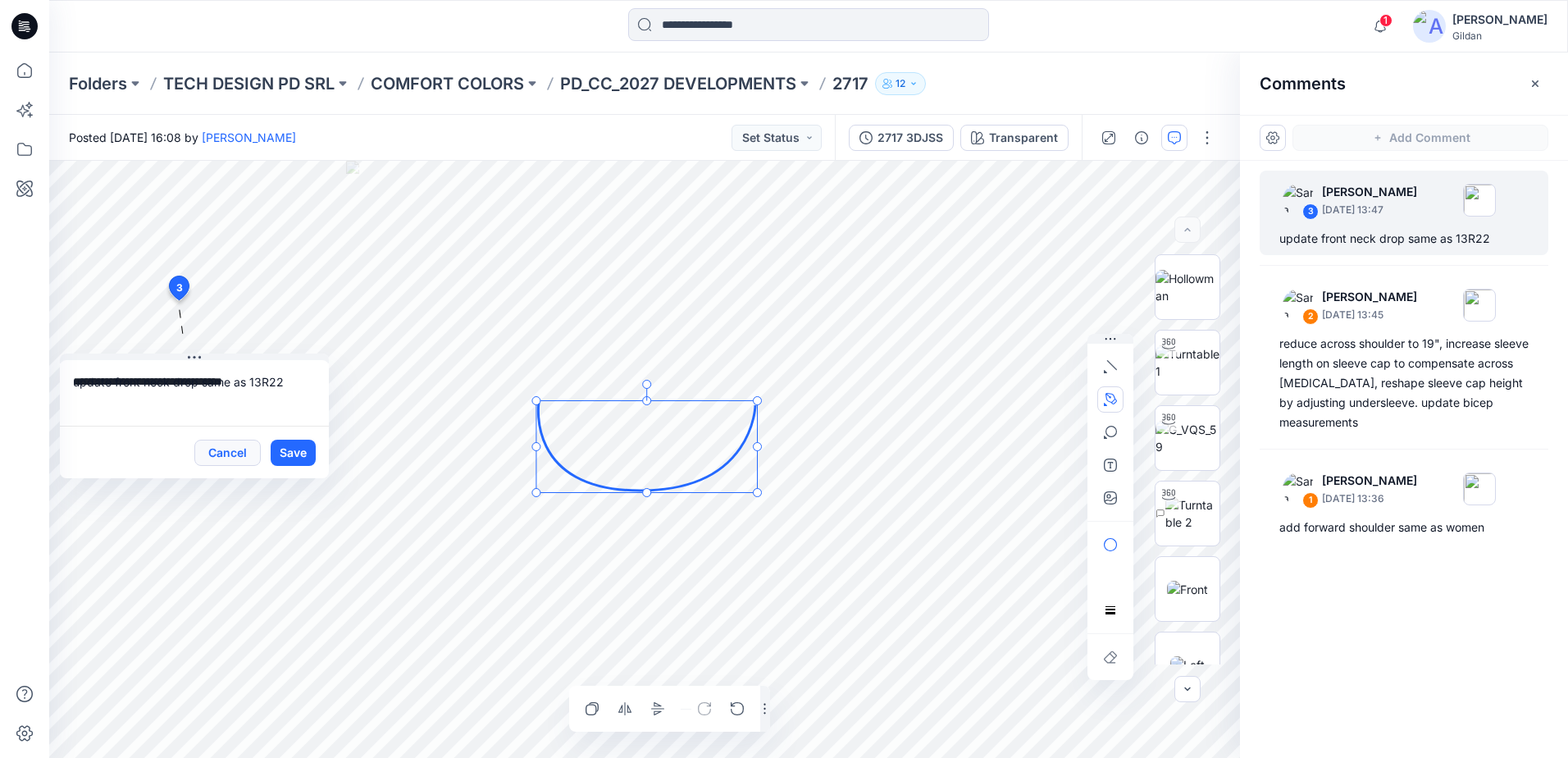
click at [238, 461] on button "Cancel" at bounding box center [228, 453] width 66 height 26
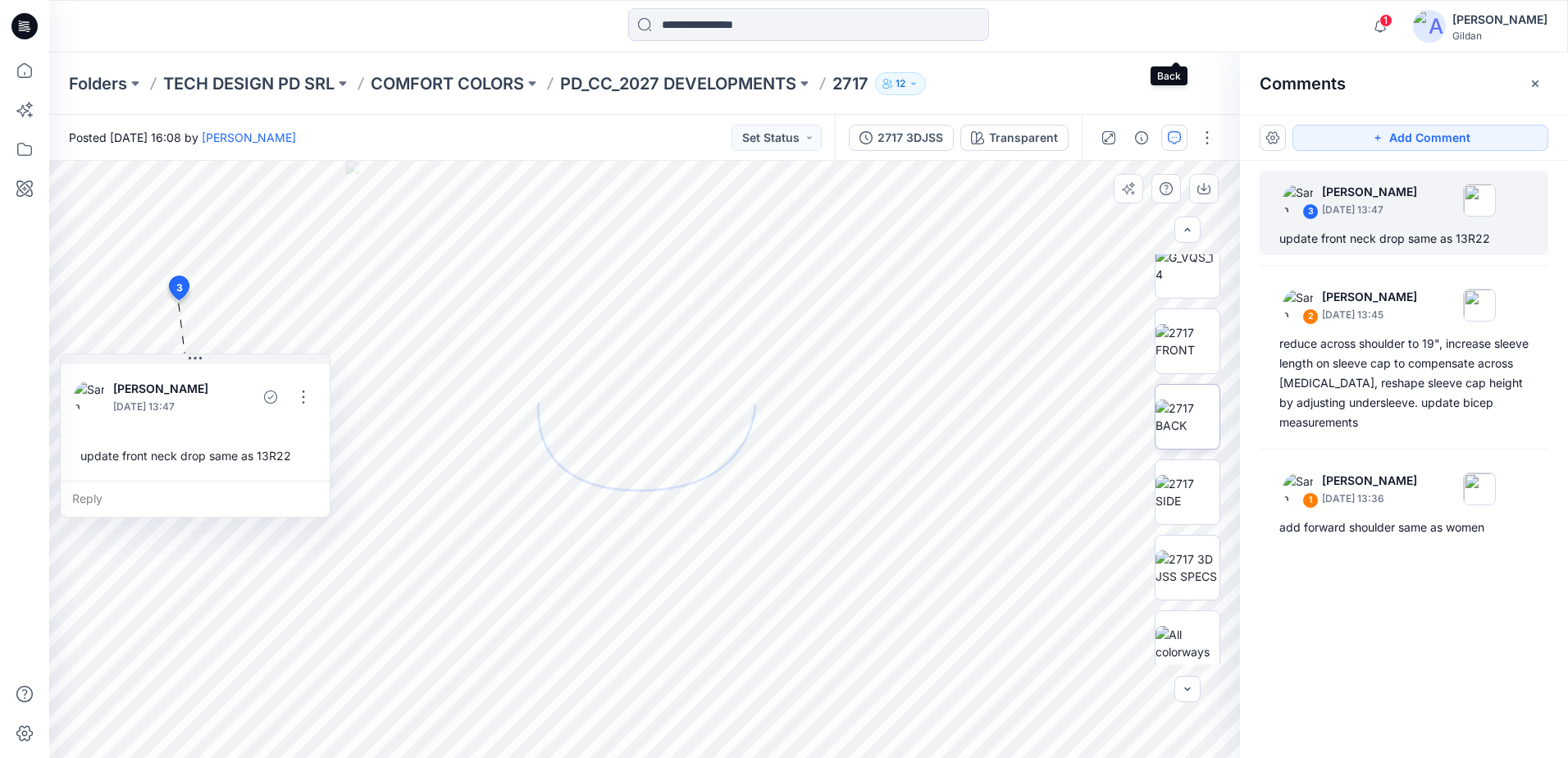
scroll to position [788, 0]
click at [1187, 338] on img at bounding box center [1188, 330] width 64 height 35
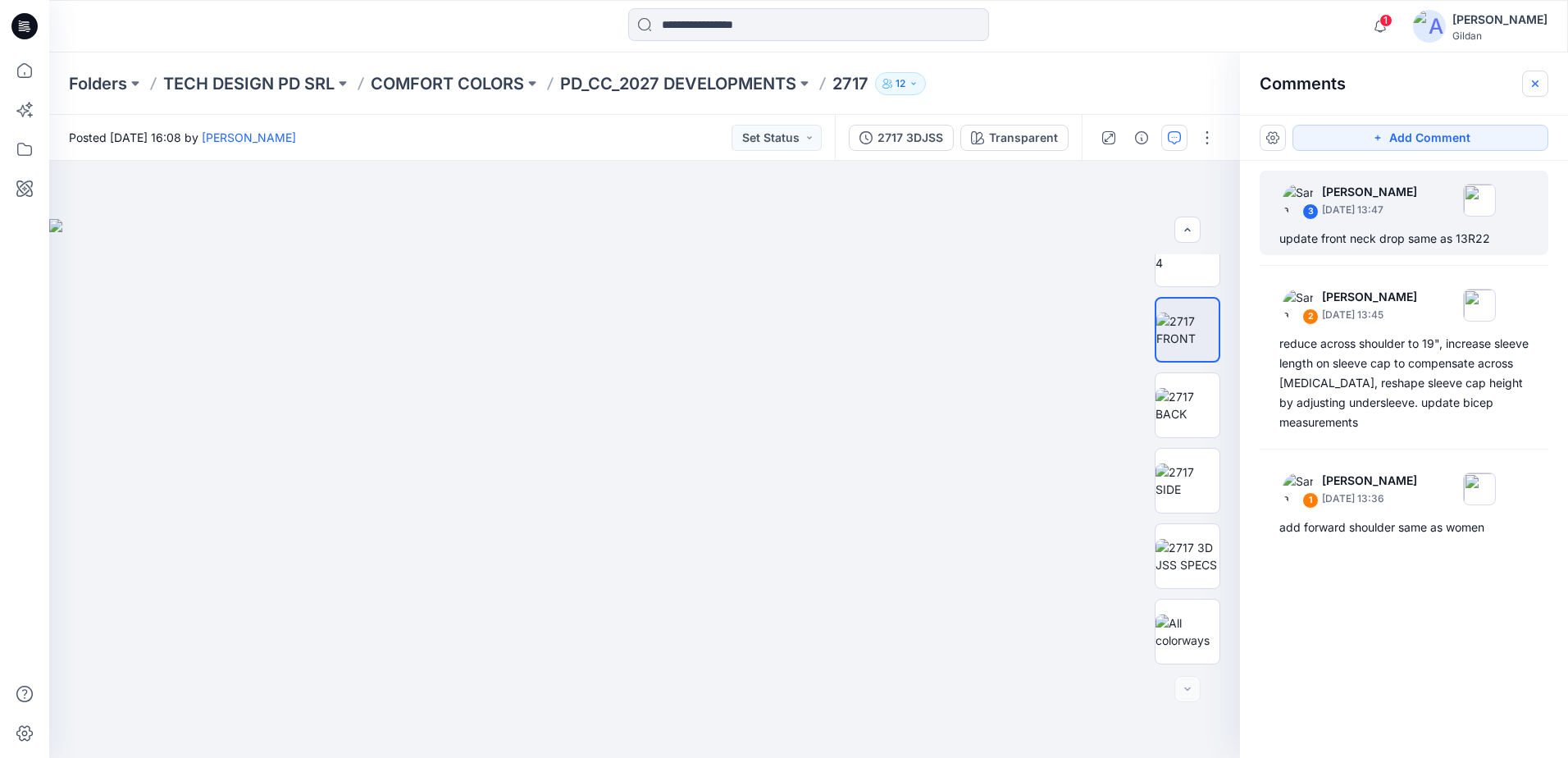
click at [1535, 83] on icon "button" at bounding box center [1535, 83] width 7 height 7
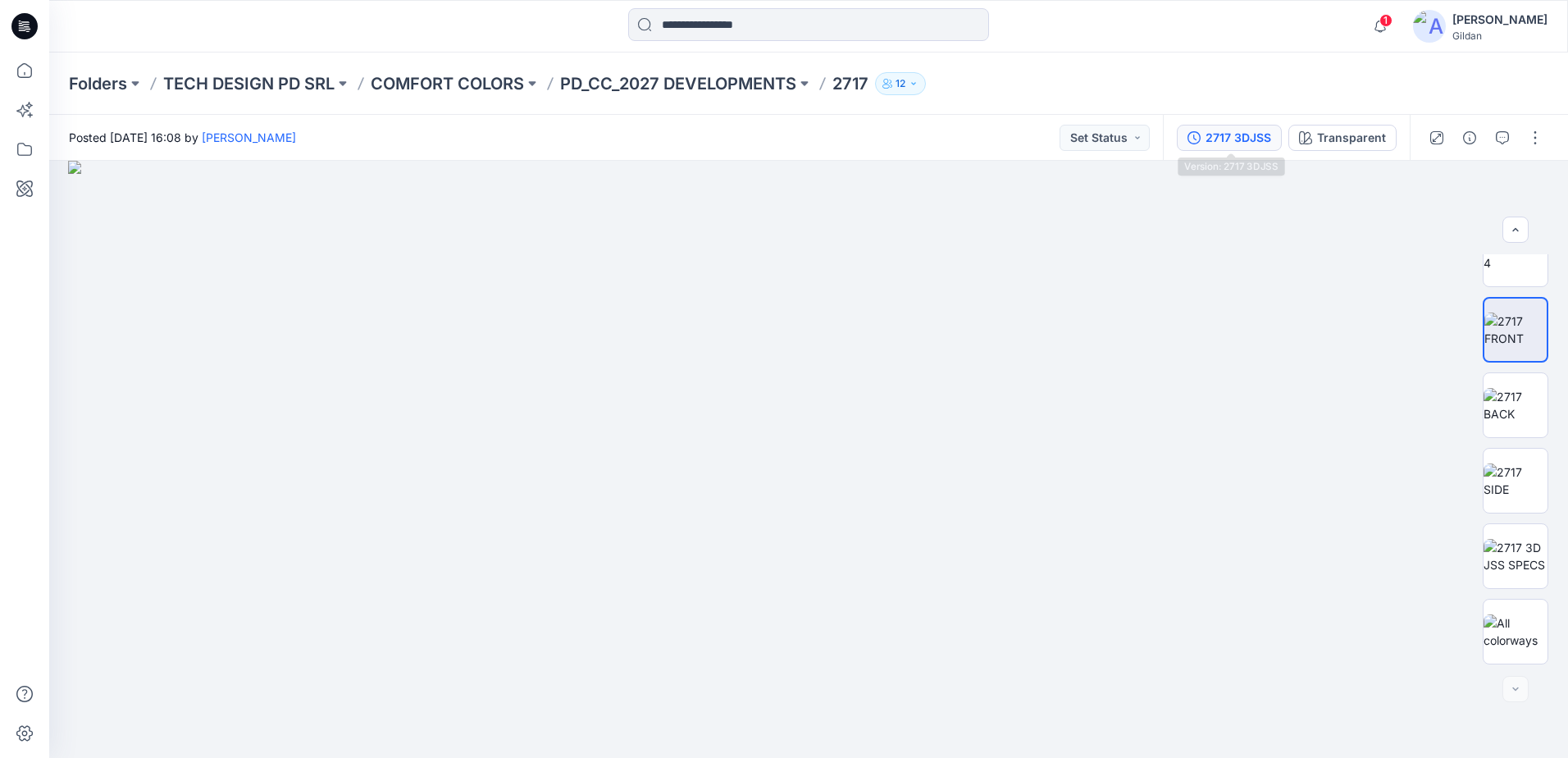
click at [1241, 143] on div "2717 3DJSS" at bounding box center [1239, 137] width 66 height 18
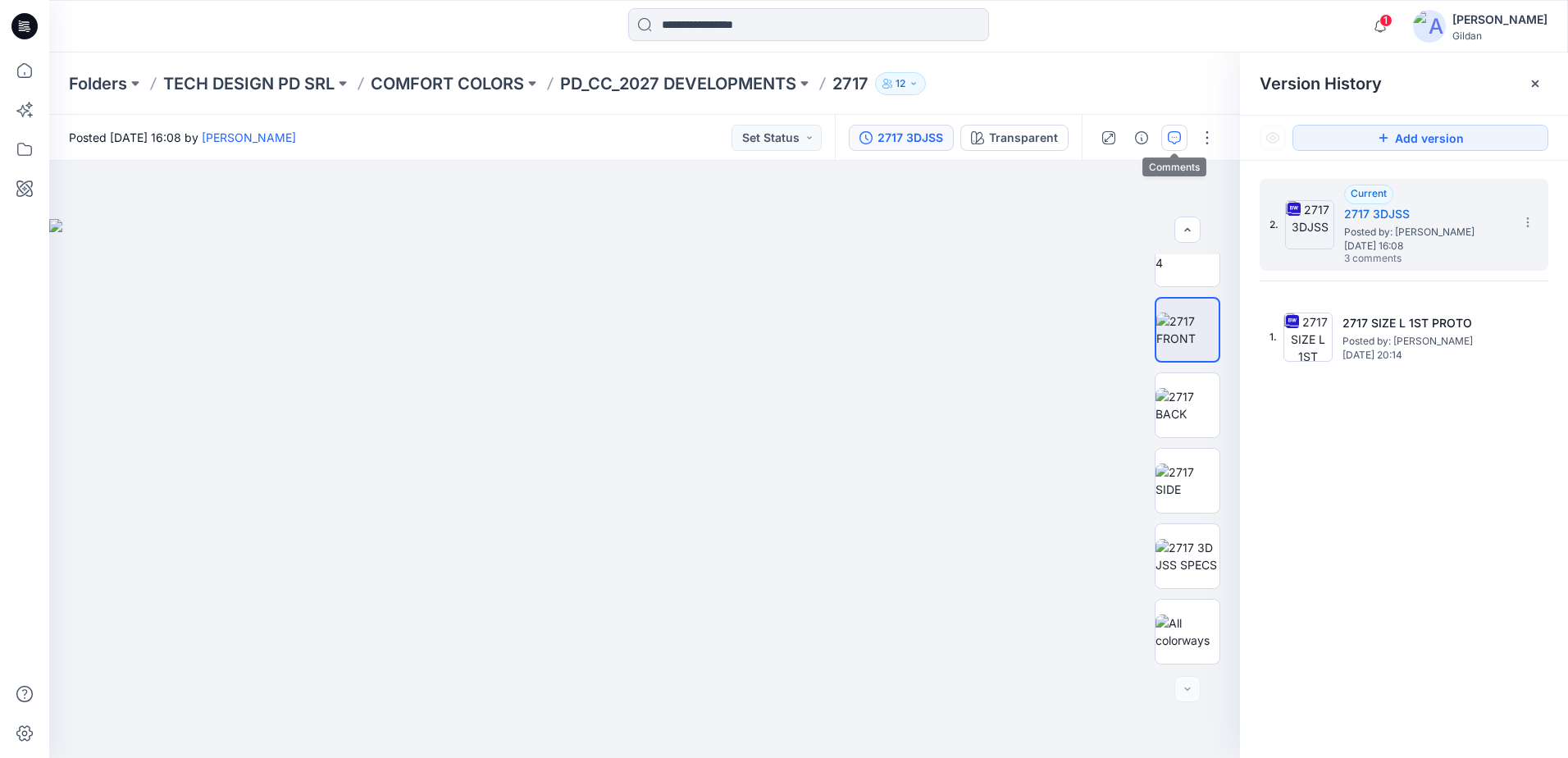
click at [1166, 141] on button "button" at bounding box center [1174, 137] width 26 height 26
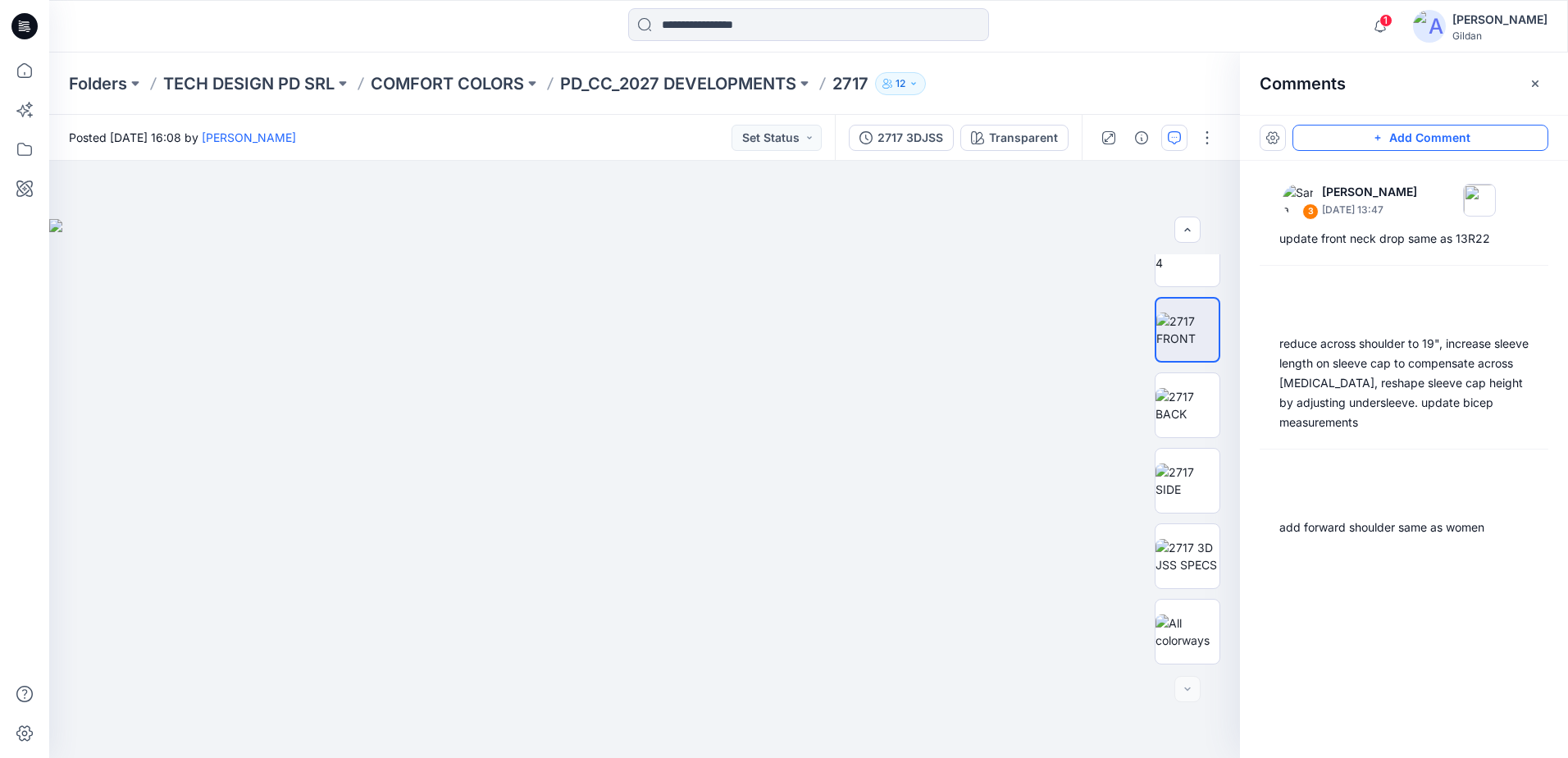
click at [1417, 125] on button "Add Comment" at bounding box center [1420, 137] width 256 height 26
click at [526, 269] on div "4" at bounding box center [645, 459] width 1191 height 597
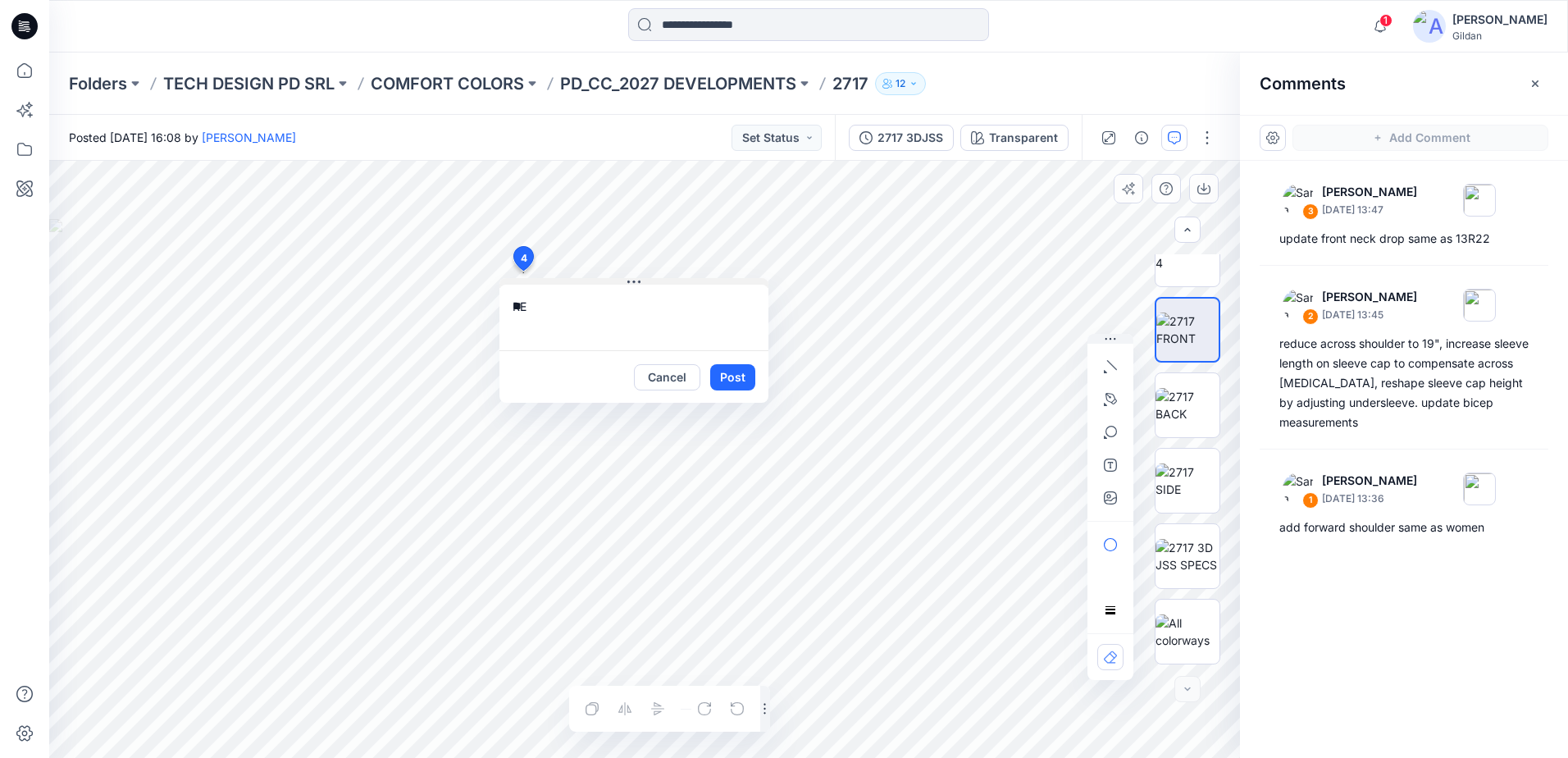
type textarea "*"
type textarea "**********"
click at [718, 380] on button "Post" at bounding box center [733, 377] width 45 height 26
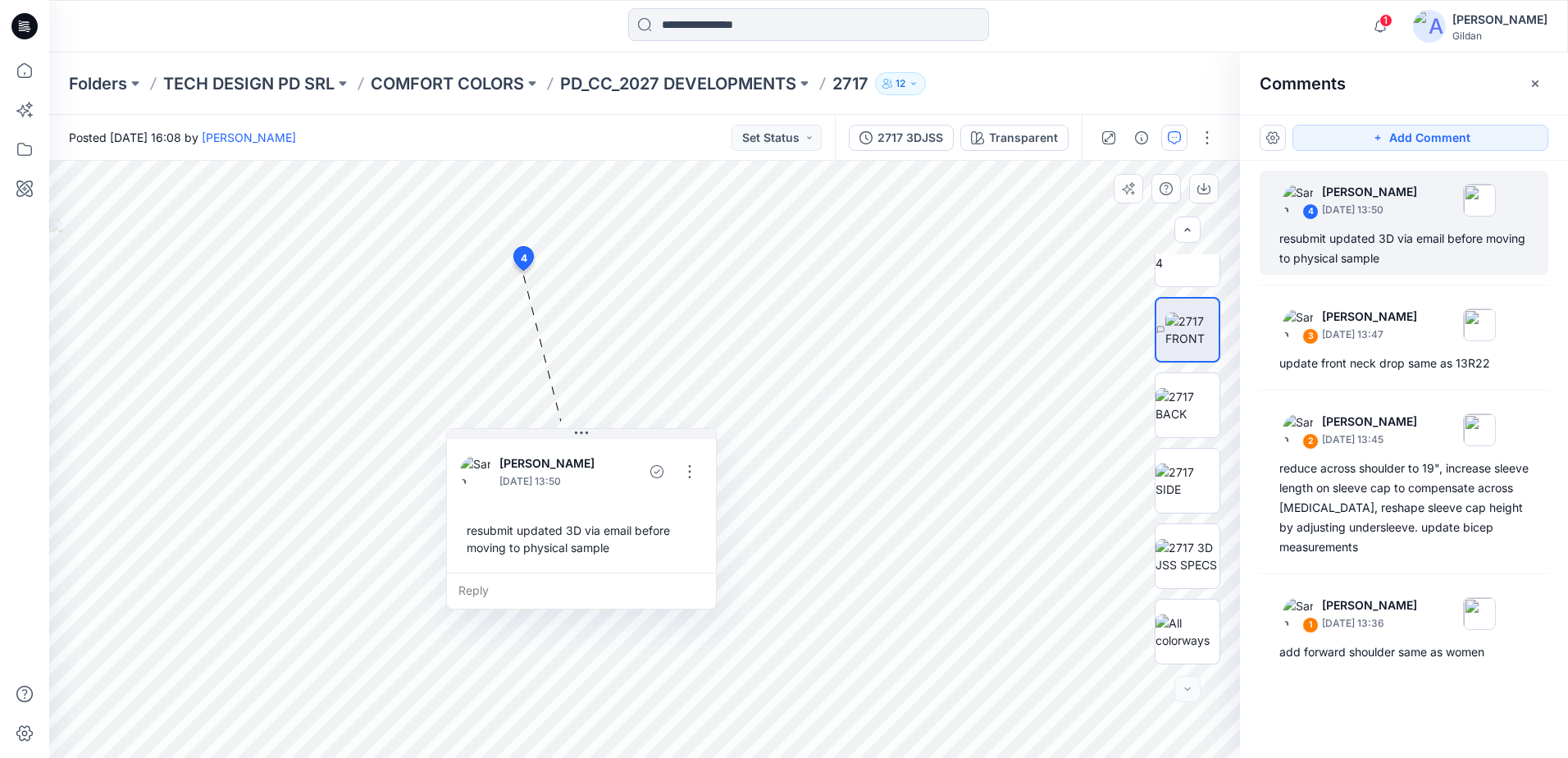
drag, startPoint x: 672, startPoint y: 286, endPoint x: 694, endPoint y: 440, distance: 155.6
click at [622, 439] on button at bounding box center [581, 434] width 269 height 10
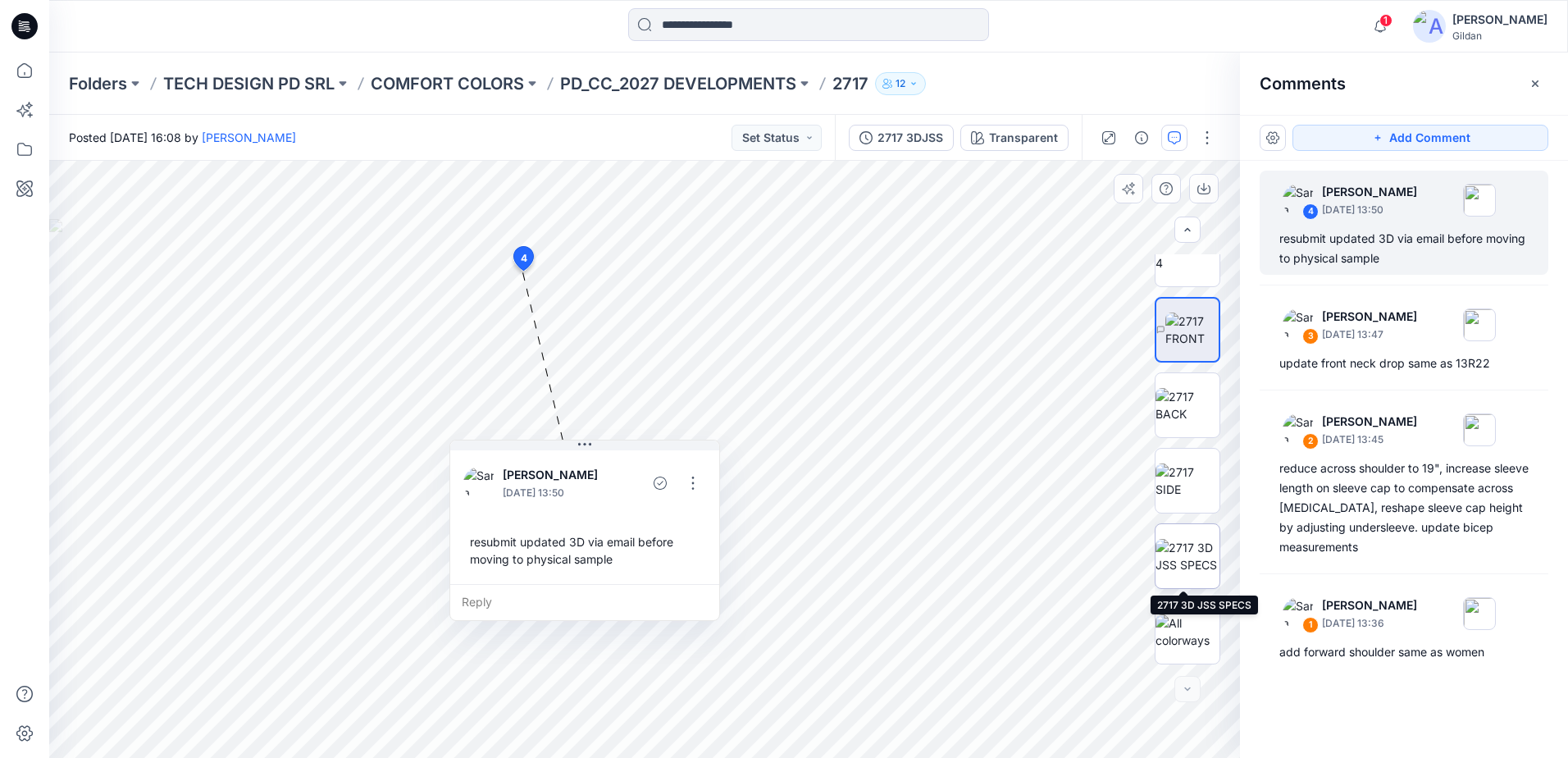
click at [1190, 569] on img at bounding box center [1188, 556] width 64 height 35
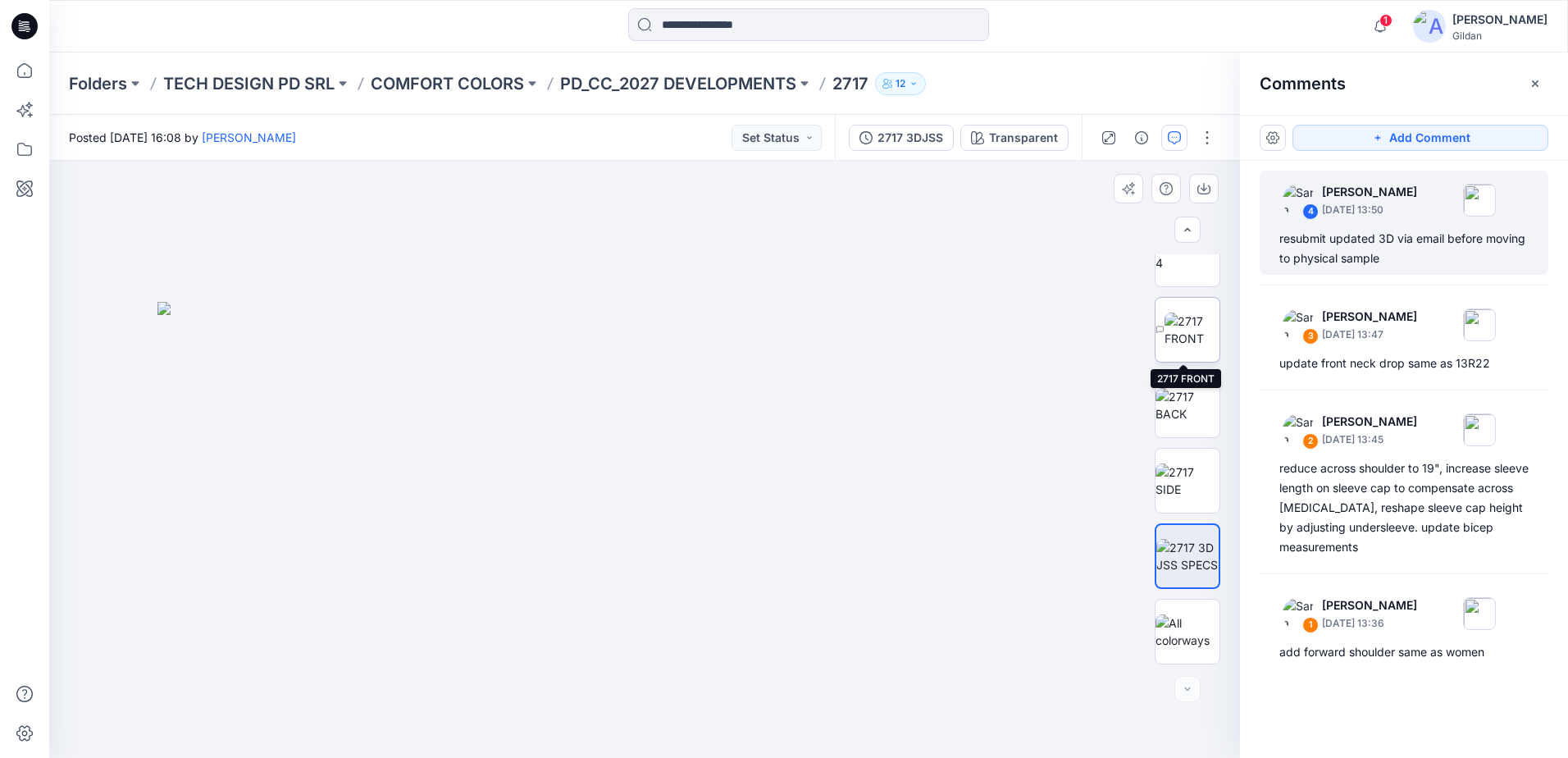
click at [1185, 316] on img at bounding box center [1192, 330] width 55 height 35
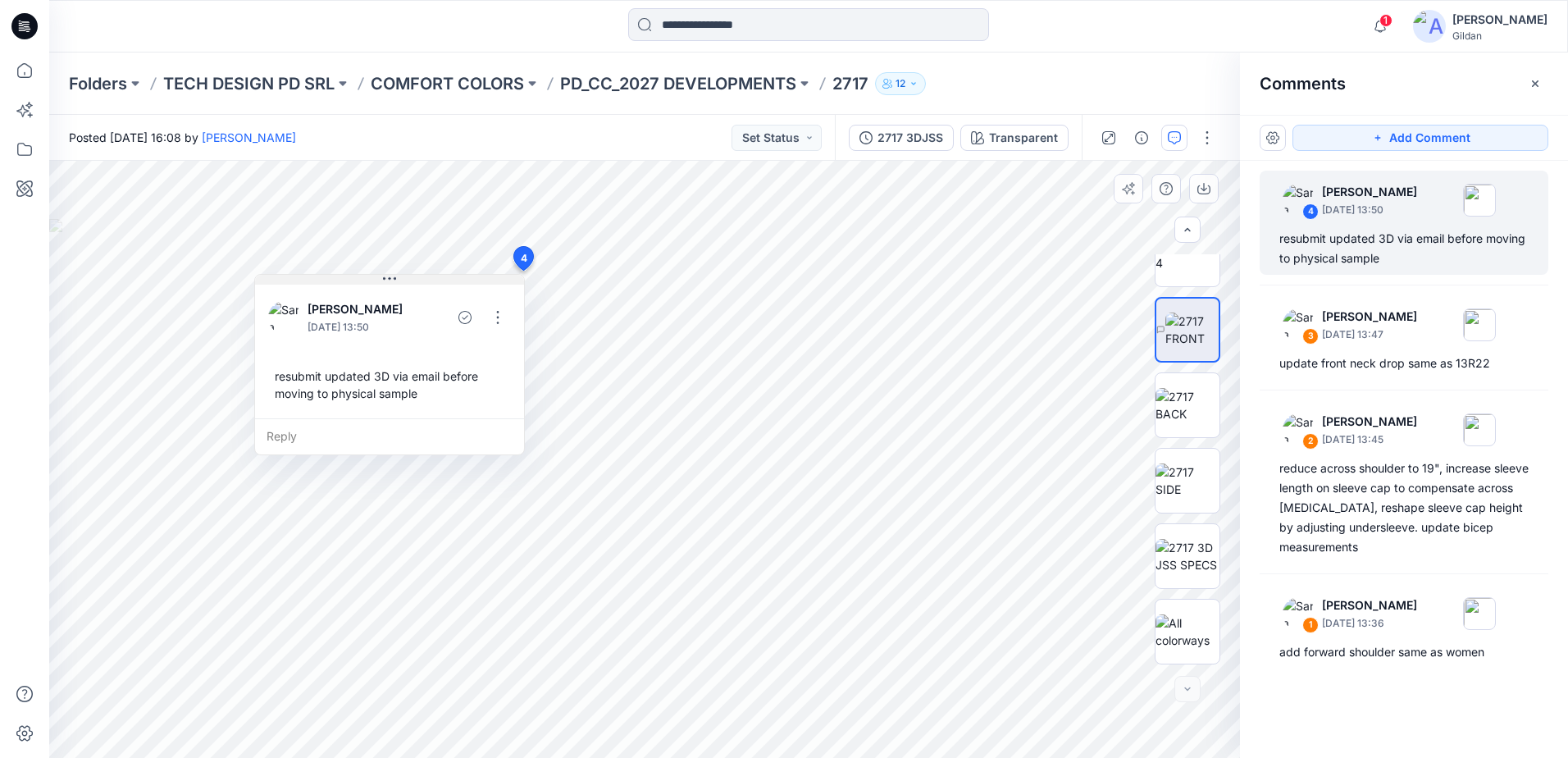
drag, startPoint x: 659, startPoint y: 287, endPoint x: 416, endPoint y: 283, distance: 243.0
click at [416, 283] on button at bounding box center [390, 279] width 269 height 10
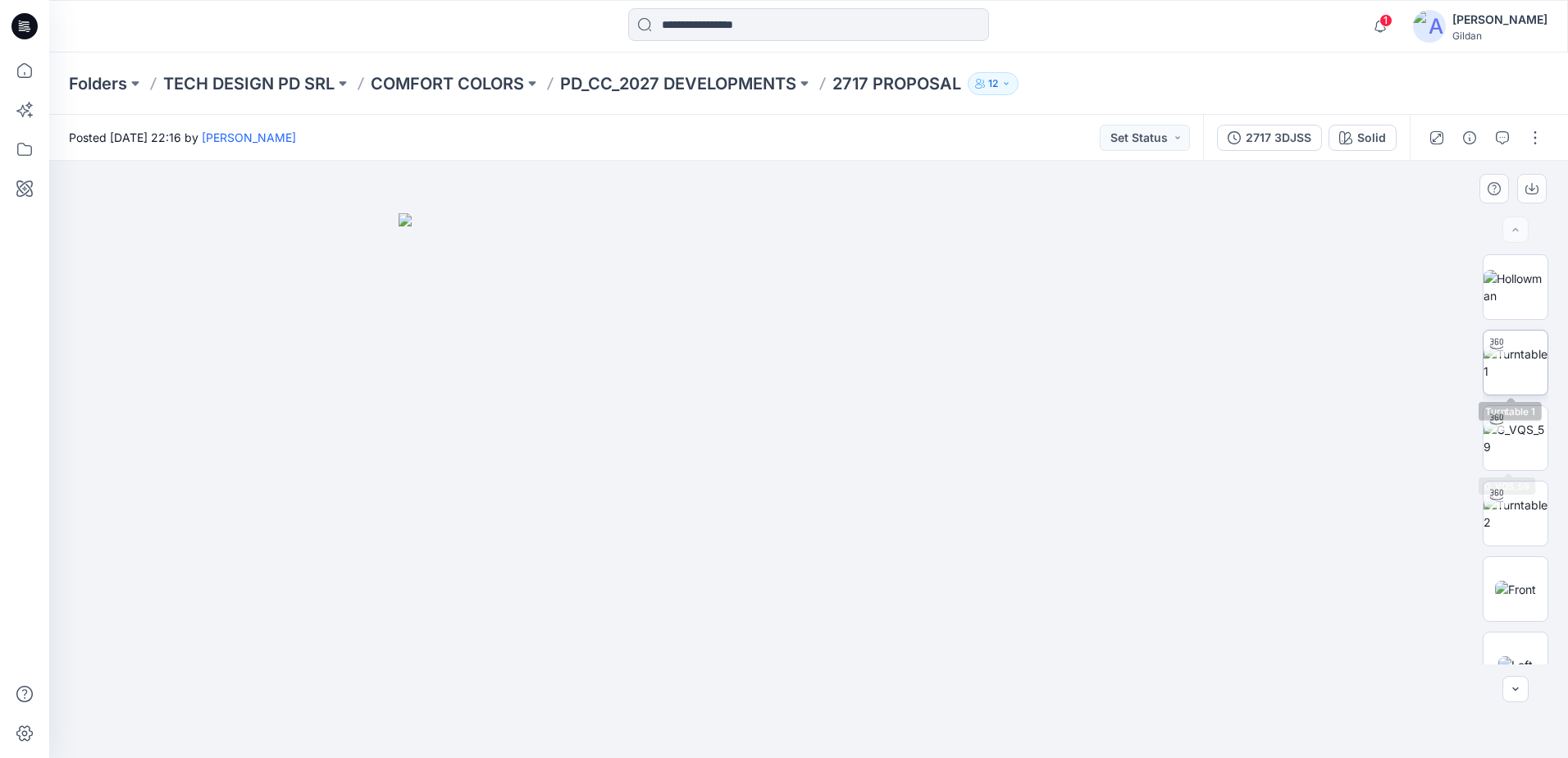
click at [1501, 375] on img at bounding box center [1516, 362] width 64 height 35
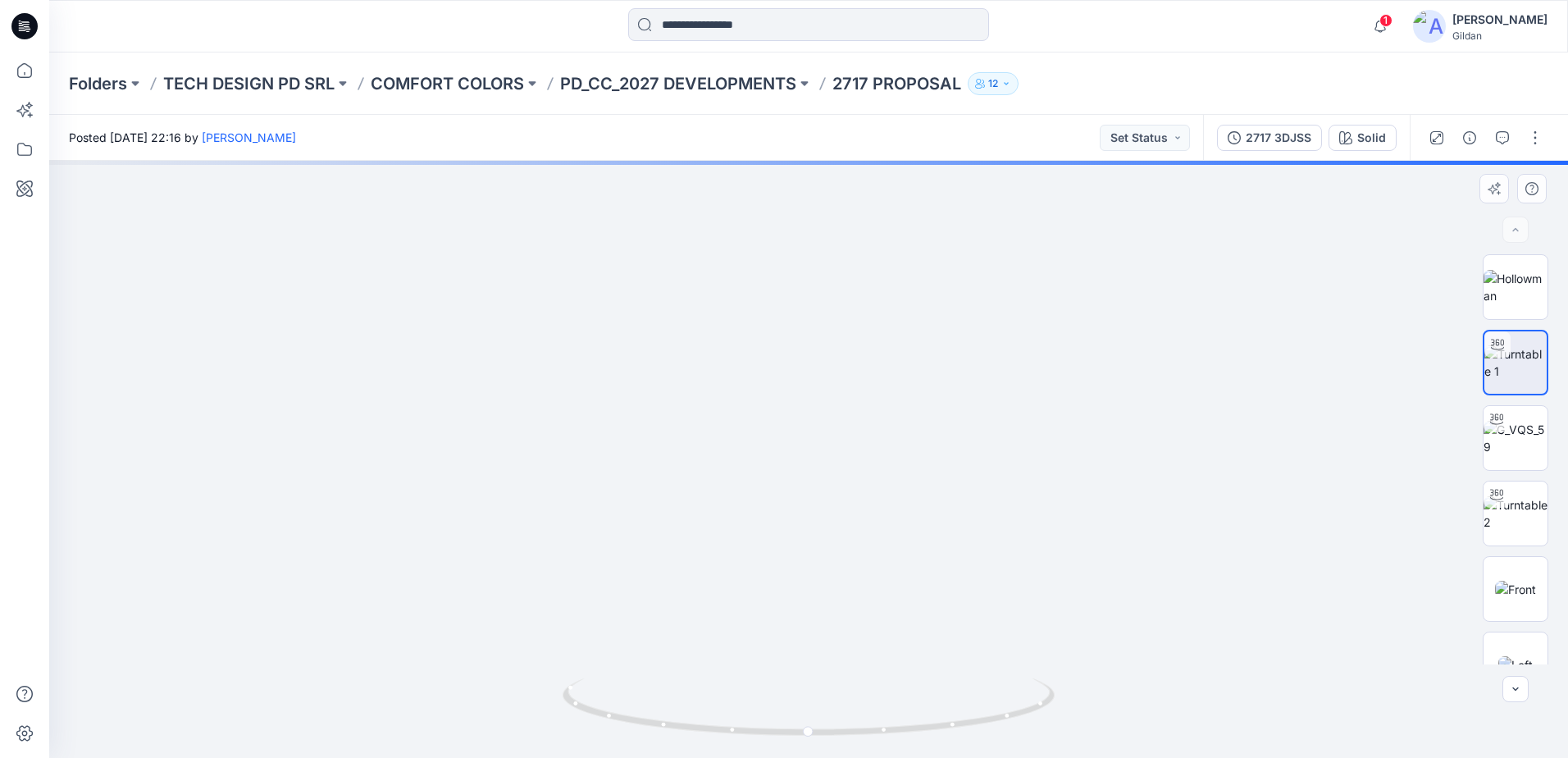
drag, startPoint x: 839, startPoint y: 274, endPoint x: 820, endPoint y: 447, distance: 174.0
click at [820, 447] on img at bounding box center [809, 423] width 1088 height 668
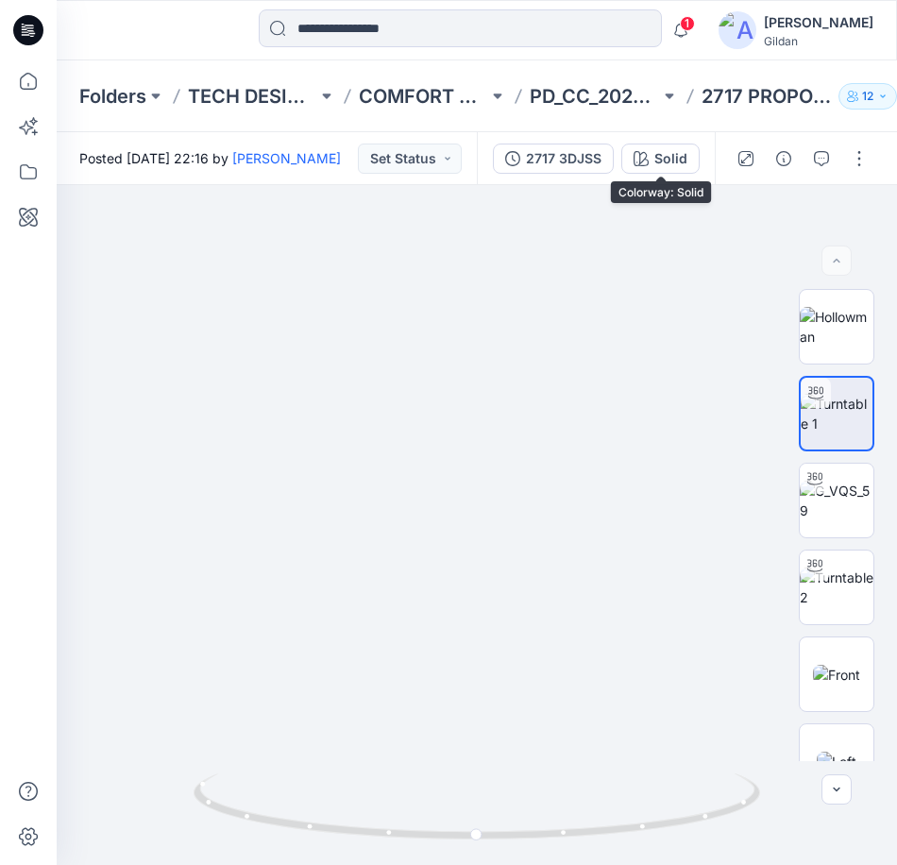
click at [666, 163] on div "Solid" at bounding box center [670, 158] width 33 height 21
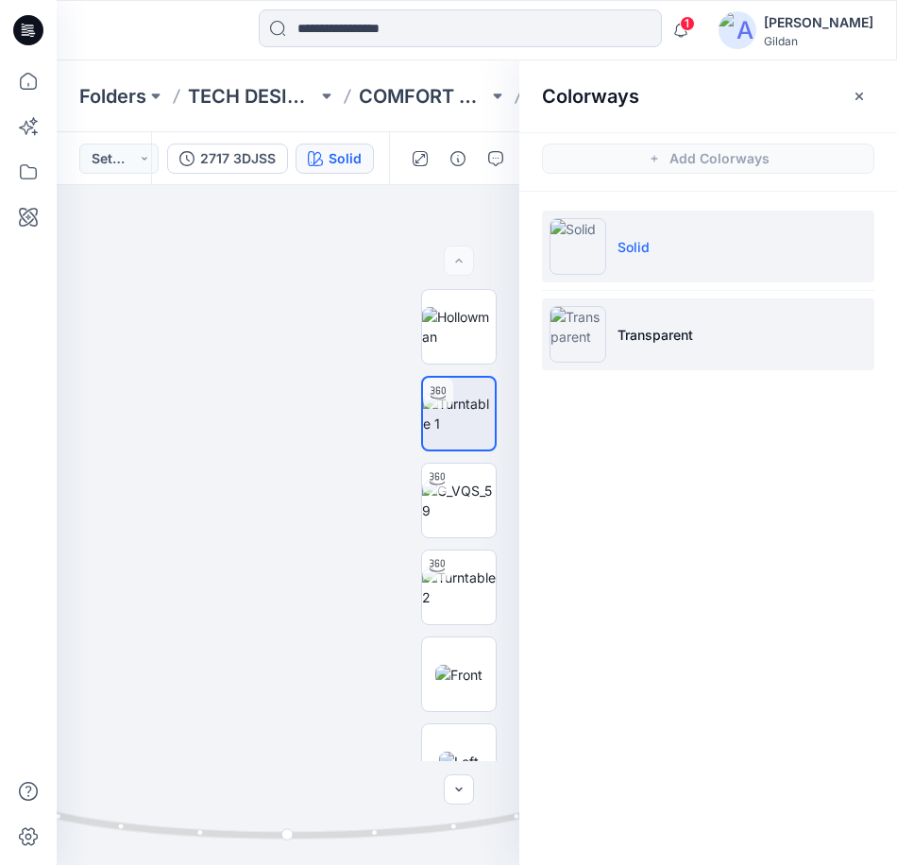
click at [586, 337] on img at bounding box center [577, 334] width 57 height 57
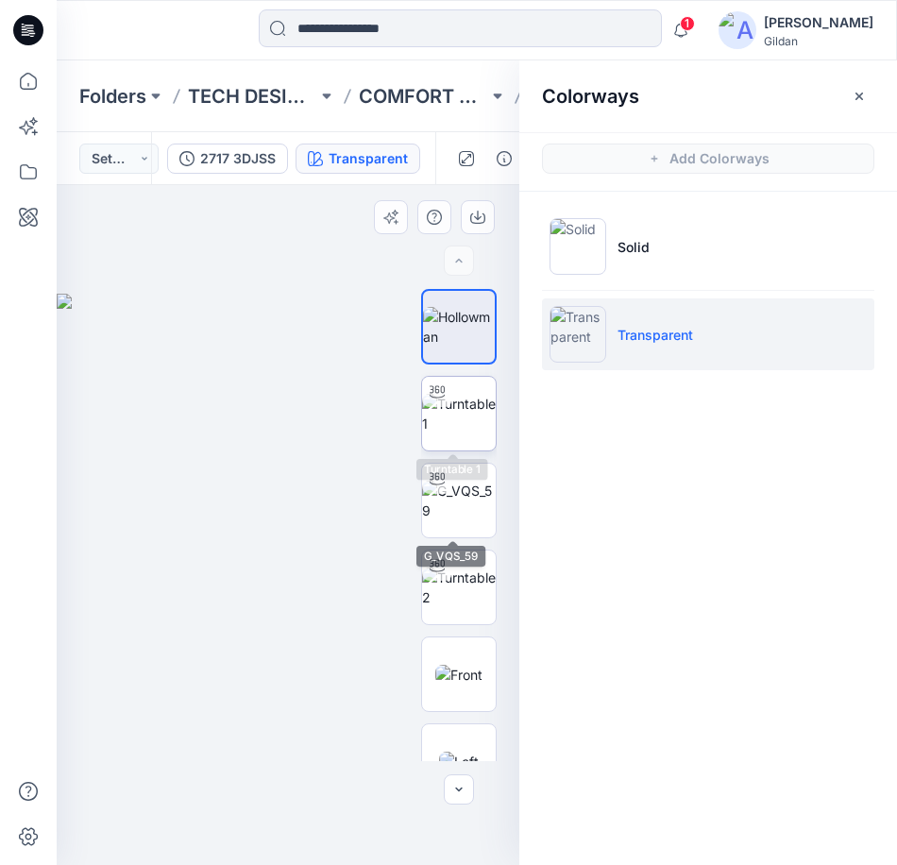
click at [461, 431] on img at bounding box center [459, 414] width 74 height 40
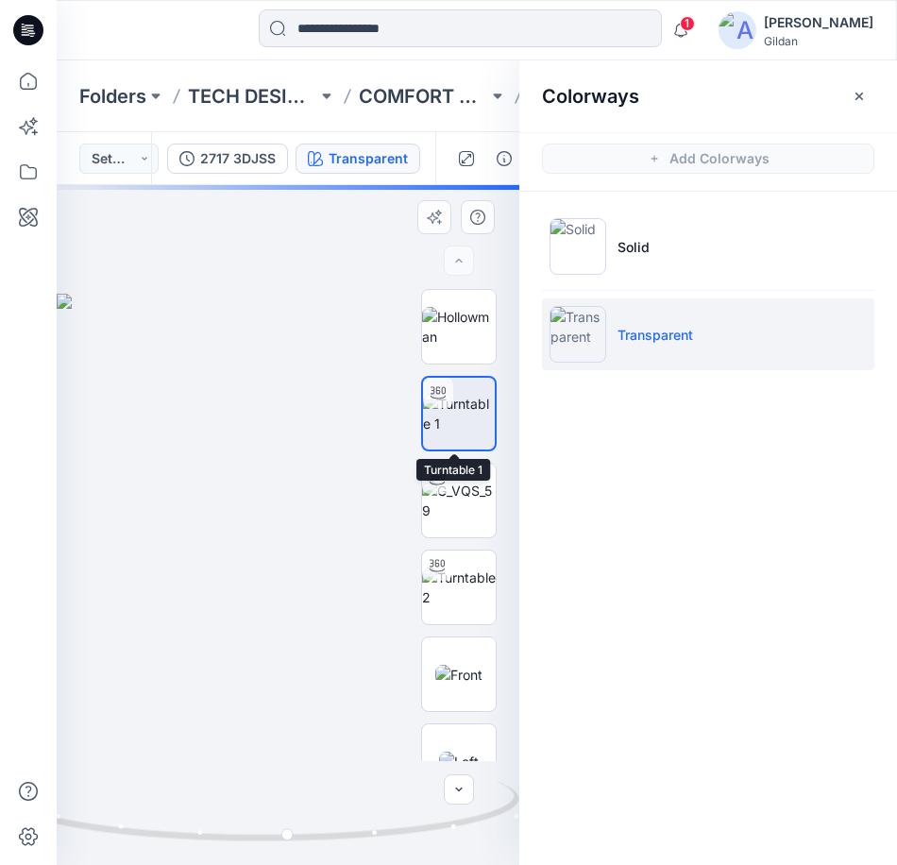
click at [469, 394] on img at bounding box center [459, 414] width 72 height 40
click at [857, 93] on icon "button" at bounding box center [859, 96] width 8 height 8
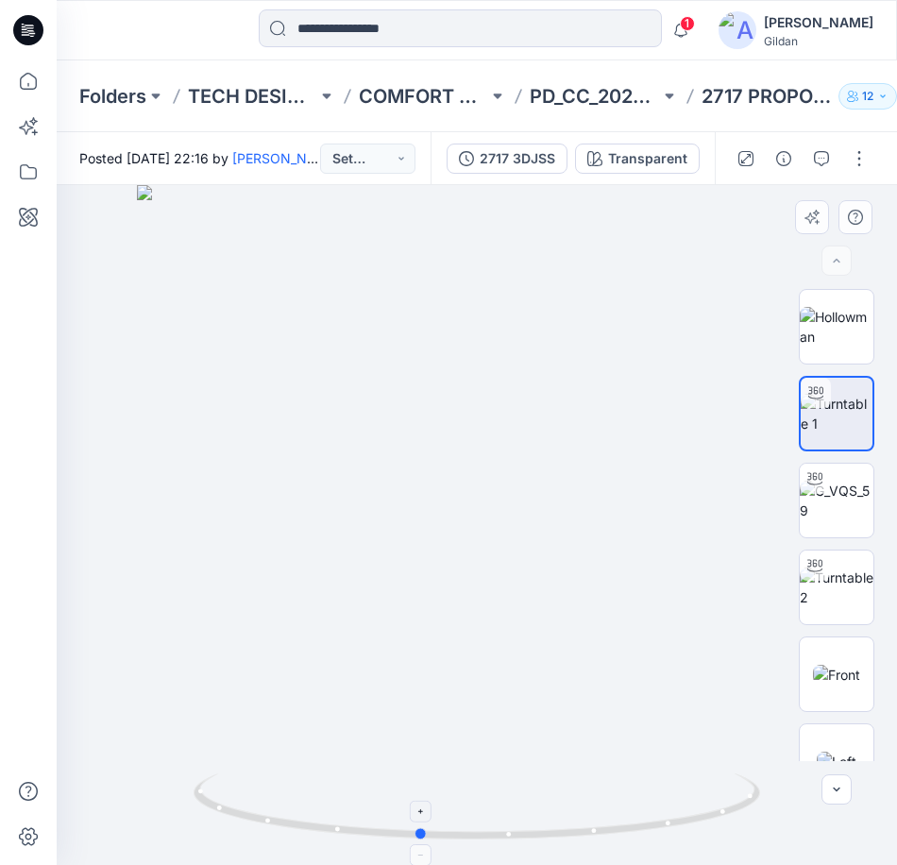
drag, startPoint x: 686, startPoint y: 820, endPoint x: 629, endPoint y: 830, distance: 58.4
click at [629, 830] on icon at bounding box center [479, 808] width 571 height 71
drag, startPoint x: 477, startPoint y: 418, endPoint x: 493, endPoint y: 733, distance: 314.8
click at [481, 600] on img at bounding box center [481, 504] width 1248 height 719
drag, startPoint x: 486, startPoint y: 838, endPoint x: 565, endPoint y: 833, distance: 79.5
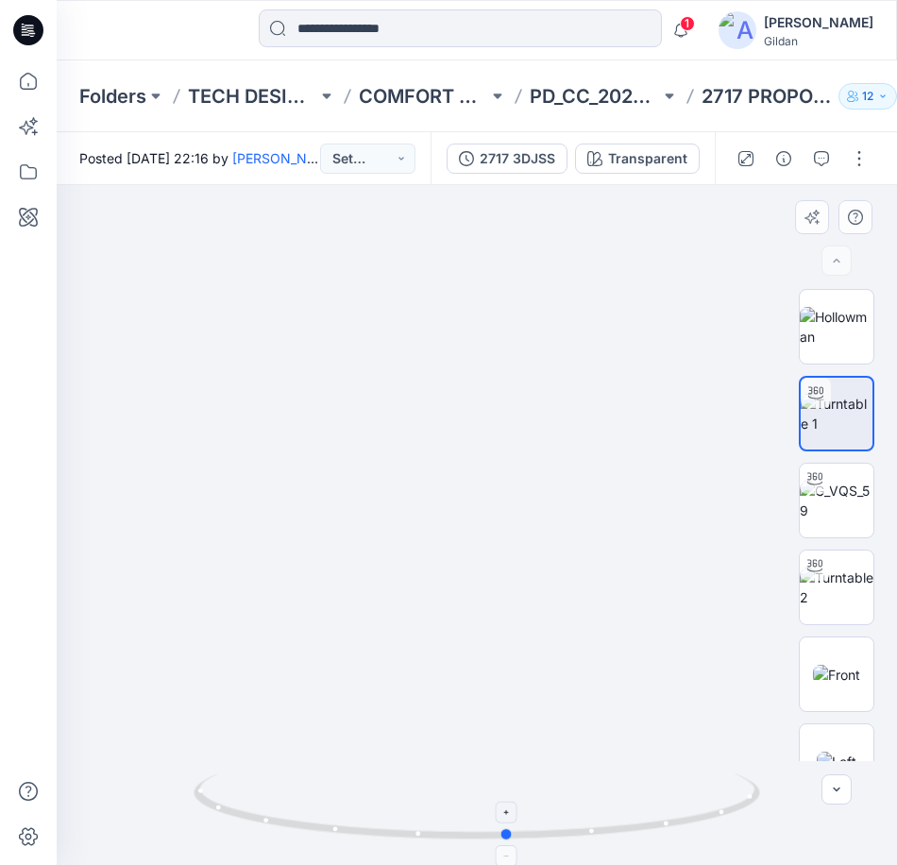
click at [565, 833] on icon at bounding box center [479, 808] width 571 height 71
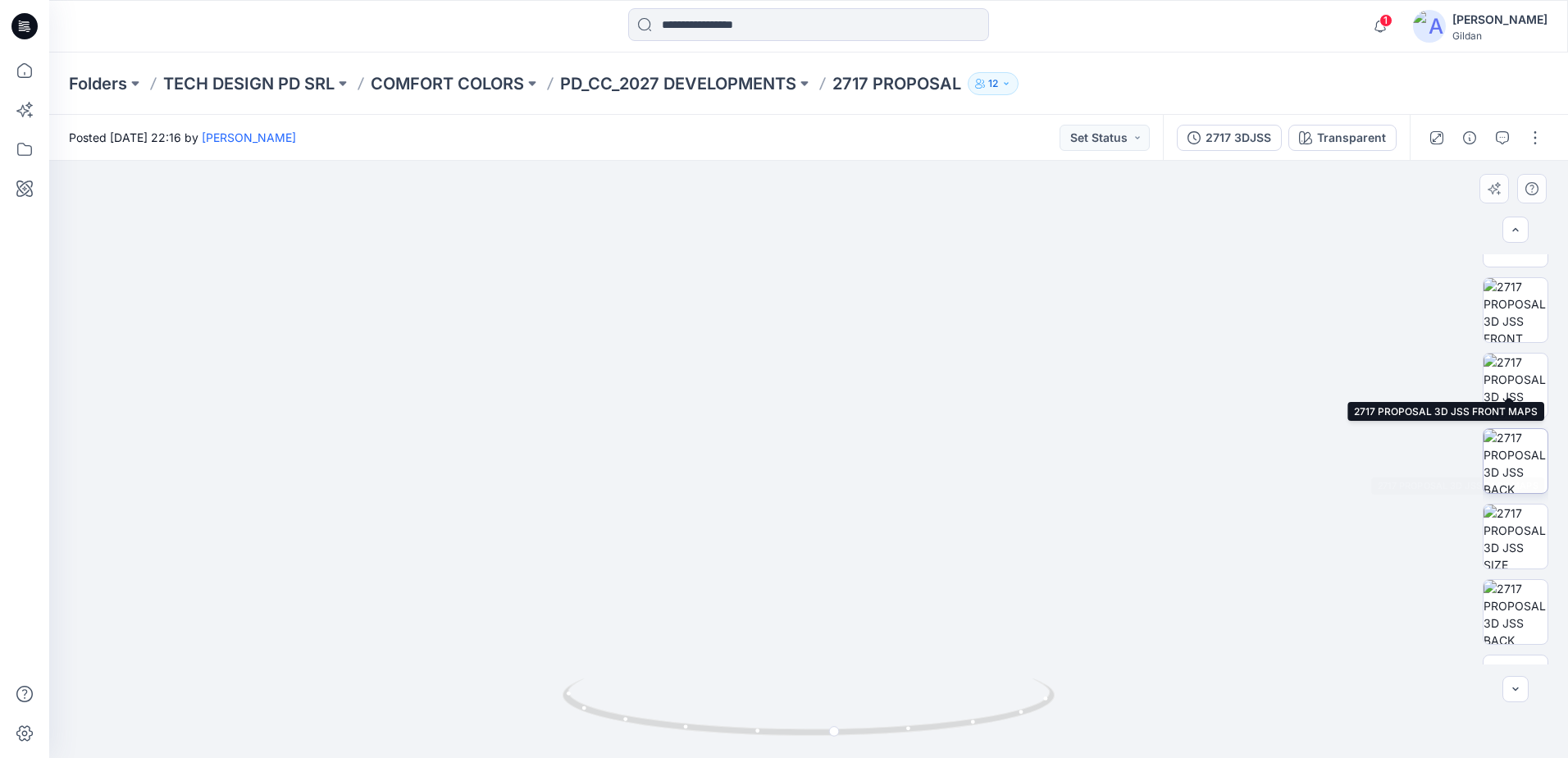
scroll to position [712, 0]
click at [731, 84] on p "PD_CC_2027 DEVELOPMENTS" at bounding box center [678, 83] width 236 height 23
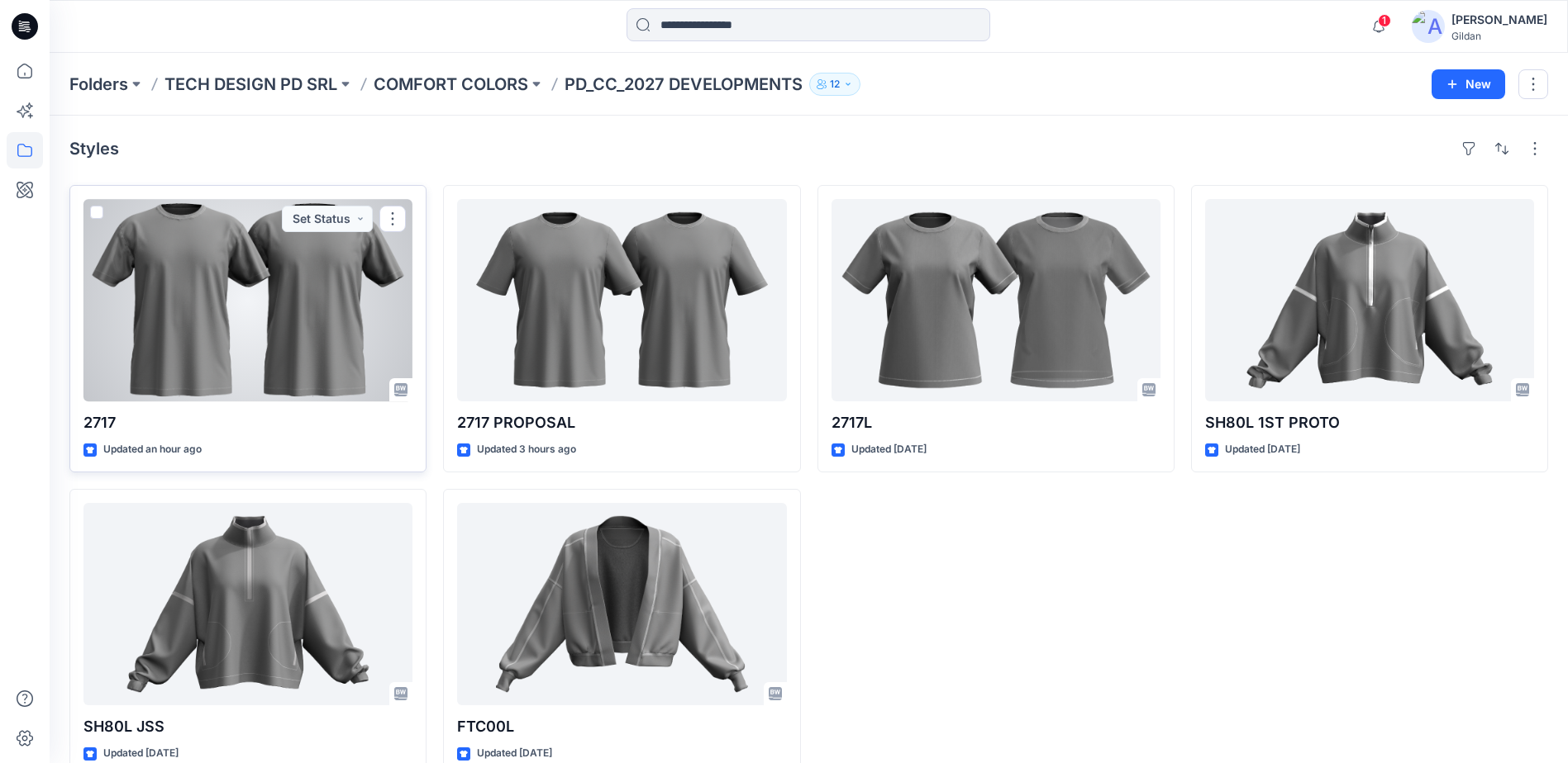
click at [287, 303] on div at bounding box center [248, 300] width 329 height 202
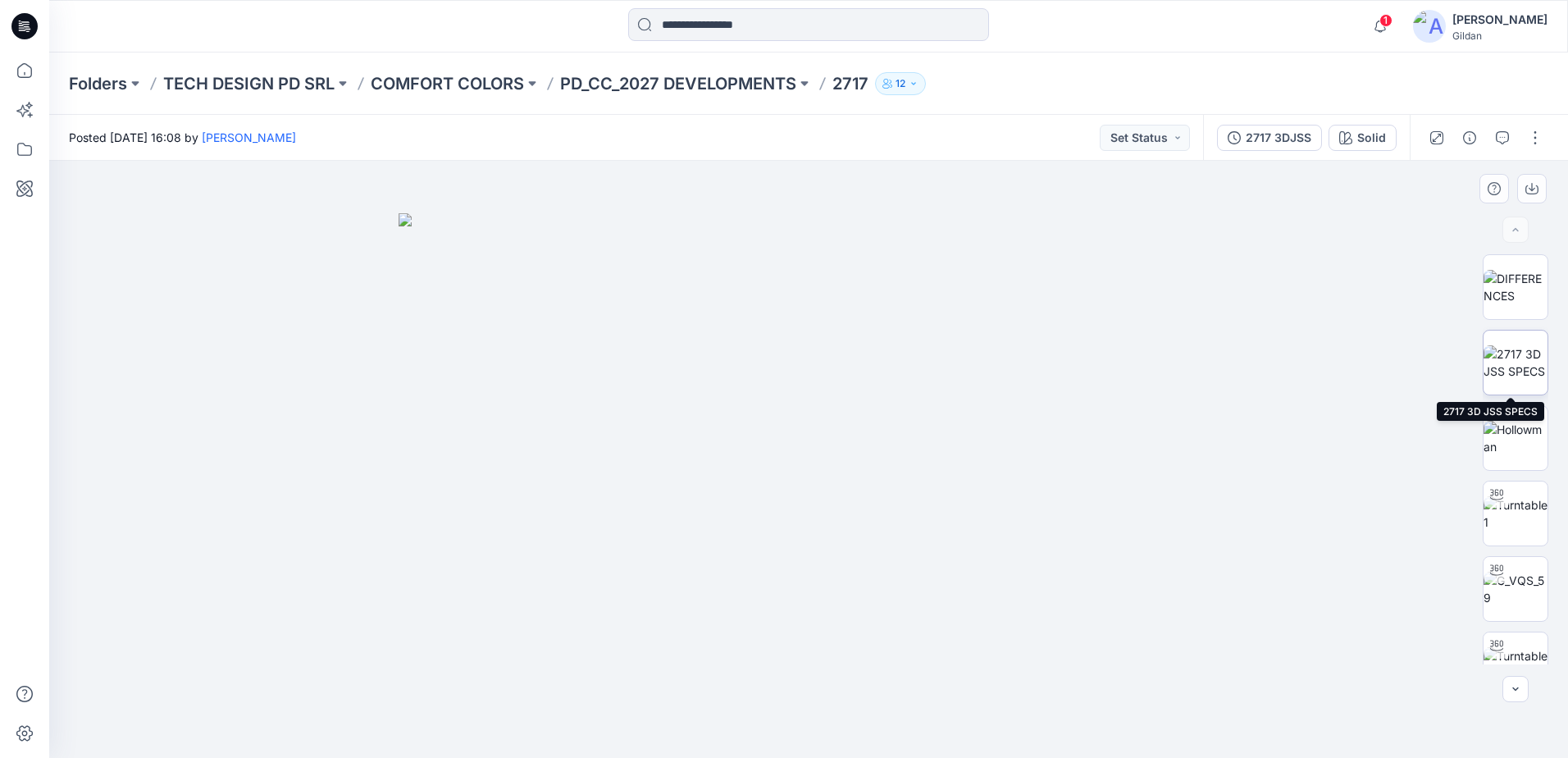
click at [1524, 361] on img at bounding box center [1516, 362] width 64 height 35
